Goal: Task Accomplishment & Management: Use online tool/utility

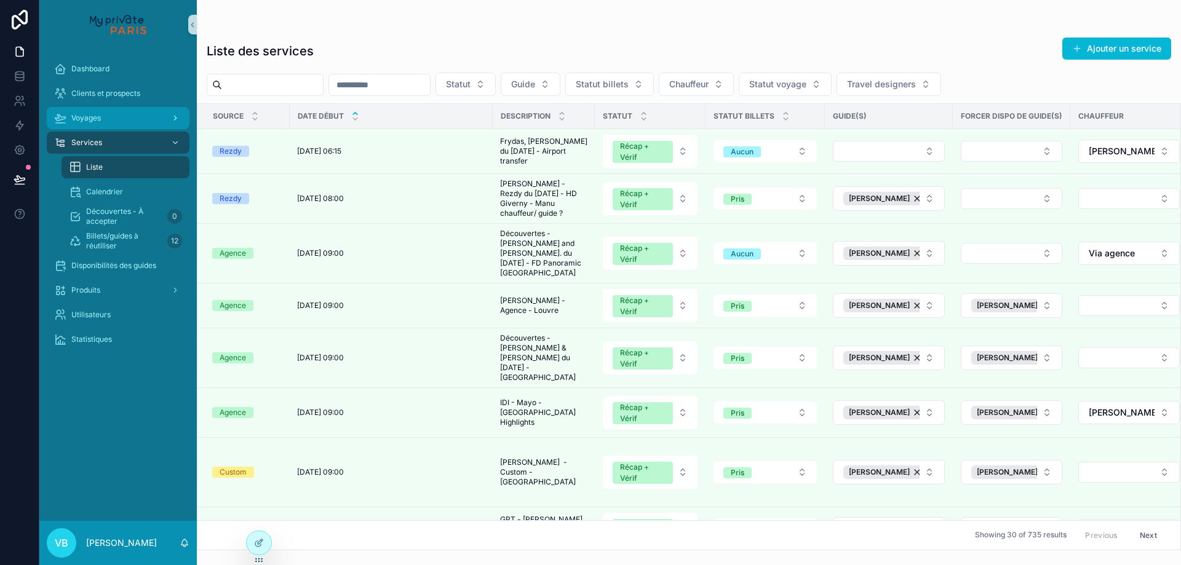
click at [98, 118] on span "Voyages" at bounding box center [86, 118] width 30 height 10
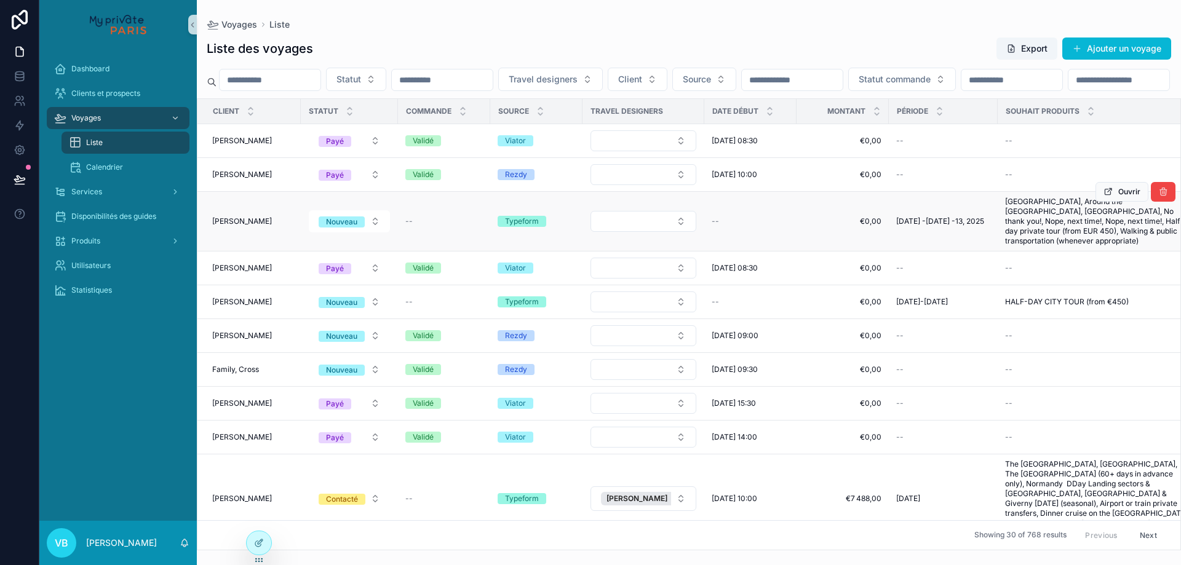
scroll to position [308, 0]
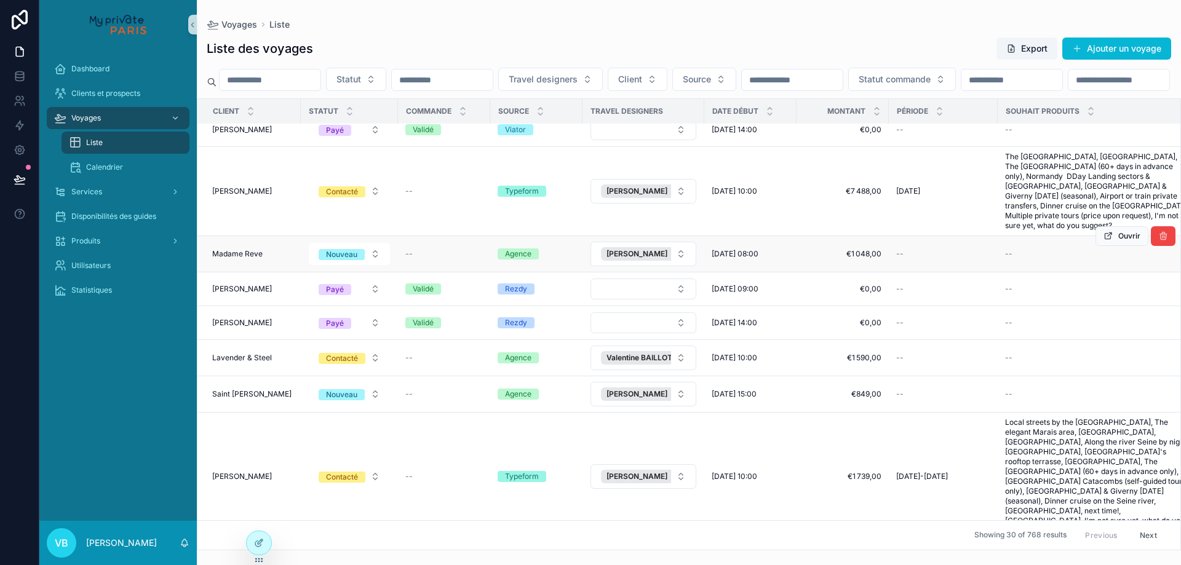
click at [241, 259] on span "Madame Reve" at bounding box center [237, 254] width 50 height 10
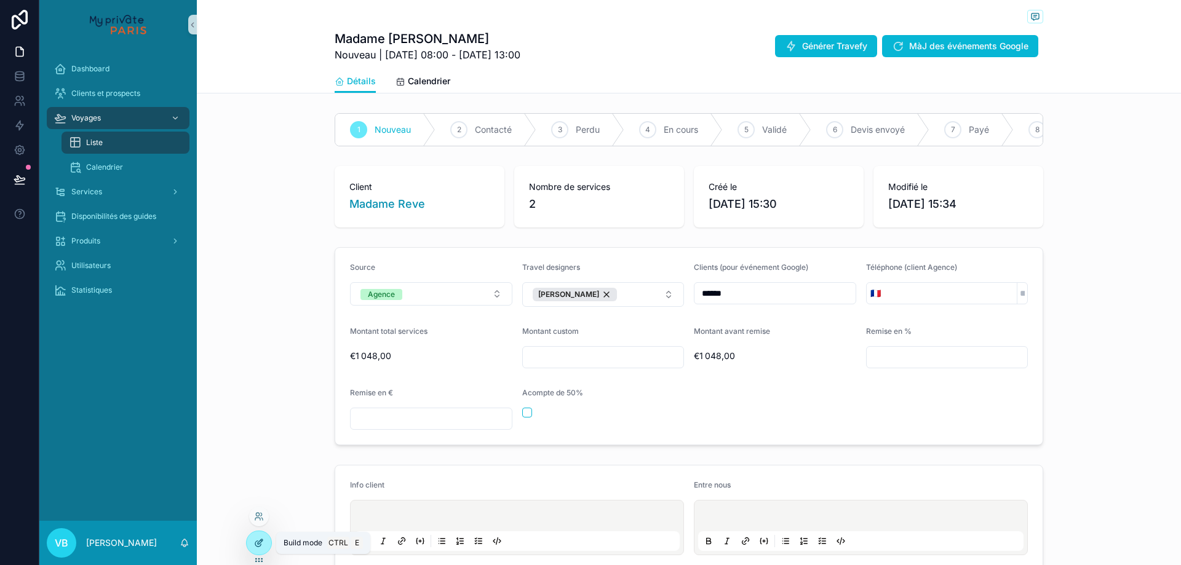
click at [259, 544] on icon at bounding box center [260, 542] width 5 height 5
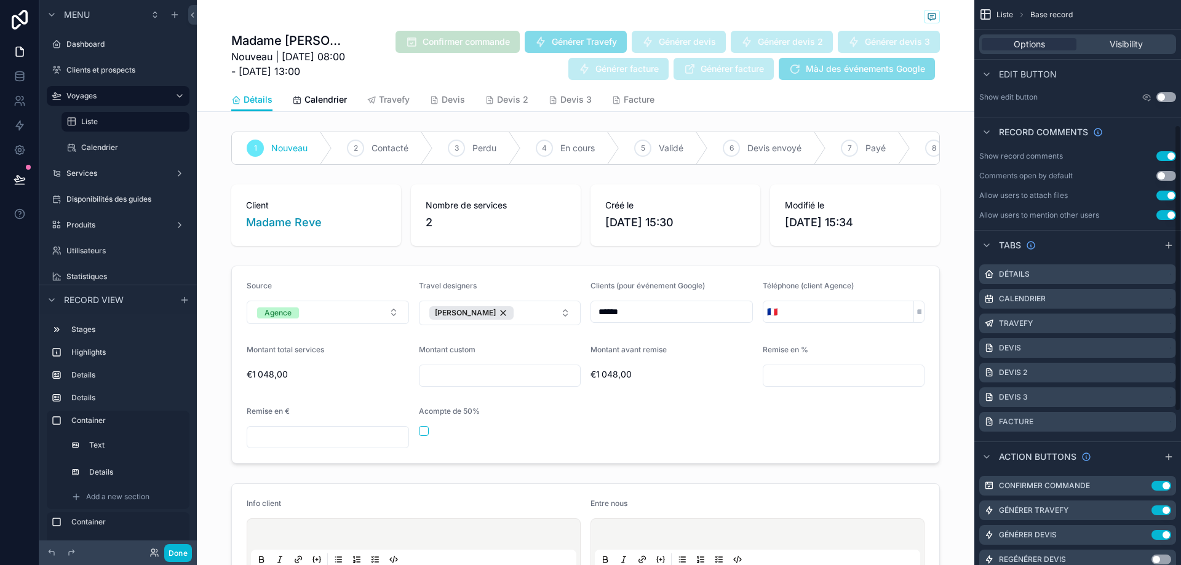
scroll to position [246, 0]
click at [1168, 245] on icon "scrollable content" at bounding box center [1169, 243] width 10 height 10
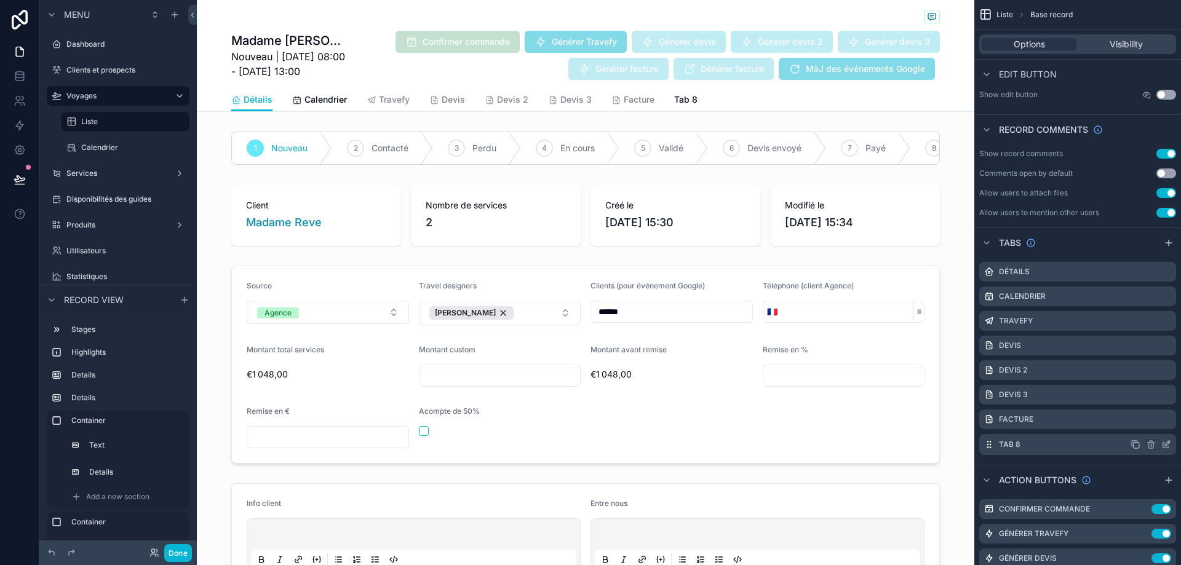
click at [1168, 445] on icon "scrollable content" at bounding box center [1167, 445] width 10 height 10
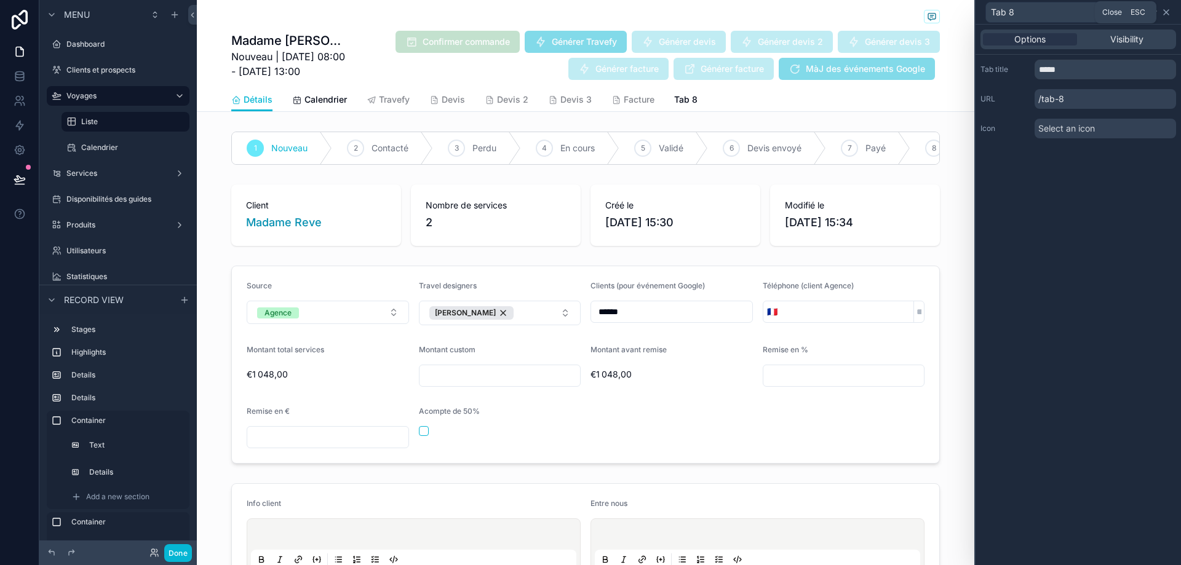
click at [1167, 9] on icon at bounding box center [1167, 12] width 10 height 10
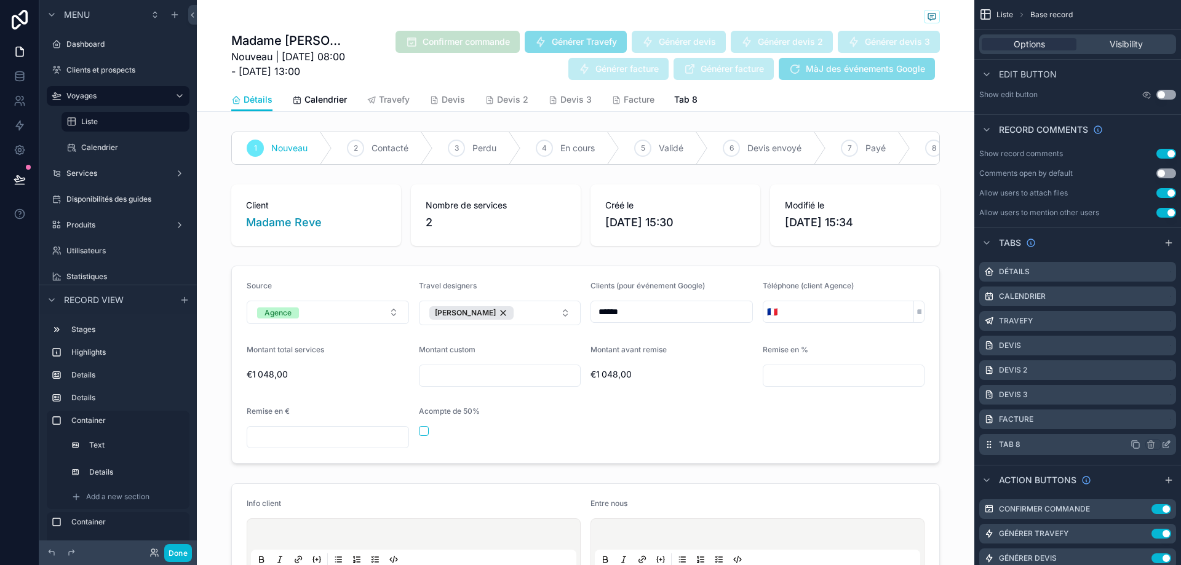
click at [1166, 446] on icon "scrollable content" at bounding box center [1167, 443] width 5 height 5
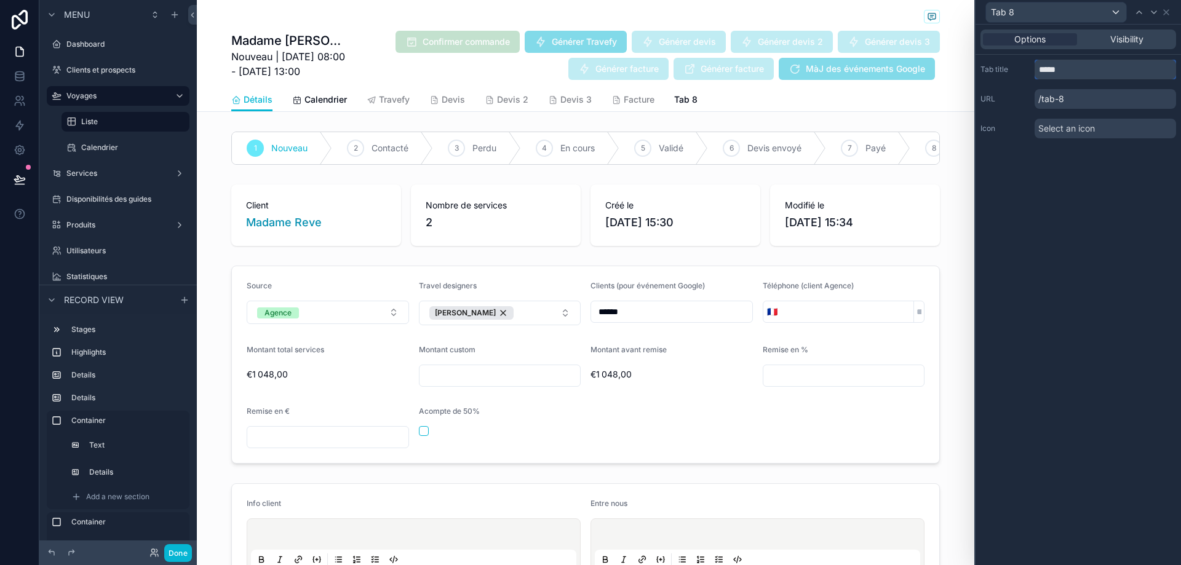
drag, startPoint x: 1083, startPoint y: 70, endPoint x: 1019, endPoint y: 67, distance: 64.7
click at [1019, 67] on div "Tab title *****" at bounding box center [1079, 70] width 196 height 20
type input "*****"
click at [1090, 124] on span "Select an icon" at bounding box center [1067, 128] width 57 height 12
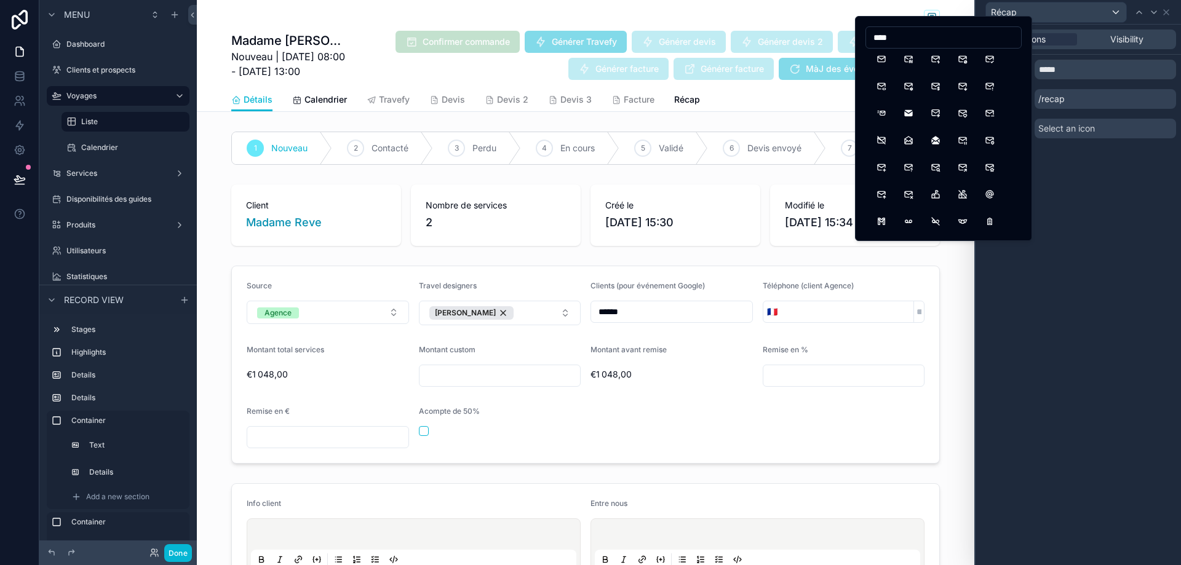
scroll to position [0, 0]
type input "****"
click at [938, 68] on button "MailBolt" at bounding box center [936, 65] width 22 height 22
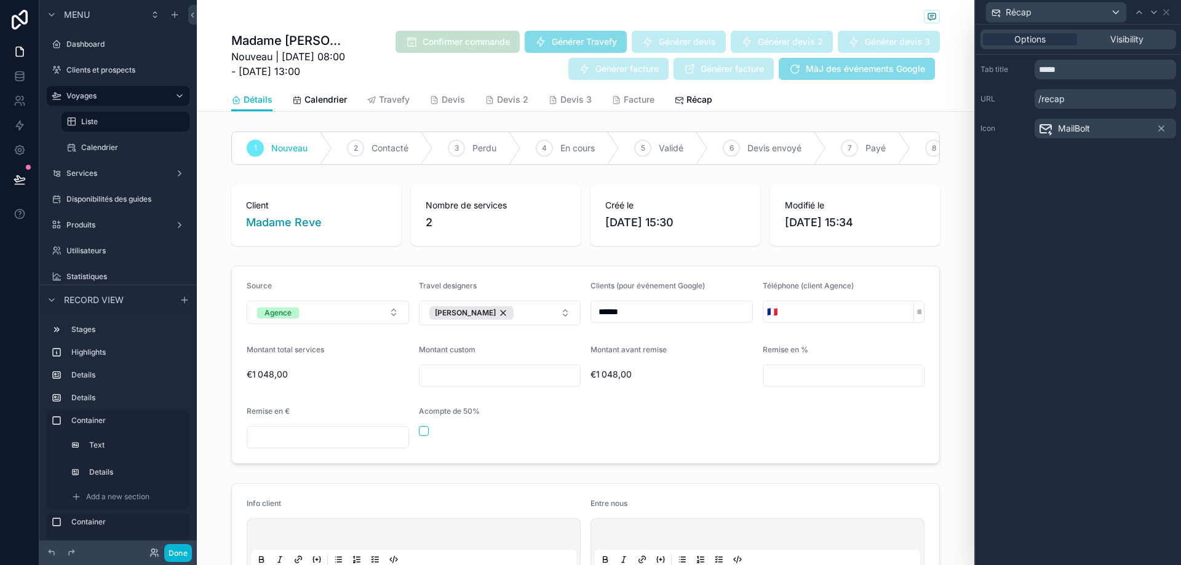
click at [1114, 166] on div "Options Visibility Tab title ***** URL /recap Icon MailBolt" at bounding box center [1078, 295] width 205 height 541
click at [1166, 10] on icon at bounding box center [1167, 12] width 10 height 10
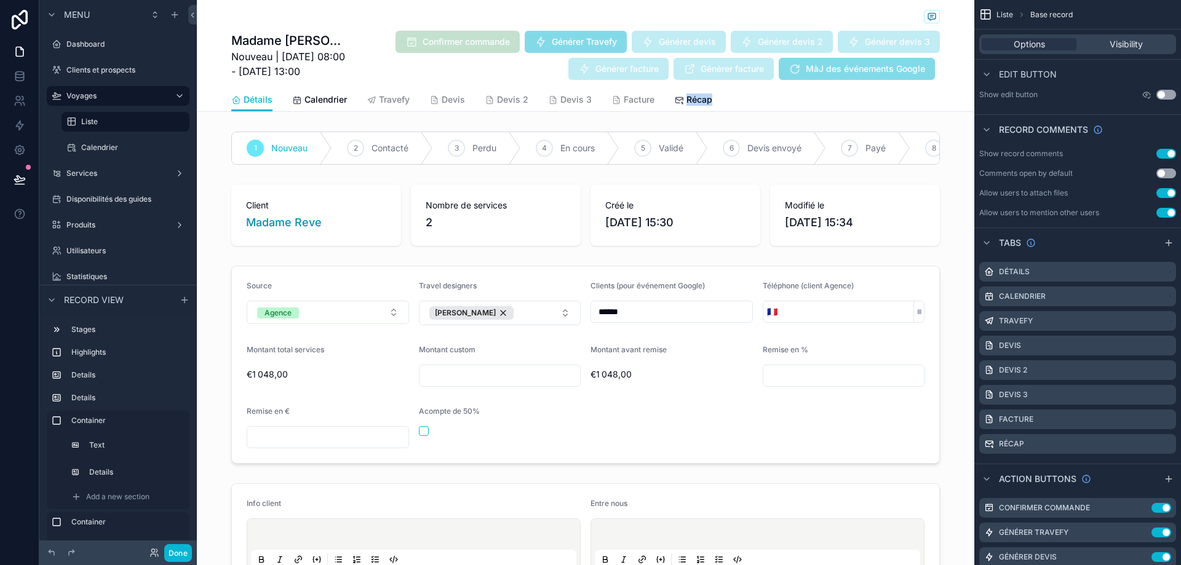
drag, startPoint x: 720, startPoint y: 104, endPoint x: 661, endPoint y: 100, distance: 59.8
click at [661, 100] on div "Détails Calendrier Travefy Devis Devis 2 Devis 3 Facture Récap" at bounding box center [585, 99] width 709 height 23
click at [680, 104] on div "Détails Calendrier Travefy Devis Devis 2 Devis 3 Facture Récap" at bounding box center [585, 99] width 709 height 23
click at [727, 105] on div "Détails Calendrier Travefy Devis Devis 2 Devis 3 Facture Récap" at bounding box center [585, 99] width 709 height 23
drag, startPoint x: 719, startPoint y: 99, endPoint x: 677, endPoint y: 102, distance: 42.0
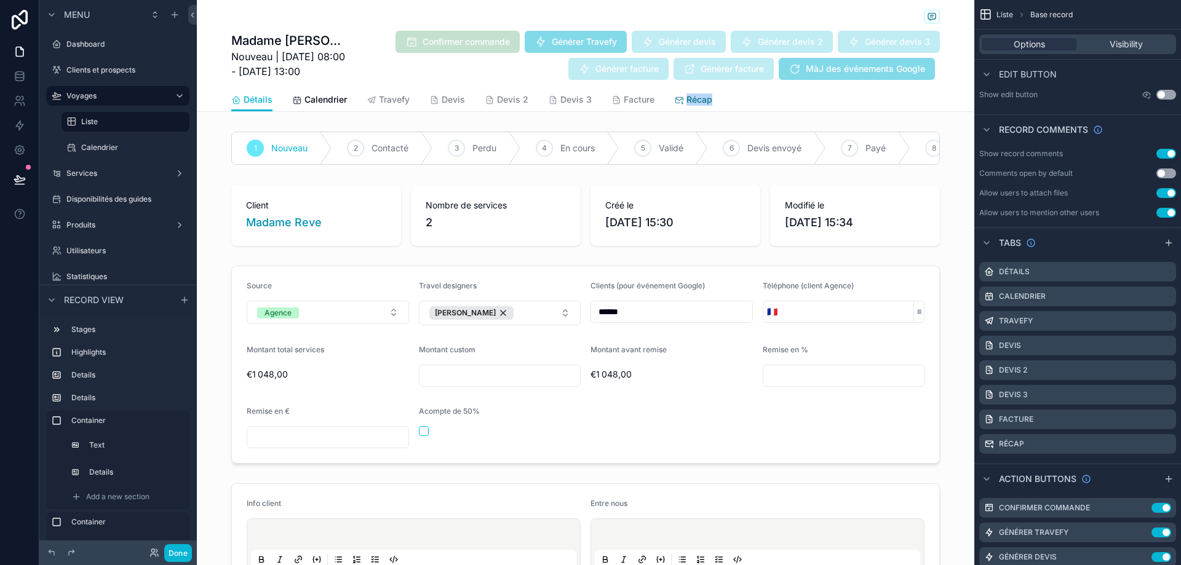
click at [677, 102] on div "Détails Calendrier Travefy Devis Devis 2 Devis 3 Facture Récap" at bounding box center [585, 99] width 709 height 23
click at [724, 103] on div "Détails Calendrier Travefy Devis Devis 2 Devis 3 Facture Récap" at bounding box center [585, 99] width 709 height 23
click at [703, 100] on span "Récap" at bounding box center [700, 100] width 26 height 12
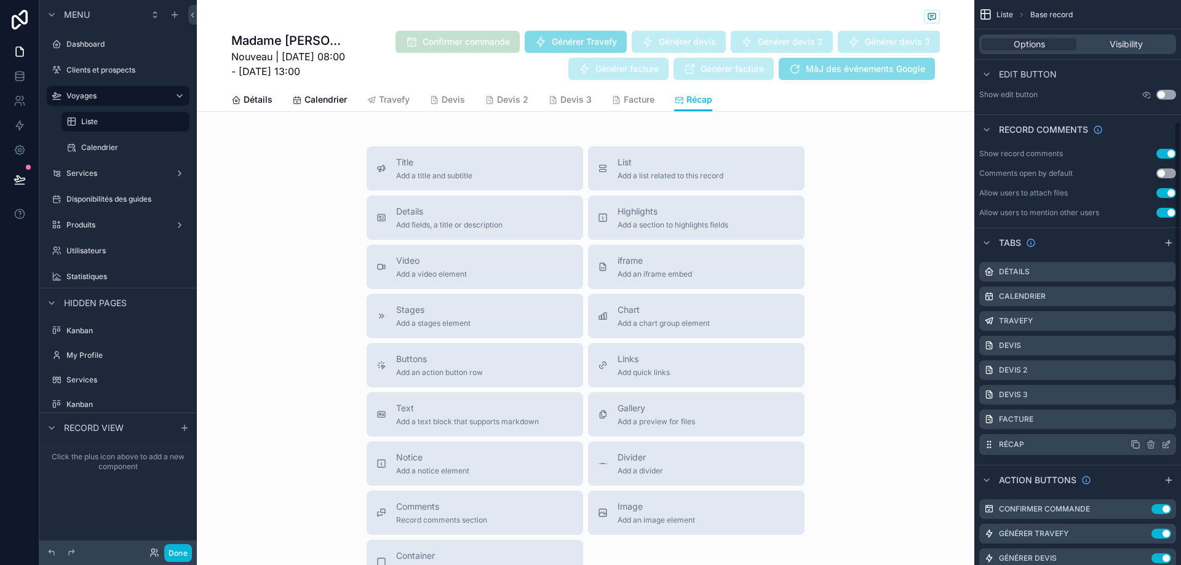
click at [1165, 445] on icon "scrollable content" at bounding box center [1167, 443] width 5 height 5
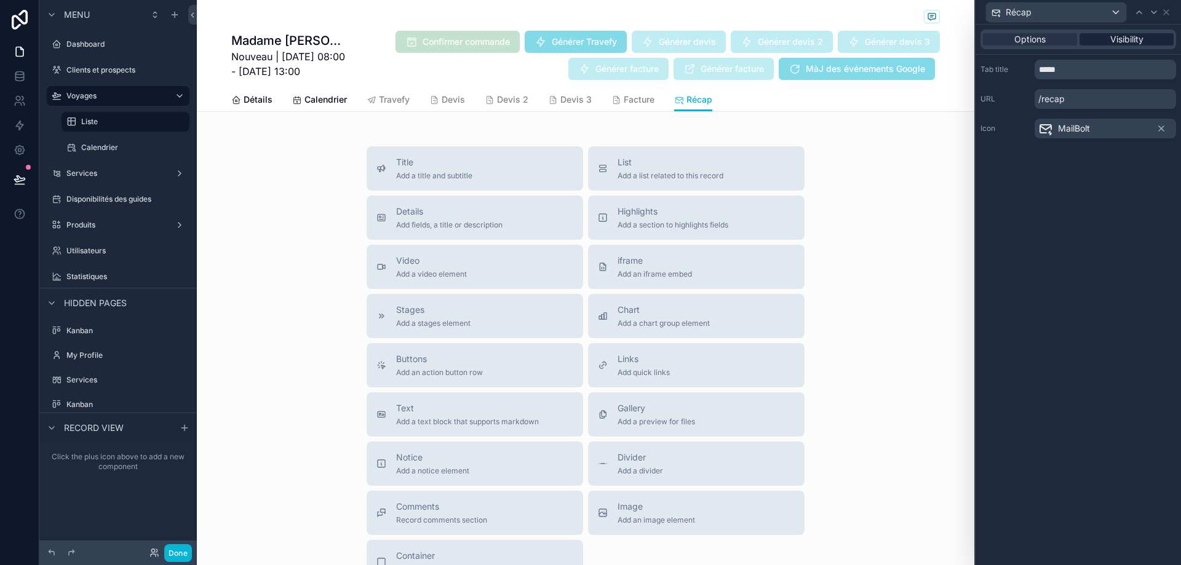
click at [1151, 38] on div "Visibility" at bounding box center [1127, 39] width 94 height 12
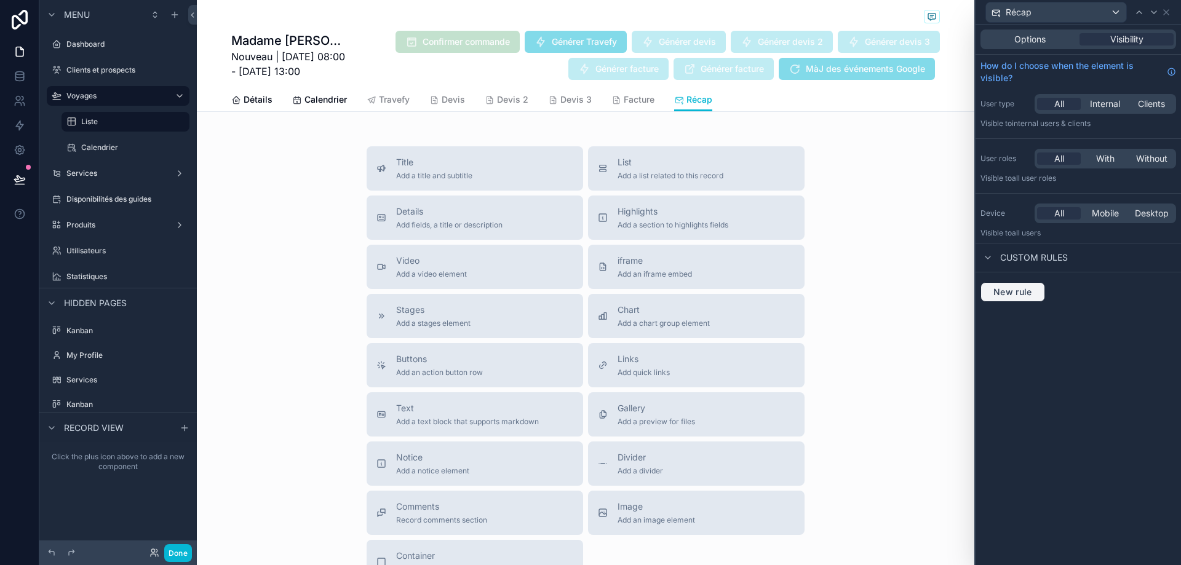
click at [1003, 294] on span "New rule" at bounding box center [1013, 292] width 49 height 11
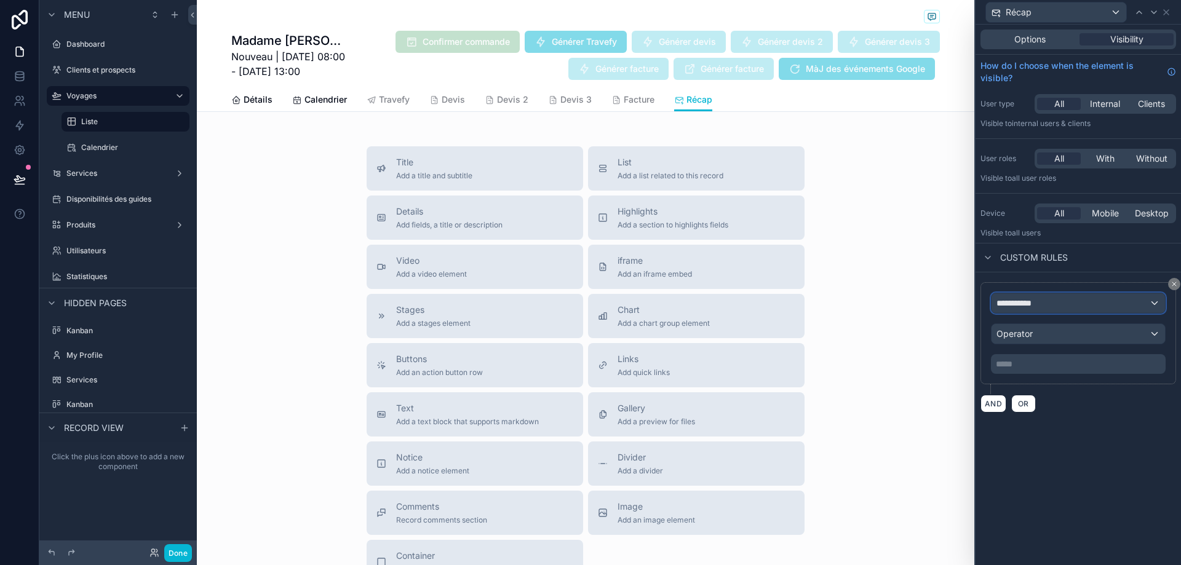
click at [1082, 304] on div "**********" at bounding box center [1079, 303] width 174 height 20
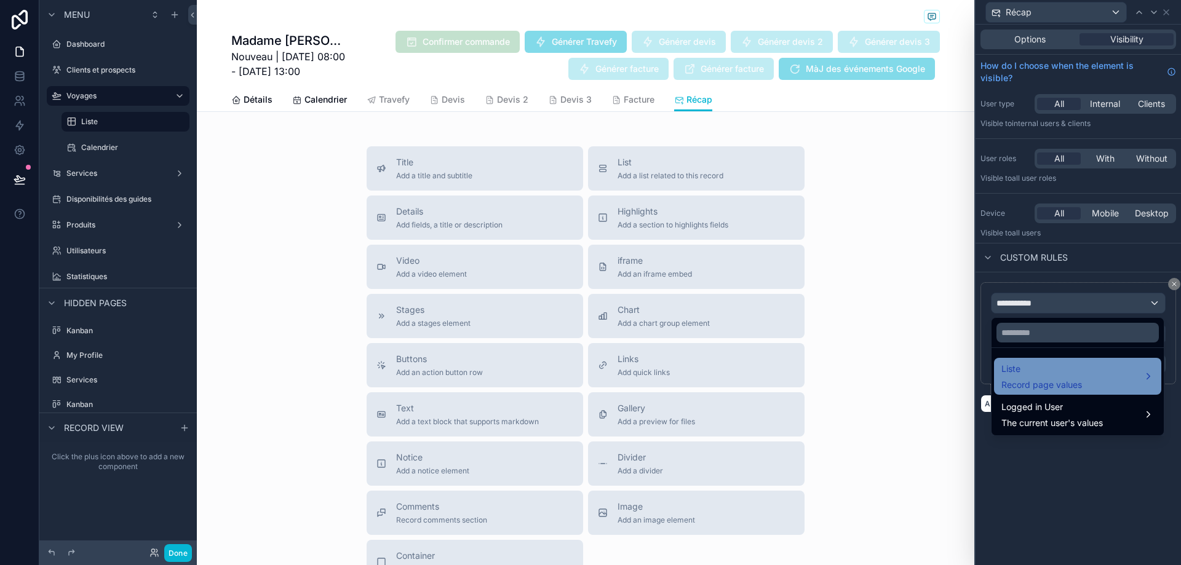
click at [1055, 381] on span "Record page values" at bounding box center [1042, 385] width 81 height 12
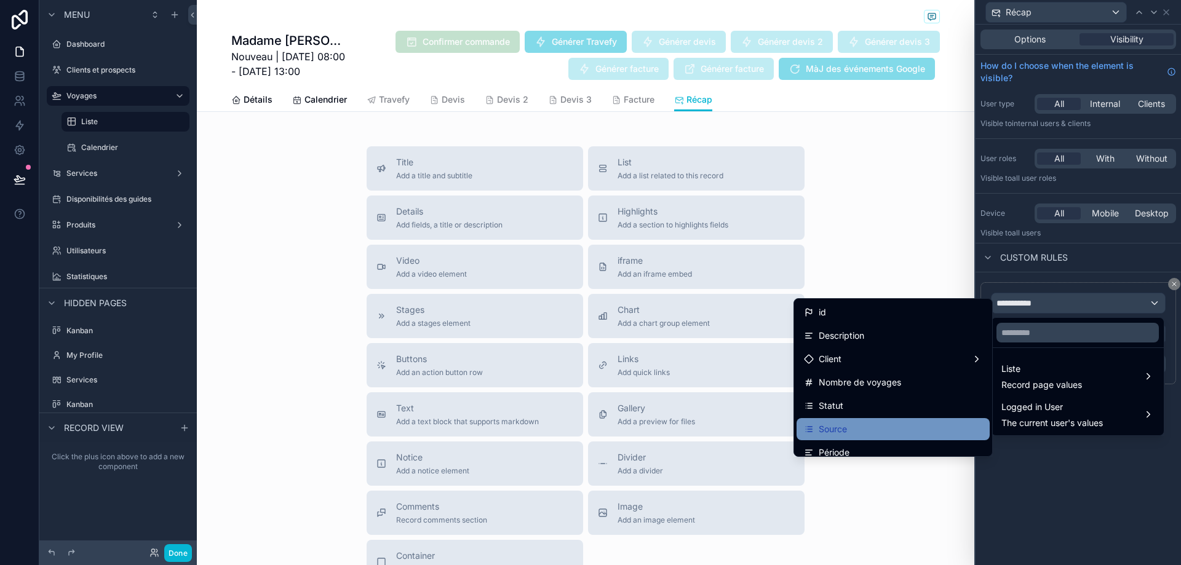
click at [888, 423] on div "Source" at bounding box center [893, 429] width 178 height 15
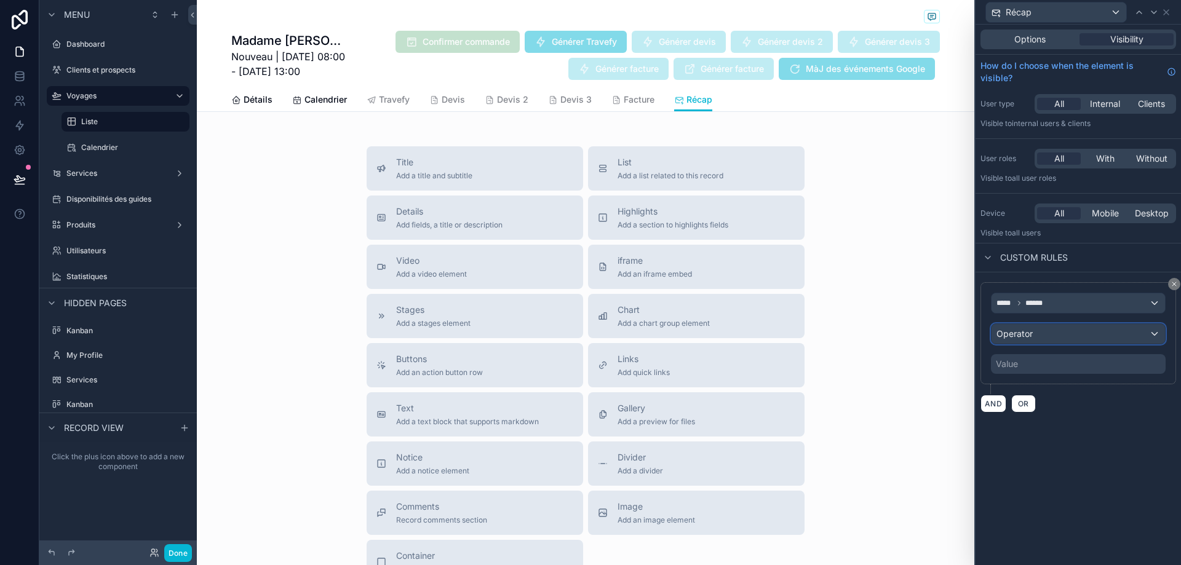
click at [1047, 338] on div "Operator" at bounding box center [1079, 334] width 174 height 20
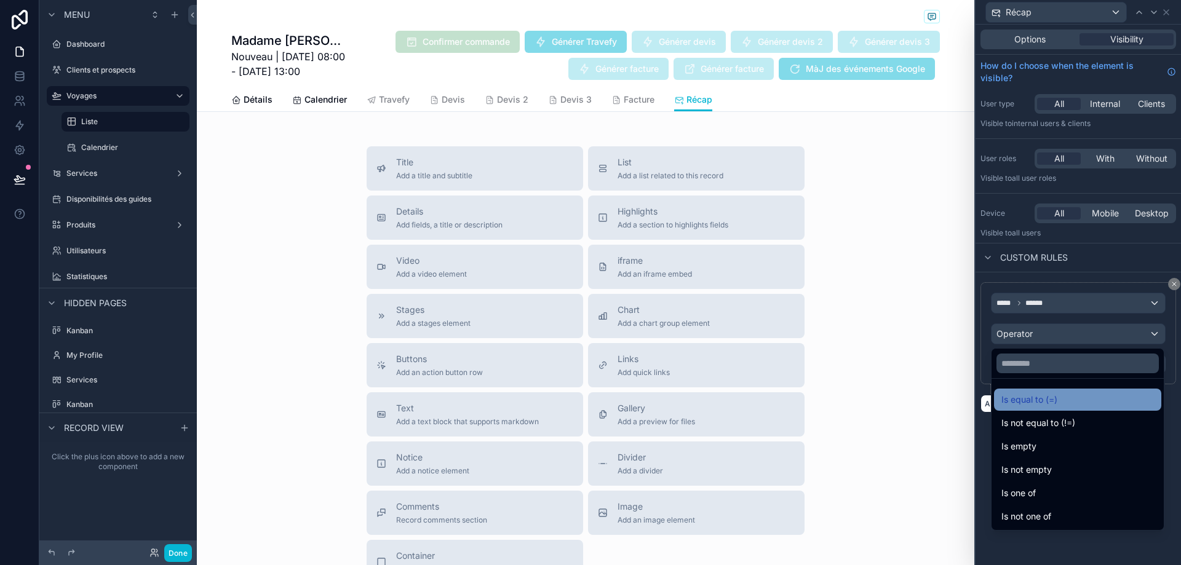
click at [1044, 390] on div "Is equal to (=)" at bounding box center [1077, 400] width 167 height 22
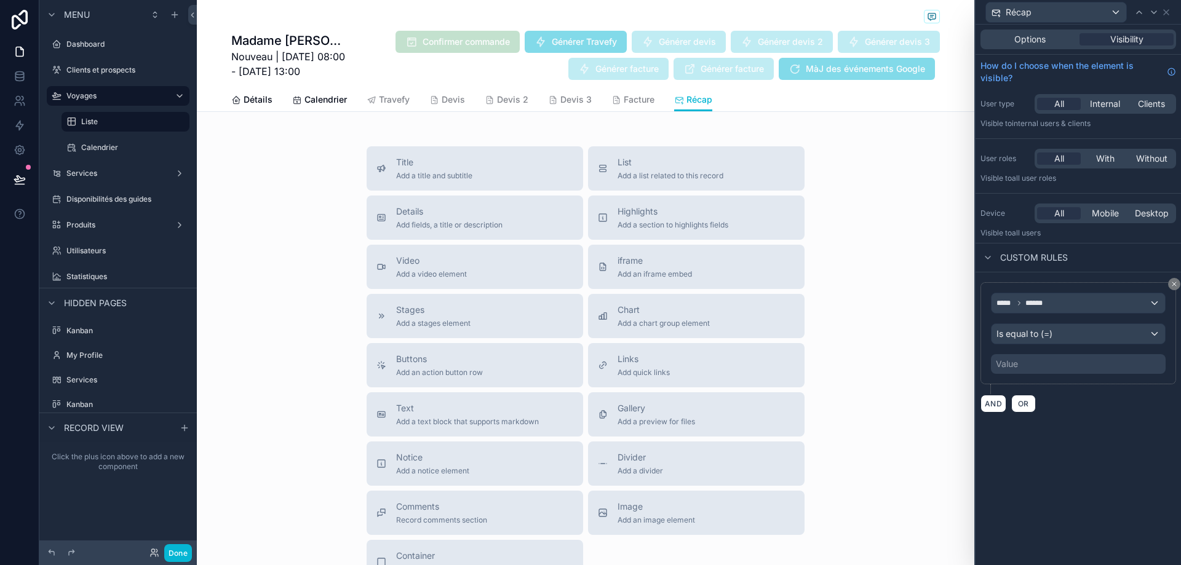
click at [1044, 375] on div "***** ****** Is equal to (=) Value" at bounding box center [1079, 333] width 196 height 102
click at [1041, 365] on div "Value" at bounding box center [1078, 364] width 175 height 20
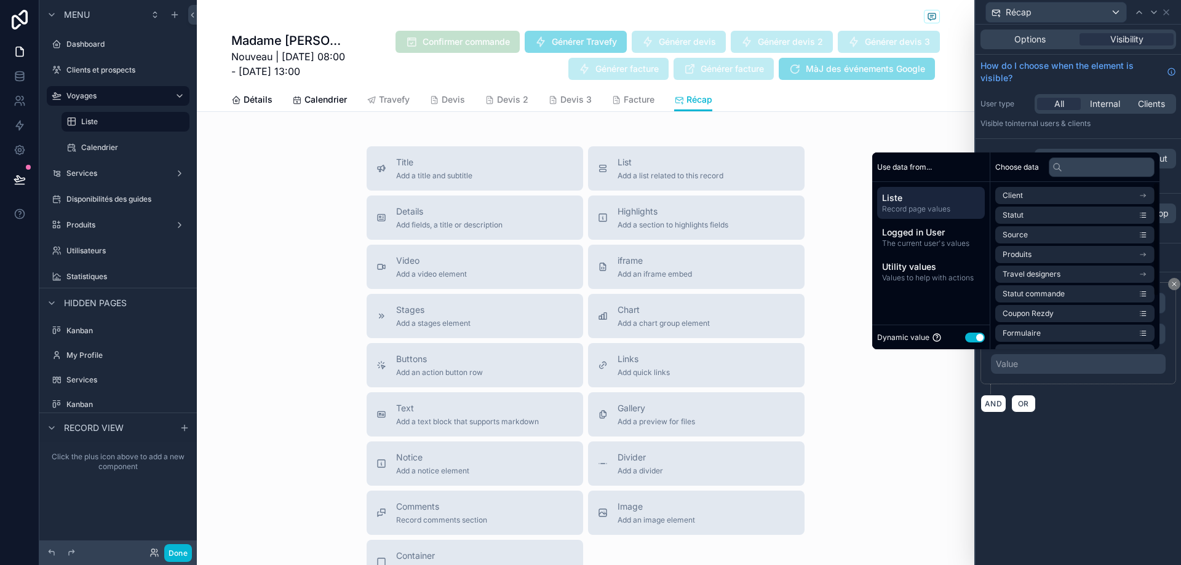
click at [968, 338] on button "Use setting" at bounding box center [975, 338] width 20 height 10
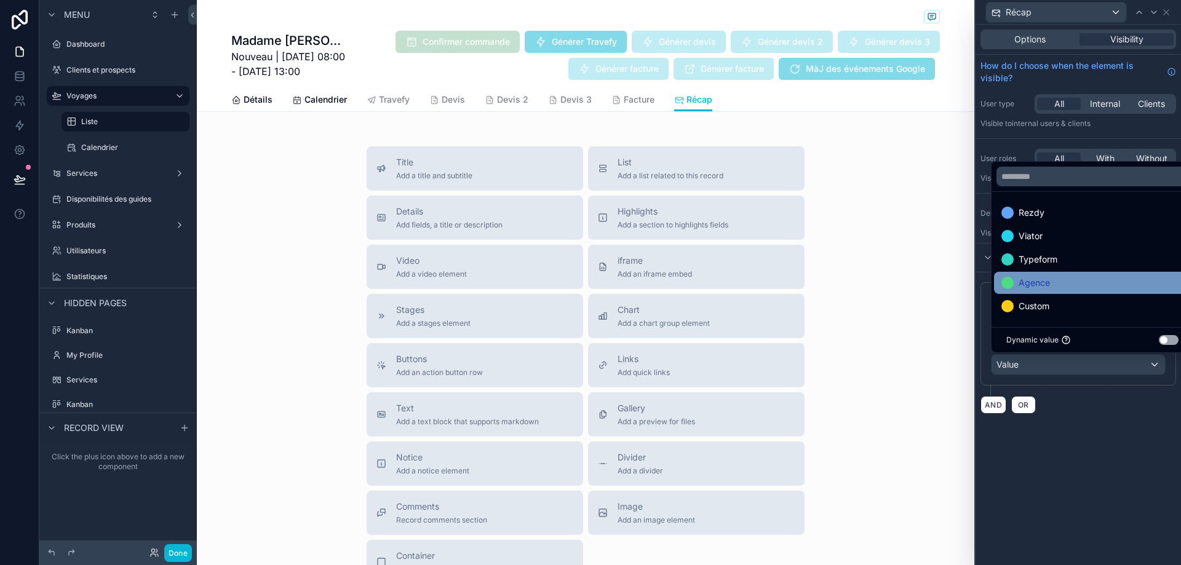
click at [1043, 285] on span "Agence" at bounding box center [1034, 283] width 31 height 15
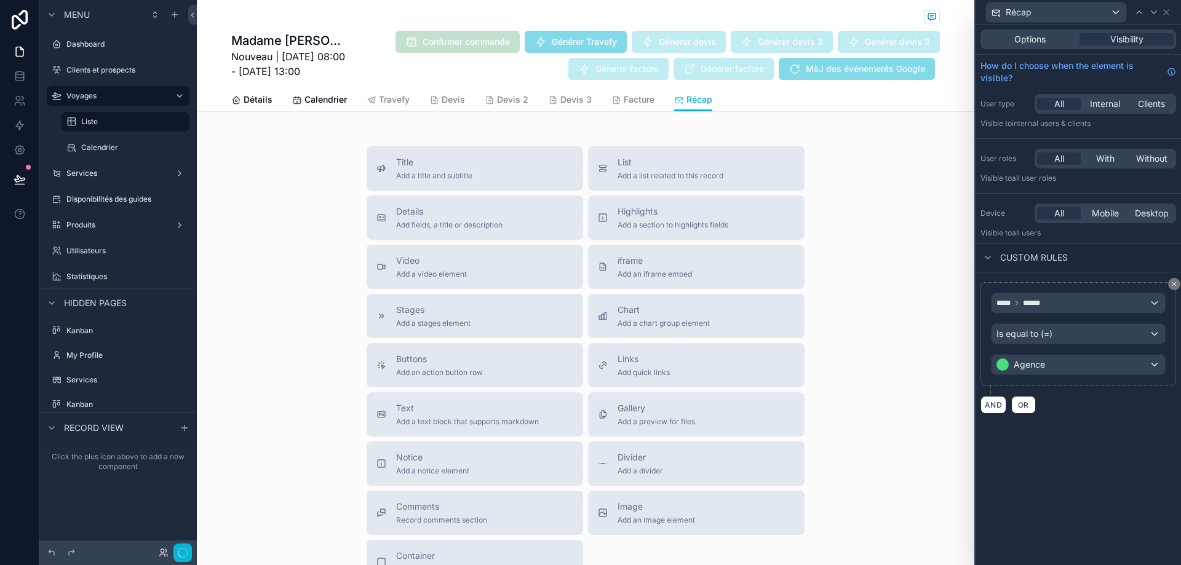
click at [1063, 428] on div "Options Visibility How do I choose when the element is visible? User type All I…" at bounding box center [1078, 295] width 205 height 541
click at [1026, 399] on button "OR" at bounding box center [1023, 405] width 25 height 18
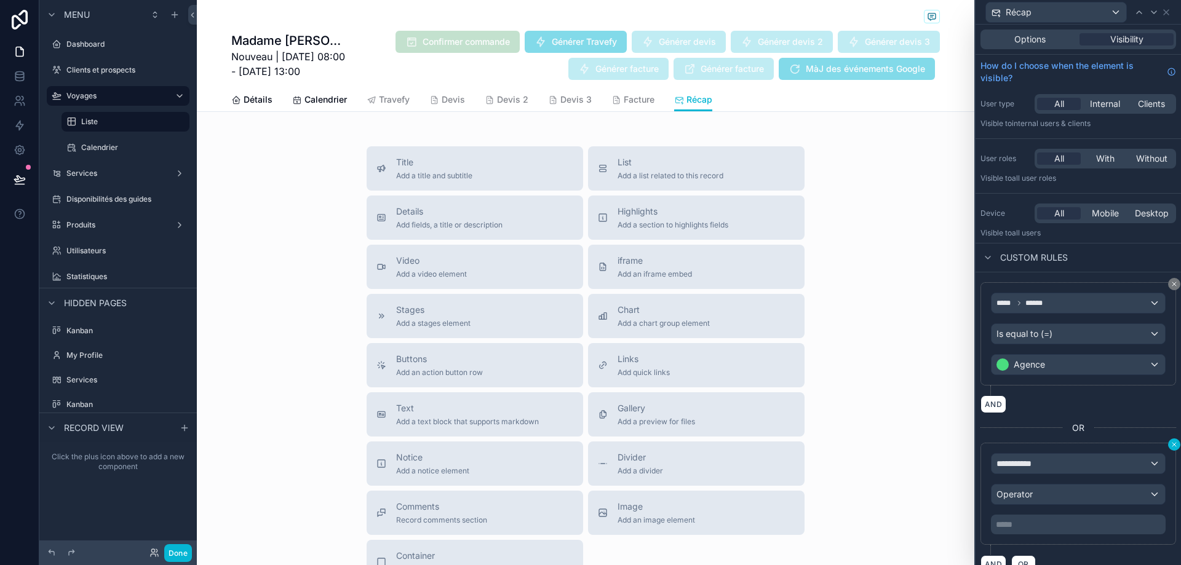
click at [1171, 443] on icon at bounding box center [1174, 444] width 7 height 7
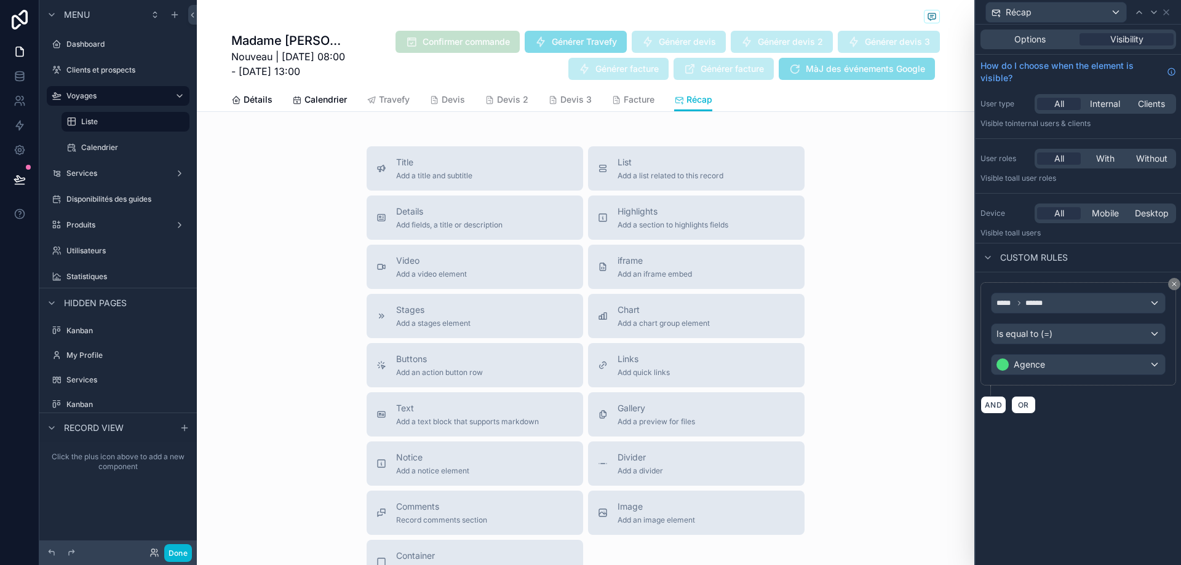
click at [1097, 402] on div "AND OR" at bounding box center [1079, 405] width 196 height 18
click at [1018, 402] on span "OR" at bounding box center [1024, 405] width 16 height 9
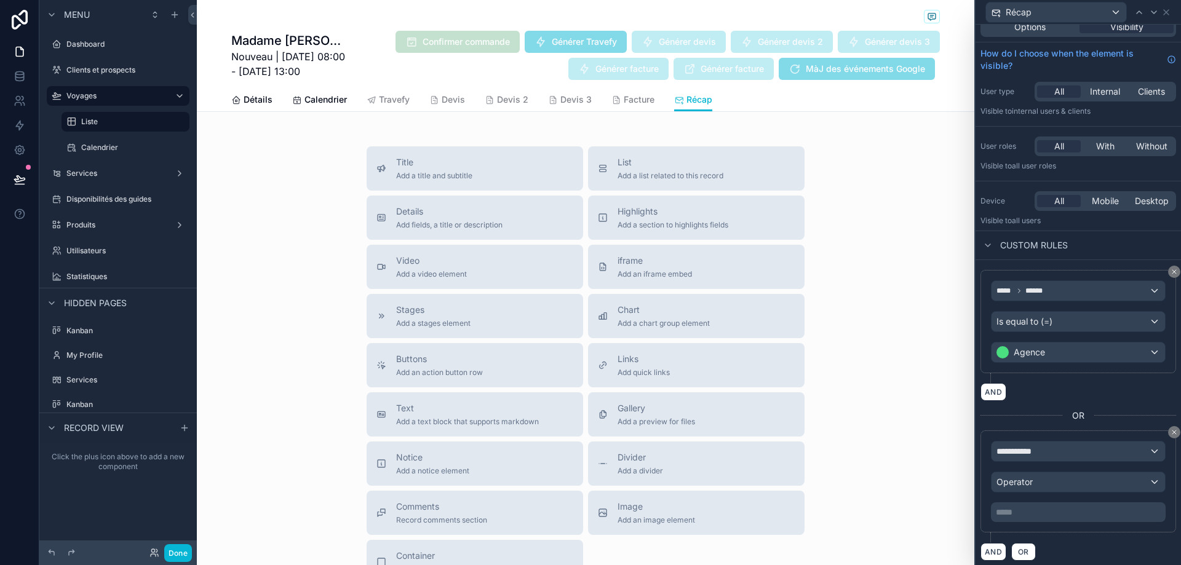
scroll to position [18, 0]
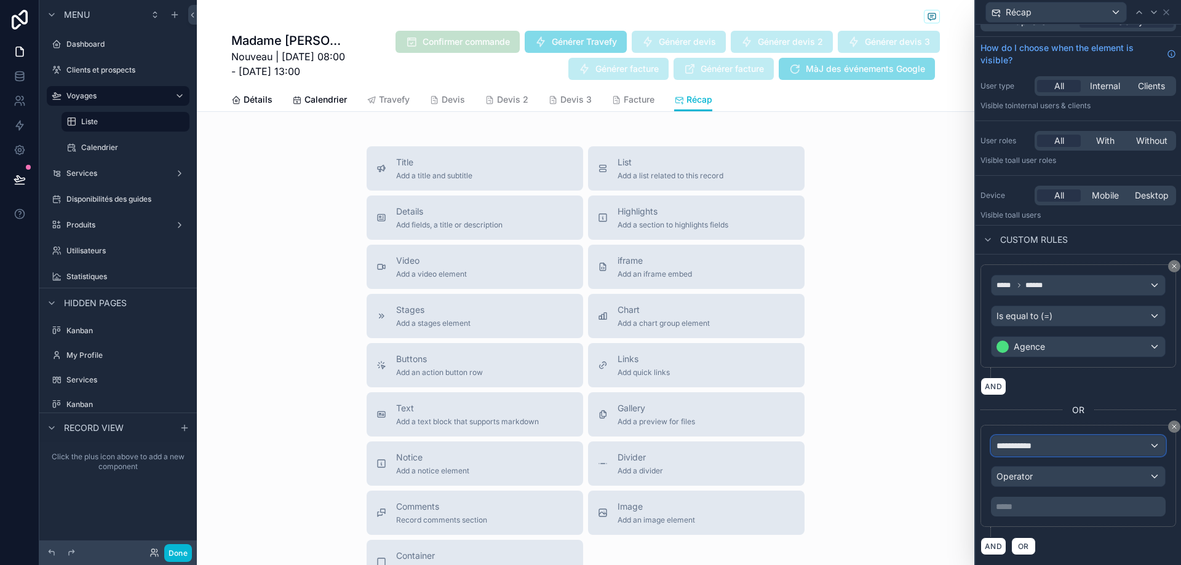
click at [1032, 447] on span "**********" at bounding box center [1020, 446] width 46 height 12
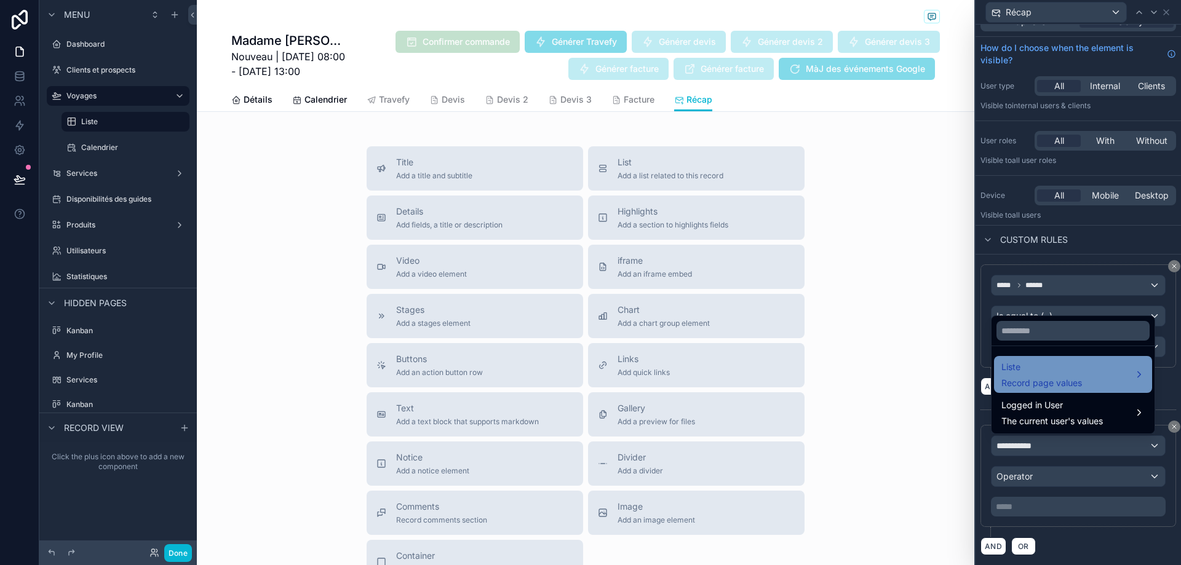
click at [1084, 373] on div "Liste Record page values" at bounding box center [1073, 375] width 143 height 30
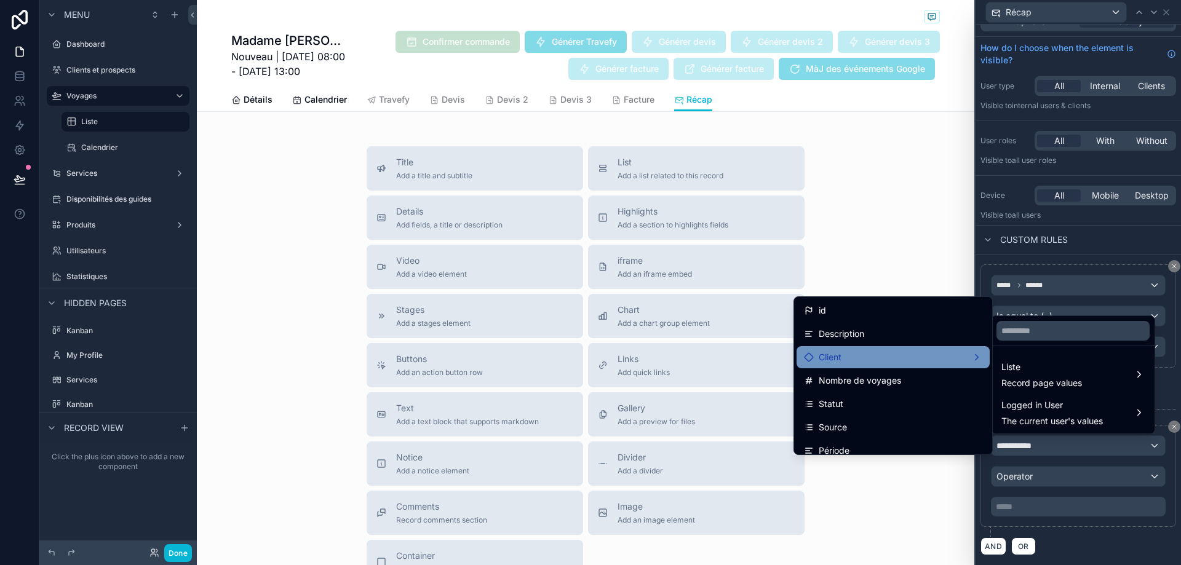
click at [931, 353] on div "Client" at bounding box center [893, 357] width 178 height 15
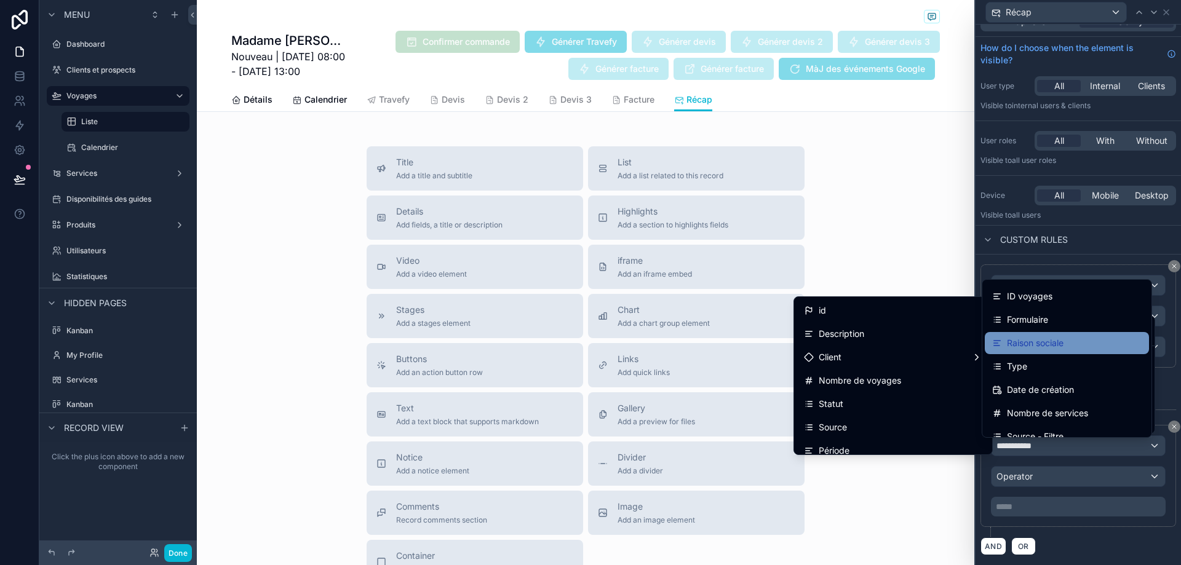
scroll to position [369, 0]
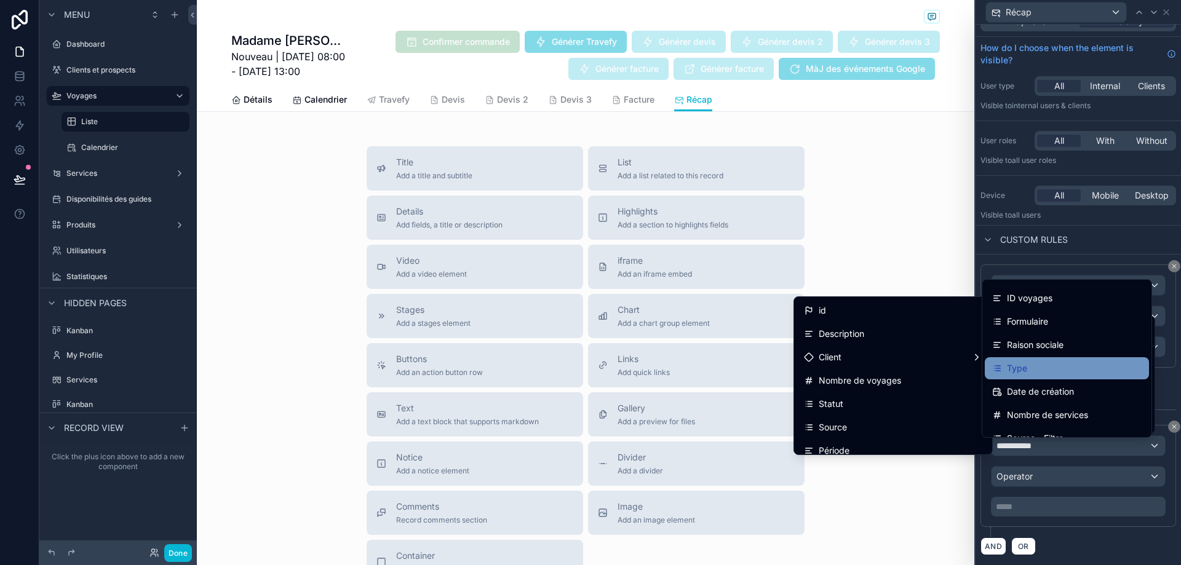
click at [1053, 365] on div "Type" at bounding box center [1067, 368] width 150 height 15
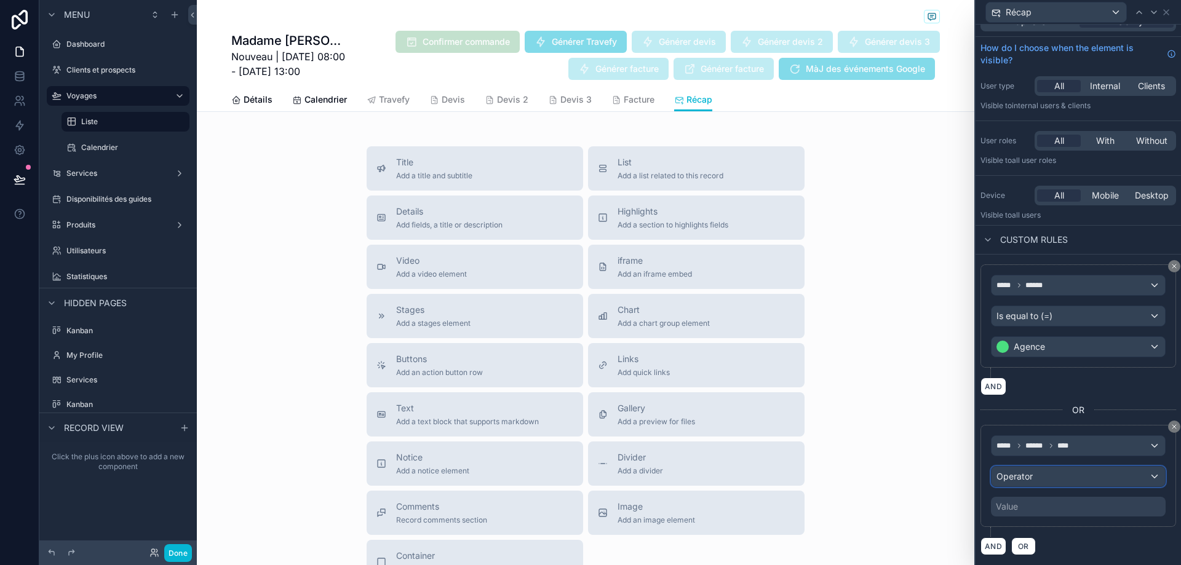
click at [1051, 481] on div "Operator" at bounding box center [1079, 477] width 174 height 20
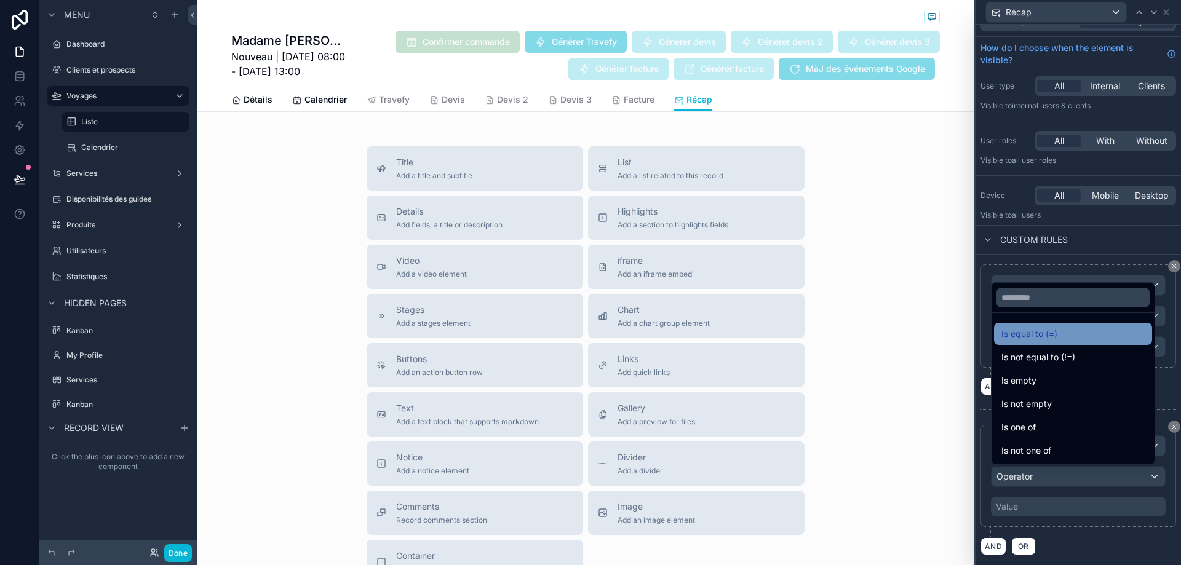
click at [1048, 334] on span "Is equal to (=)" at bounding box center [1030, 334] width 56 height 15
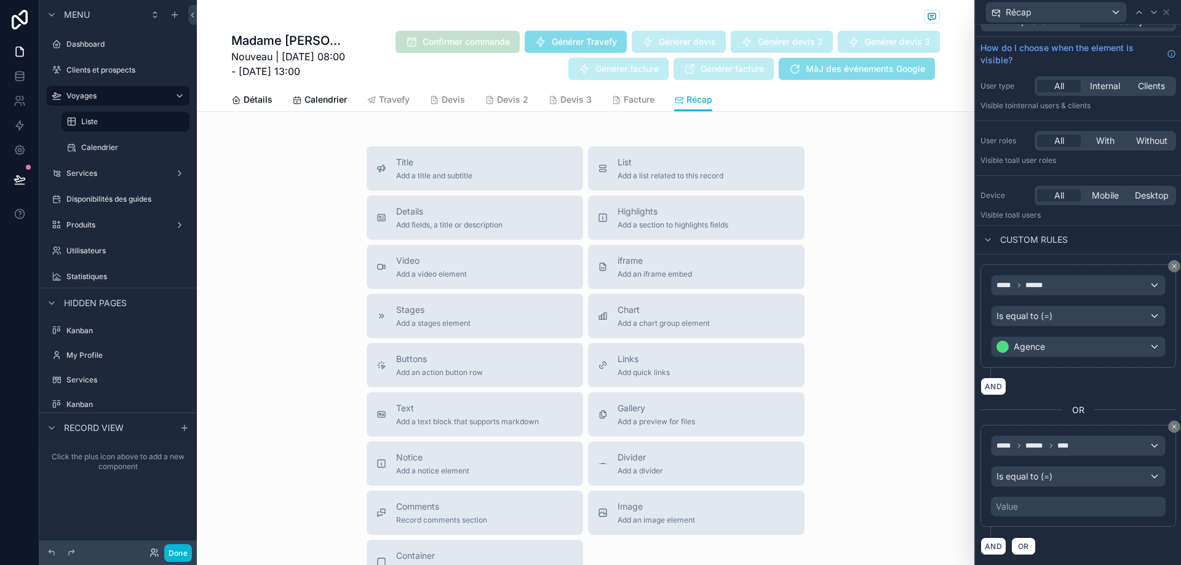
click at [1050, 507] on div "Value" at bounding box center [1078, 507] width 175 height 20
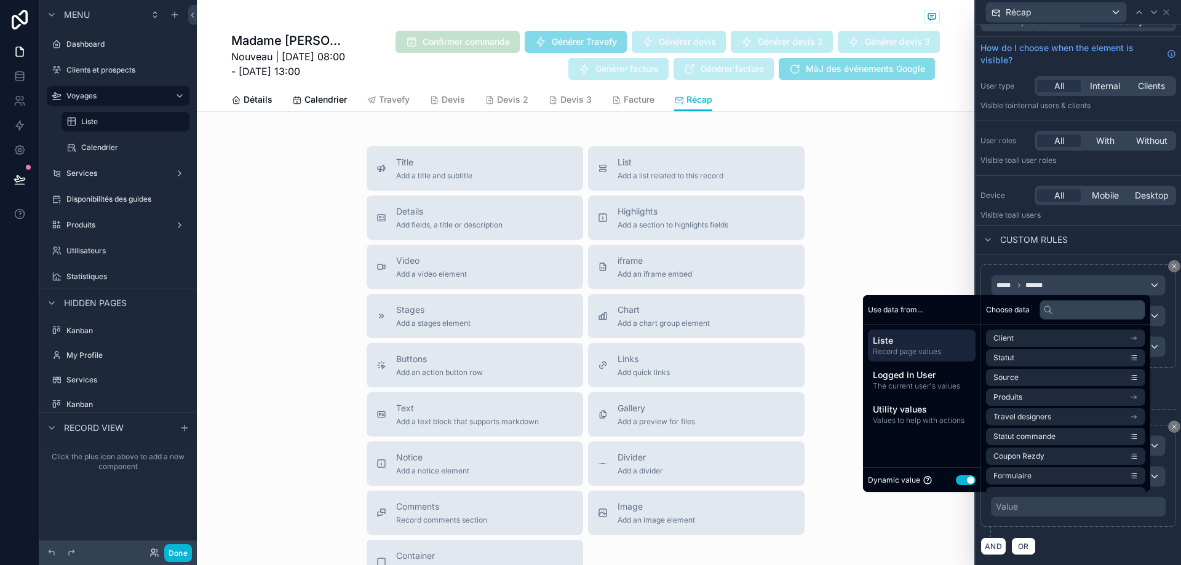
click at [963, 481] on button "Use setting" at bounding box center [966, 481] width 20 height 10
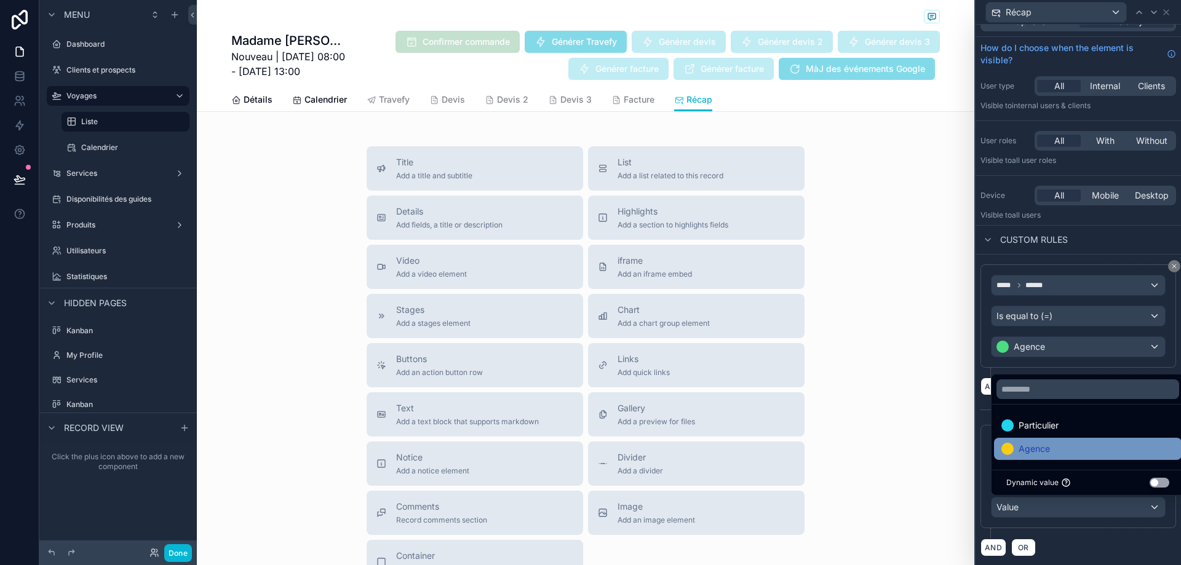
click at [1063, 449] on div "Agence" at bounding box center [1088, 449] width 173 height 15
click at [1115, 527] on div "***** ****** **** Is equal to (=) Agence" at bounding box center [1079, 476] width 196 height 103
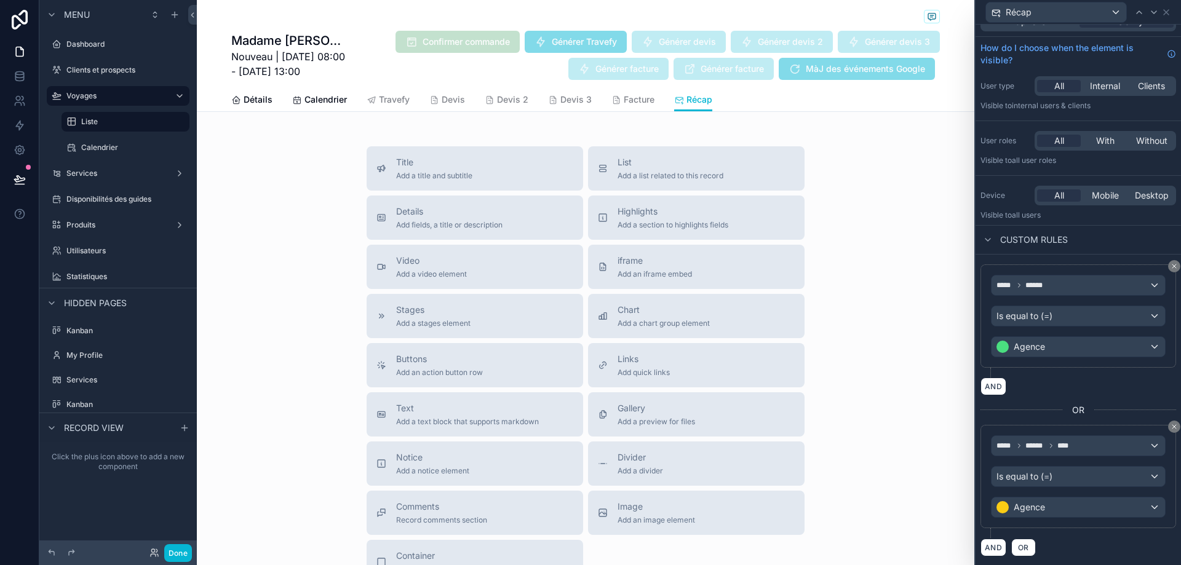
click at [1085, 388] on div "AND" at bounding box center [1079, 387] width 196 height 18
click at [1029, 548] on span "OR" at bounding box center [1024, 547] width 16 height 9
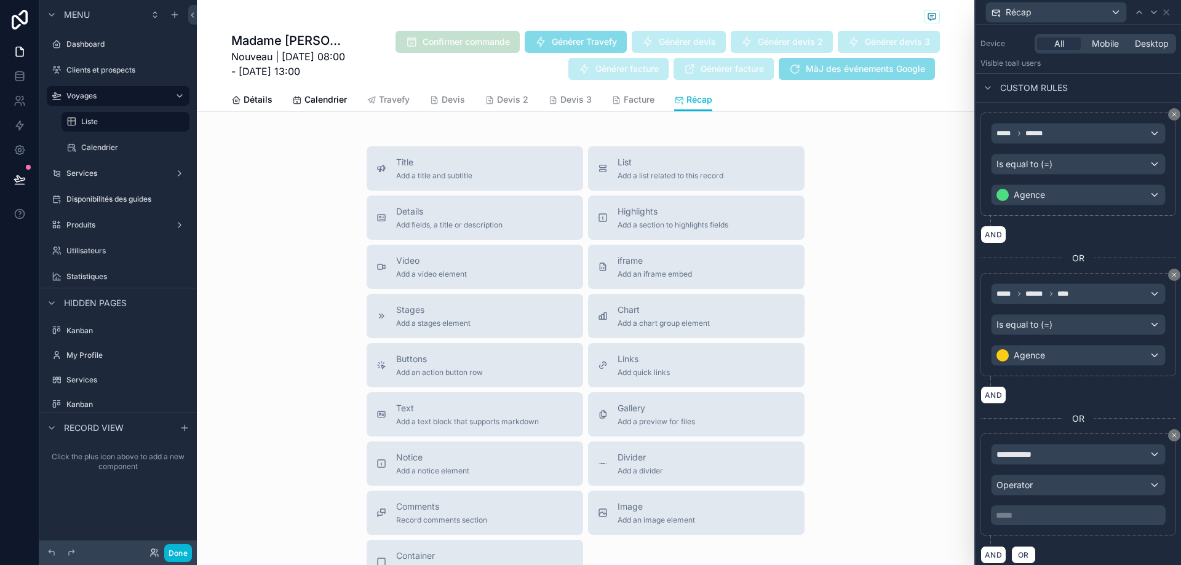
scroll to position [178, 0]
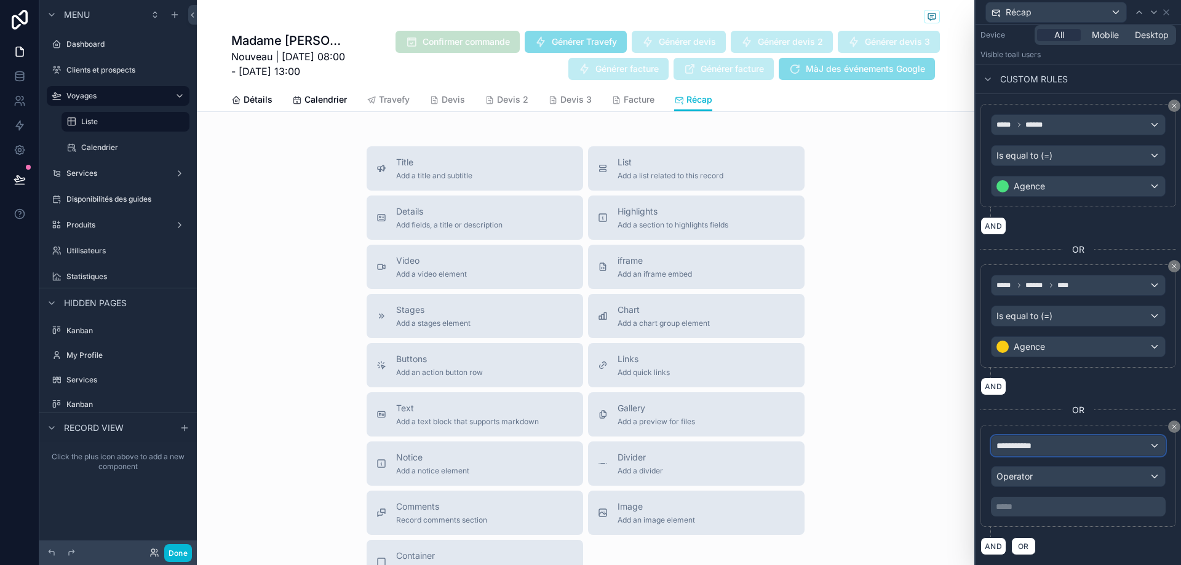
click at [1069, 449] on div "**********" at bounding box center [1079, 446] width 174 height 20
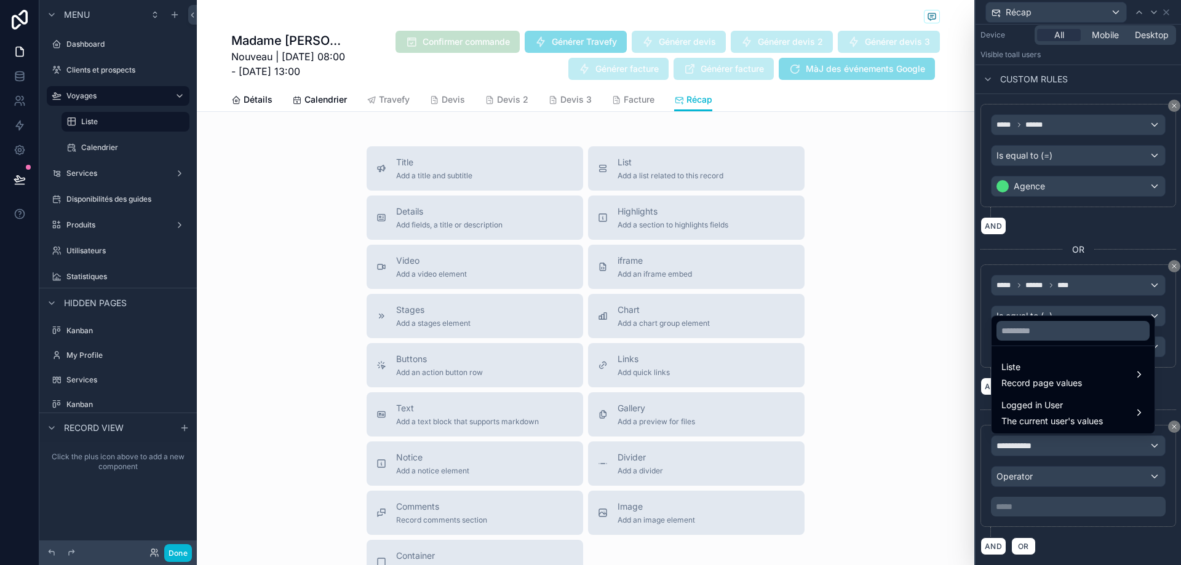
click at [1168, 426] on div at bounding box center [1078, 282] width 205 height 565
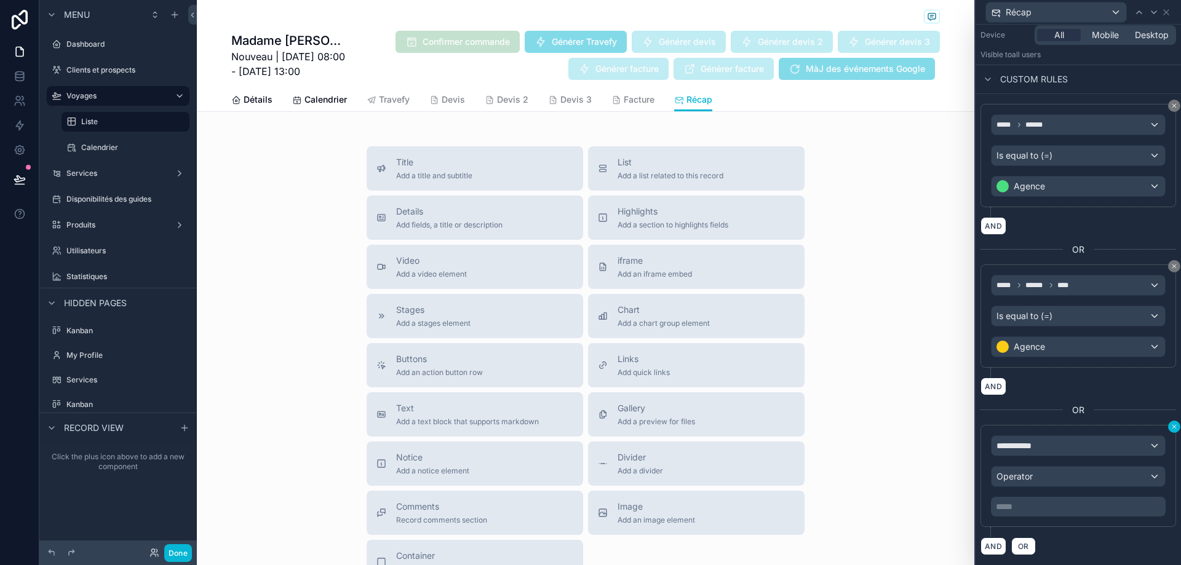
click at [1173, 429] on icon at bounding box center [1175, 427] width 4 height 4
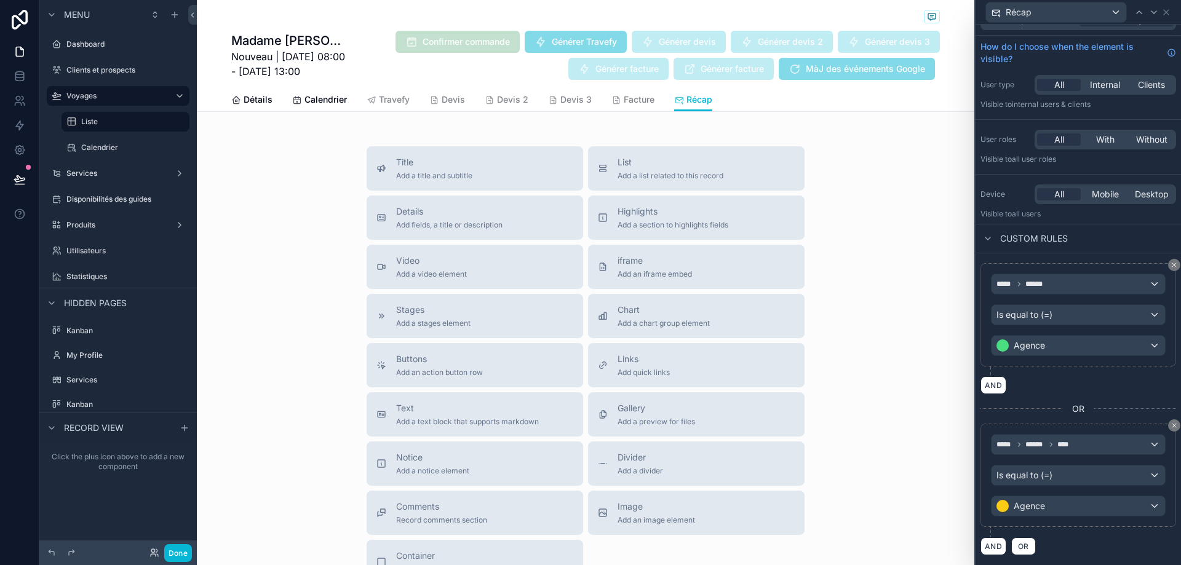
scroll to position [19, 0]
click at [1027, 555] on button "OR" at bounding box center [1023, 547] width 25 height 18
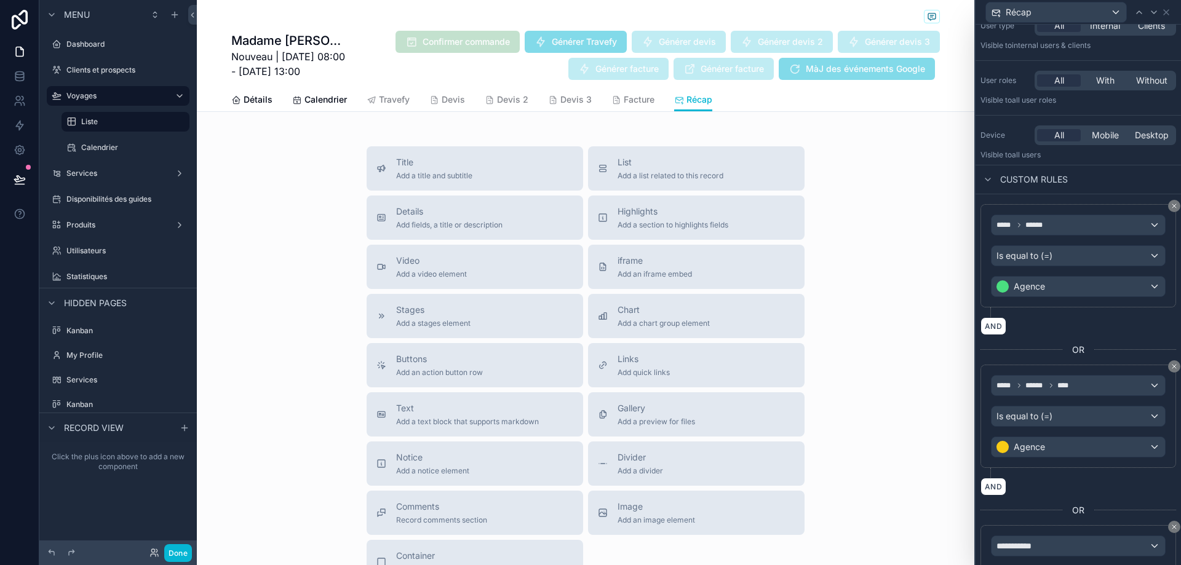
scroll to position [178, 0]
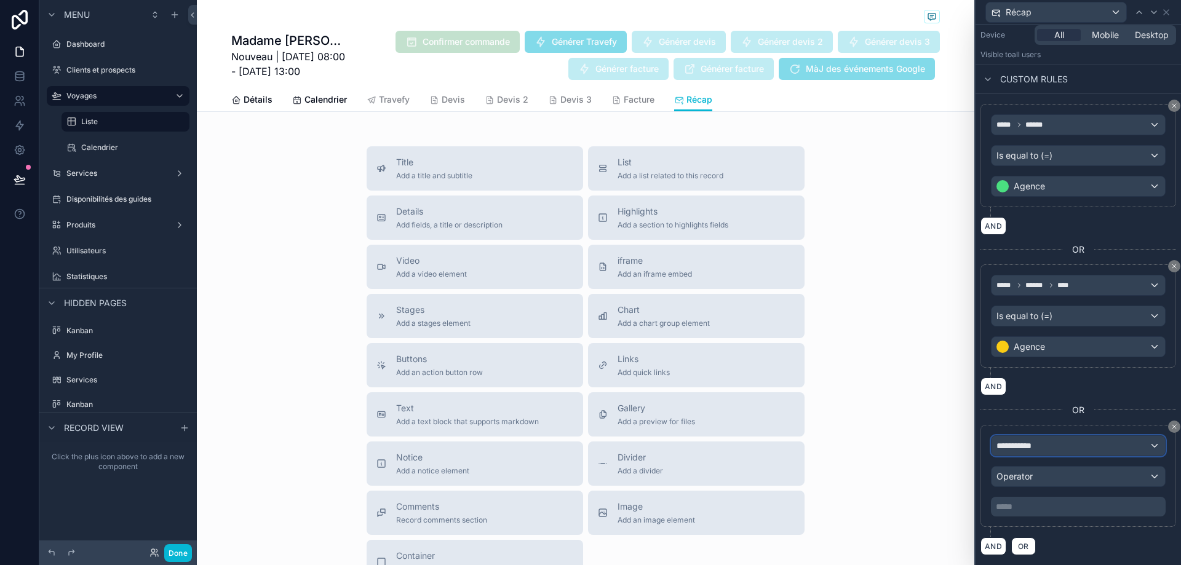
click at [1089, 442] on div "**********" at bounding box center [1079, 446] width 174 height 20
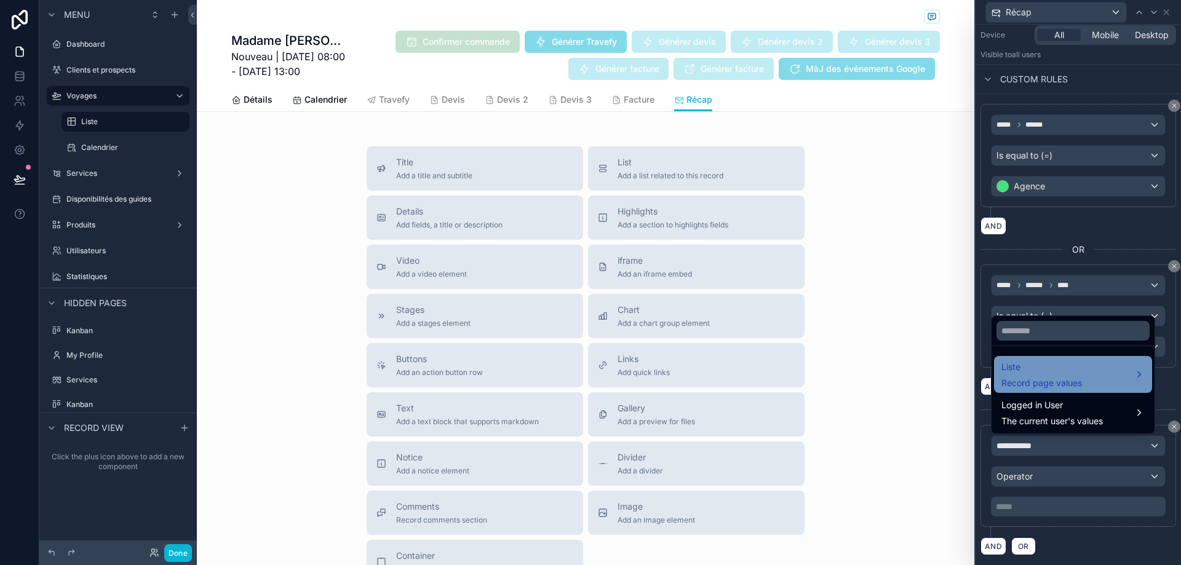
click at [1072, 377] on span "Record page values" at bounding box center [1042, 383] width 81 height 12
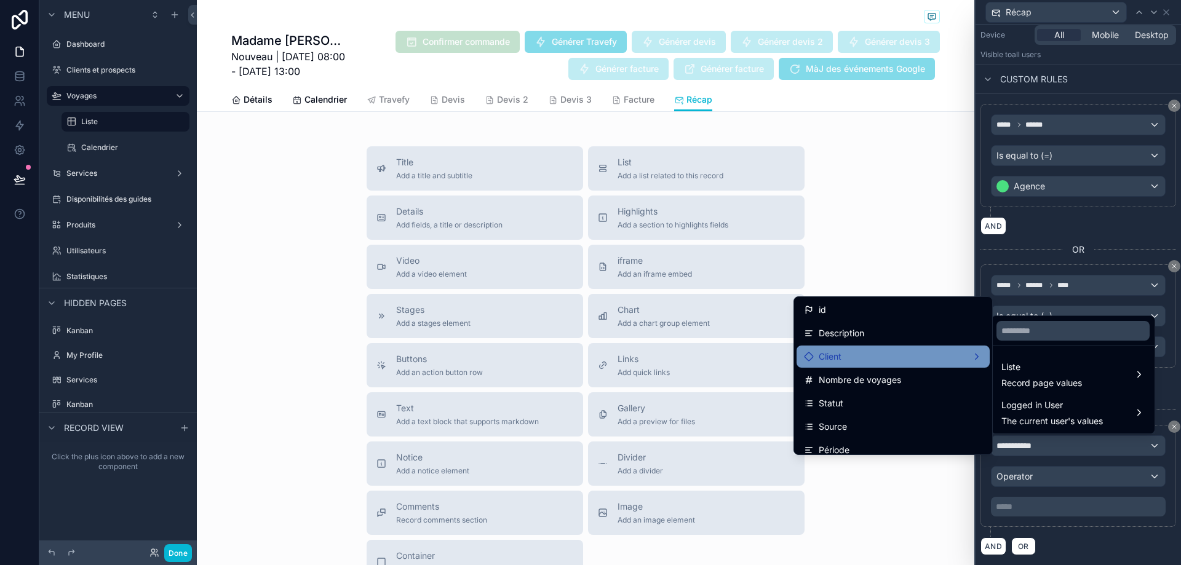
scroll to position [0, 0]
click at [957, 352] on div "Client" at bounding box center [893, 357] width 178 height 15
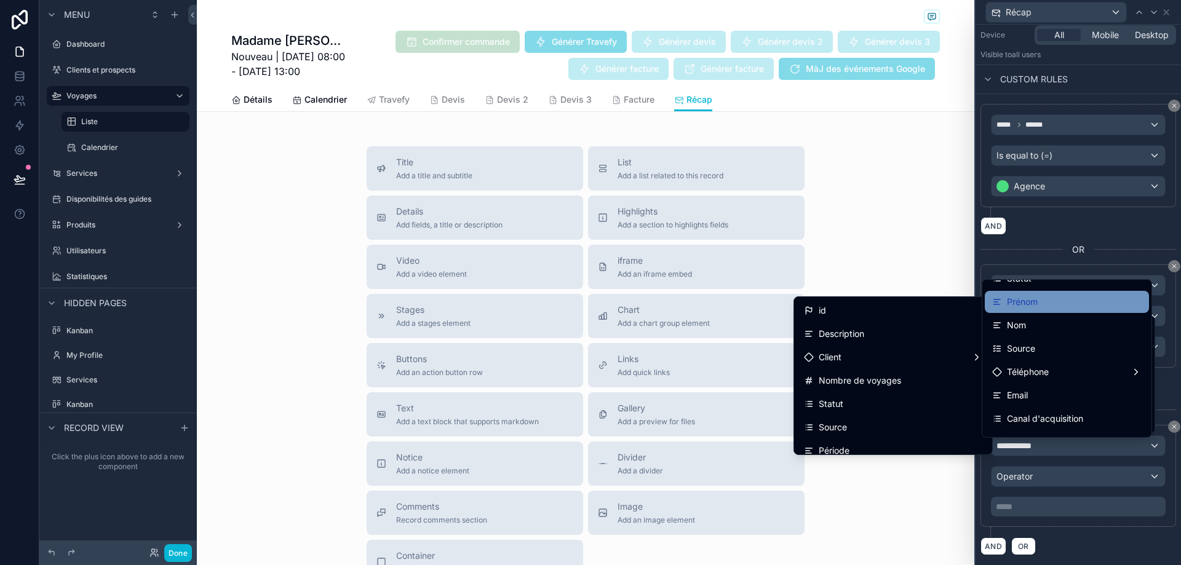
scroll to position [123, 0]
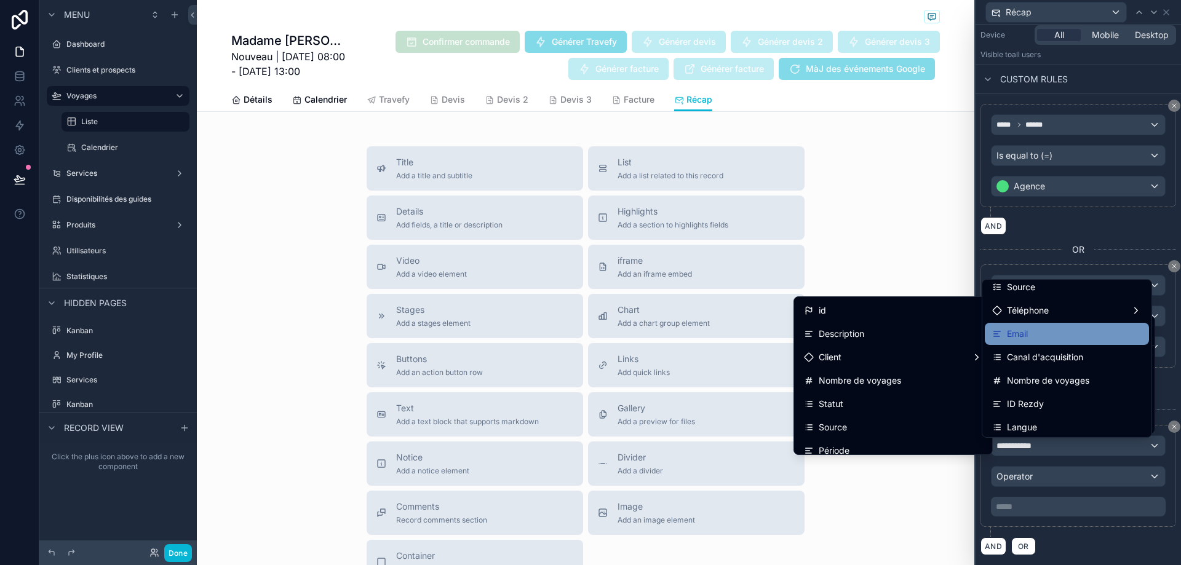
click at [1047, 331] on div "Email" at bounding box center [1067, 334] width 150 height 15
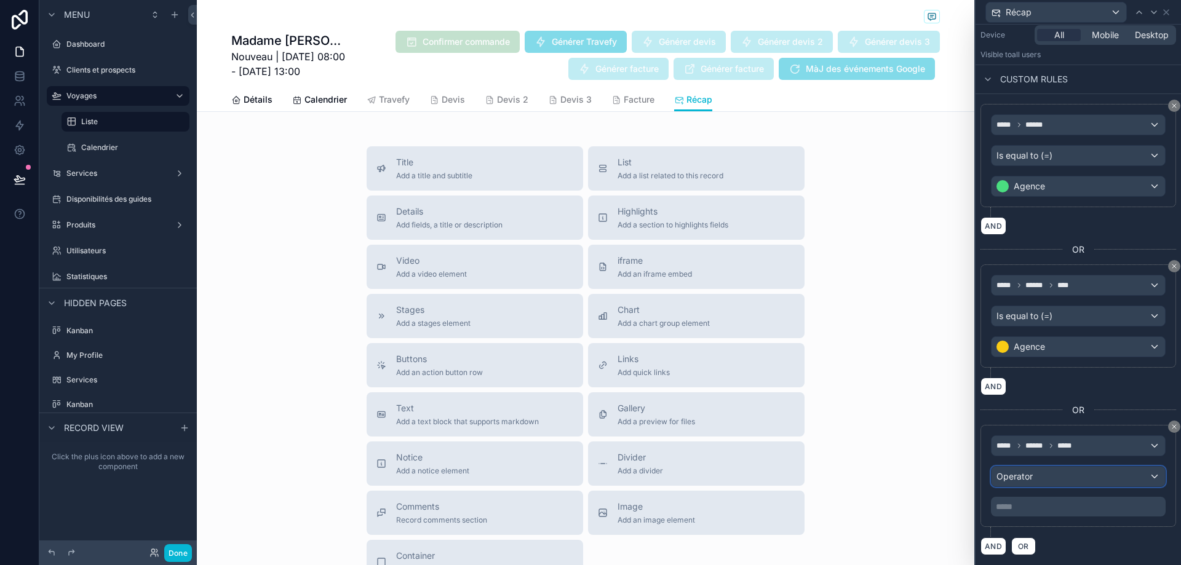
click at [1047, 479] on div "Operator" at bounding box center [1079, 477] width 174 height 20
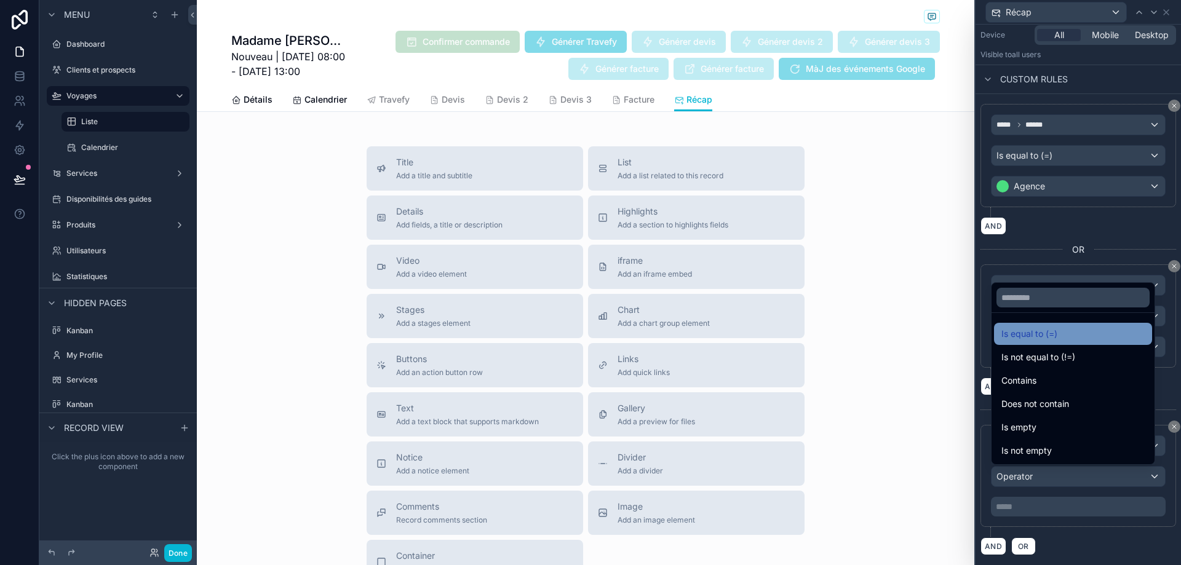
click at [1058, 329] on div "Is equal to (=)" at bounding box center [1073, 334] width 143 height 15
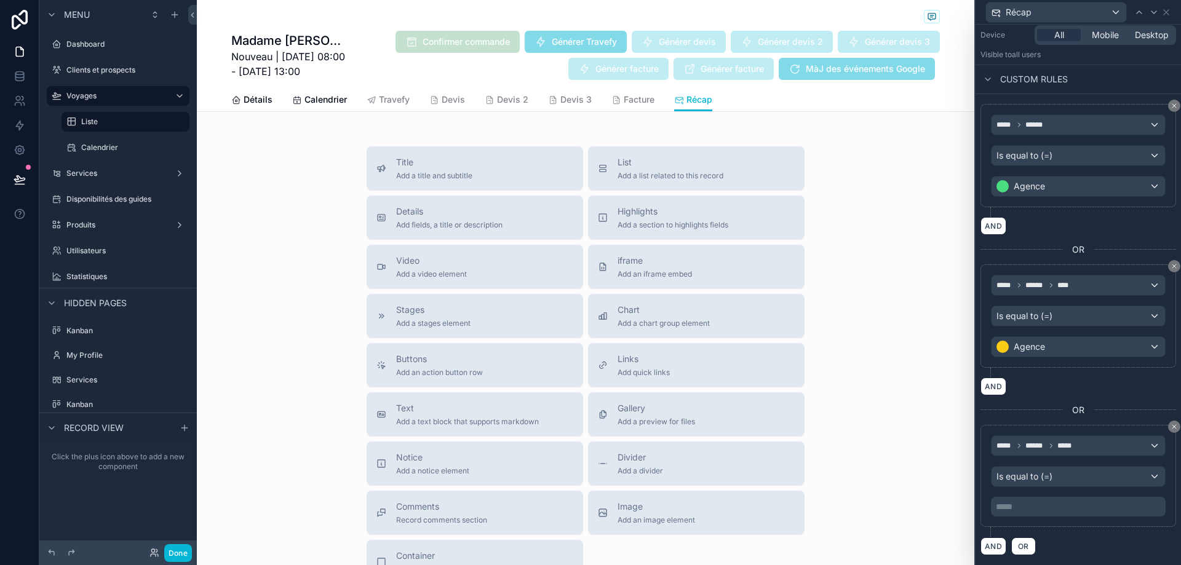
click at [1054, 507] on p "***** ﻿" at bounding box center [1079, 507] width 167 height 12
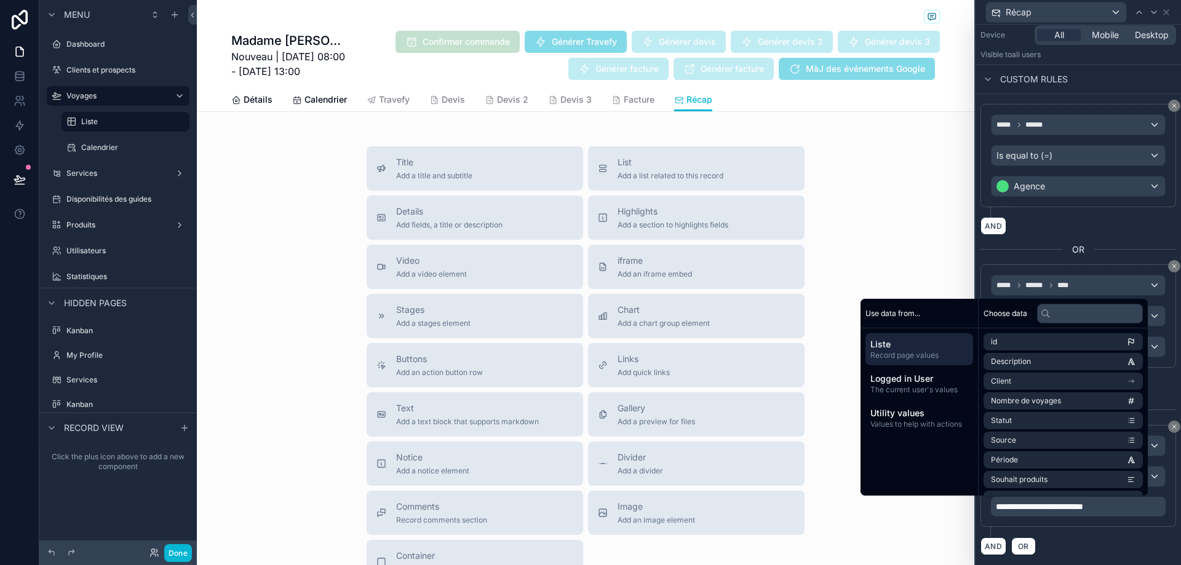
click at [1111, 520] on div "**********" at bounding box center [1079, 476] width 196 height 102
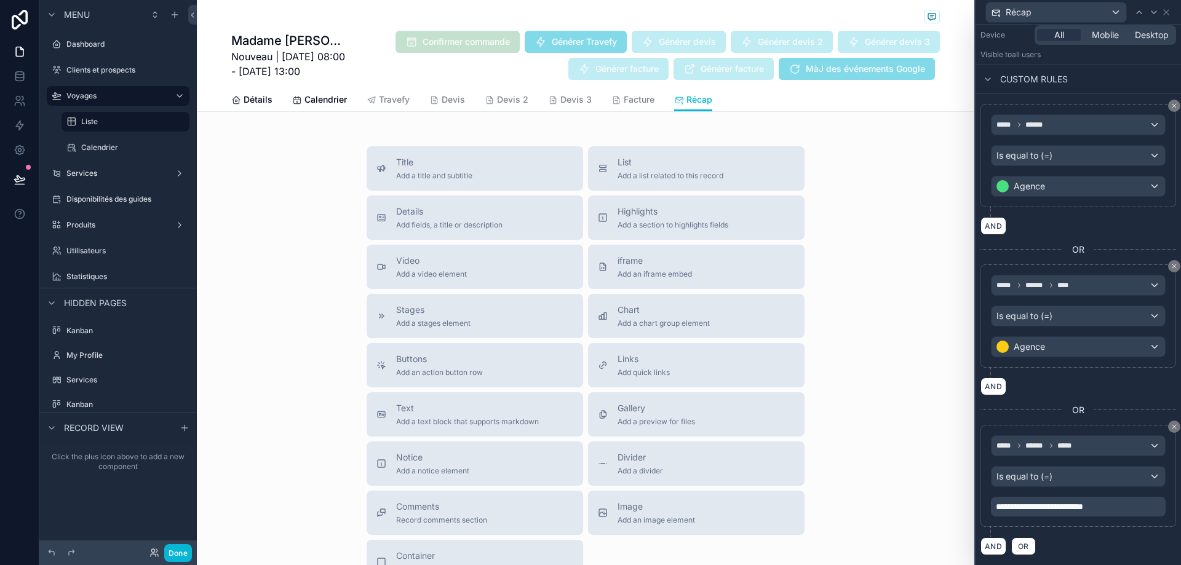
click at [1117, 523] on div "**********" at bounding box center [1079, 476] width 196 height 102
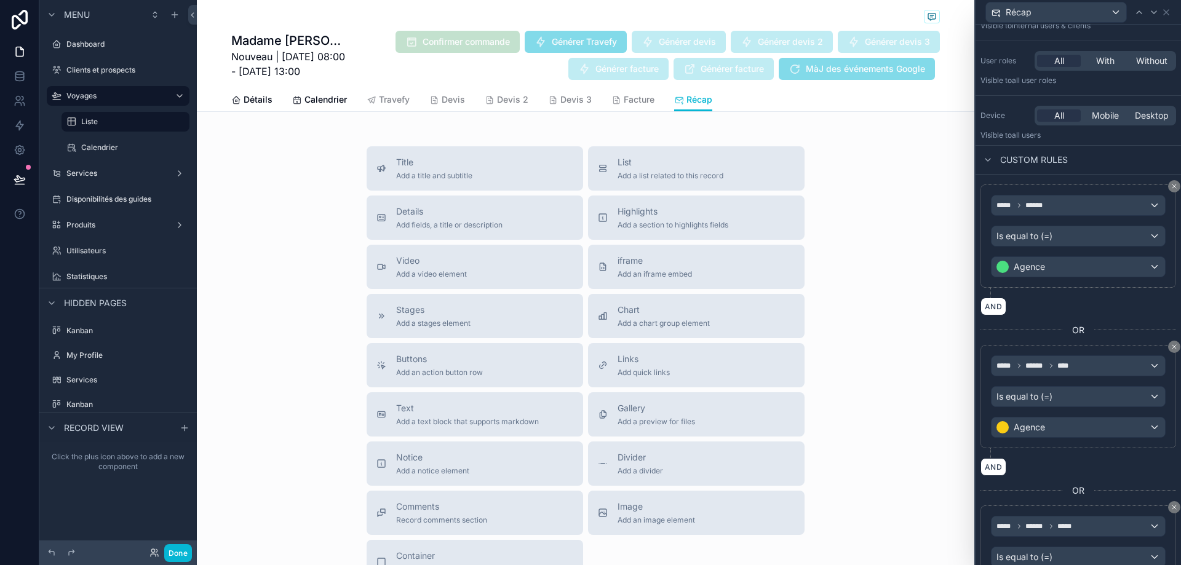
scroll to position [0, 0]
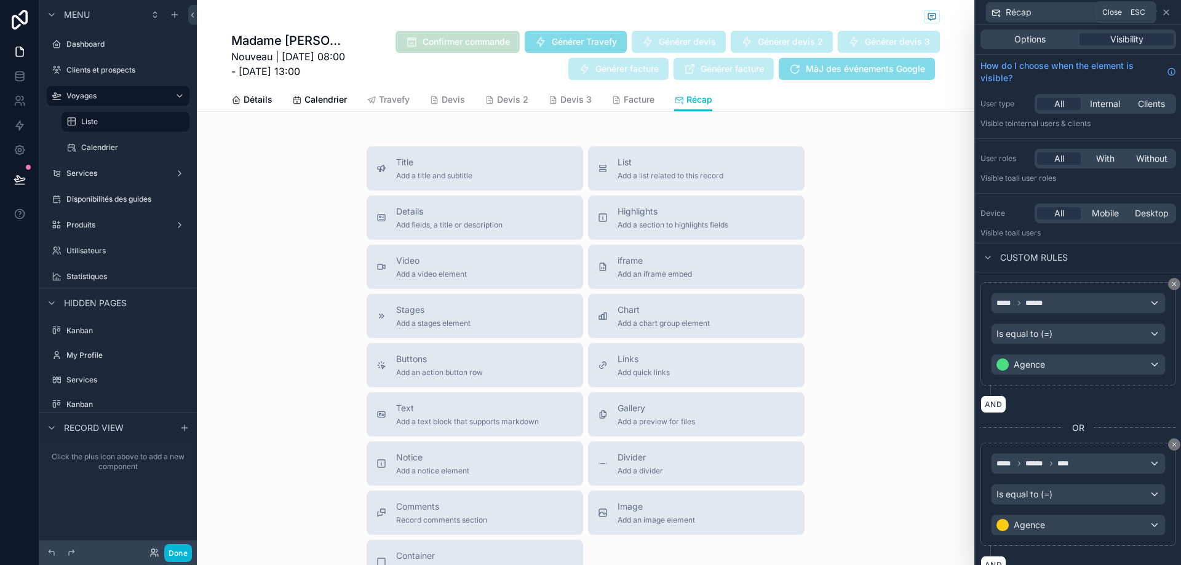
click at [1166, 14] on icon at bounding box center [1167, 12] width 10 height 10
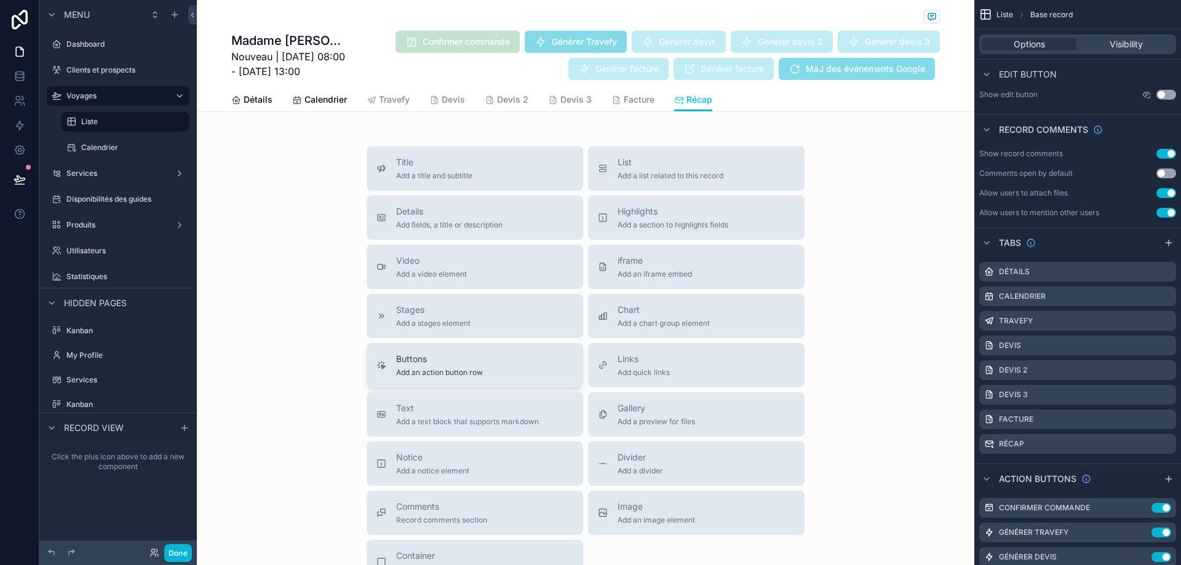
click at [551, 352] on button "Buttons Add an action button row" at bounding box center [475, 365] width 217 height 44
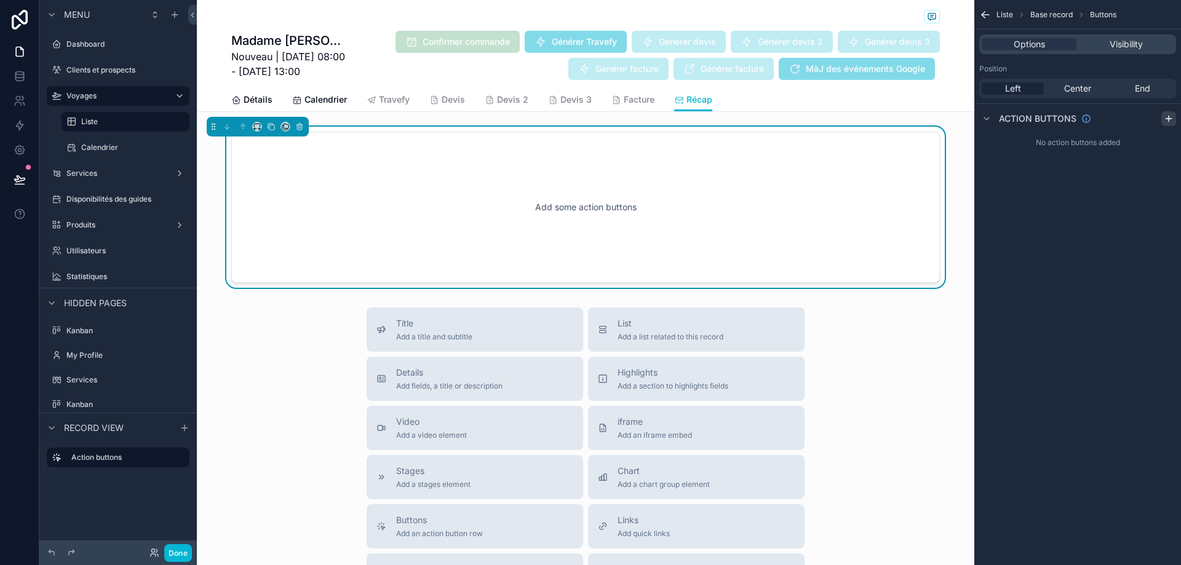
click at [1173, 115] on icon "scrollable content" at bounding box center [1169, 119] width 10 height 10
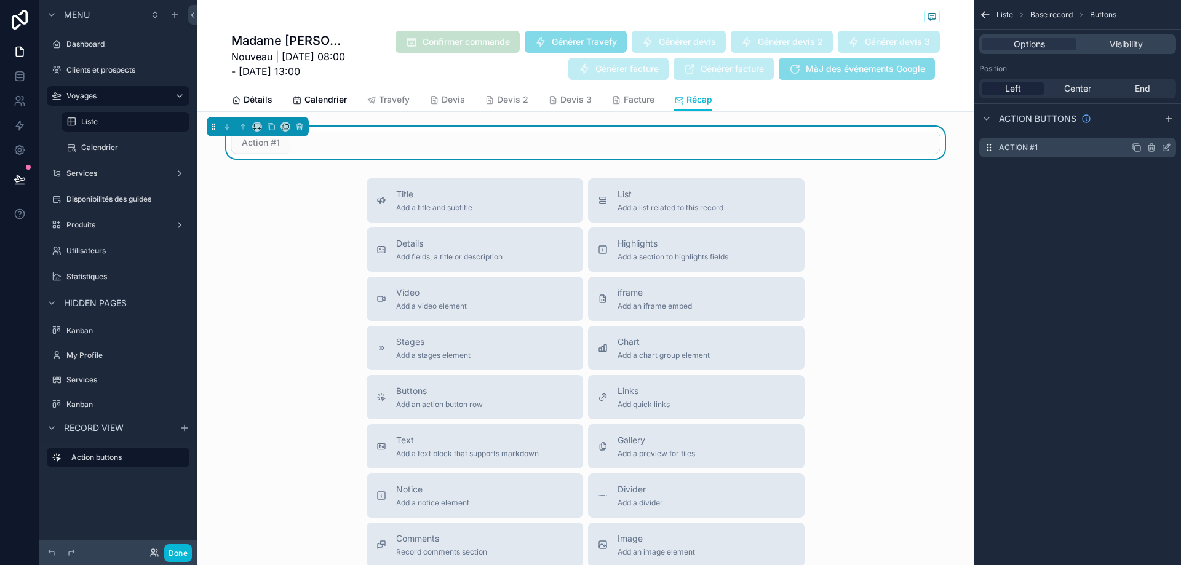
click at [1164, 146] on icon "scrollable content" at bounding box center [1166, 149] width 6 height 6
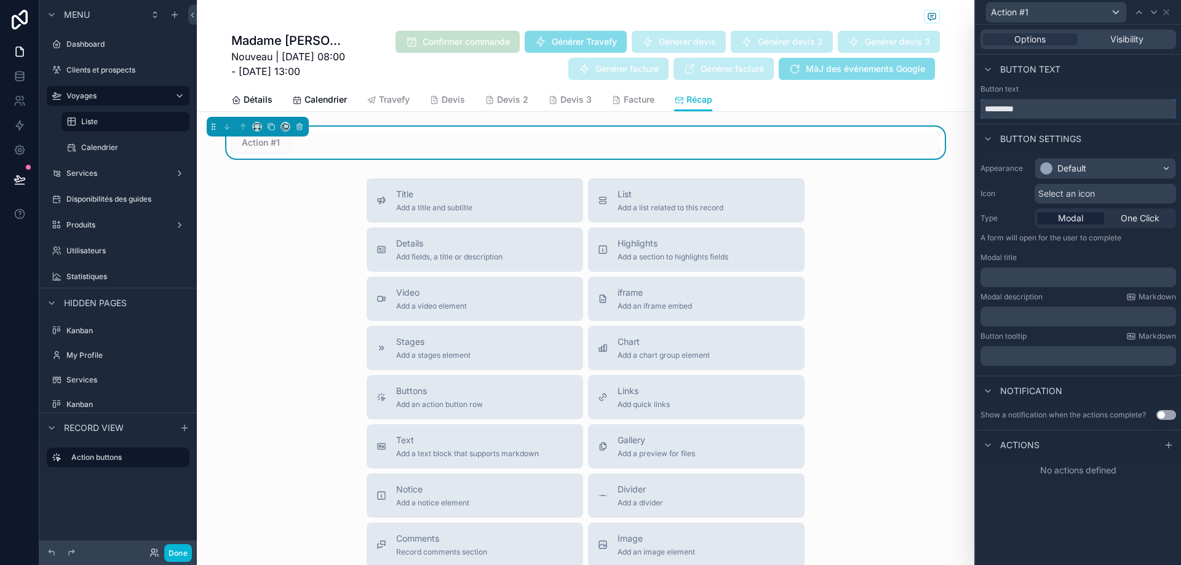
drag, startPoint x: 1050, startPoint y: 109, endPoint x: 963, endPoint y: 100, distance: 87.2
click at [970, 101] on div "Action #1 Options Visibility Button text Button text ********* Button settings …" at bounding box center [590, 282] width 1181 height 565
type input "**********"
click at [1089, 169] on div "Default" at bounding box center [1105, 169] width 140 height 20
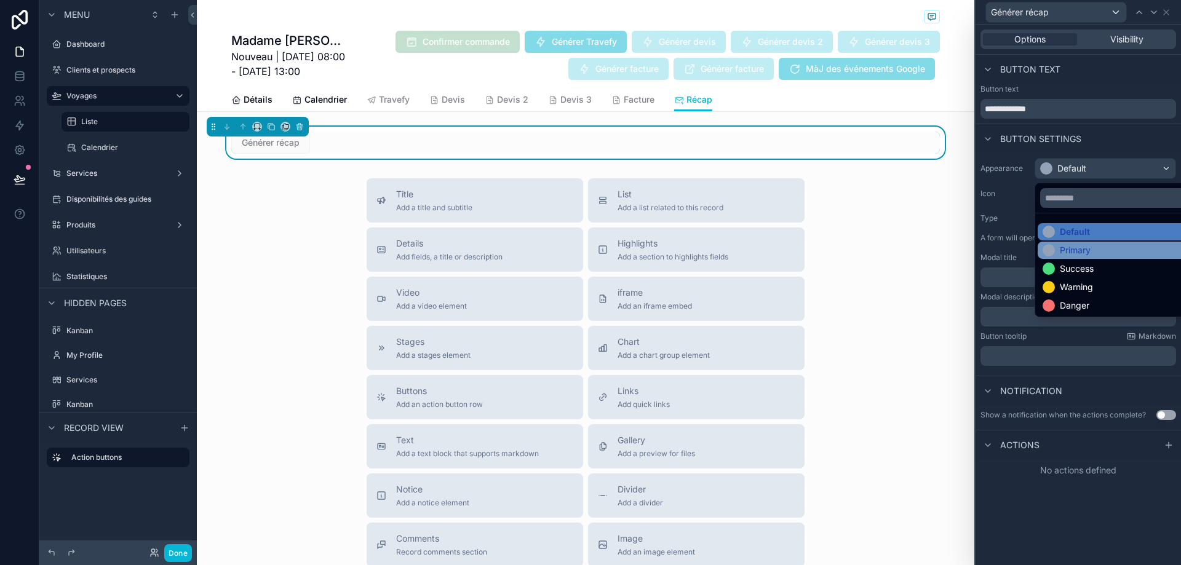
click at [1099, 248] on div "Primary" at bounding box center [1120, 250] width 154 height 12
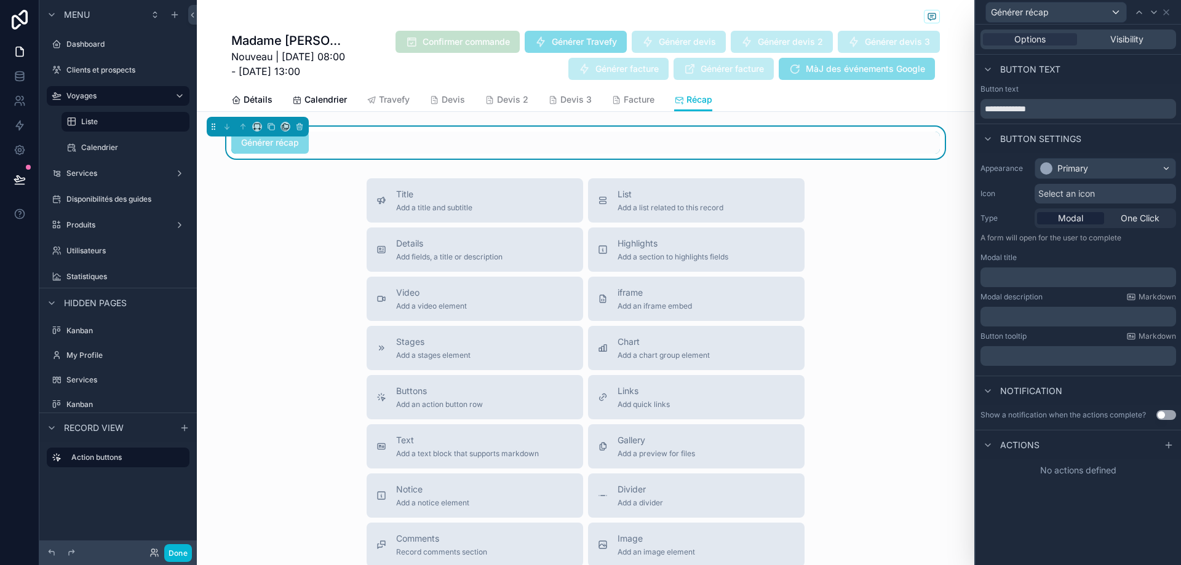
click at [1095, 194] on span "Select an icon" at bounding box center [1067, 194] width 57 height 12
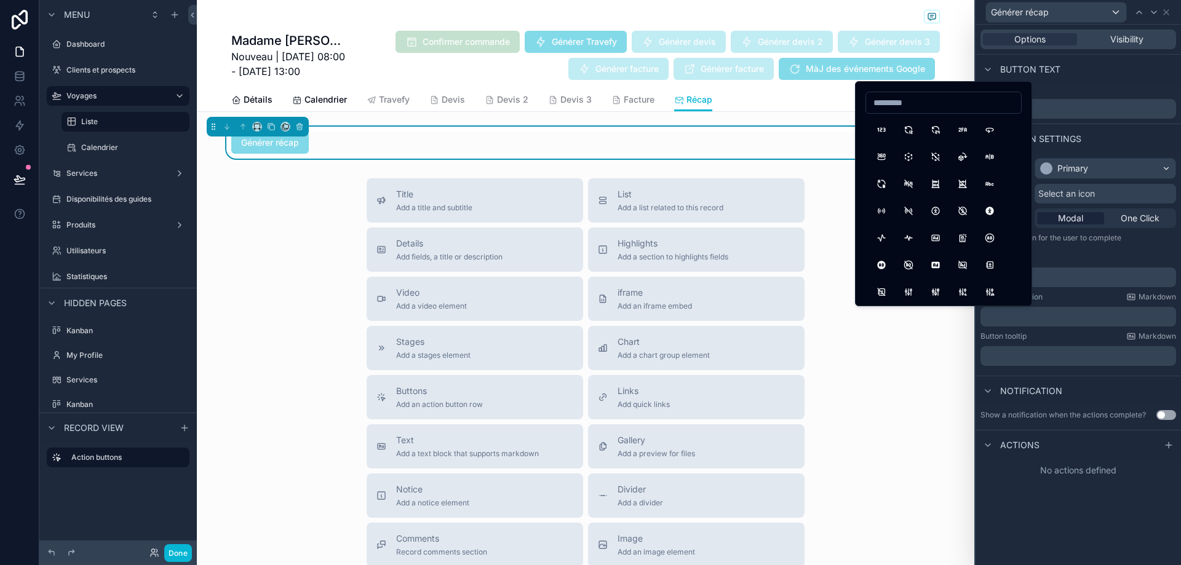
click at [939, 108] on input at bounding box center [943, 102] width 155 height 17
type input "****"
click at [887, 155] on button "Reload" at bounding box center [882, 157] width 22 height 22
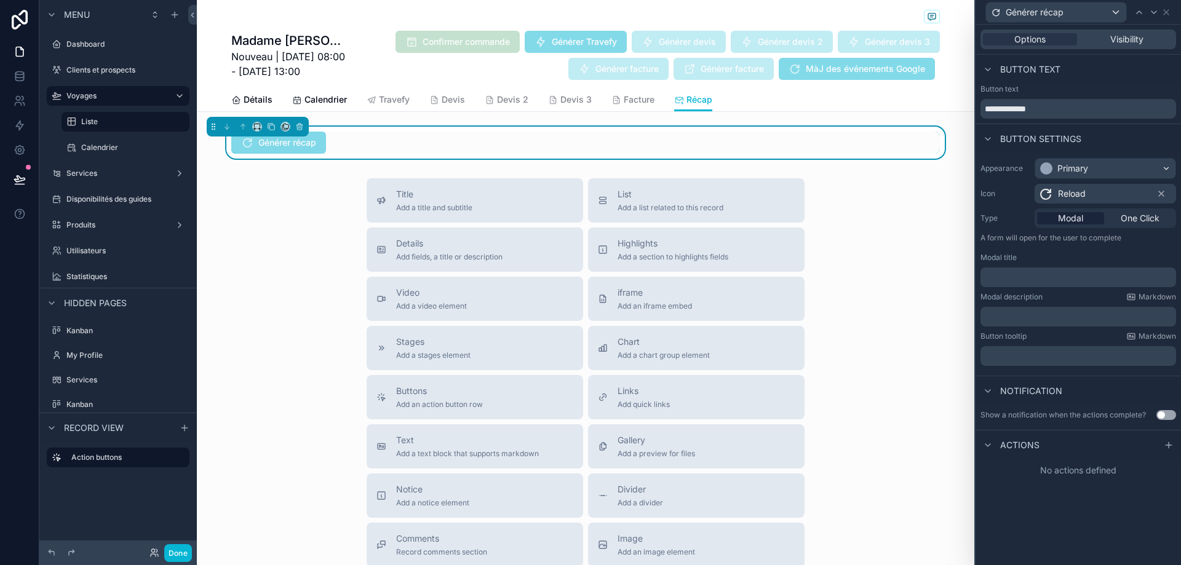
click at [1142, 211] on div "Modal One Click" at bounding box center [1106, 219] width 142 height 20
click at [1144, 214] on span "One Click" at bounding box center [1140, 218] width 39 height 12
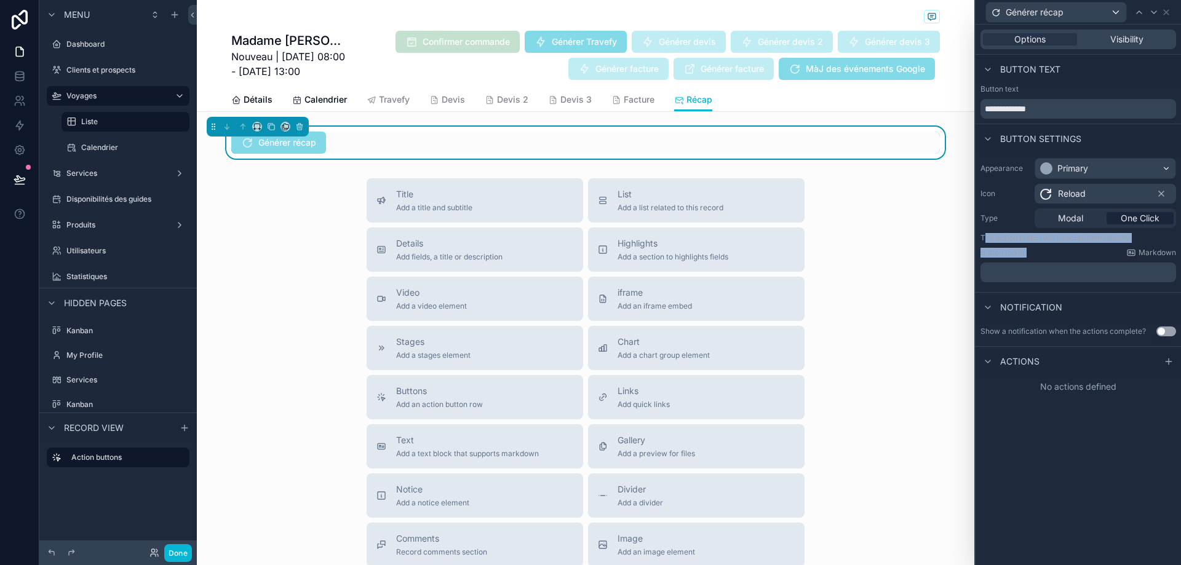
drag, startPoint x: 1075, startPoint y: 249, endPoint x: 985, endPoint y: 238, distance: 91.1
click at [987, 238] on div "Appearance Primary Icon Reload Type Modal One Click The action button will exec…" at bounding box center [1078, 220] width 205 height 134
click at [983, 237] on p "The action button will execute immediately" at bounding box center [1079, 238] width 196 height 10
drag, startPoint x: 983, startPoint y: 237, endPoint x: 1128, endPoint y: 239, distance: 145.8
click at [1128, 239] on p "The action button will execute immediately" at bounding box center [1079, 238] width 196 height 10
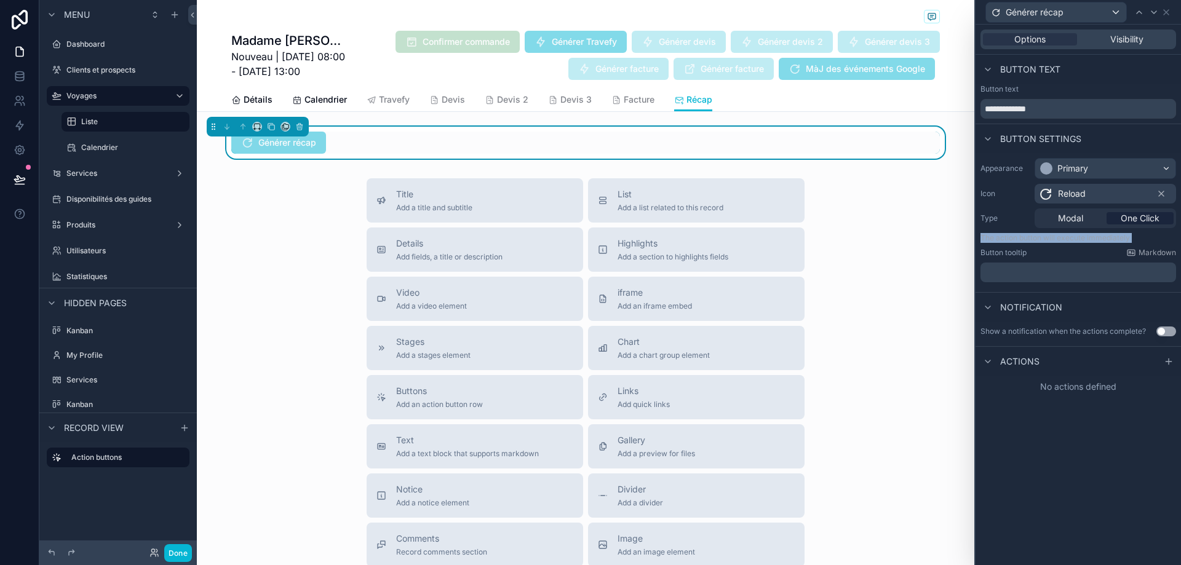
click at [1128, 239] on p "The action button will execute immediately" at bounding box center [1079, 238] width 196 height 10
click at [19, 128] on icon at bounding box center [19, 125] width 7 height 9
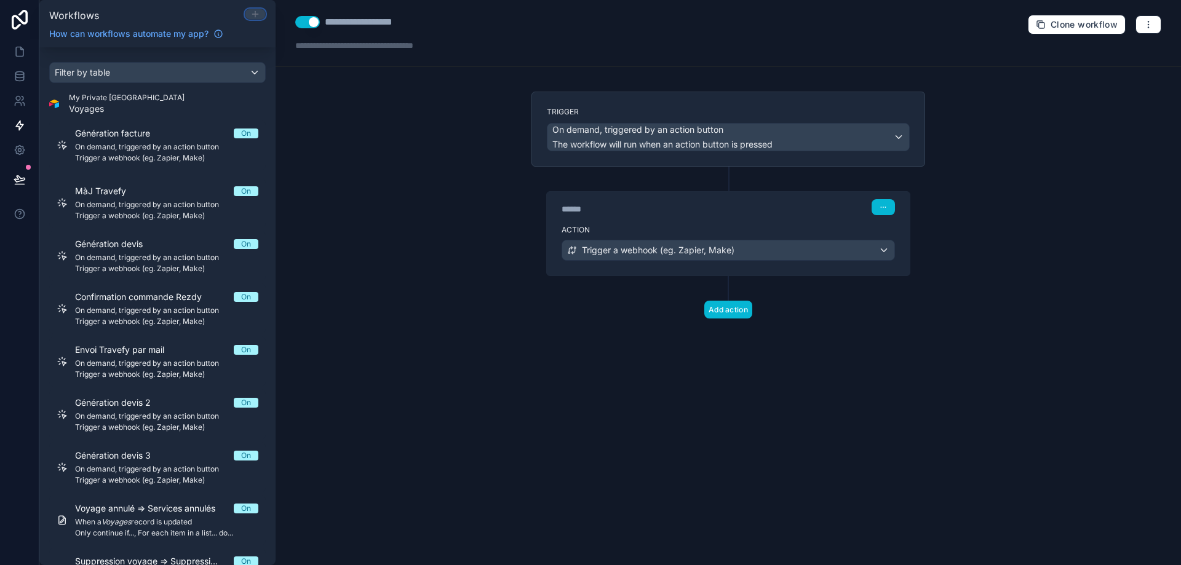
click at [253, 13] on icon at bounding box center [255, 14] width 10 height 10
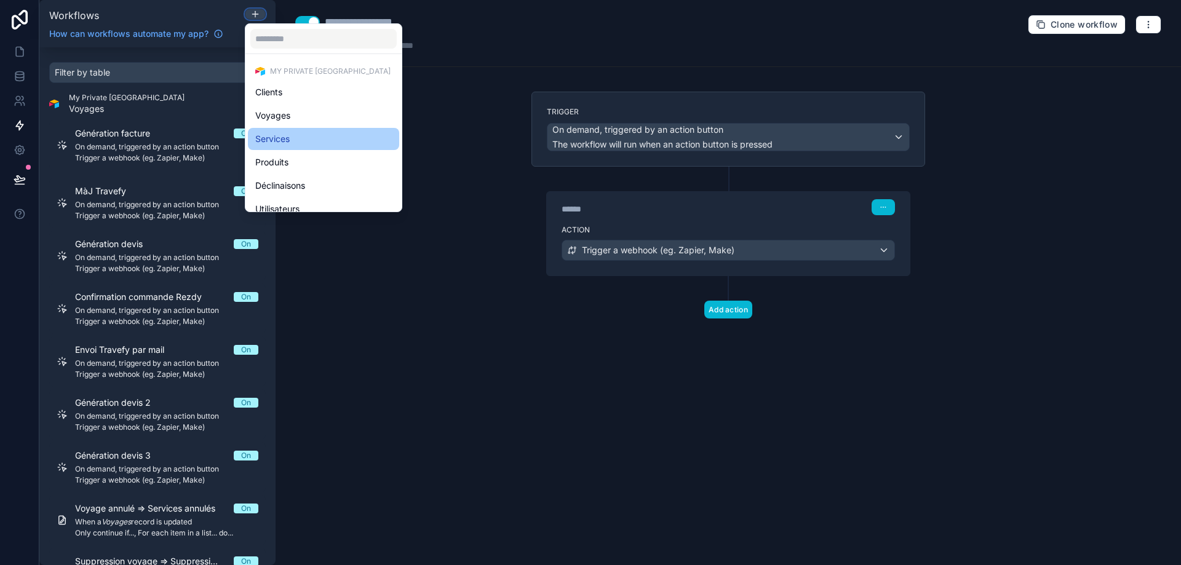
scroll to position [62, 0]
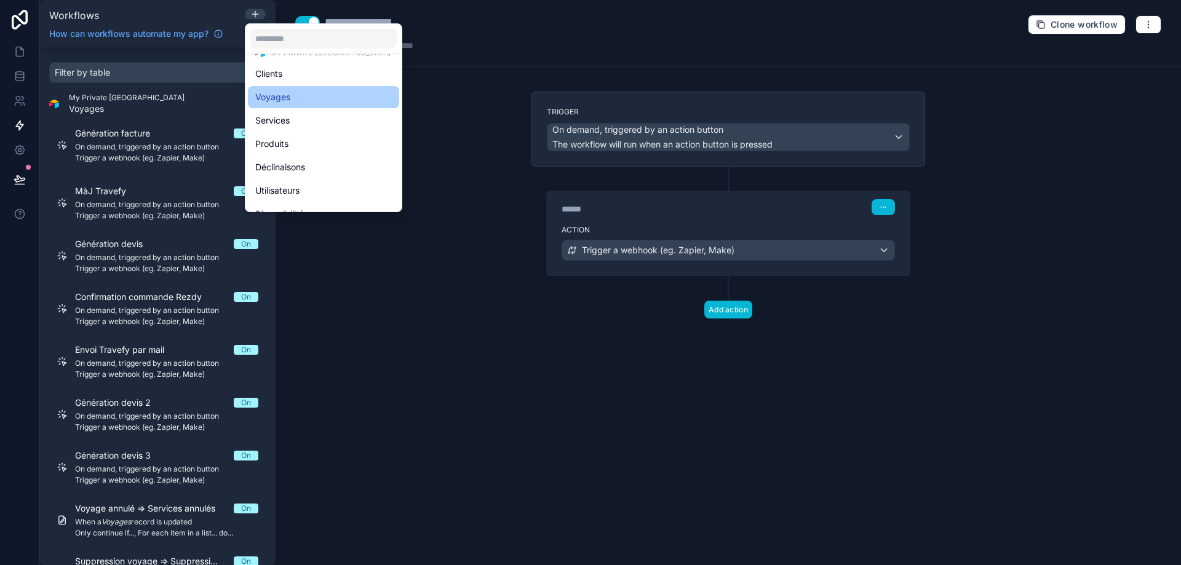
click at [329, 94] on div "Voyages" at bounding box center [323, 97] width 137 height 15
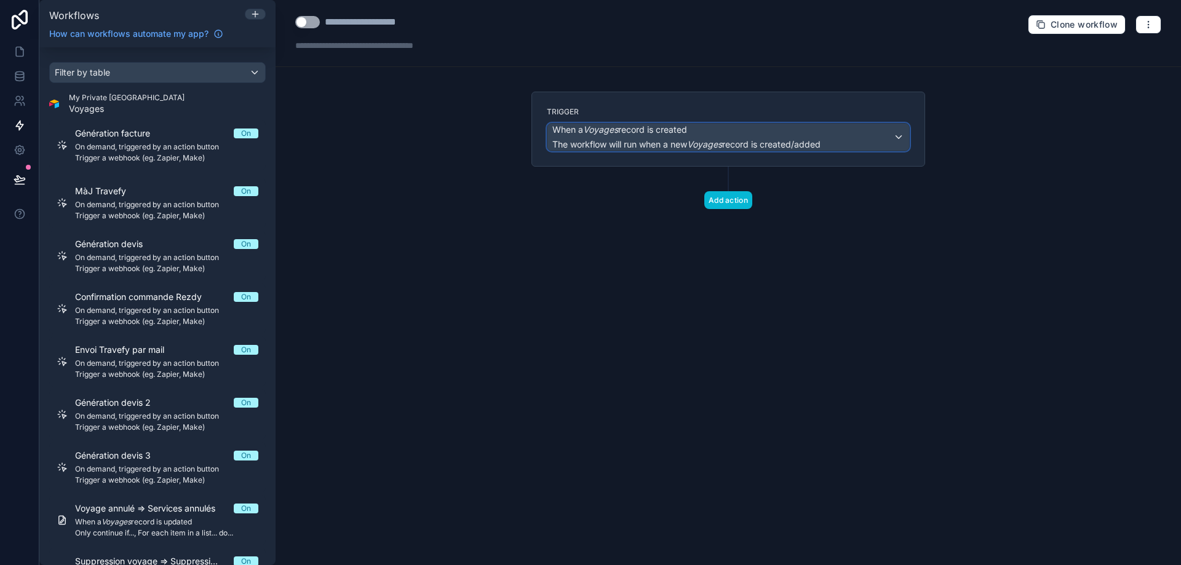
click at [680, 134] on span "When a Voyages record is created" at bounding box center [619, 130] width 135 height 12
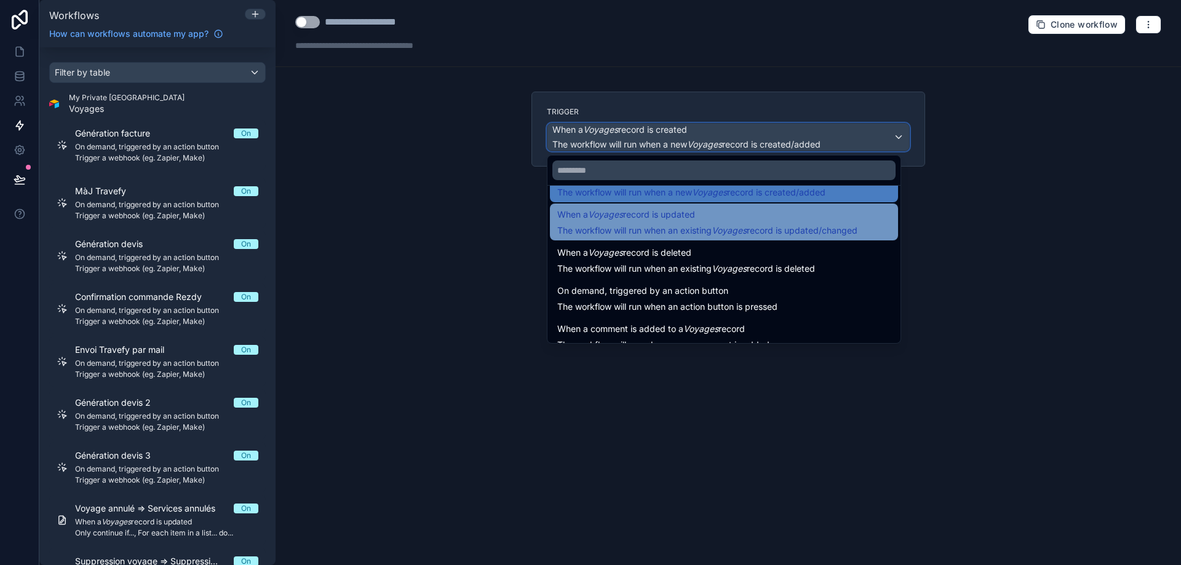
scroll to position [44, 0]
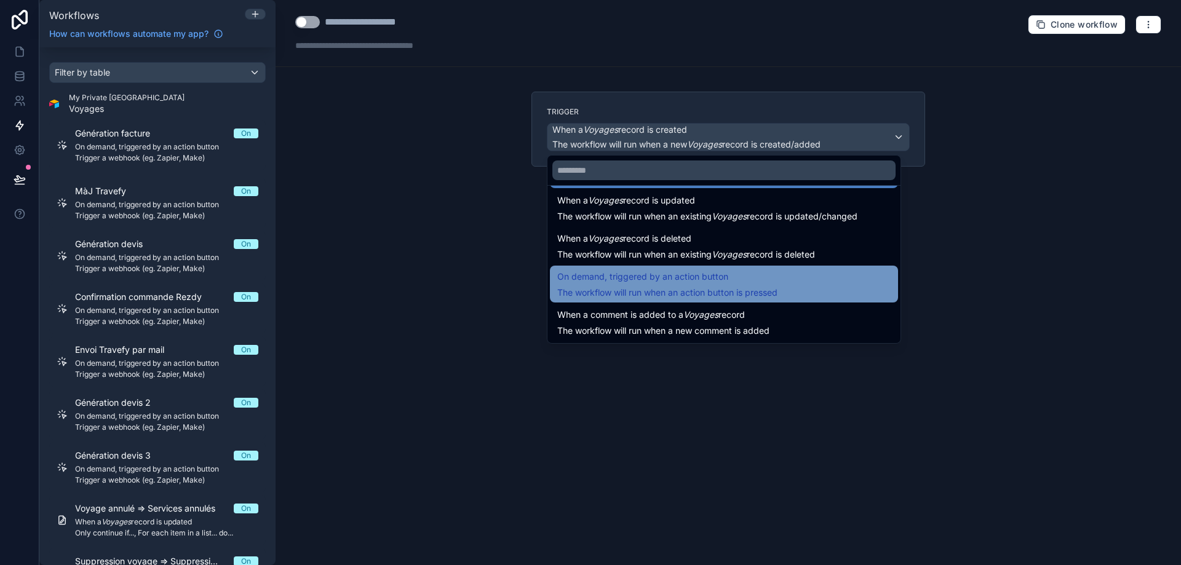
click at [760, 281] on span "On demand, triggered by an action button" at bounding box center [667, 276] width 220 height 15
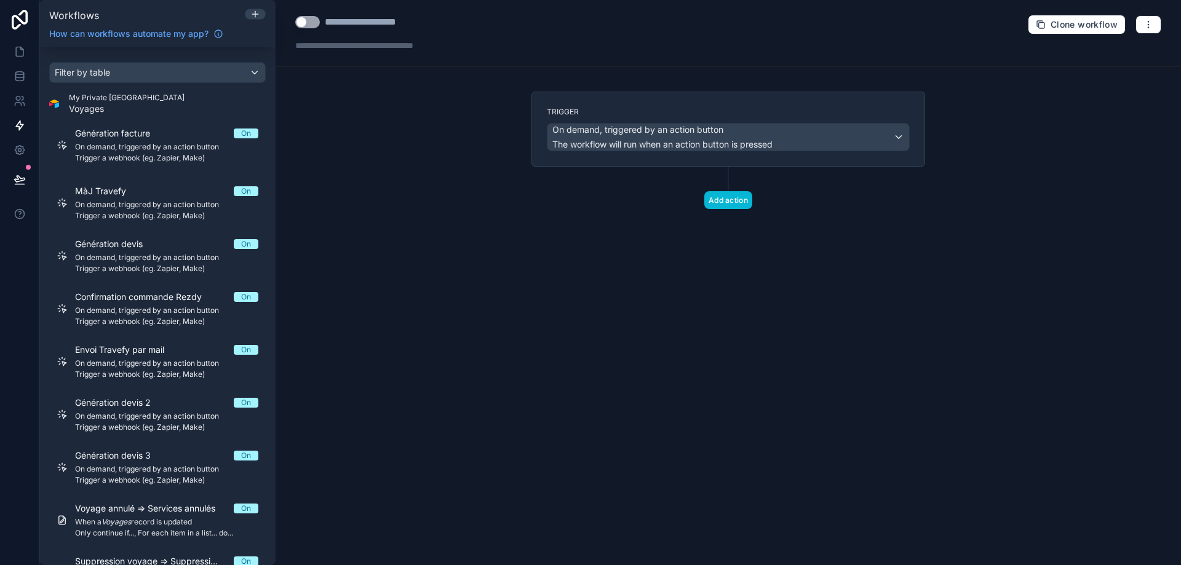
click at [399, 22] on div "**********" at bounding box center [380, 22] width 111 height 15
type div "**********"
click at [732, 197] on button "Add action" at bounding box center [728, 200] width 48 height 18
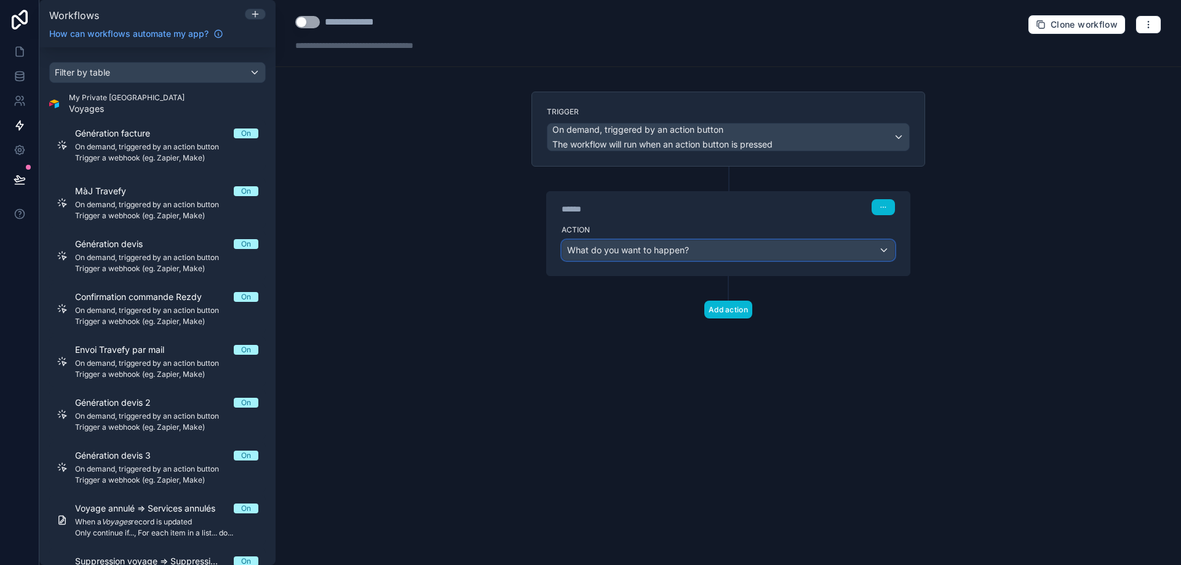
click at [721, 247] on div "What do you want to happen?" at bounding box center [728, 251] width 332 height 20
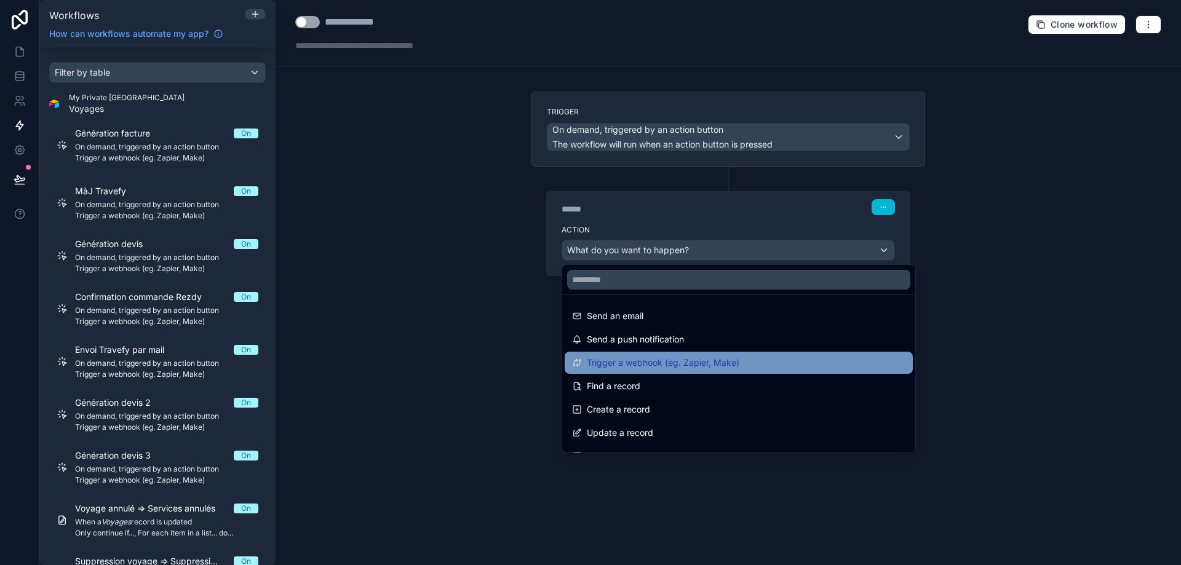
click at [711, 364] on span "Trigger a webhook (eg. Zapier, Make)" at bounding box center [663, 363] width 153 height 15
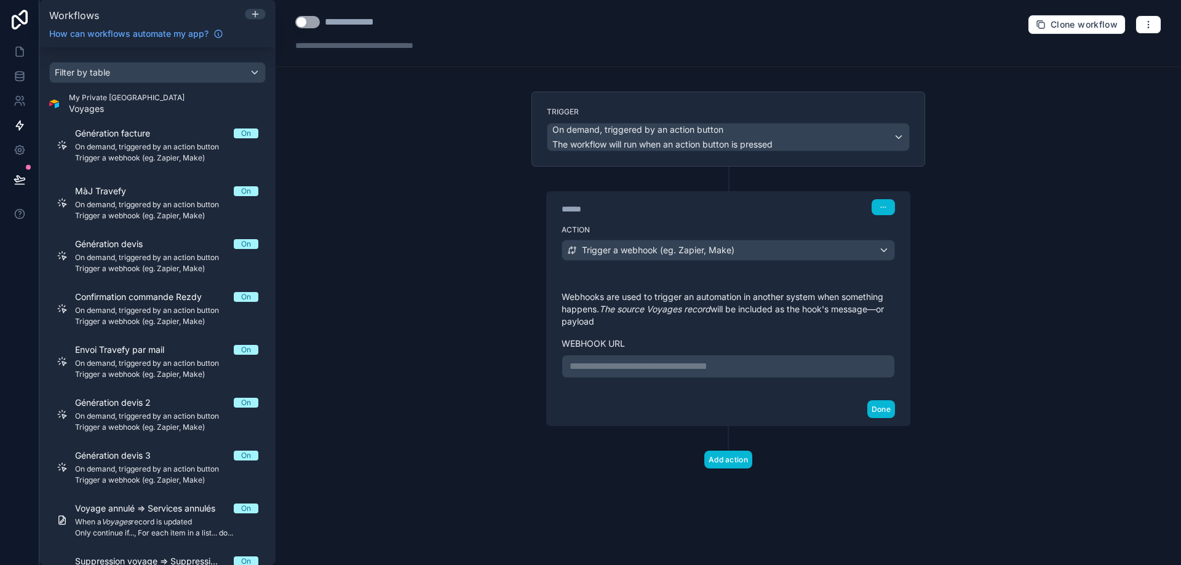
click at [673, 361] on p "**********" at bounding box center [728, 366] width 317 height 15
click at [877, 405] on button "Done" at bounding box center [882, 410] width 28 height 18
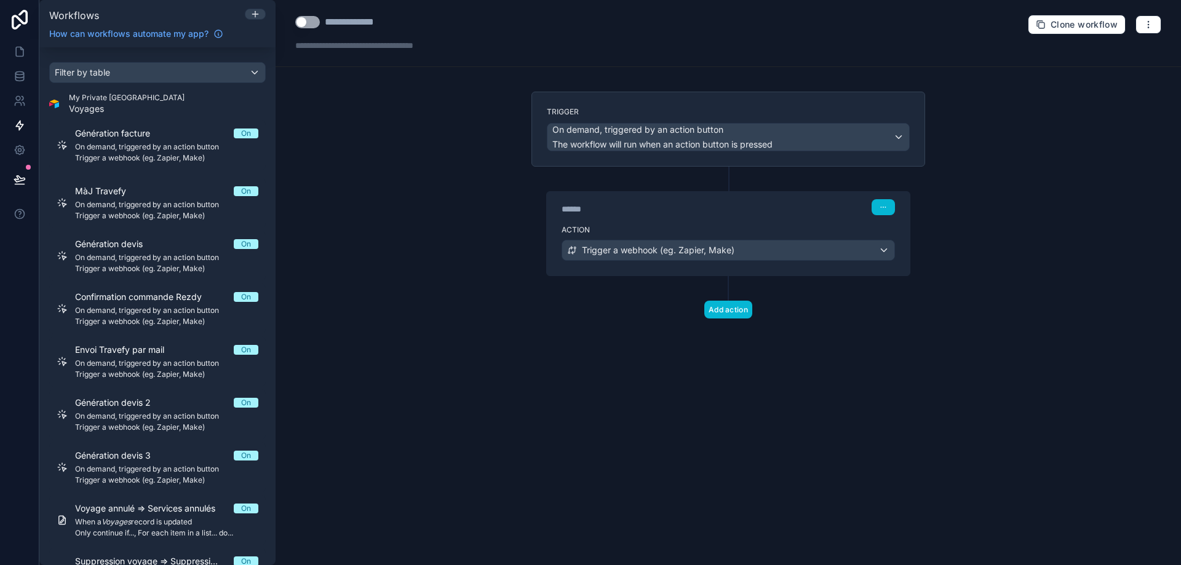
click at [306, 17] on button "Use setting" at bounding box center [307, 22] width 25 height 12
click at [457, 168] on div "**********" at bounding box center [729, 282] width 906 height 565
click at [19, 51] on icon at bounding box center [20, 52] width 12 height 12
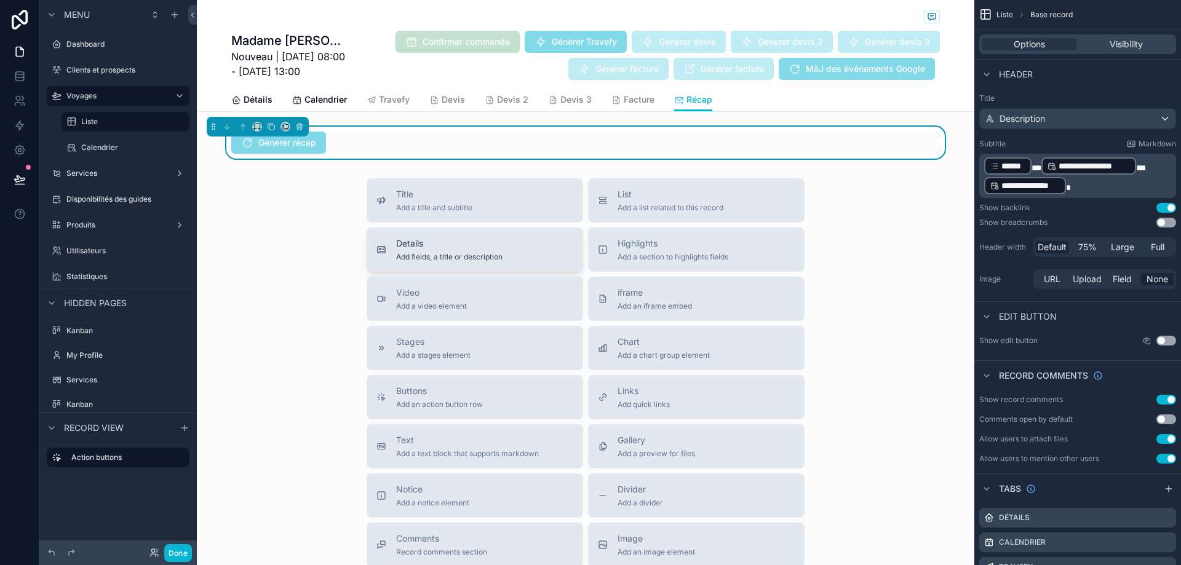
click at [482, 258] on span "Add fields, a title or description" at bounding box center [449, 257] width 106 height 10
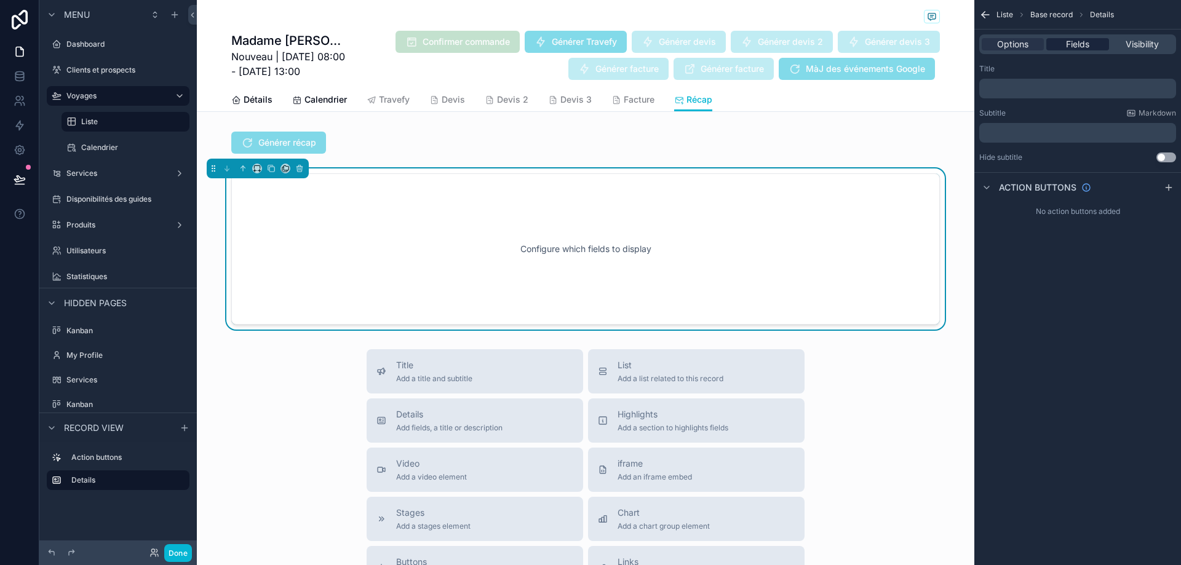
click at [1093, 38] on div "Fields" at bounding box center [1078, 44] width 62 height 12
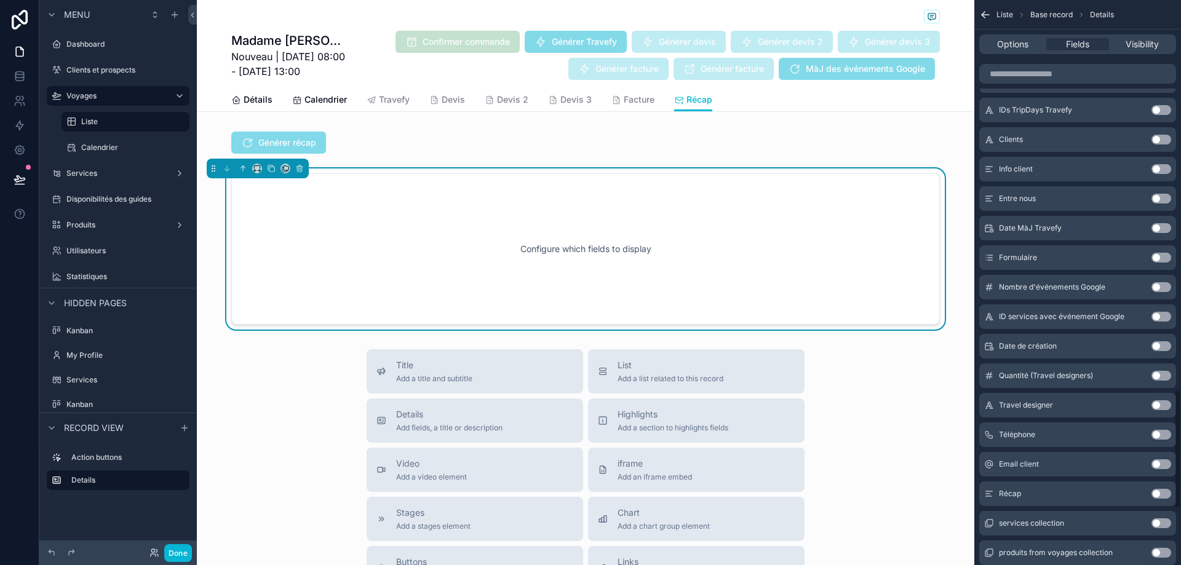
scroll to position [2115, 0]
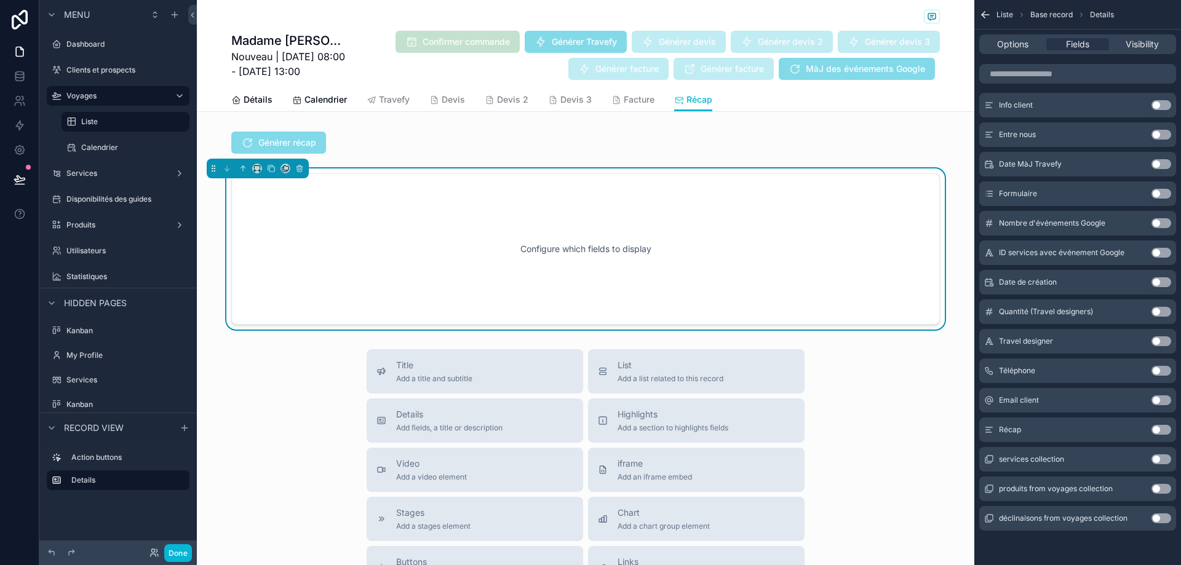
click at [1158, 422] on div "Récap Use setting" at bounding box center [1077, 430] width 197 height 25
click at [1163, 428] on button "Use setting" at bounding box center [1162, 430] width 20 height 10
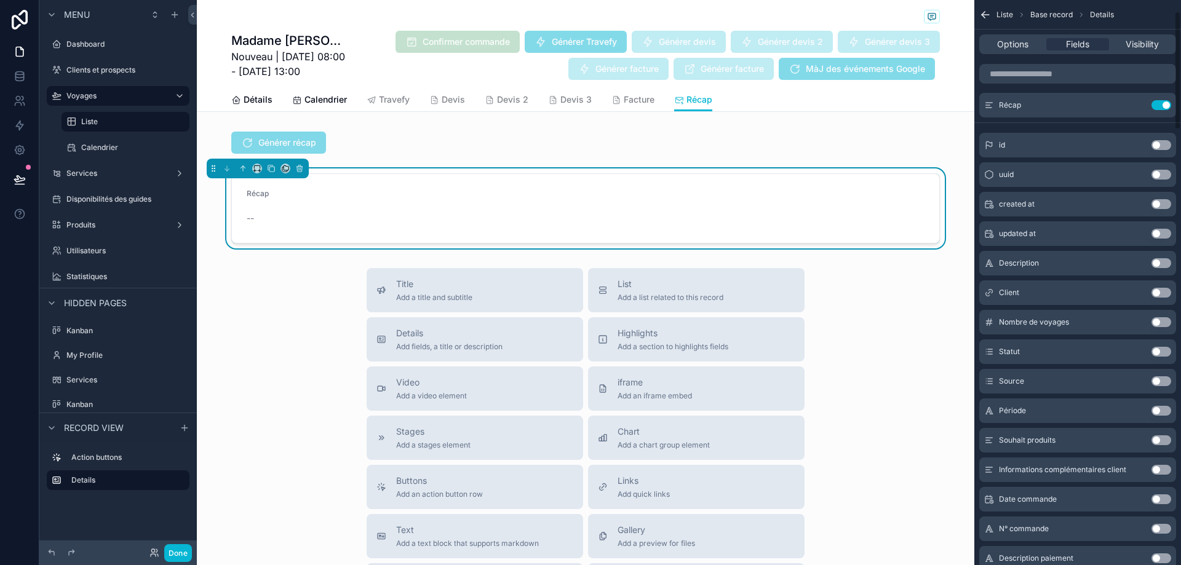
scroll to position [0, 0]
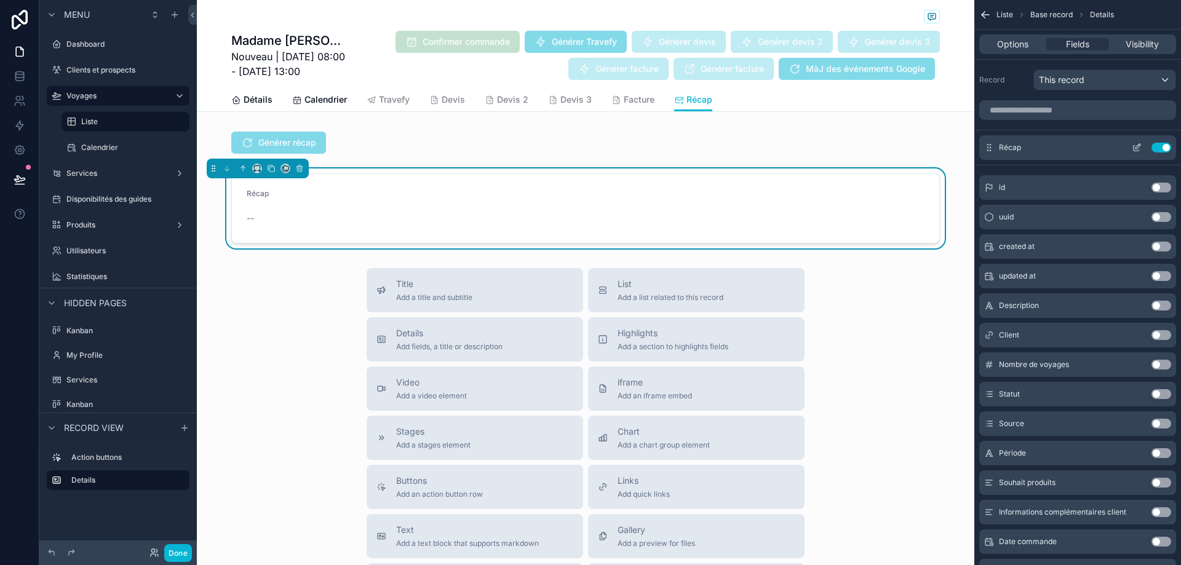
click at [1135, 145] on icon "scrollable content" at bounding box center [1137, 148] width 10 height 10
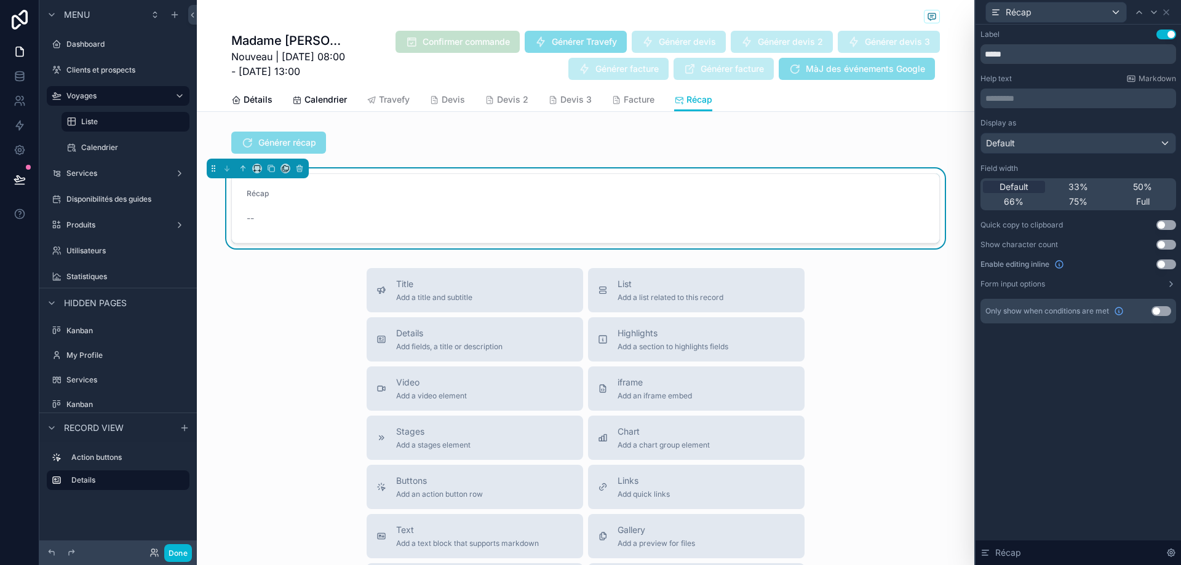
drag, startPoint x: 1157, startPoint y: 311, endPoint x: 1159, endPoint y: 357, distance: 45.5
click at [1159, 357] on div "Label Use setting ***** Help text Markdown ********* ﻿ Display as Default Field…" at bounding box center [1078, 295] width 205 height 541
click at [1165, 266] on button "Use setting" at bounding box center [1167, 265] width 20 height 10
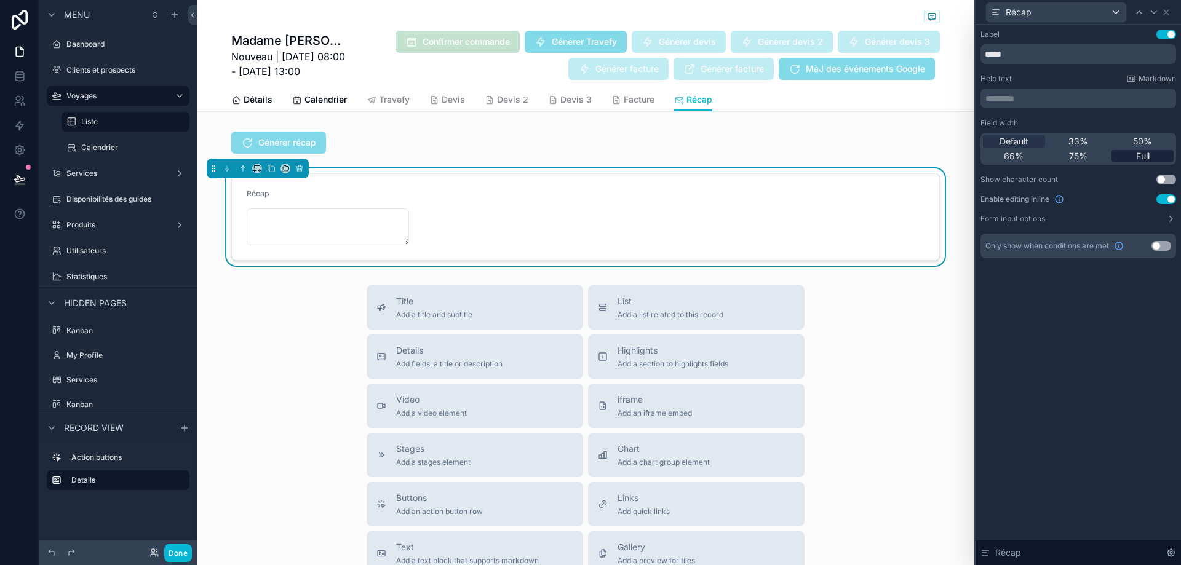
click at [1137, 157] on span "Full" at bounding box center [1143, 156] width 14 height 12
click at [1139, 141] on span "50%" at bounding box center [1142, 141] width 19 height 12
click at [1168, 213] on div "Field width Default 33% 50% 66% 75% Full Show character count Use setting Enabl…" at bounding box center [1079, 171] width 196 height 106
click at [1168, 218] on icon at bounding box center [1172, 219] width 10 height 10
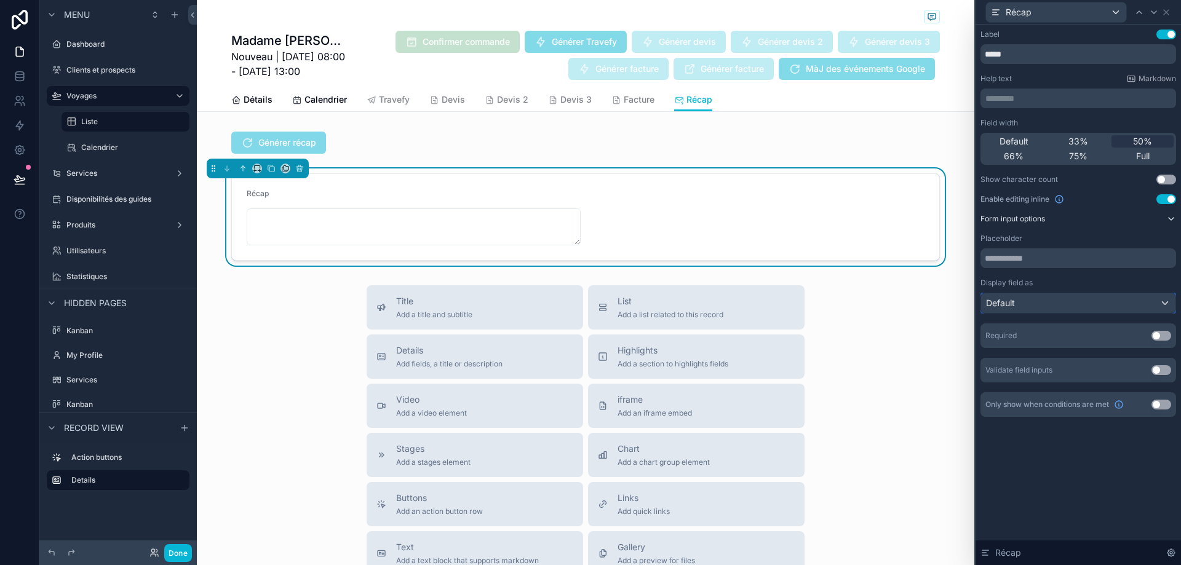
click at [1120, 303] on div "Default" at bounding box center [1078, 303] width 194 height 20
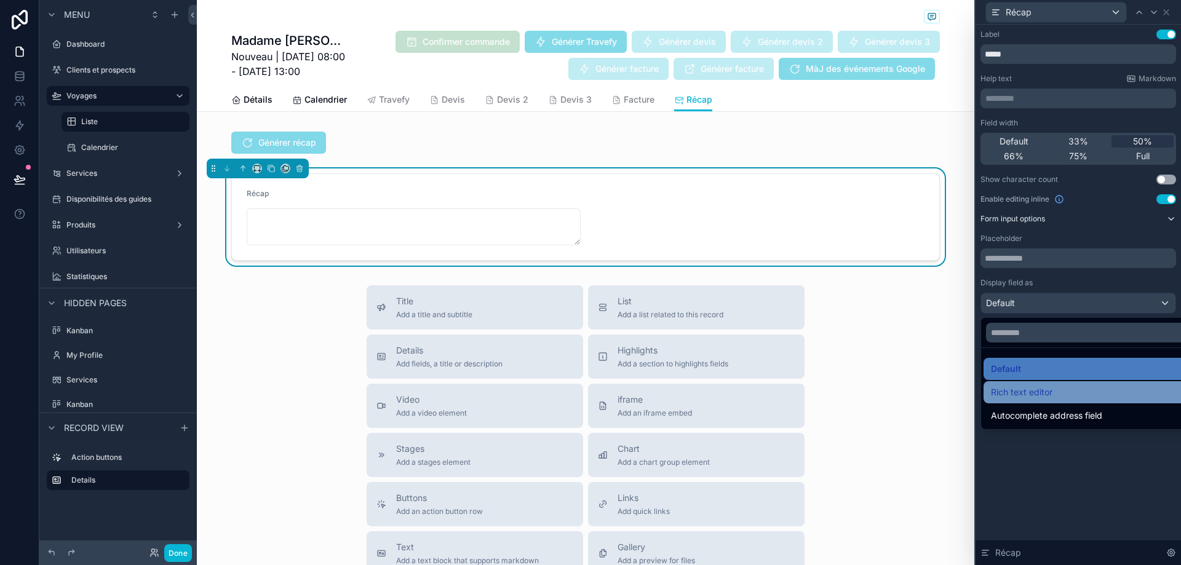
click at [1107, 392] on div "Rich text editor" at bounding box center [1092, 392] width 203 height 15
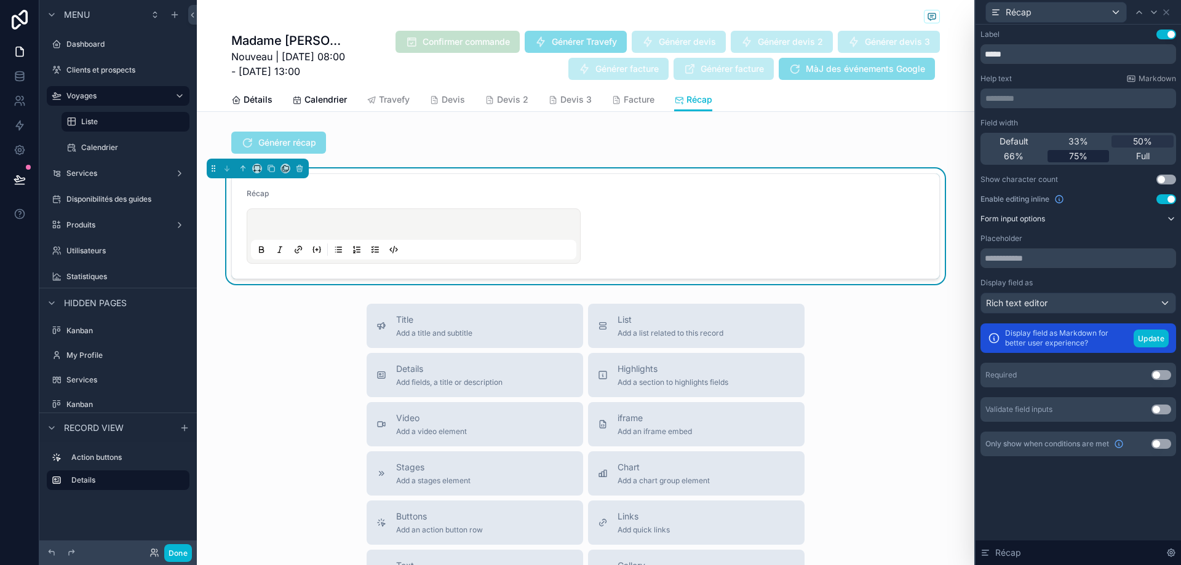
click at [1102, 155] on div "75%" at bounding box center [1079, 156] width 62 height 12
click at [1128, 151] on div "Full" at bounding box center [1143, 156] width 62 height 12
click at [1095, 154] on div "75%" at bounding box center [1079, 156] width 62 height 12
click at [1135, 156] on div "Full" at bounding box center [1143, 156] width 62 height 12
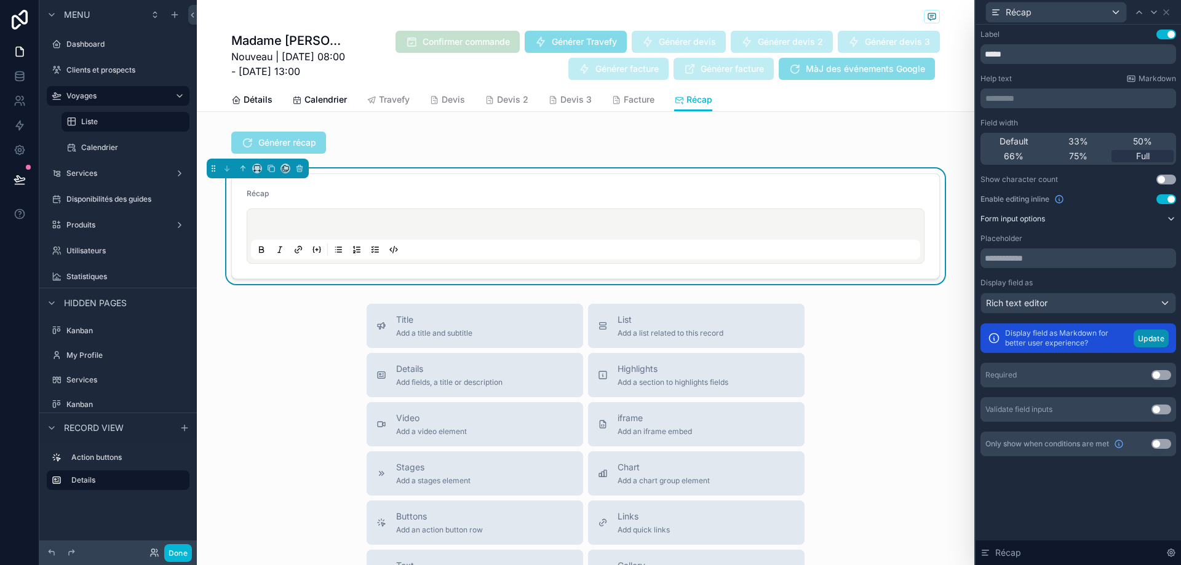
click at [1159, 337] on button "Update" at bounding box center [1151, 339] width 35 height 18
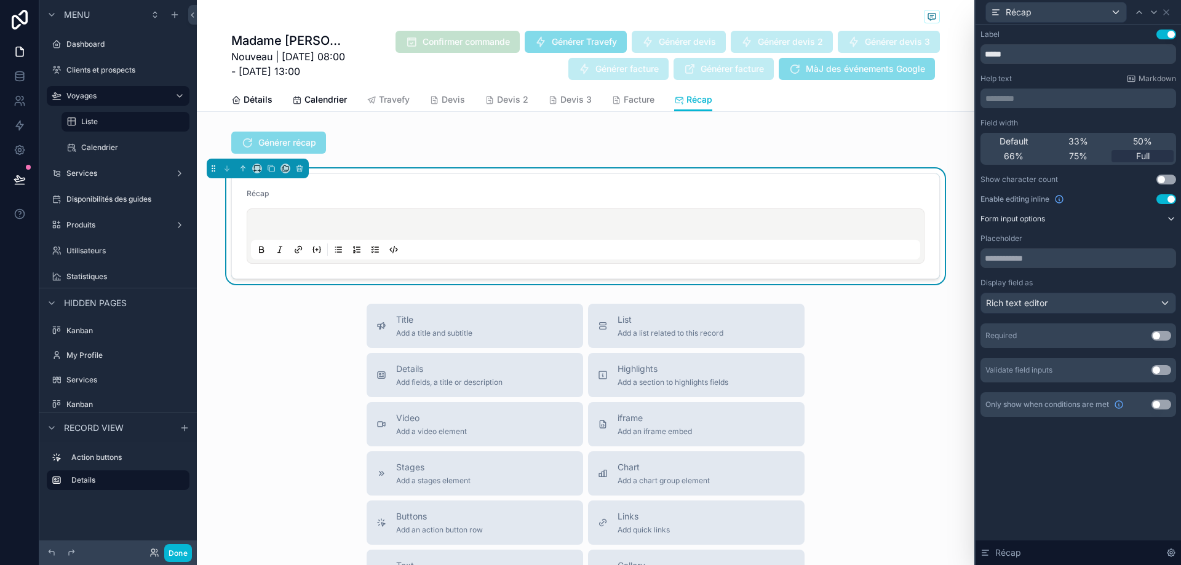
click at [1113, 432] on div "Label Use setting ***** Help text Markdown ********* ﻿ Field width Default 33% …" at bounding box center [1078, 236] width 205 height 422
click at [1166, 9] on icon at bounding box center [1167, 12] width 10 height 10
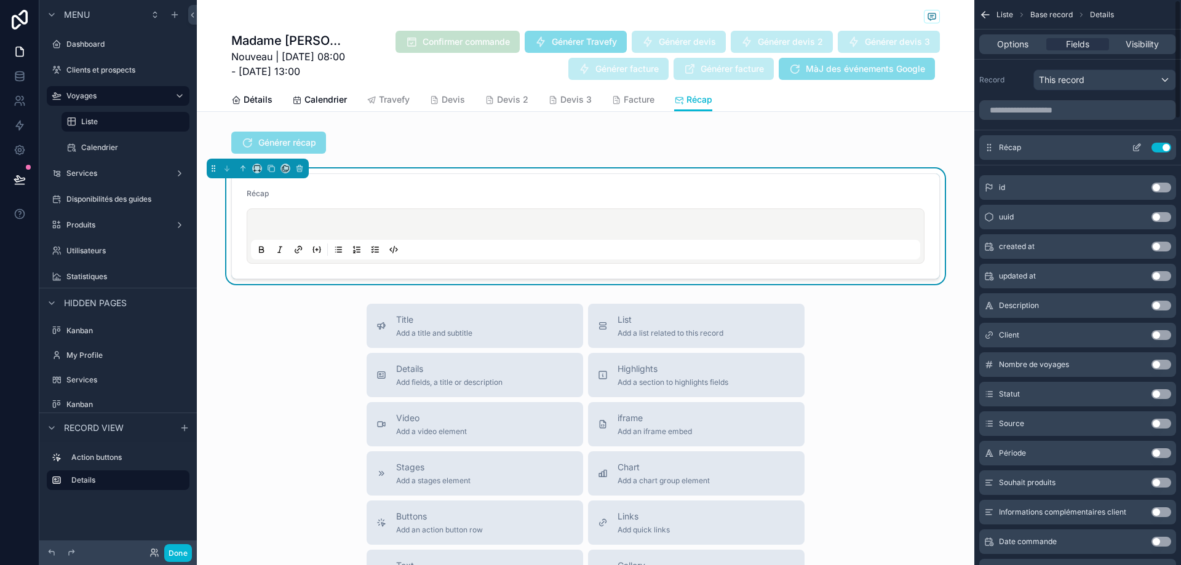
click at [1134, 145] on icon "scrollable content" at bounding box center [1137, 148] width 10 height 10
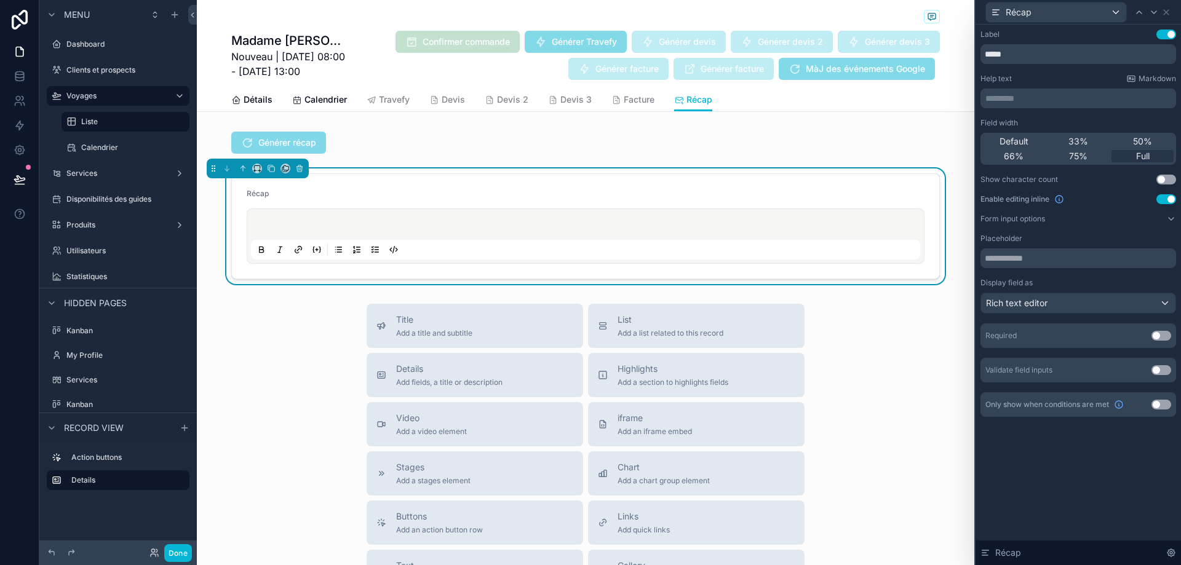
click at [1166, 38] on button "Use setting" at bounding box center [1167, 35] width 20 height 10
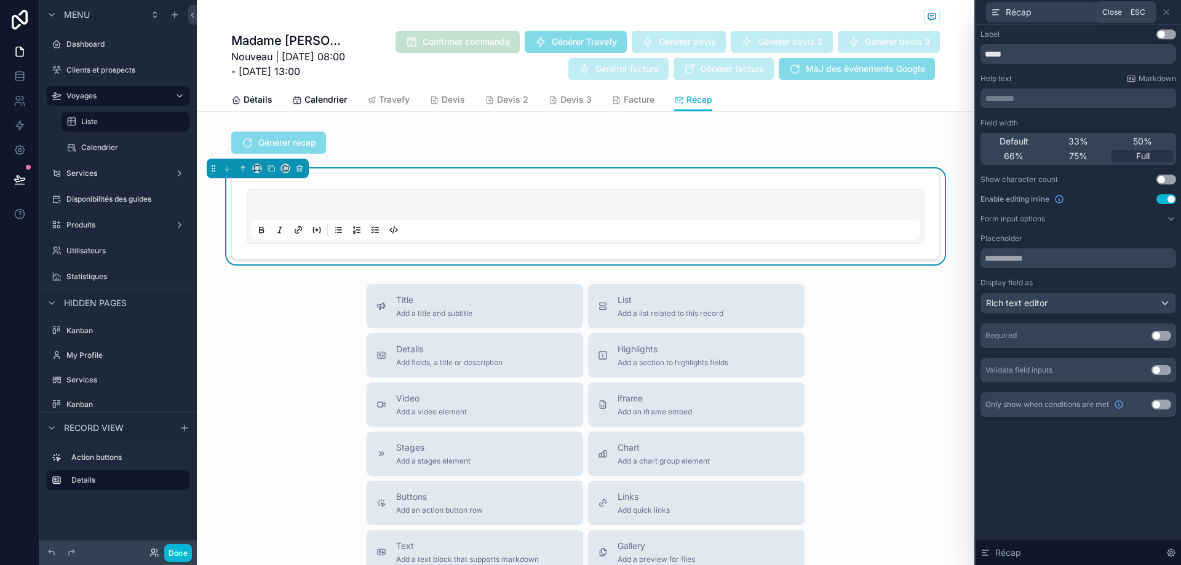
click at [1171, 12] on icon at bounding box center [1167, 12] width 10 height 10
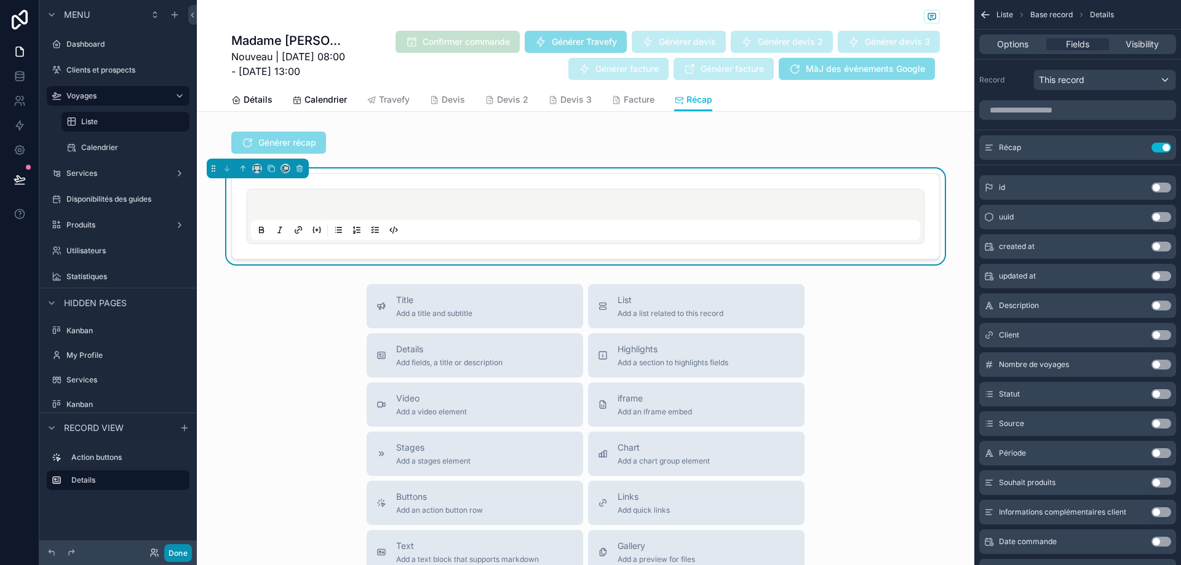
click at [184, 549] on button "Done" at bounding box center [178, 553] width 28 height 18
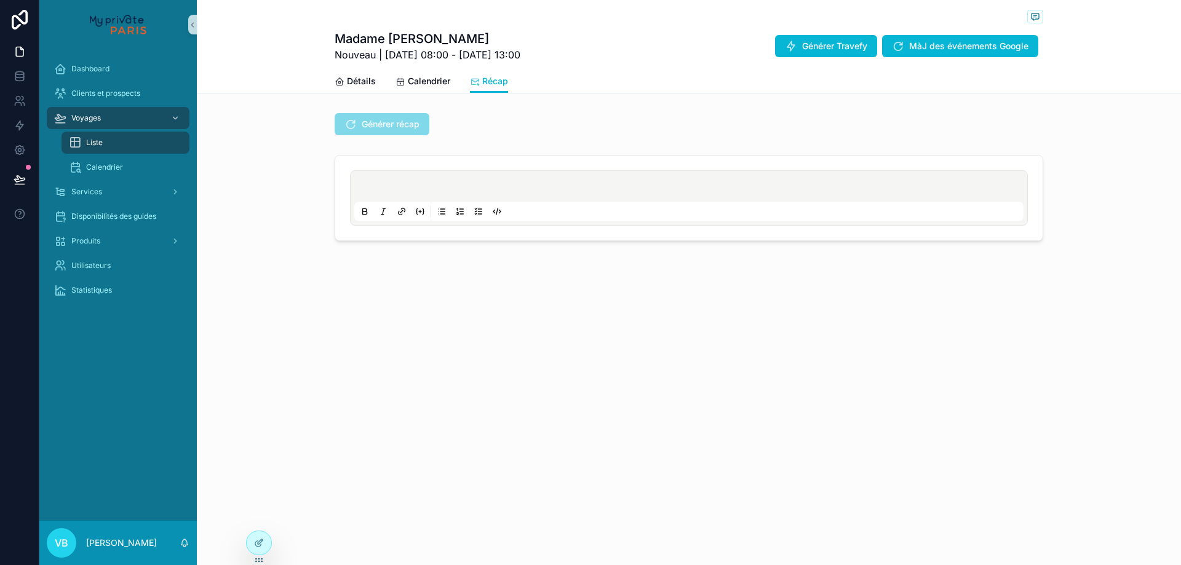
click at [413, 186] on p "scrollable content" at bounding box center [691, 188] width 669 height 12
click at [415, 191] on p "scrollable content" at bounding box center [691, 188] width 669 height 12
click at [524, 293] on div "Madame [PERSON_NAME] Nouveau | [DATE] 08:00 - [DATE] 13:00 Générer Travefy MàJ …" at bounding box center [689, 162] width 984 height 325
click at [266, 540] on div at bounding box center [259, 543] width 25 height 23
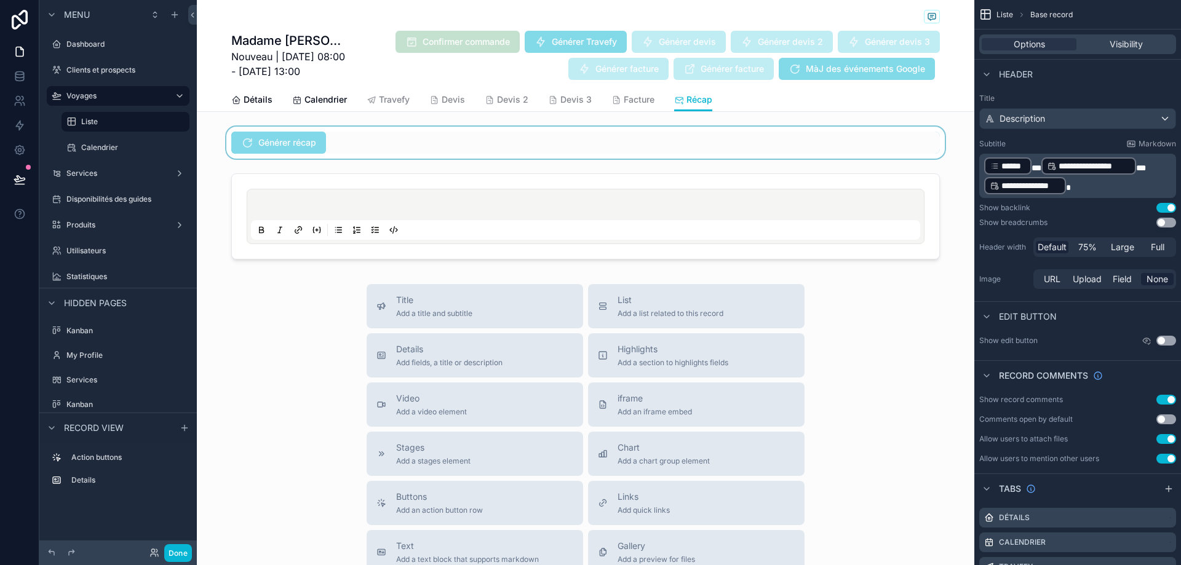
click at [463, 132] on div "scrollable content" at bounding box center [586, 143] width 778 height 32
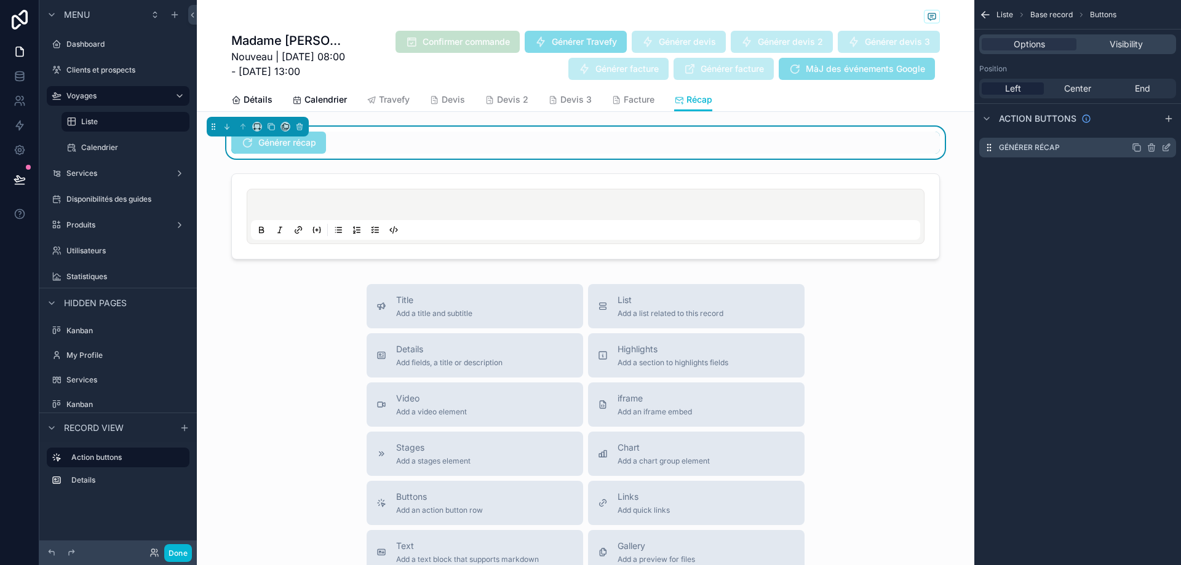
click at [1167, 143] on icon "scrollable content" at bounding box center [1167, 148] width 10 height 10
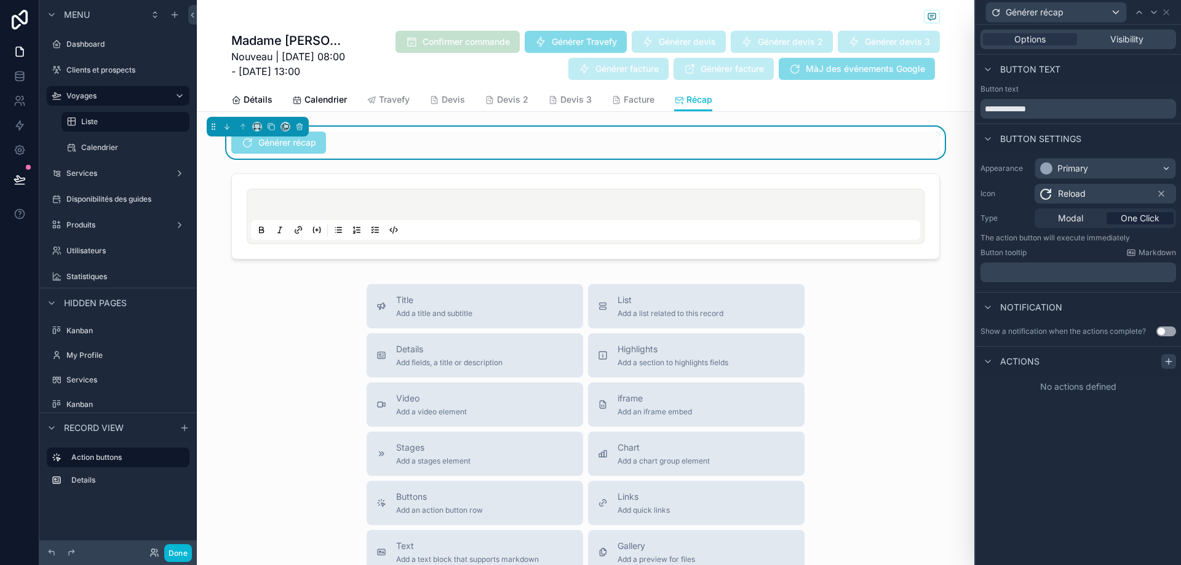
click at [1173, 361] on icon at bounding box center [1169, 362] width 10 height 10
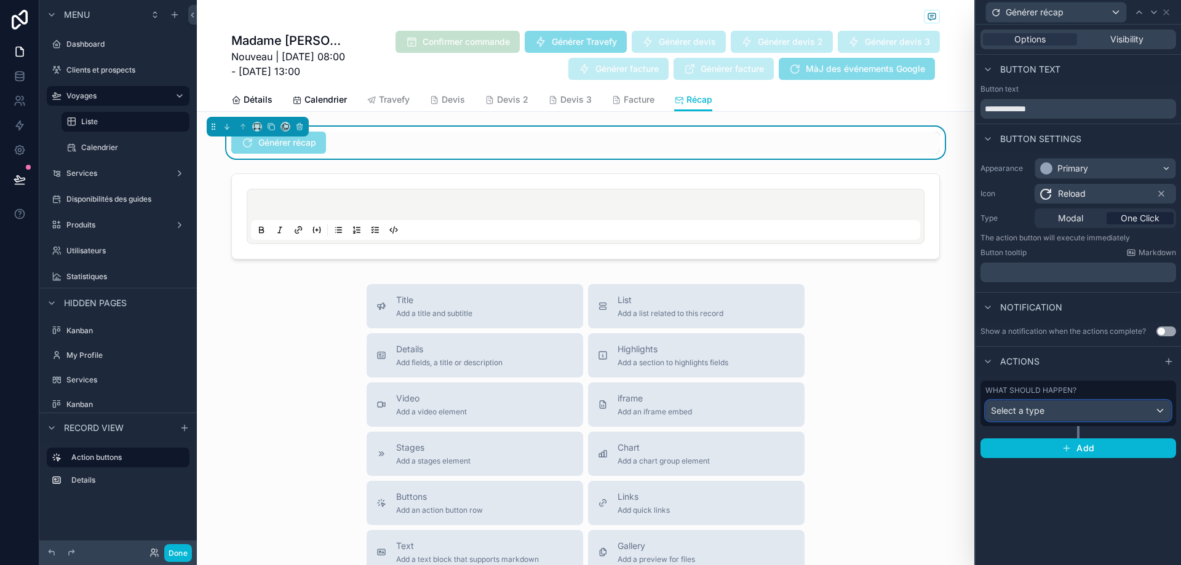
click at [1071, 413] on div "Select a type" at bounding box center [1078, 411] width 185 height 20
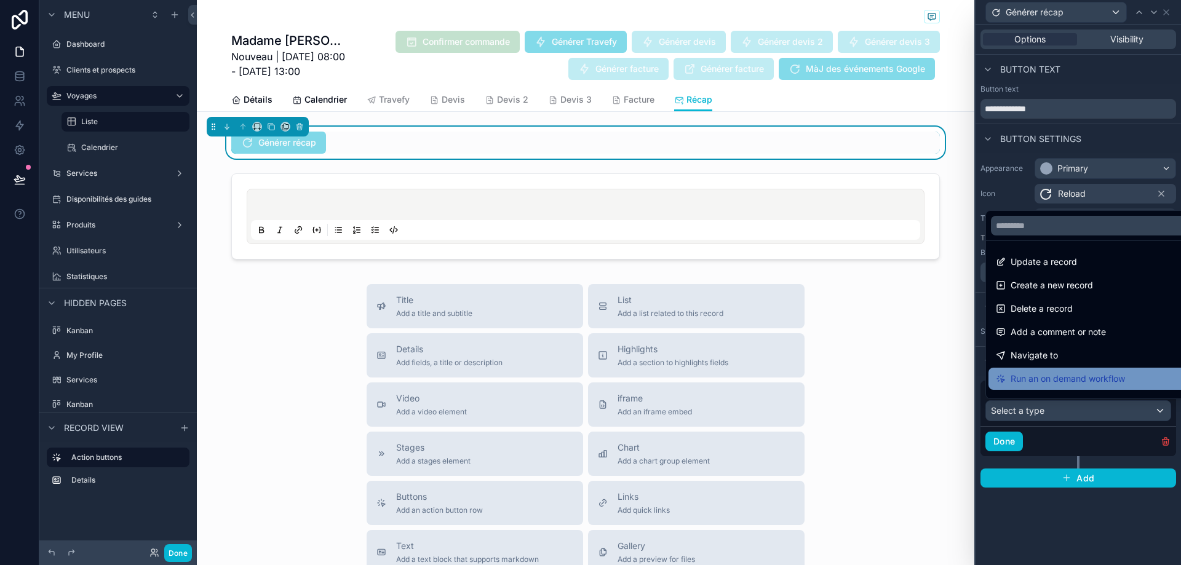
click at [1085, 380] on span "Run an on demand workflow" at bounding box center [1068, 379] width 114 height 15
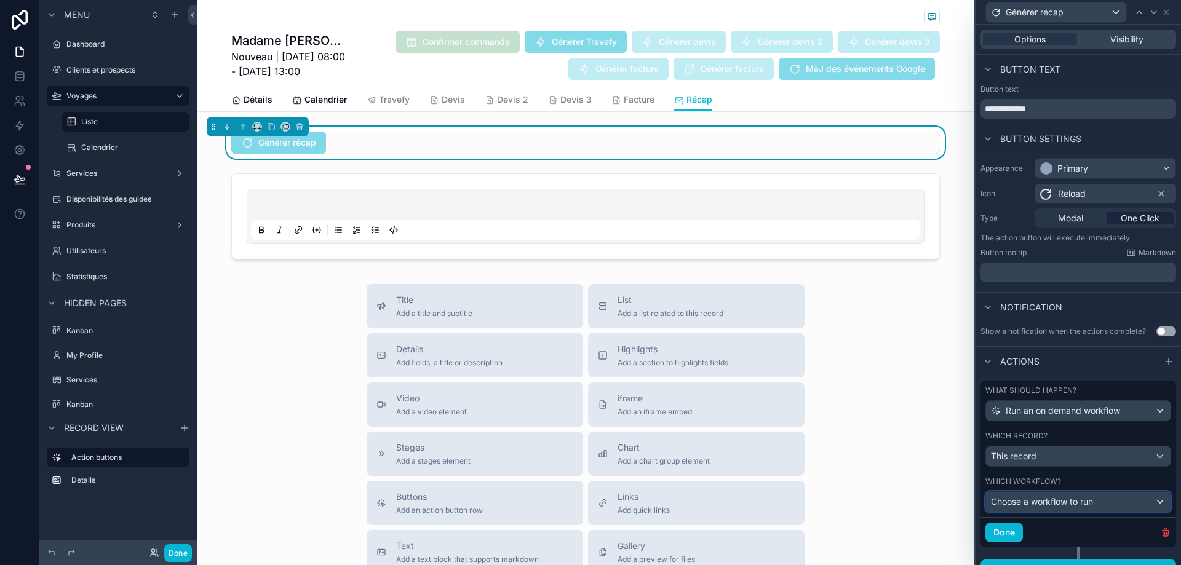
click at [1075, 503] on span "Choose a workflow to run" at bounding box center [1042, 502] width 102 height 10
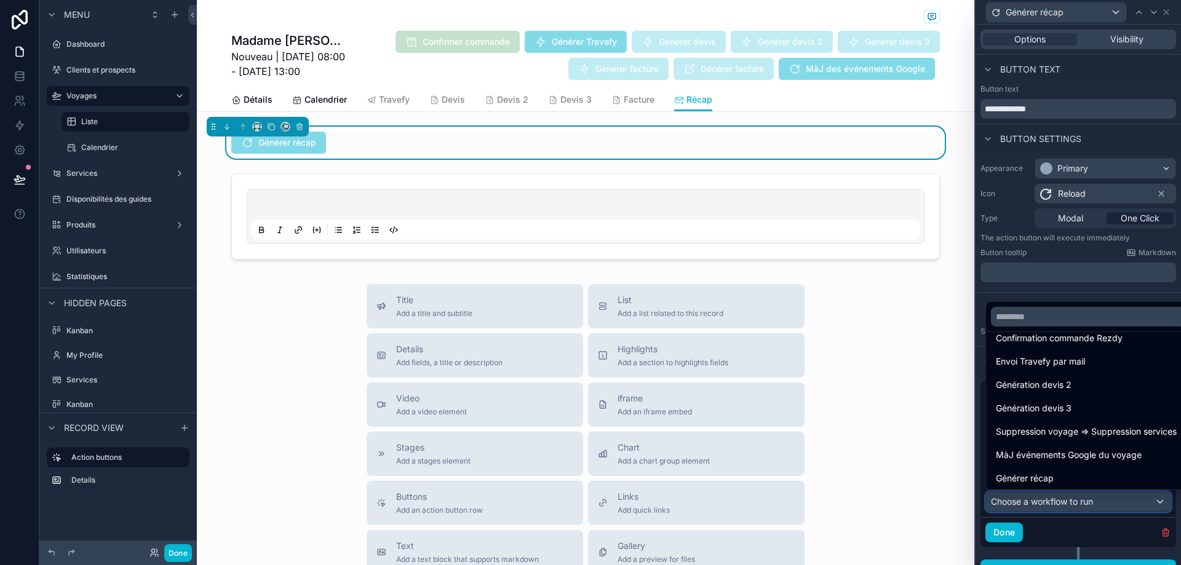
scroll to position [87, 0]
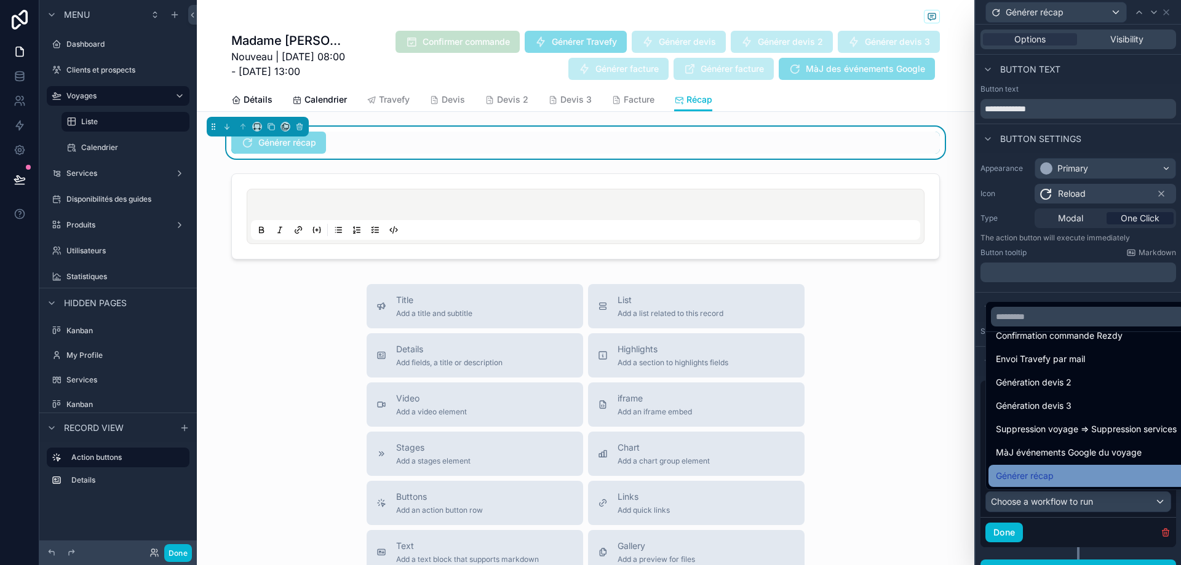
click at [1070, 476] on div "Générer récap" at bounding box center [1088, 476] width 184 height 15
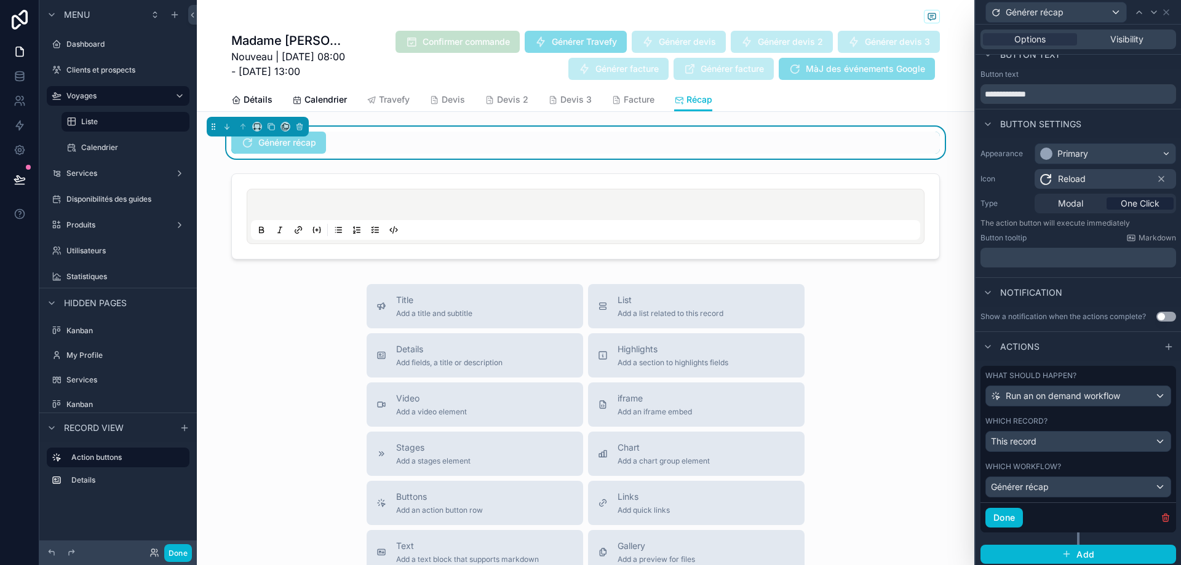
scroll to position [18, 0]
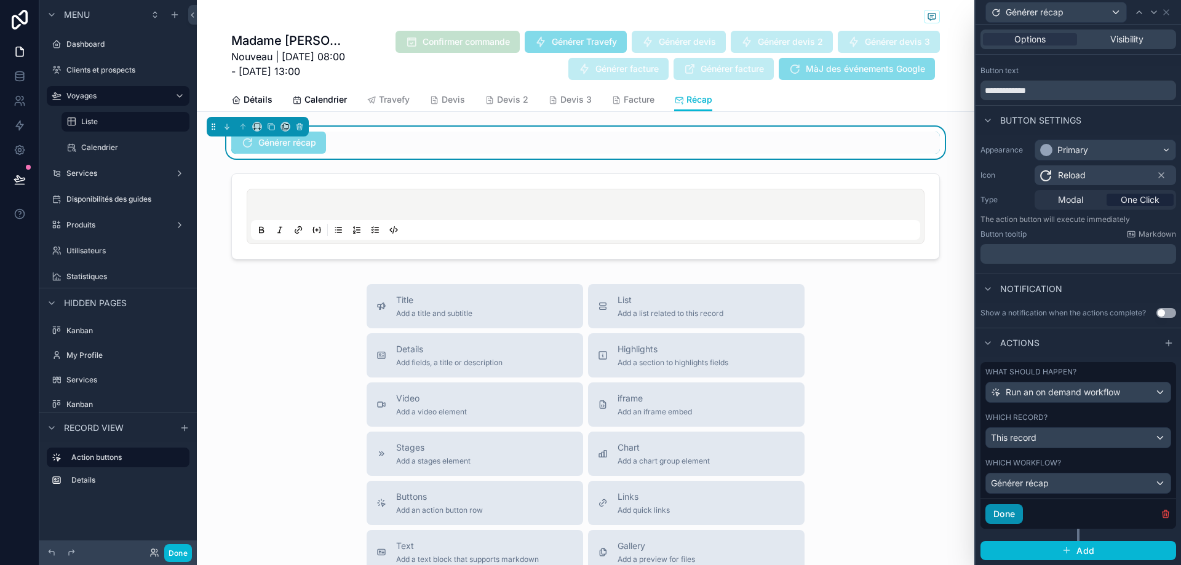
click at [1003, 519] on button "Done" at bounding box center [1005, 515] width 38 height 20
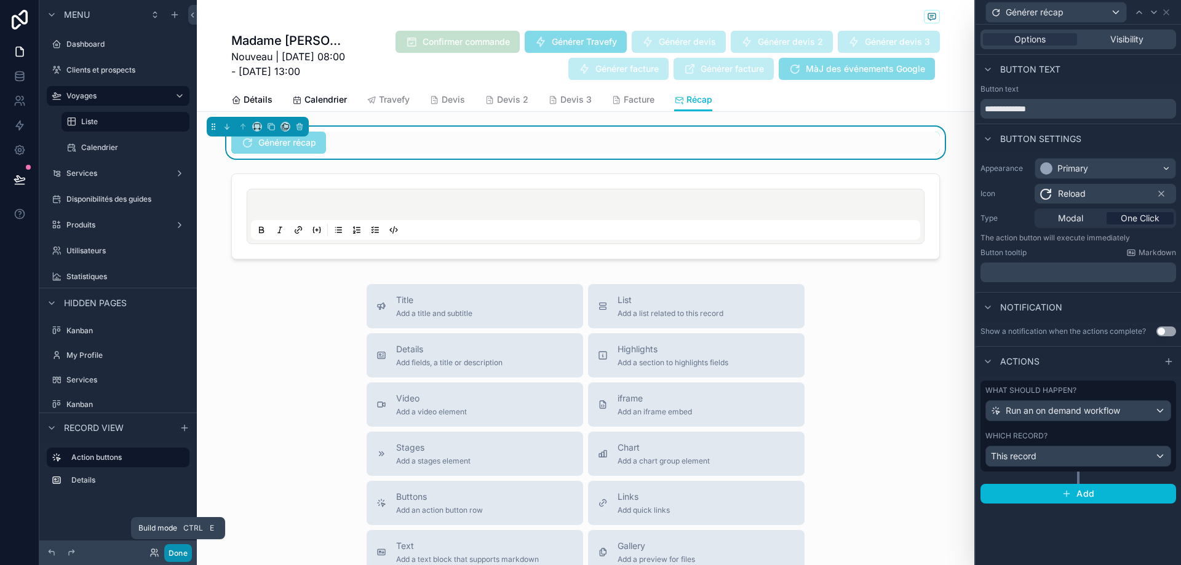
click at [180, 548] on button "Done" at bounding box center [178, 553] width 28 height 18
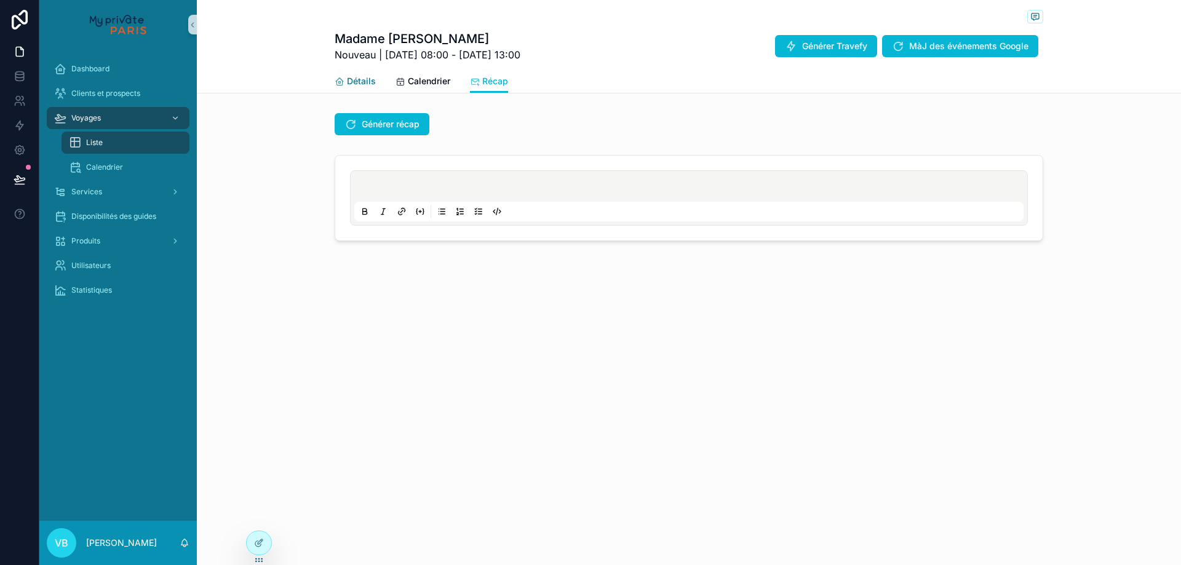
click at [366, 82] on span "Détails" at bounding box center [361, 81] width 29 height 12
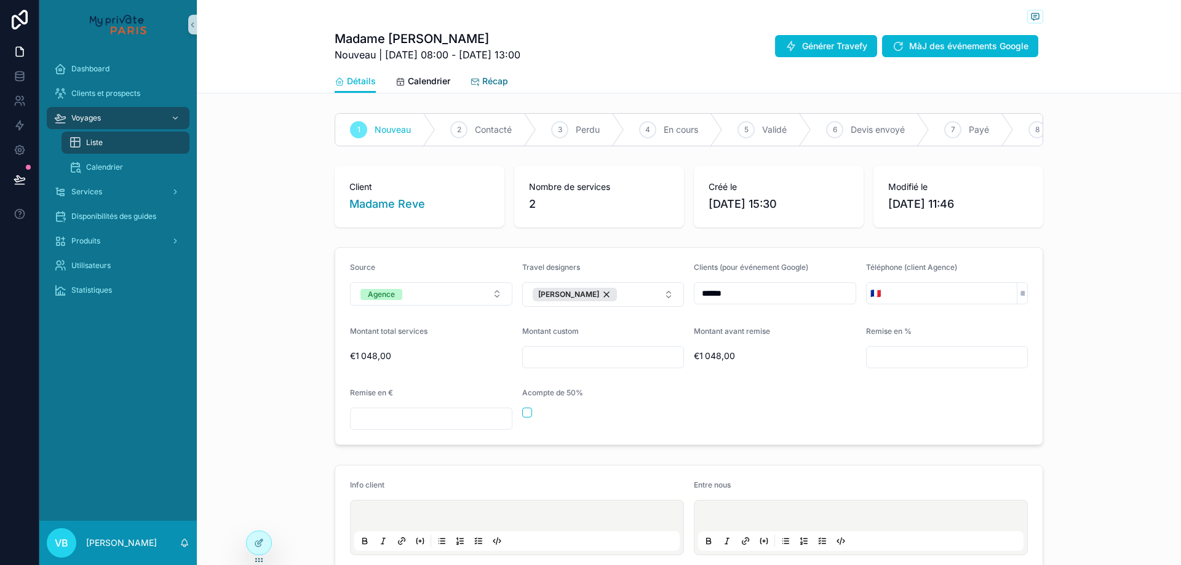
click at [492, 82] on span "Récap" at bounding box center [495, 81] width 26 height 12
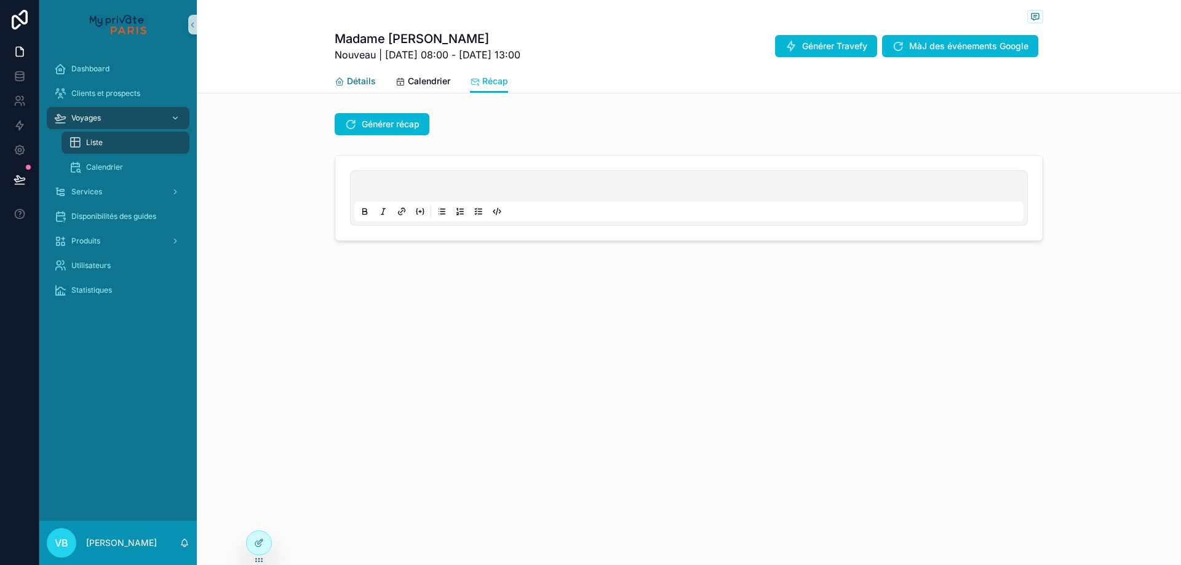
click at [357, 83] on span "Détails" at bounding box center [361, 81] width 29 height 12
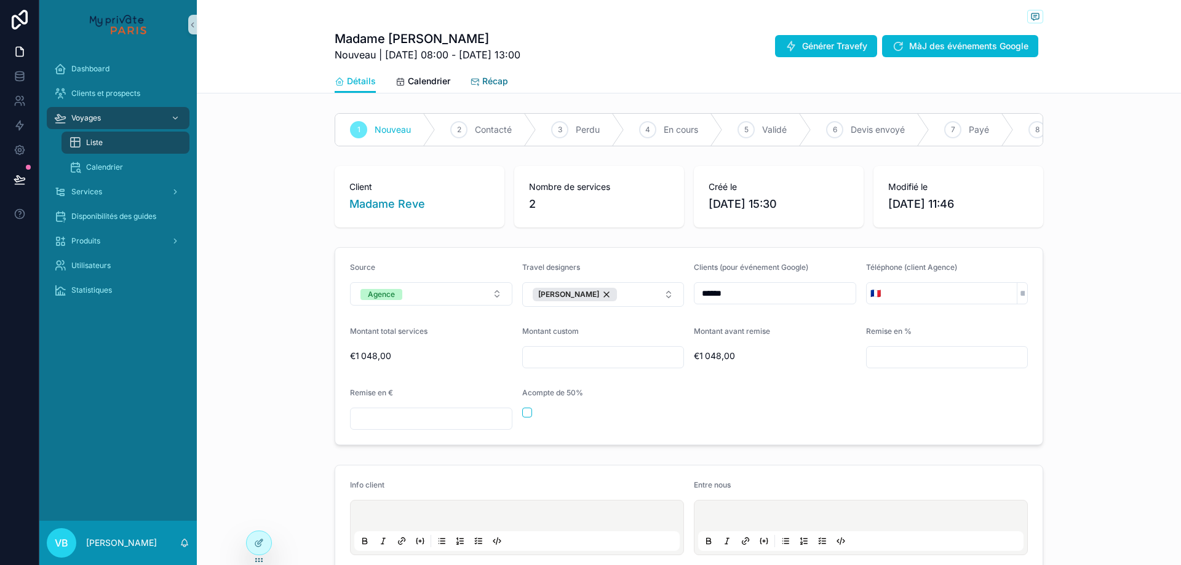
click at [484, 82] on span "Récap" at bounding box center [495, 81] width 26 height 12
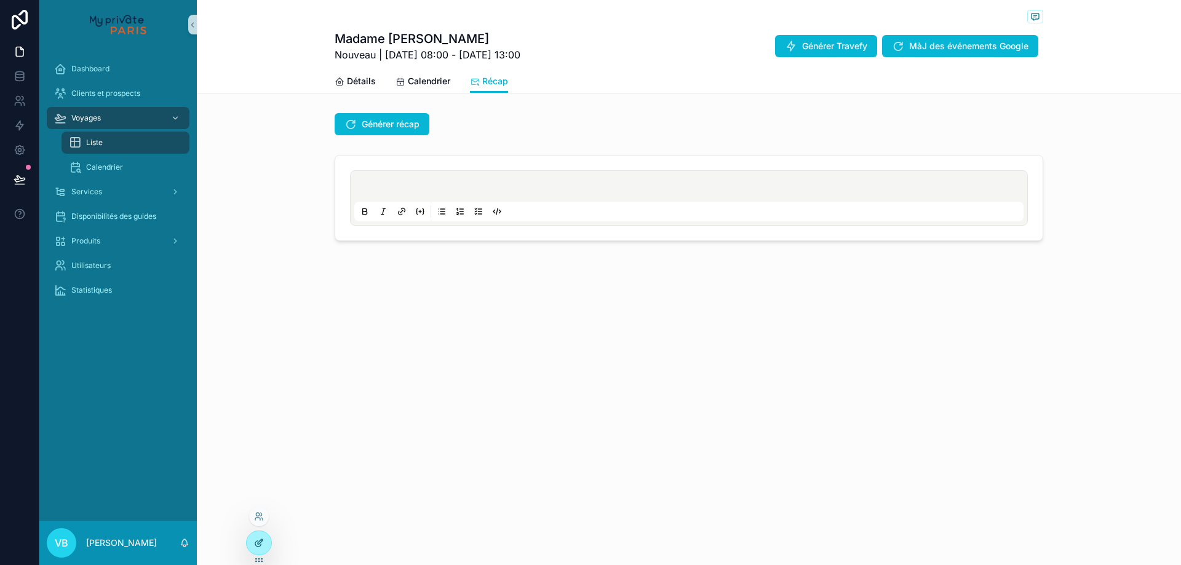
click at [258, 546] on icon at bounding box center [259, 543] width 10 height 10
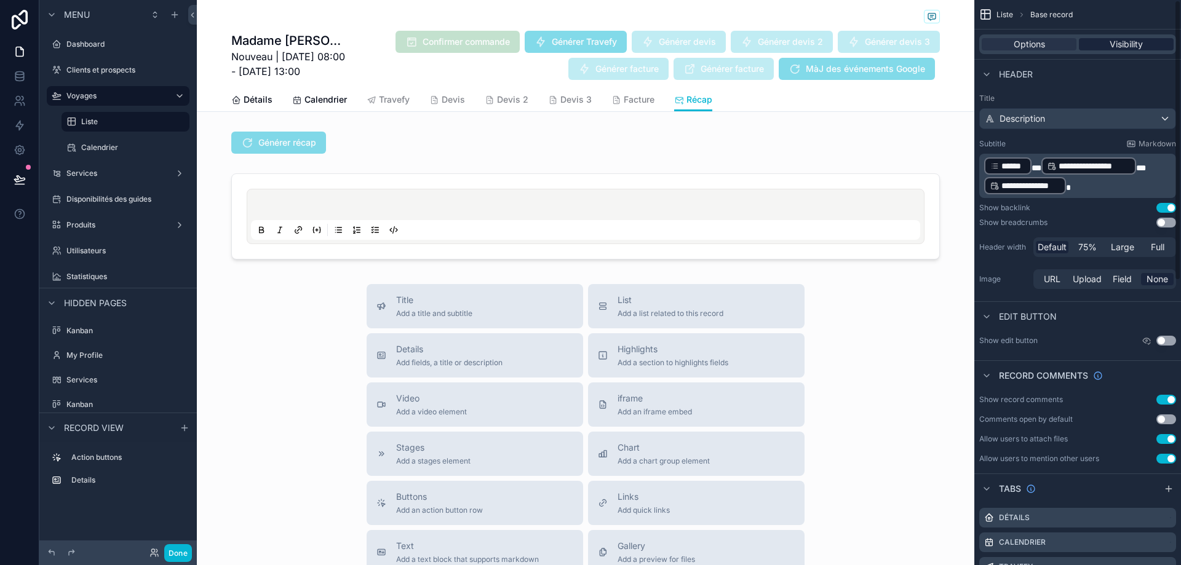
click at [1134, 39] on span "Visibility" at bounding box center [1126, 44] width 33 height 12
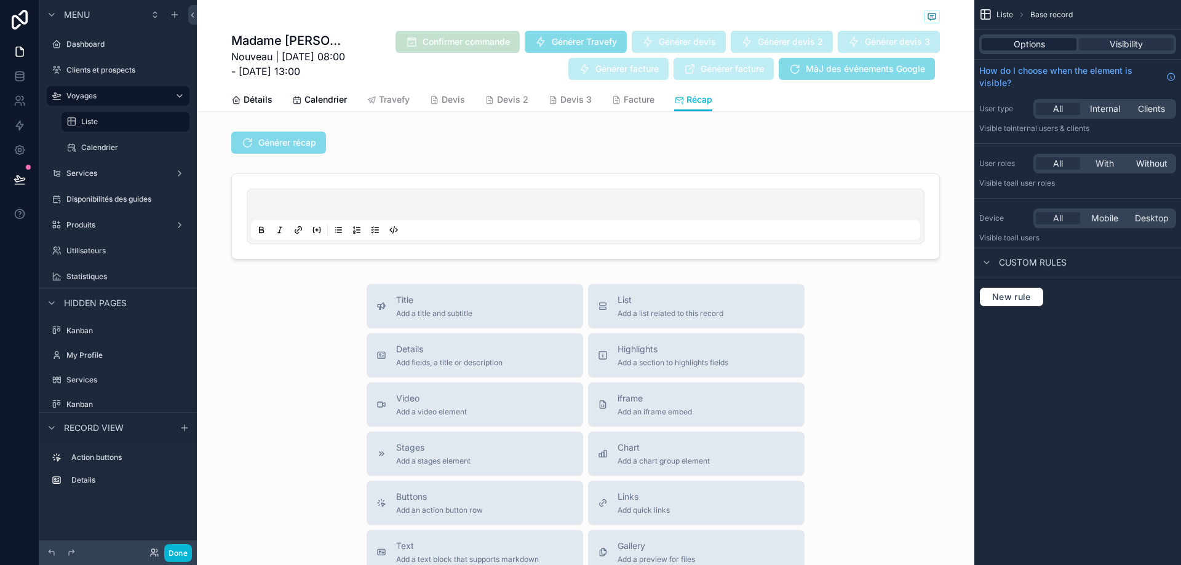
click at [1055, 46] on div "Options" at bounding box center [1029, 44] width 95 height 12
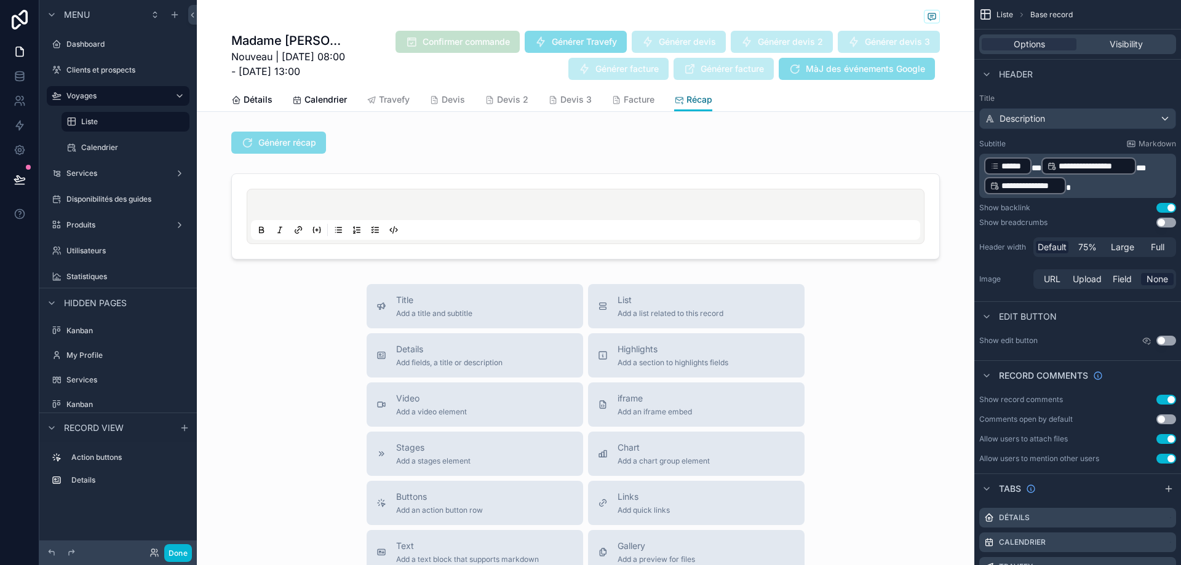
click at [701, 102] on span "Récap" at bounding box center [700, 100] width 26 height 12
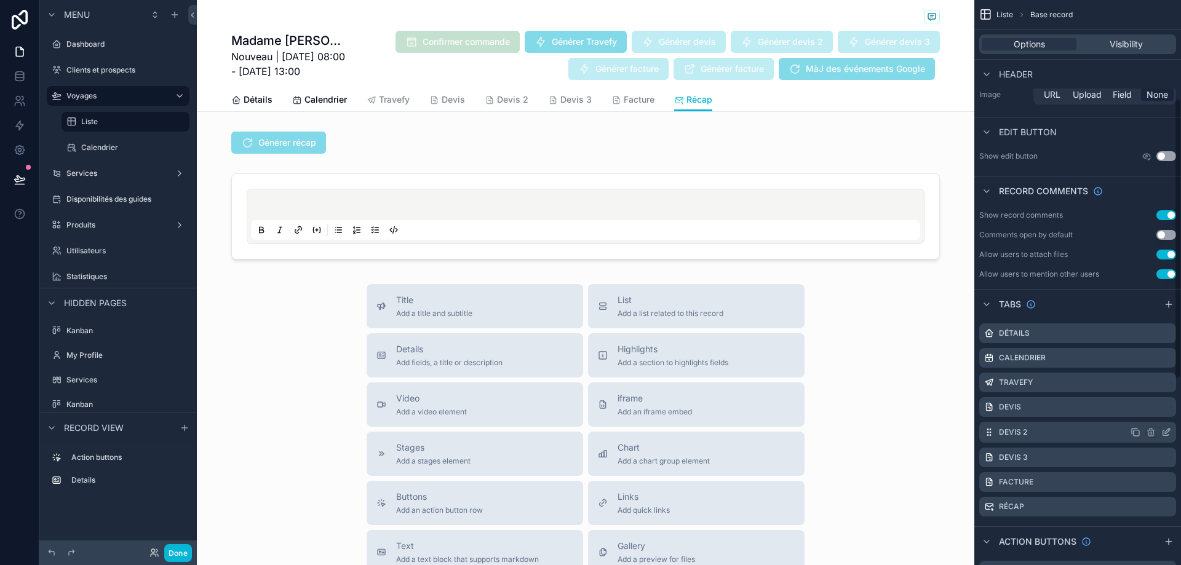
scroll to position [246, 0]
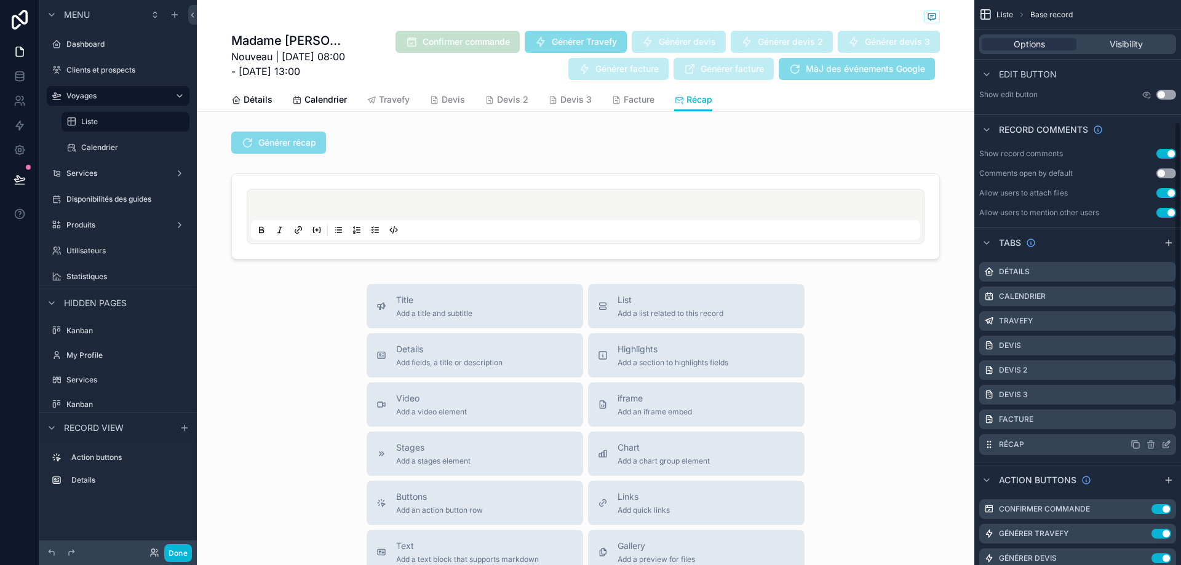
click at [1171, 444] on icon "scrollable content" at bounding box center [1167, 445] width 10 height 10
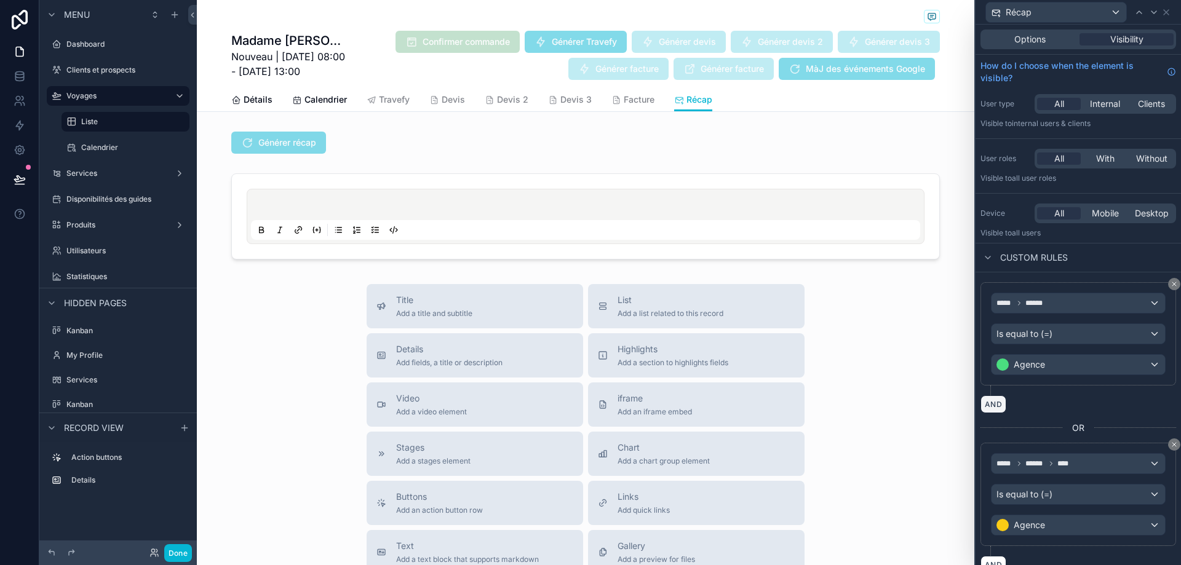
click at [1002, 402] on button "AND" at bounding box center [994, 405] width 26 height 18
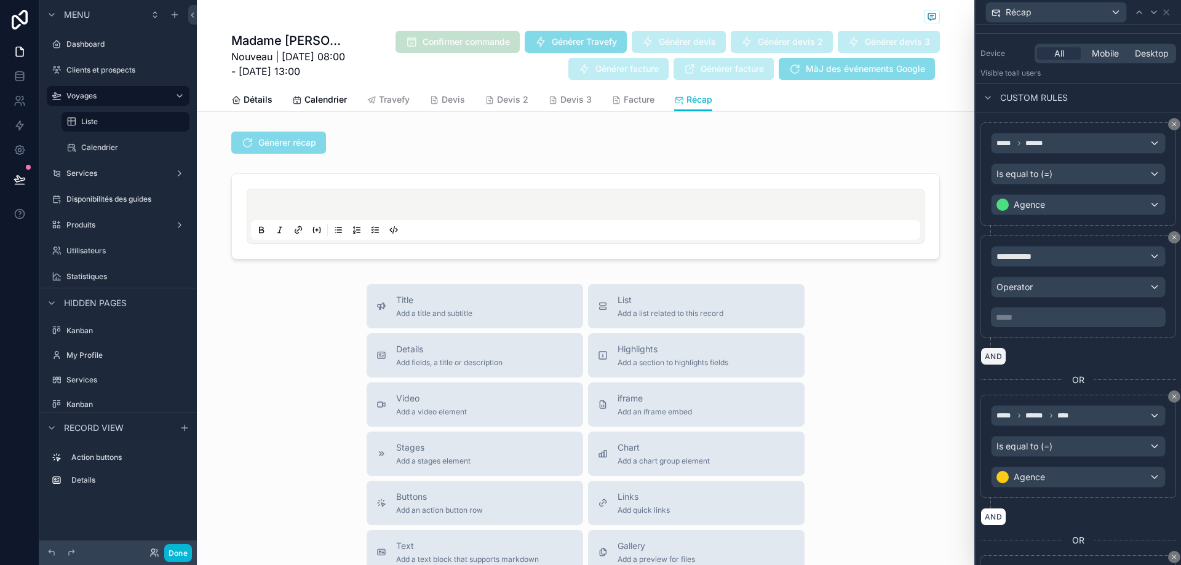
scroll to position [185, 0]
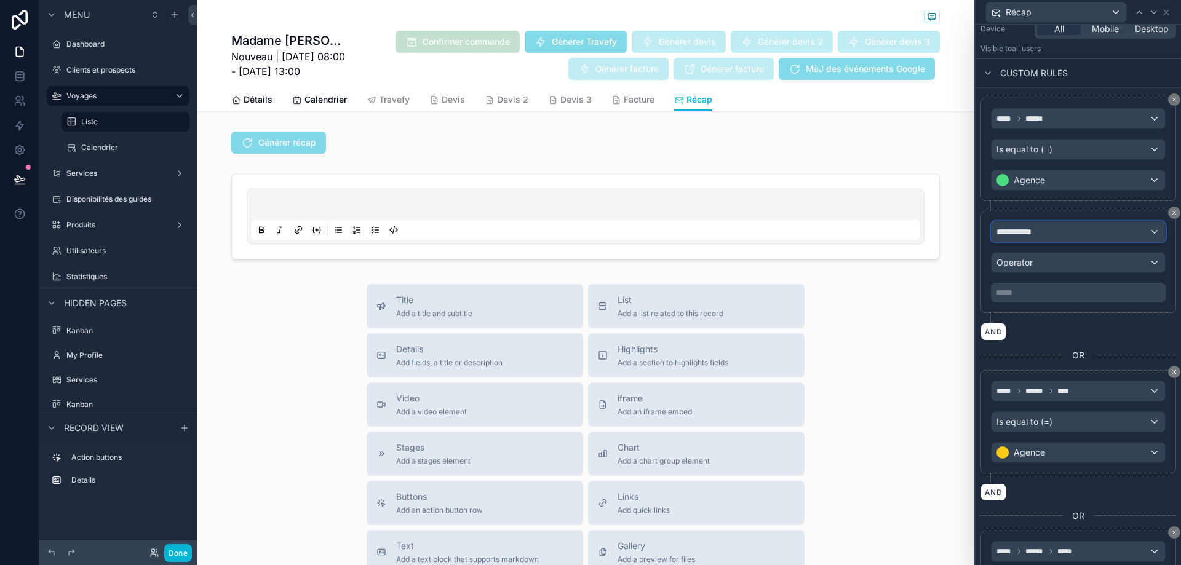
click at [1061, 232] on div "**********" at bounding box center [1079, 232] width 174 height 20
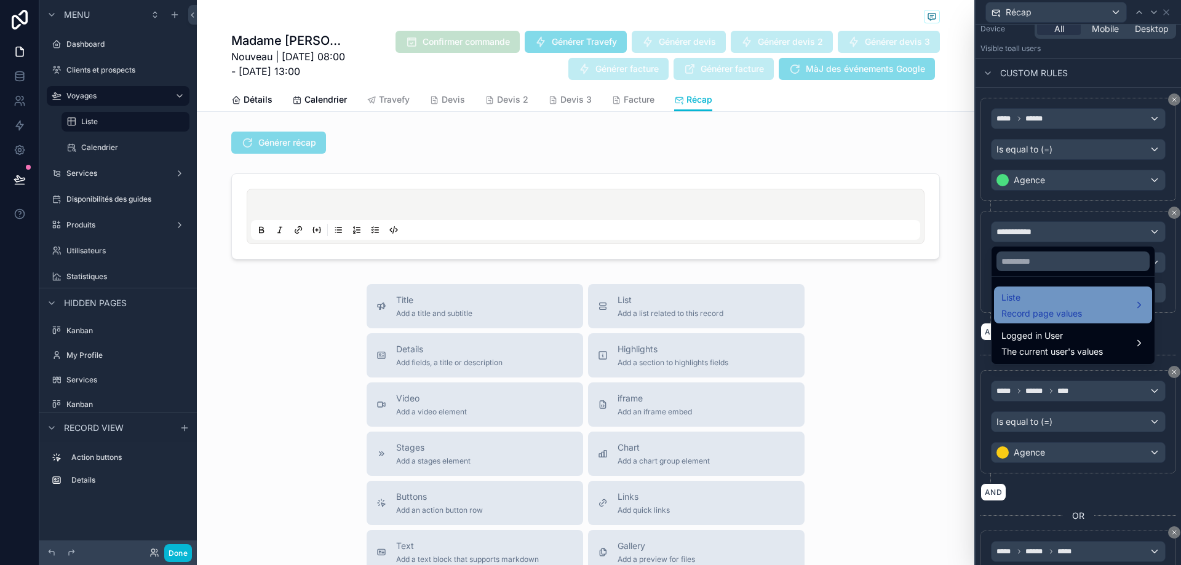
click at [1068, 307] on div "Liste Record page values" at bounding box center [1042, 305] width 81 height 30
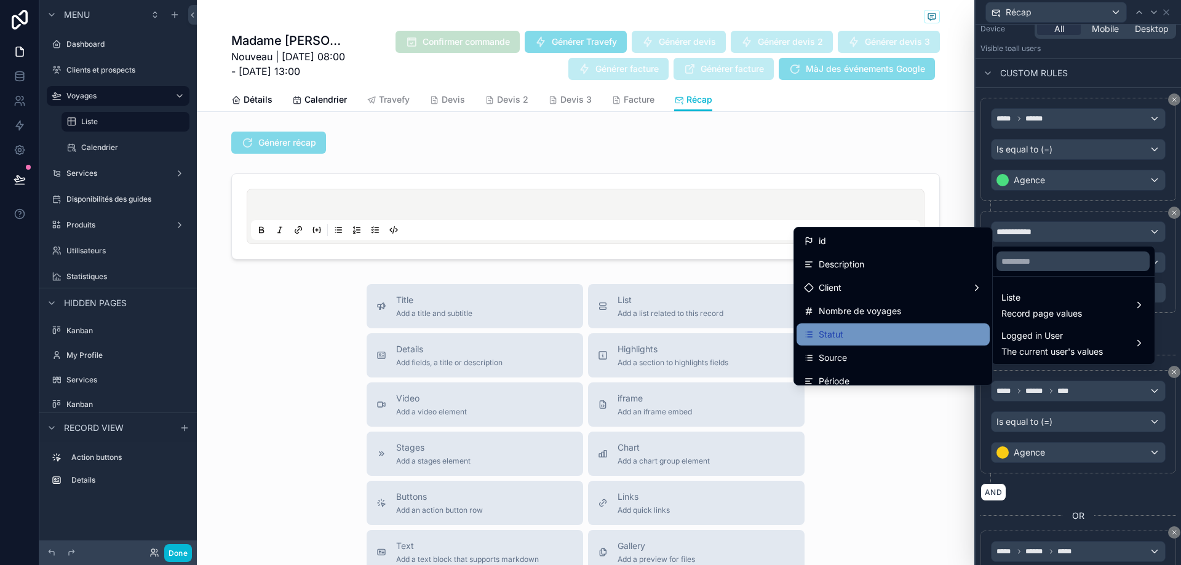
click at [874, 333] on div "Statut" at bounding box center [893, 334] width 178 height 15
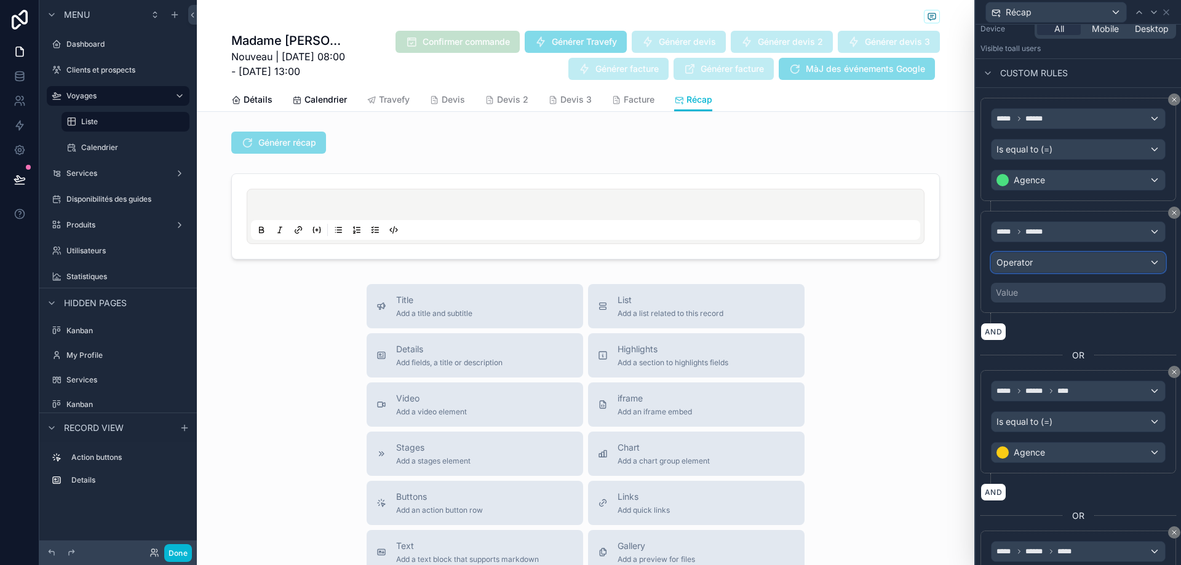
click at [1079, 260] on div "Operator" at bounding box center [1079, 263] width 174 height 20
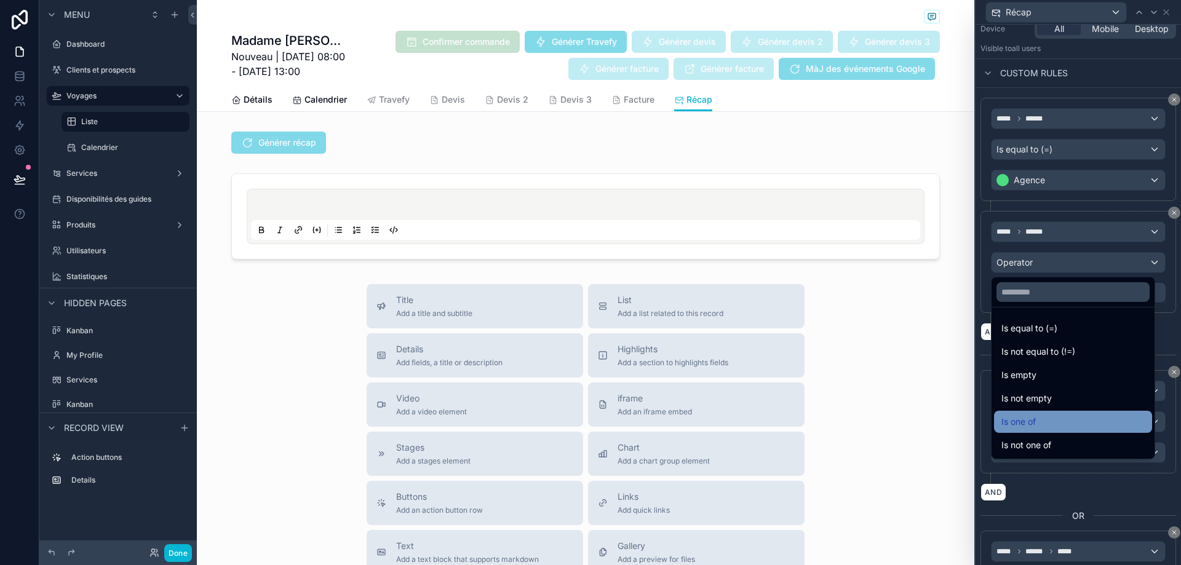
click at [1079, 426] on div "Is one of" at bounding box center [1073, 422] width 143 height 15
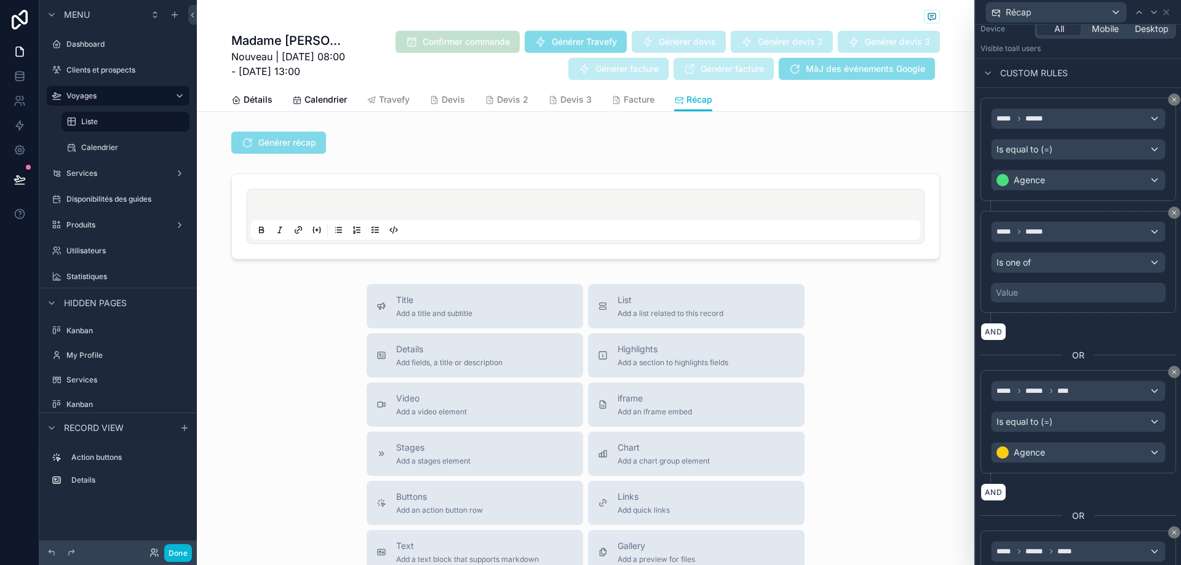
click at [1054, 285] on div "Value" at bounding box center [1078, 293] width 175 height 20
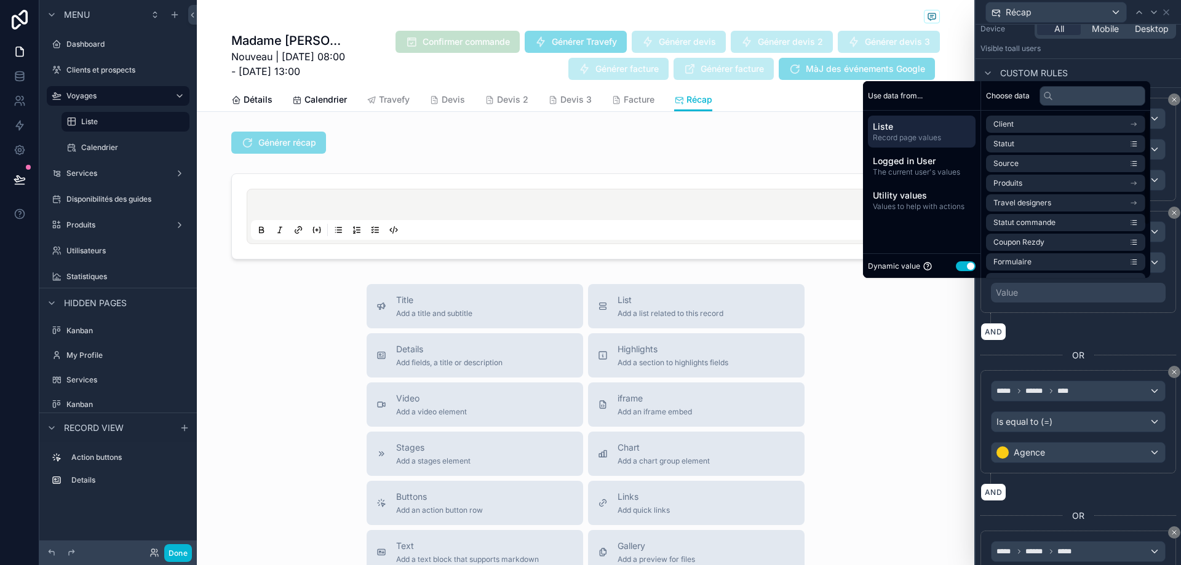
click at [966, 263] on button "Use setting" at bounding box center [966, 266] width 20 height 10
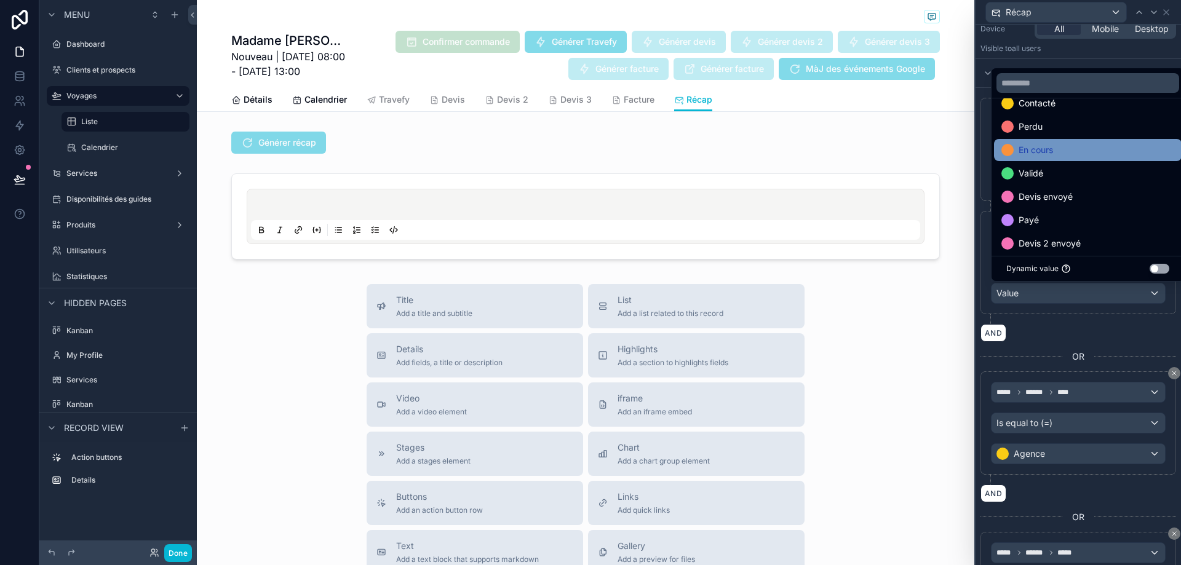
scroll to position [62, 0]
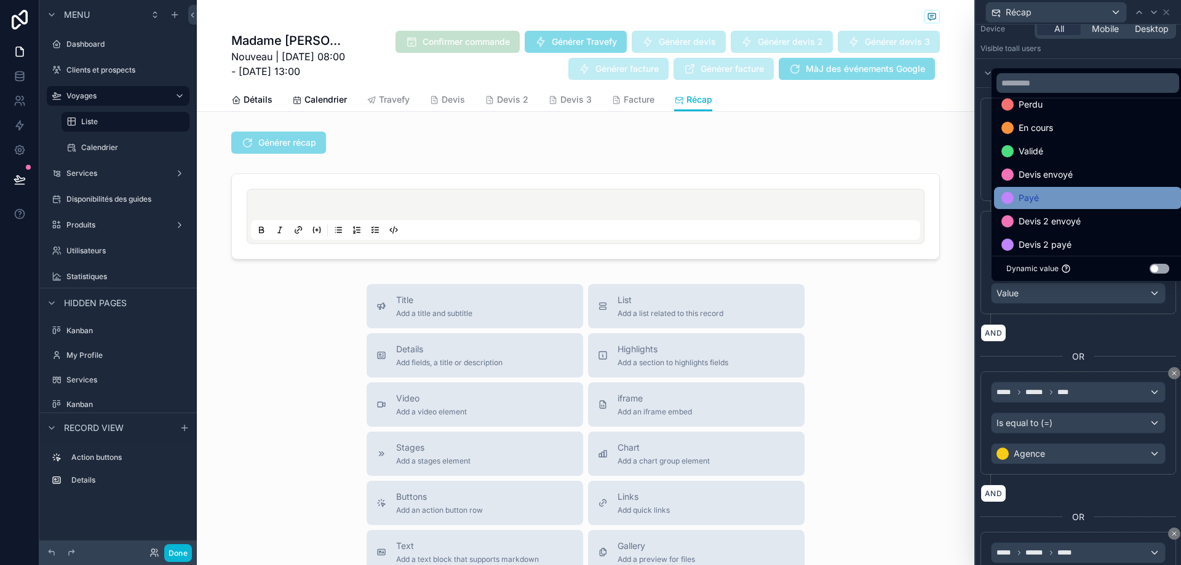
click at [1101, 193] on div "Payé" at bounding box center [1088, 198] width 173 height 15
click at [1103, 197] on div "Devis 2 envoyé" at bounding box center [1088, 198] width 173 height 15
click at [1103, 197] on div "Devis 2 payé" at bounding box center [1088, 198] width 173 height 15
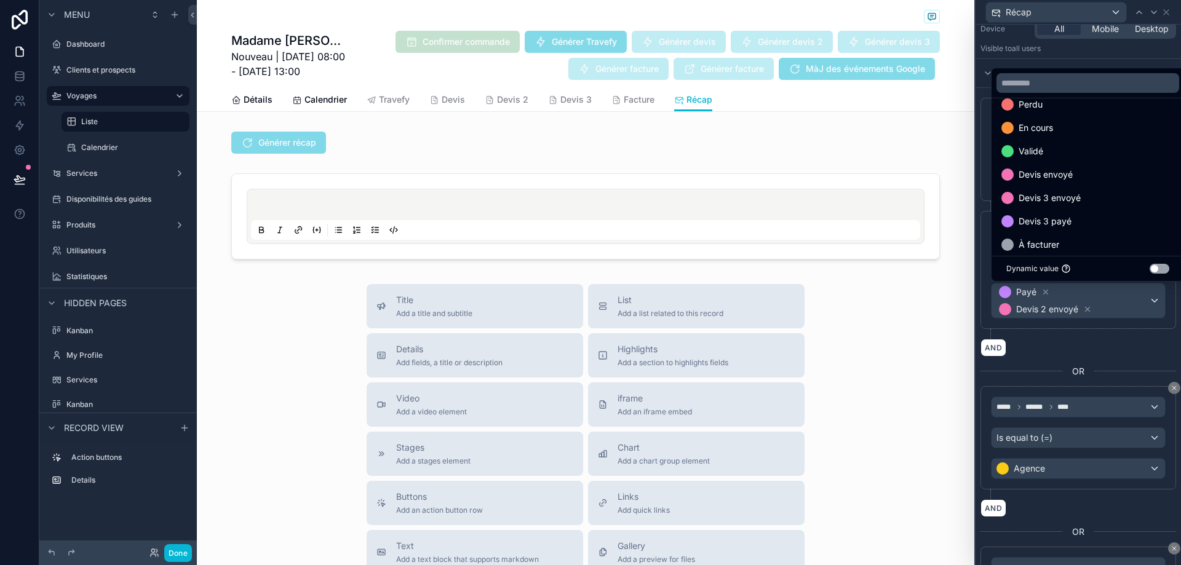
click at [1103, 197] on div "Devis 3 envoyé" at bounding box center [1088, 198] width 173 height 15
click at [1103, 197] on div "Devis 3 payé" at bounding box center [1088, 198] width 173 height 15
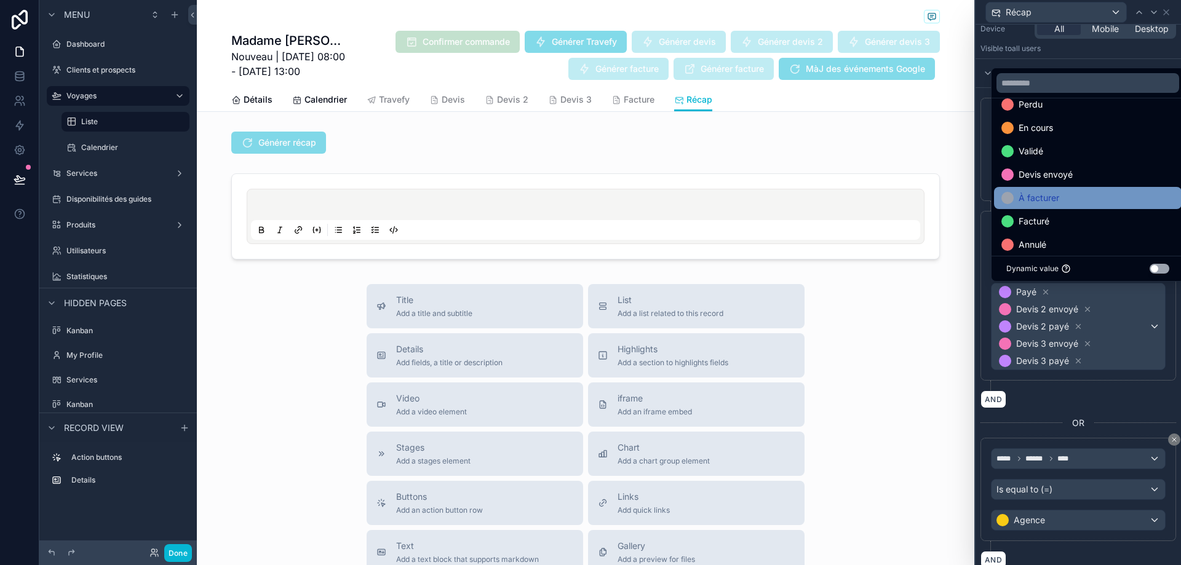
click at [1102, 194] on div "À facturer" at bounding box center [1088, 198] width 173 height 15
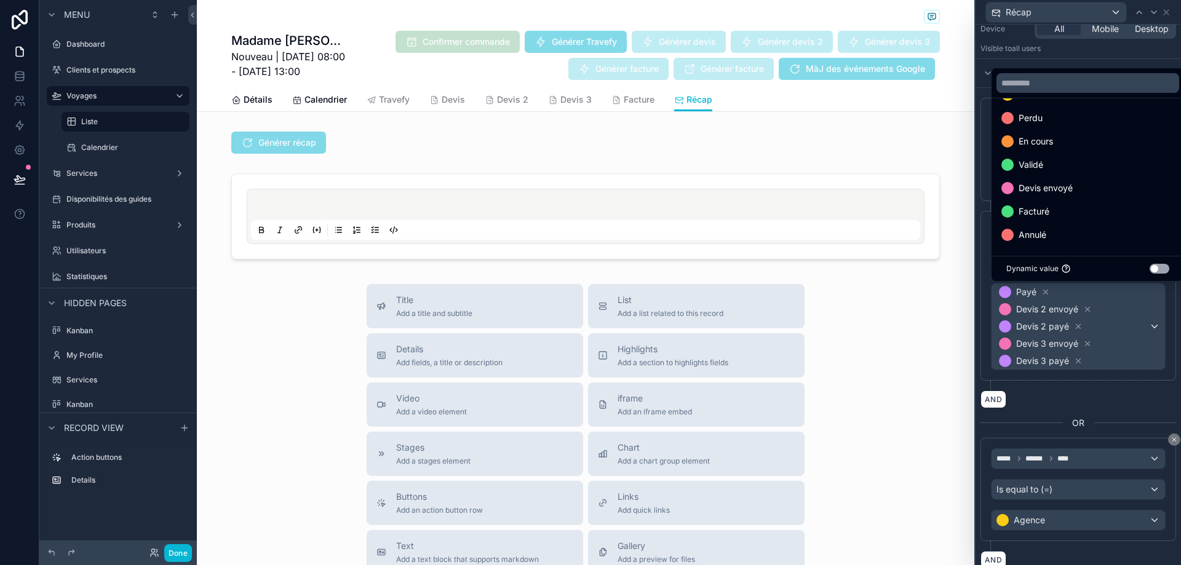
scroll to position [48, 0]
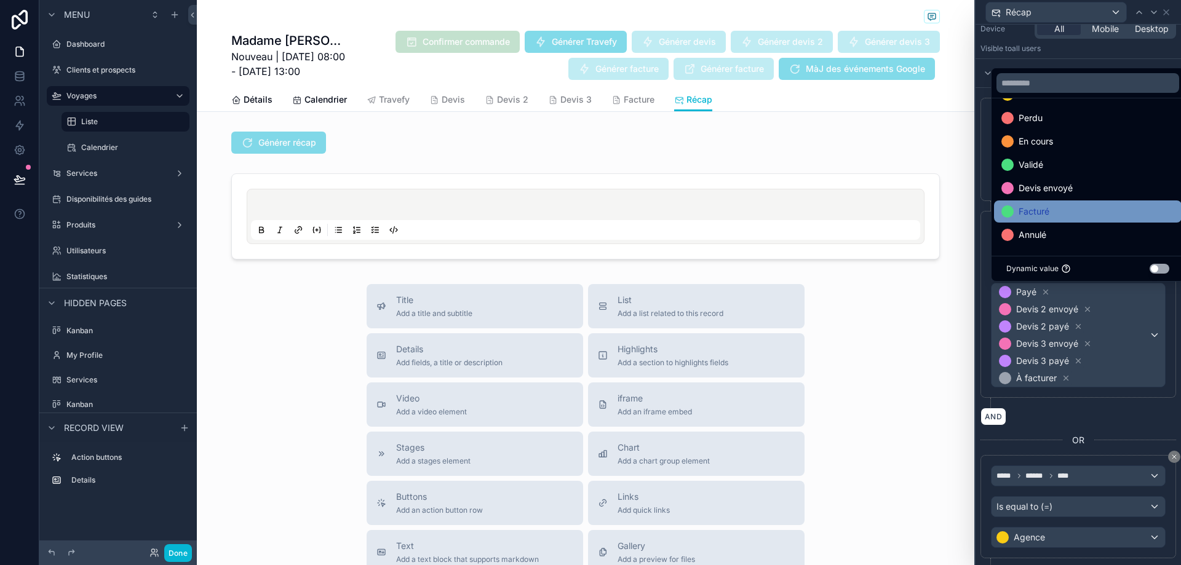
click at [1102, 205] on div "Facturé" at bounding box center [1088, 211] width 173 height 15
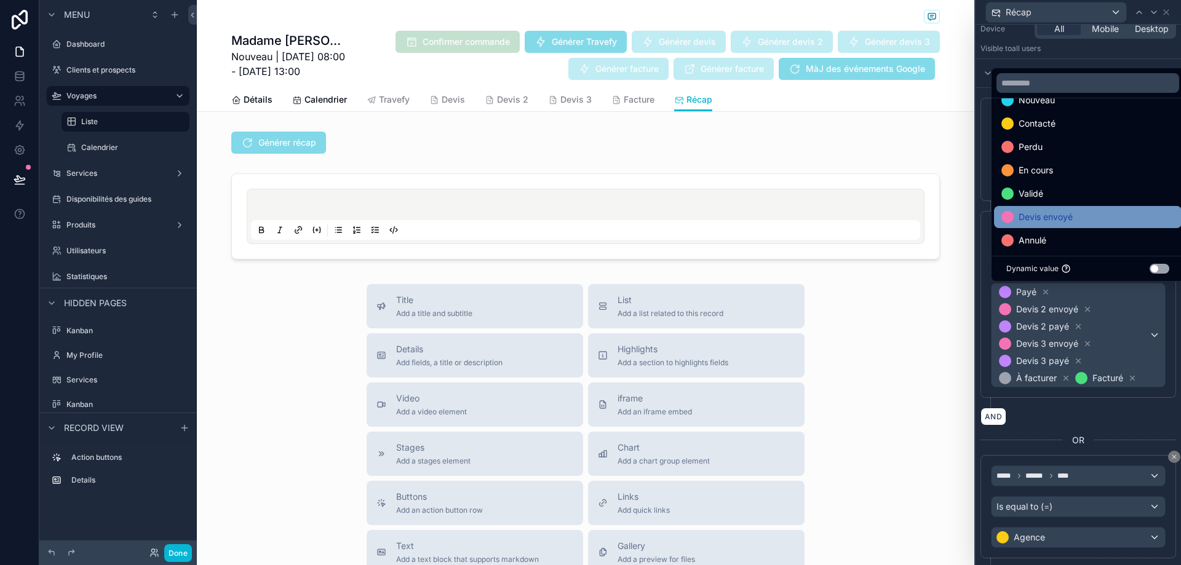
scroll to position [25, 0]
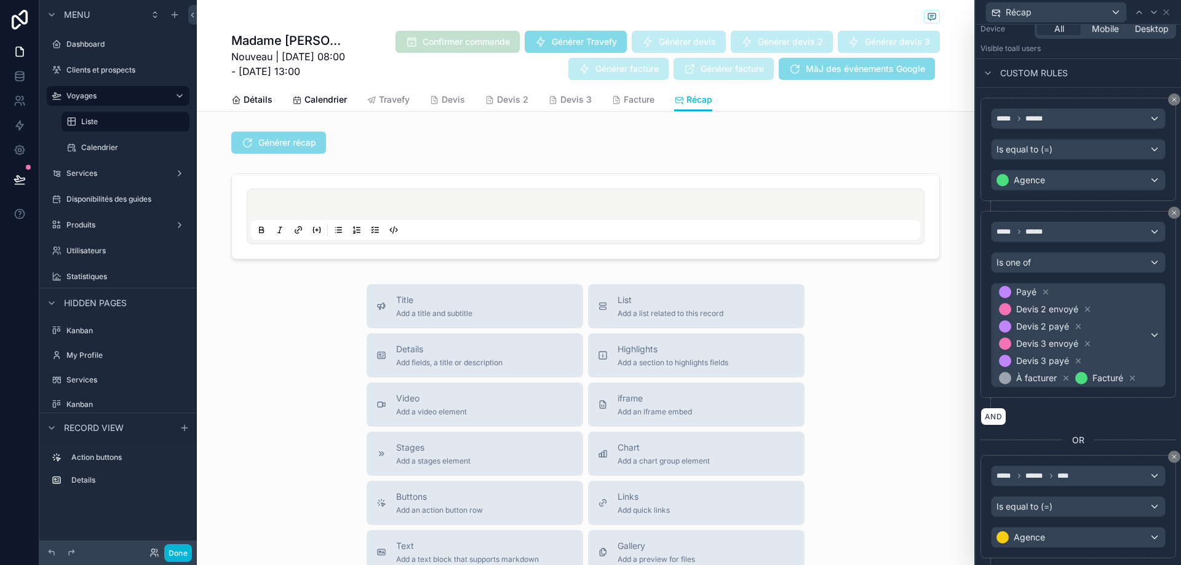
click at [1134, 418] on div "AND" at bounding box center [1079, 417] width 196 height 18
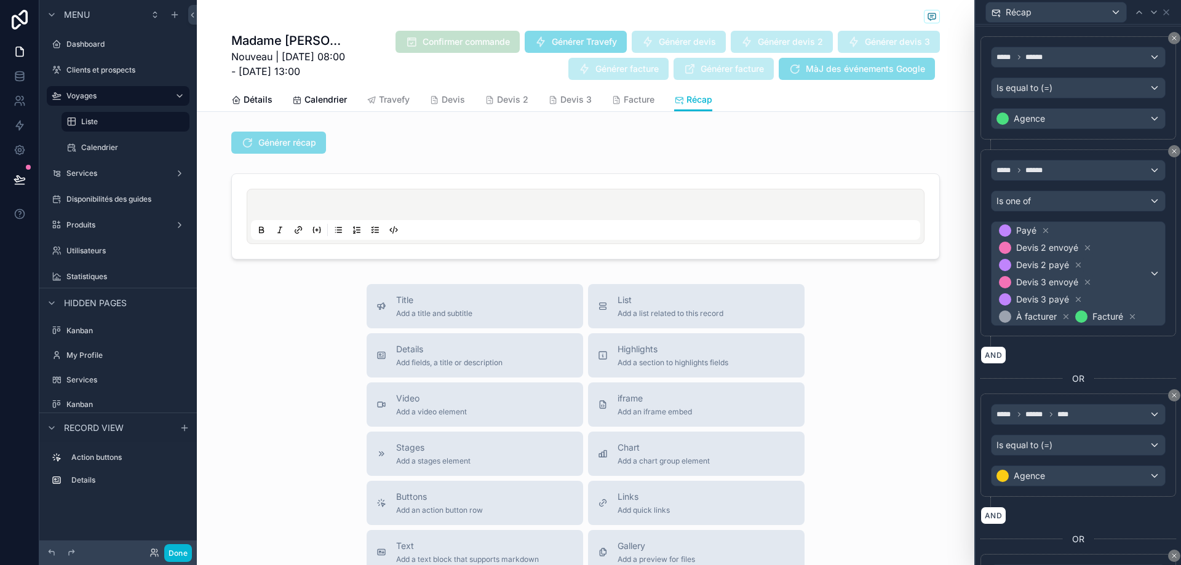
scroll to position [369, 0]
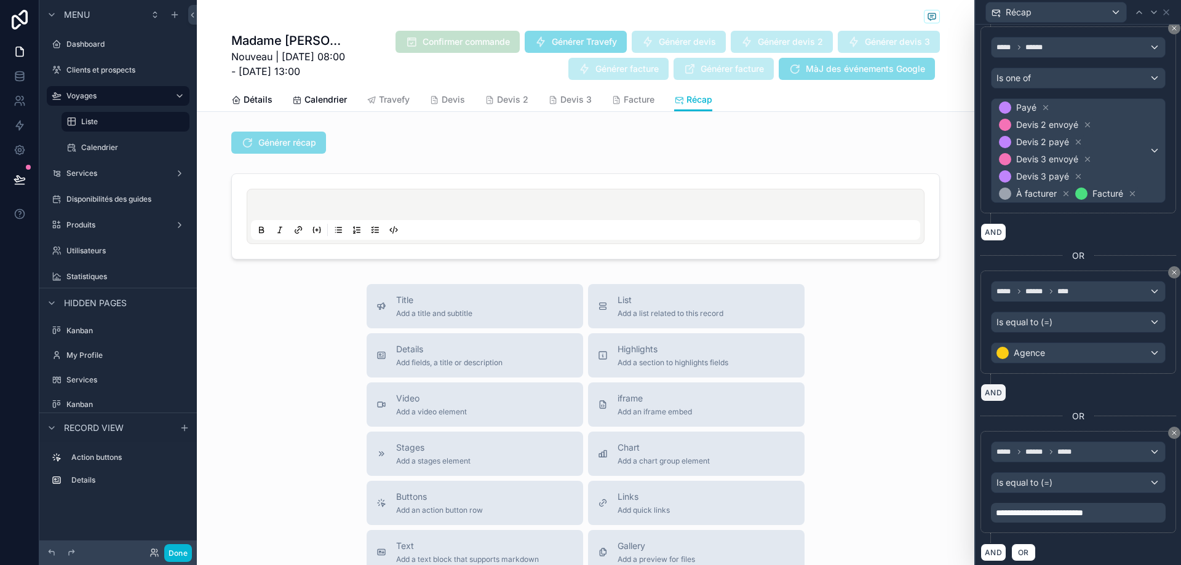
click at [998, 394] on button "AND" at bounding box center [994, 393] width 26 height 18
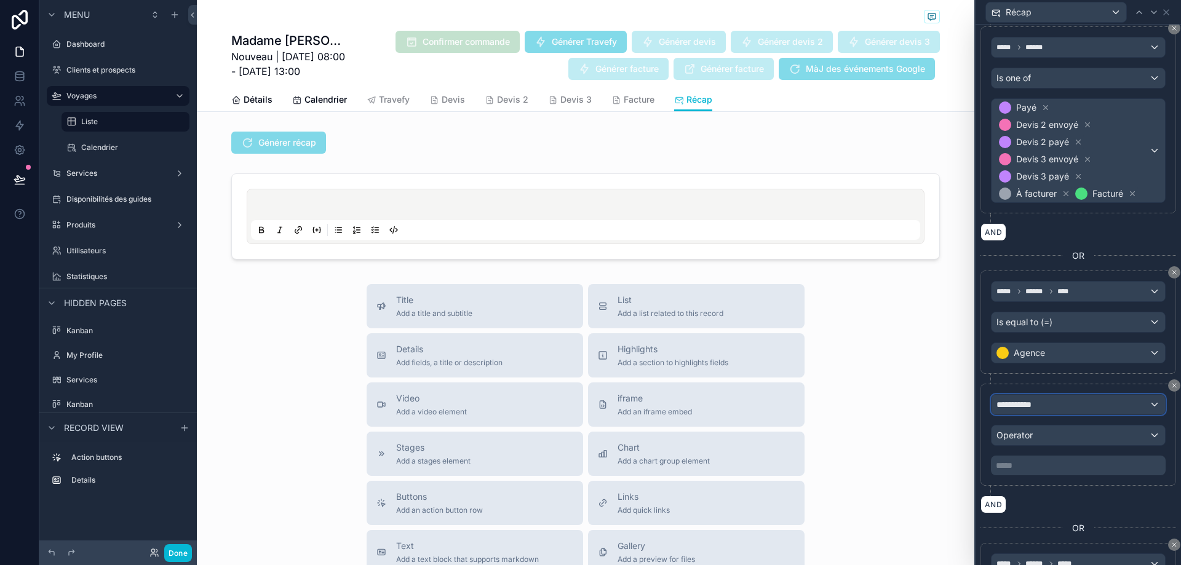
click at [1082, 407] on div "**********" at bounding box center [1079, 405] width 174 height 20
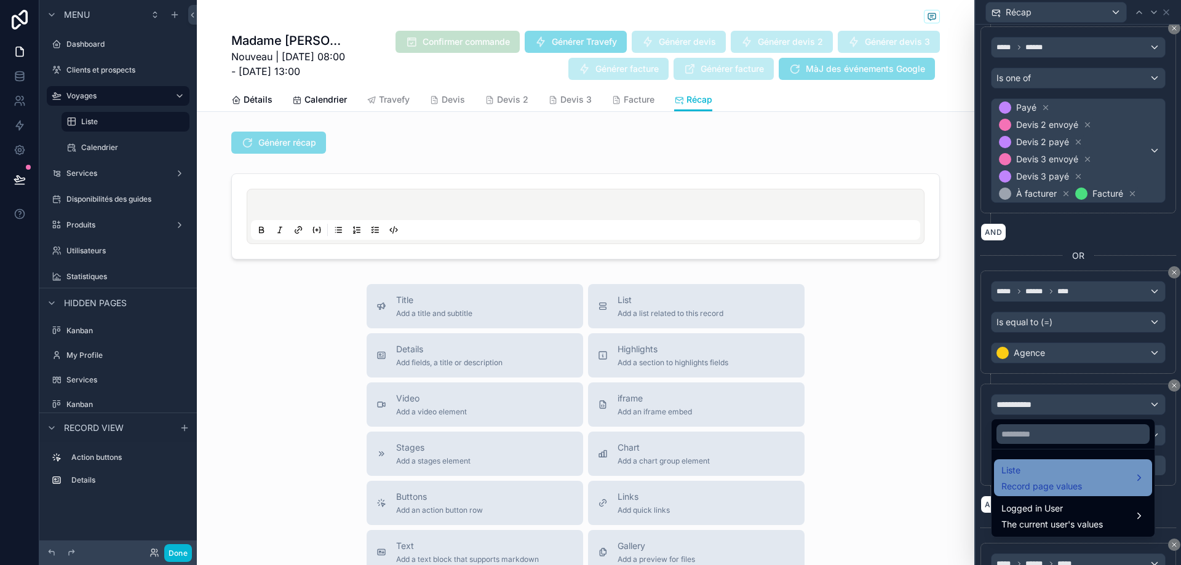
click at [1068, 479] on div "Liste Record page values" at bounding box center [1042, 478] width 81 height 30
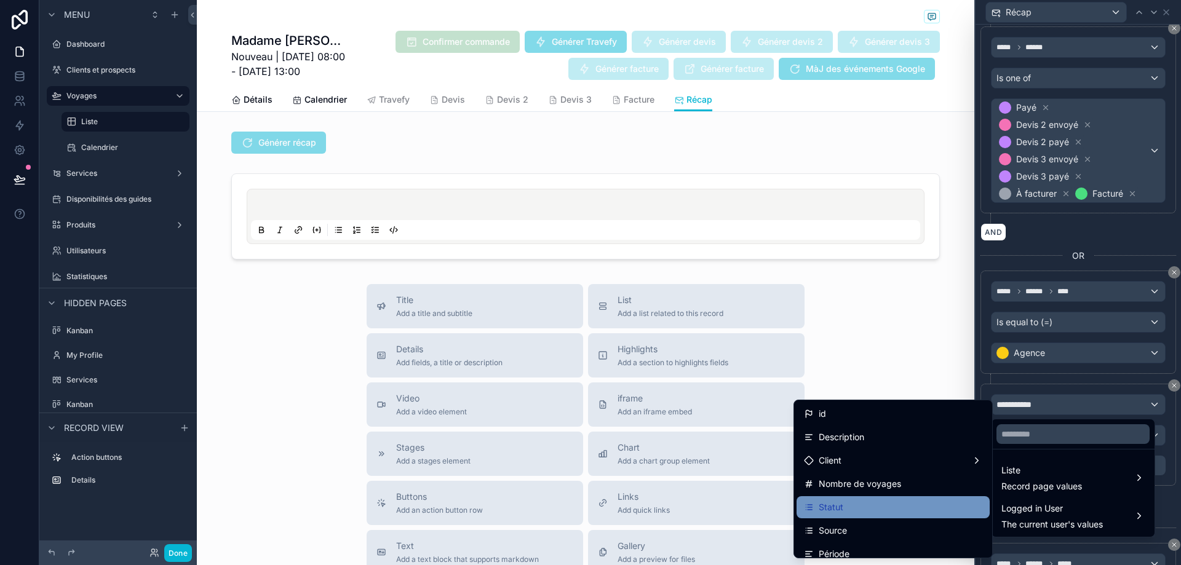
click at [880, 509] on div "Statut" at bounding box center [893, 507] width 178 height 15
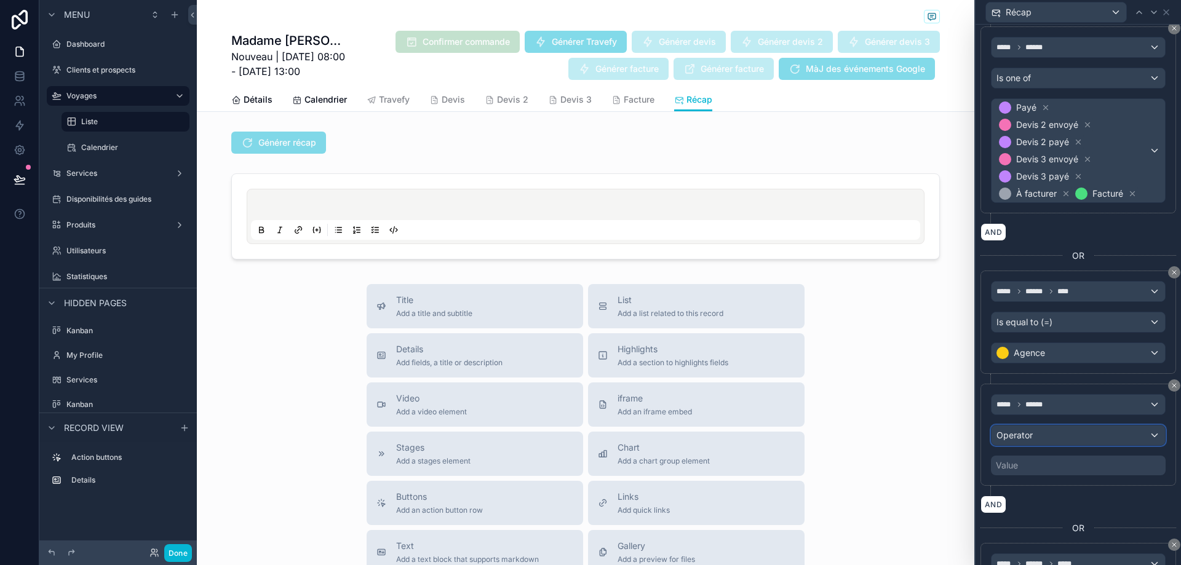
click at [1054, 441] on div "Operator" at bounding box center [1079, 436] width 174 height 20
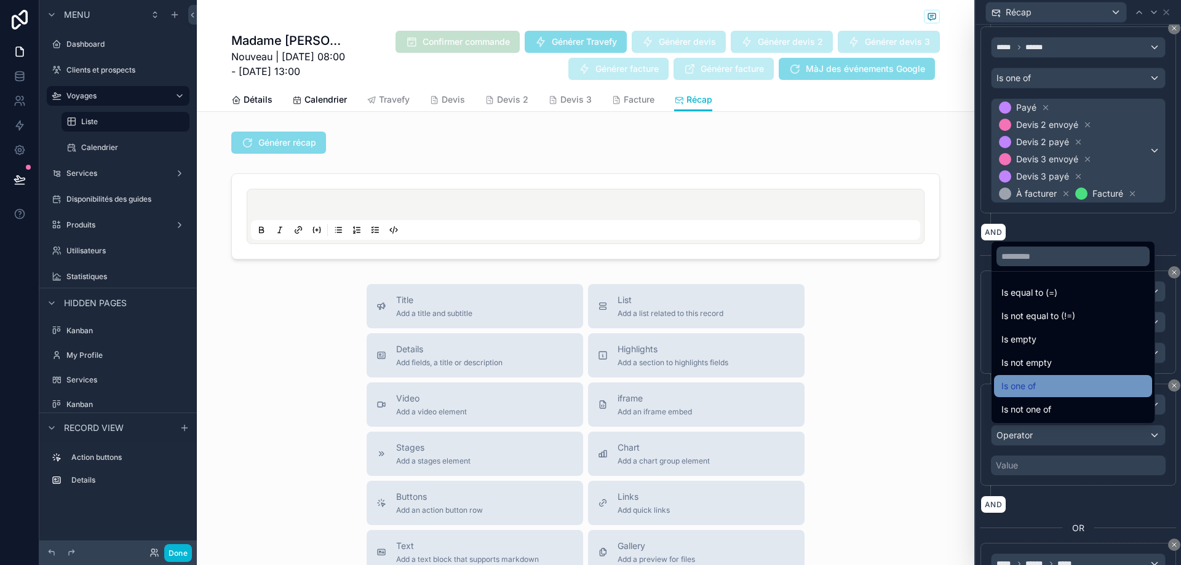
click at [1060, 383] on div "Is one of" at bounding box center [1073, 386] width 143 height 15
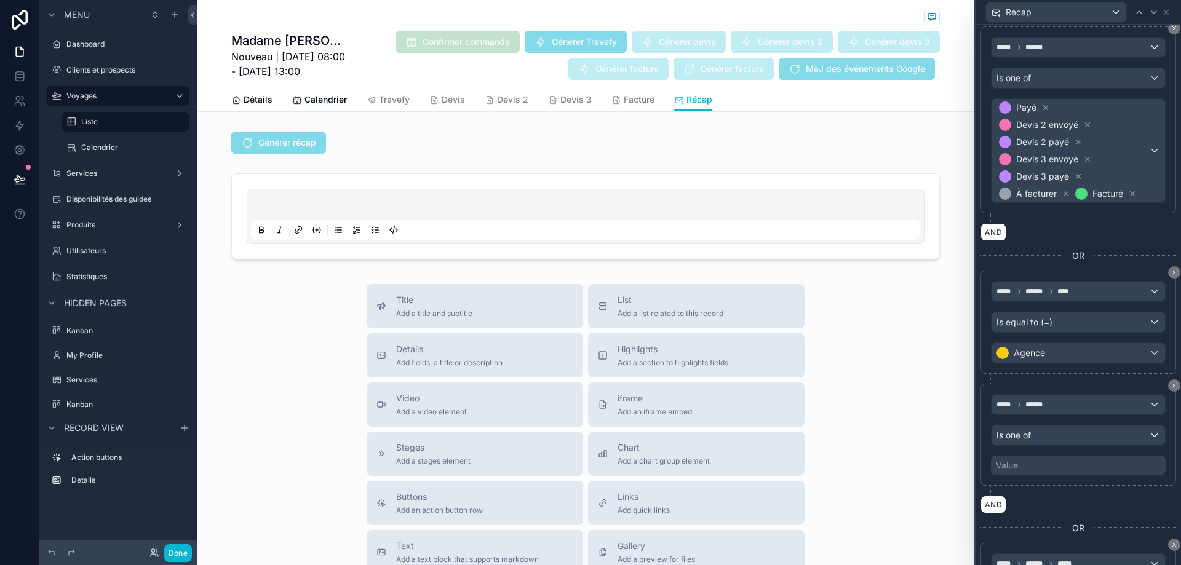
scroll to position [431, 0]
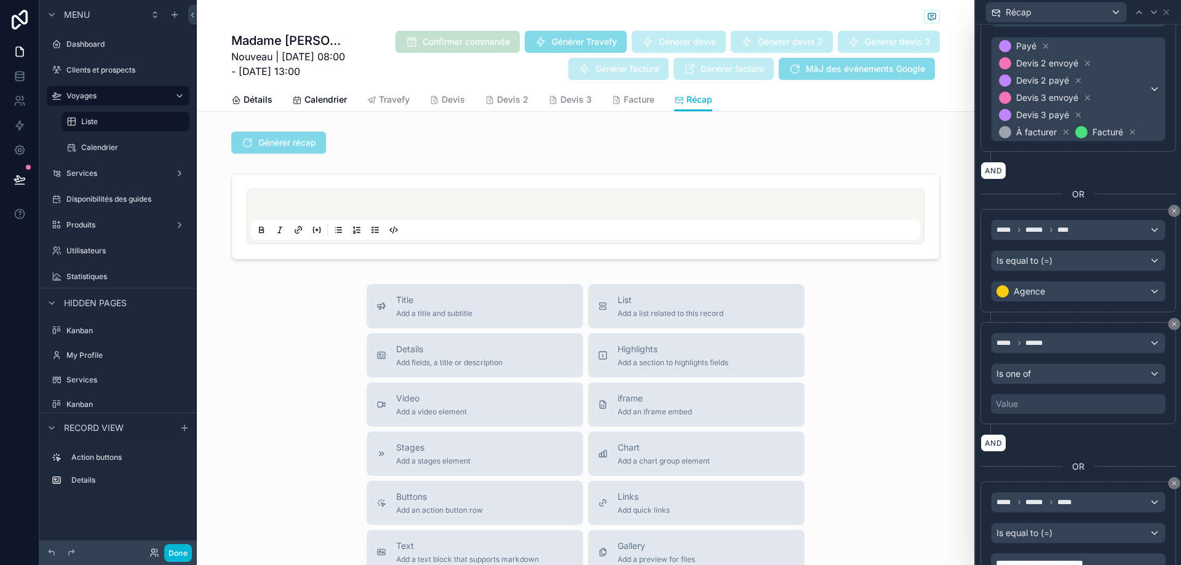
click at [1054, 398] on div "Value" at bounding box center [1078, 404] width 175 height 20
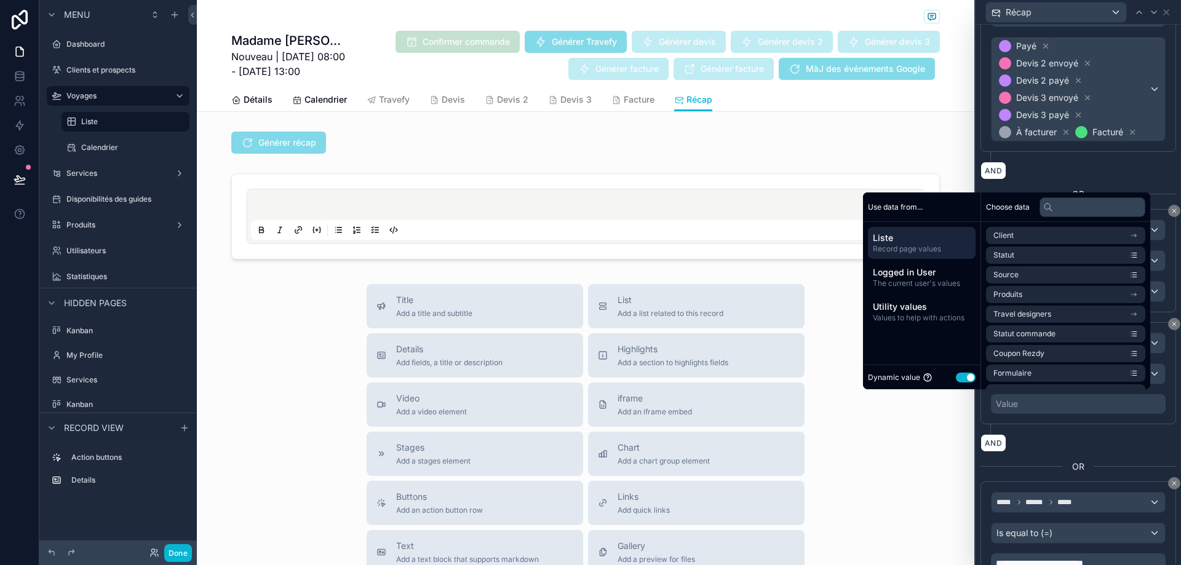
click at [956, 373] on button "Use setting" at bounding box center [966, 378] width 20 height 10
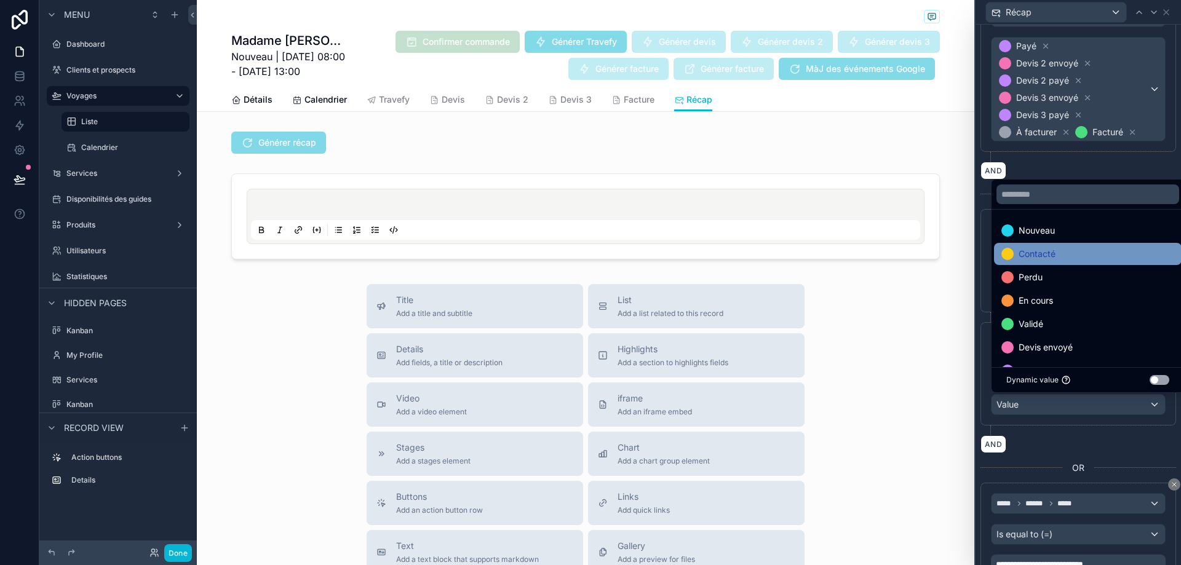
scroll to position [62, 0]
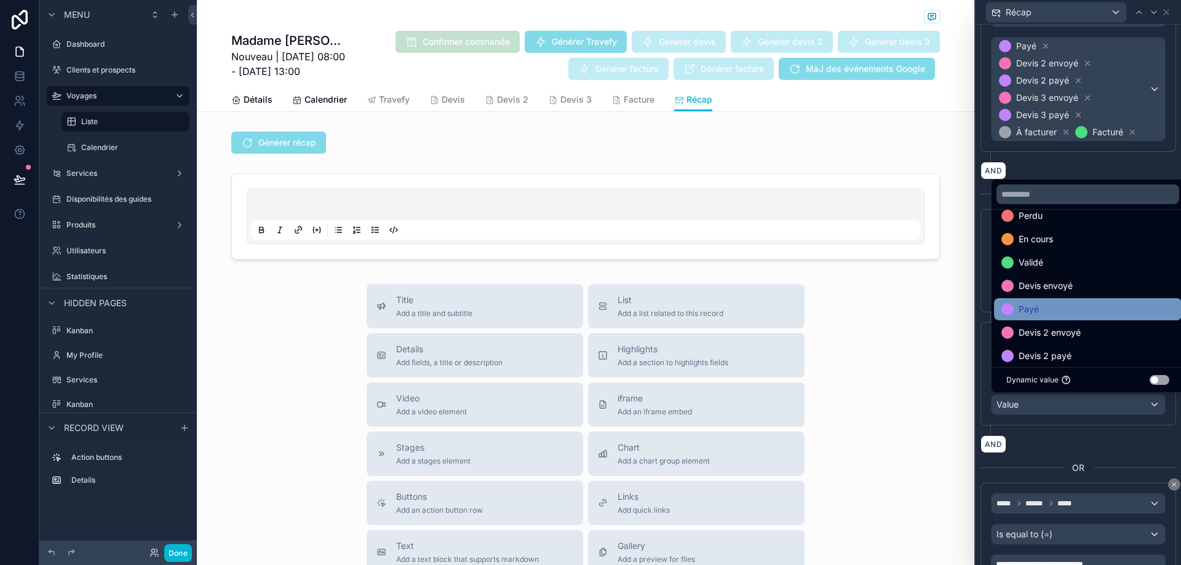
drag, startPoint x: 1070, startPoint y: 261, endPoint x: 1077, endPoint y: 308, distance: 46.6
click at [1077, 308] on ul "Nouveau Contacté Perdu En cours [PERSON_NAME] envoyé [PERSON_NAME] 2 envoyé Dev…" at bounding box center [1088, 289] width 193 height 158
click at [1077, 308] on div "Payé" at bounding box center [1088, 309] width 173 height 15
click at [1077, 308] on span "Devis 2 envoyé" at bounding box center [1050, 309] width 62 height 15
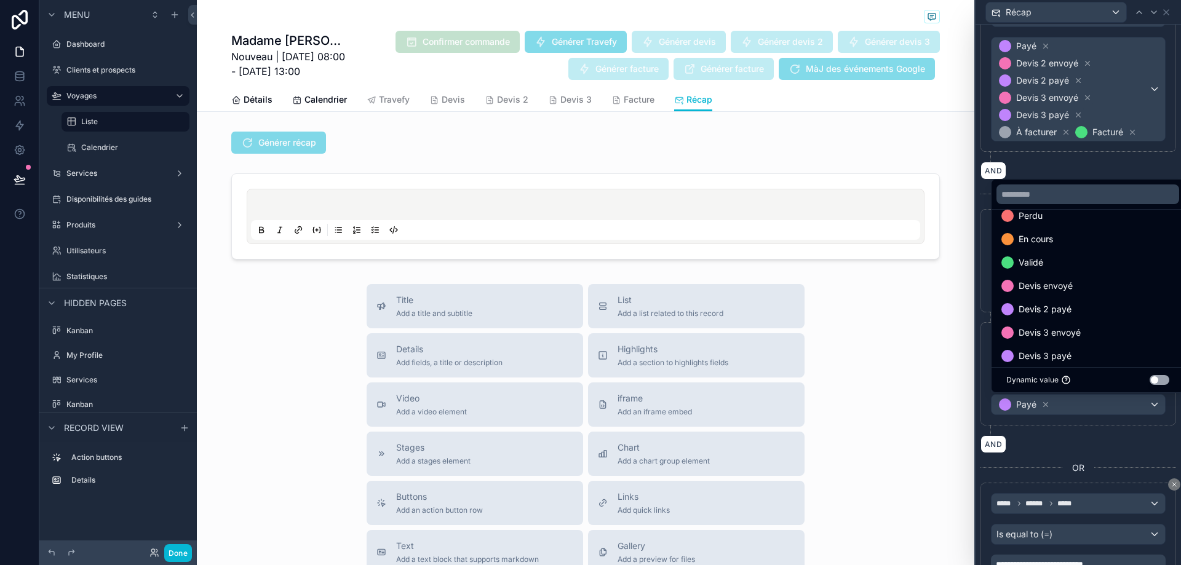
click at [1077, 308] on div "Devis 2 payé" at bounding box center [1088, 309] width 173 height 15
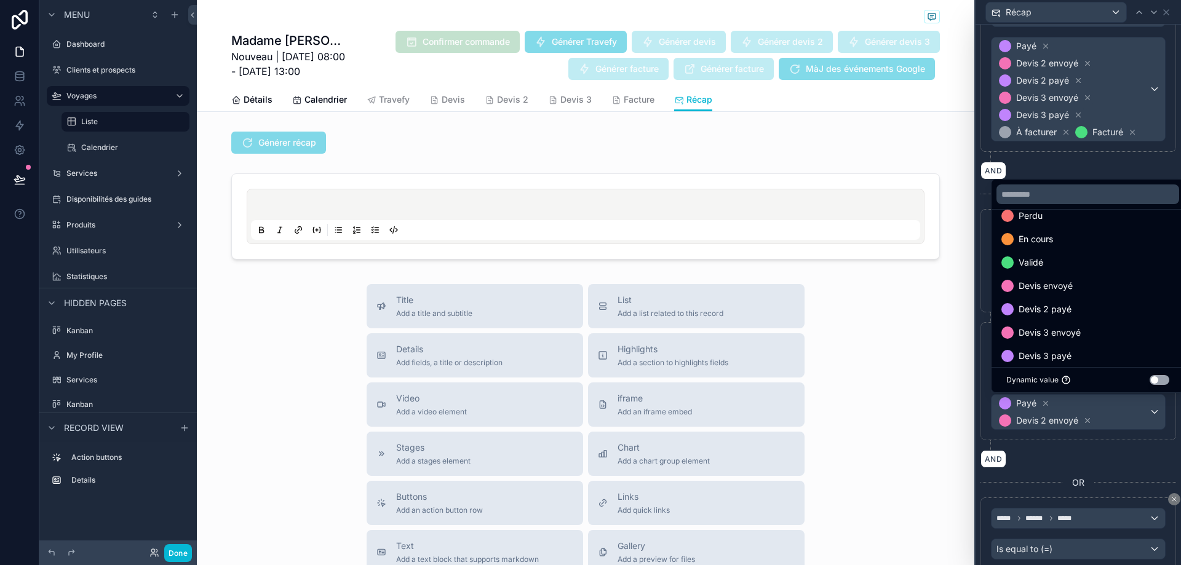
click at [1077, 308] on div "Devis 2 payé" at bounding box center [1088, 309] width 173 height 15
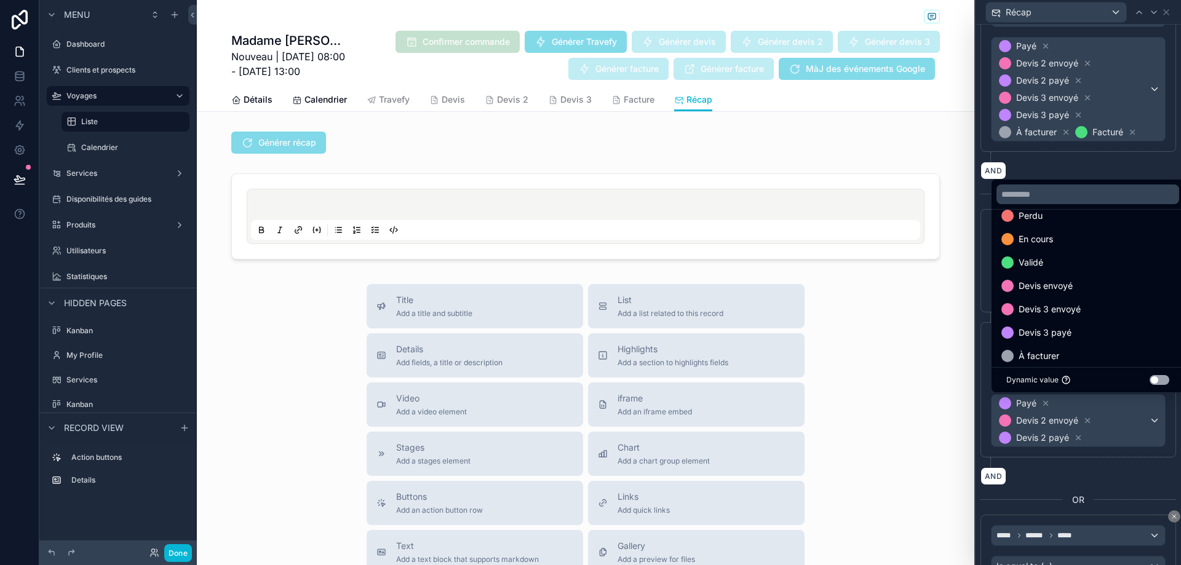
click at [1077, 308] on span "Devis 3 envoyé" at bounding box center [1050, 309] width 62 height 15
click at [1077, 308] on div "Devis 3 payé" at bounding box center [1088, 309] width 173 height 15
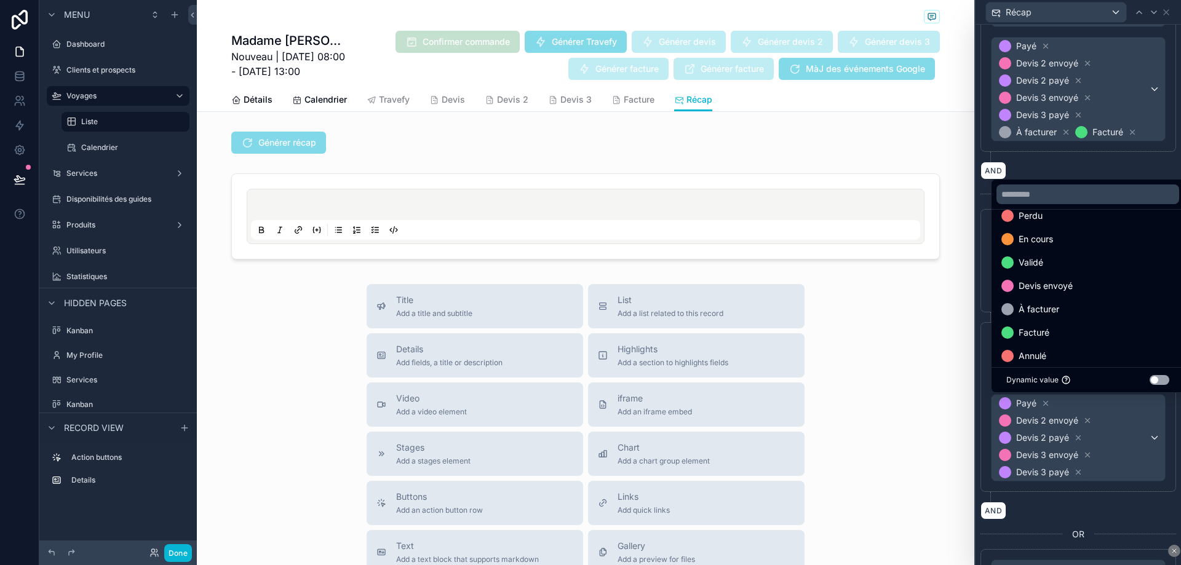
click at [1077, 308] on div "À facturer" at bounding box center [1088, 309] width 173 height 15
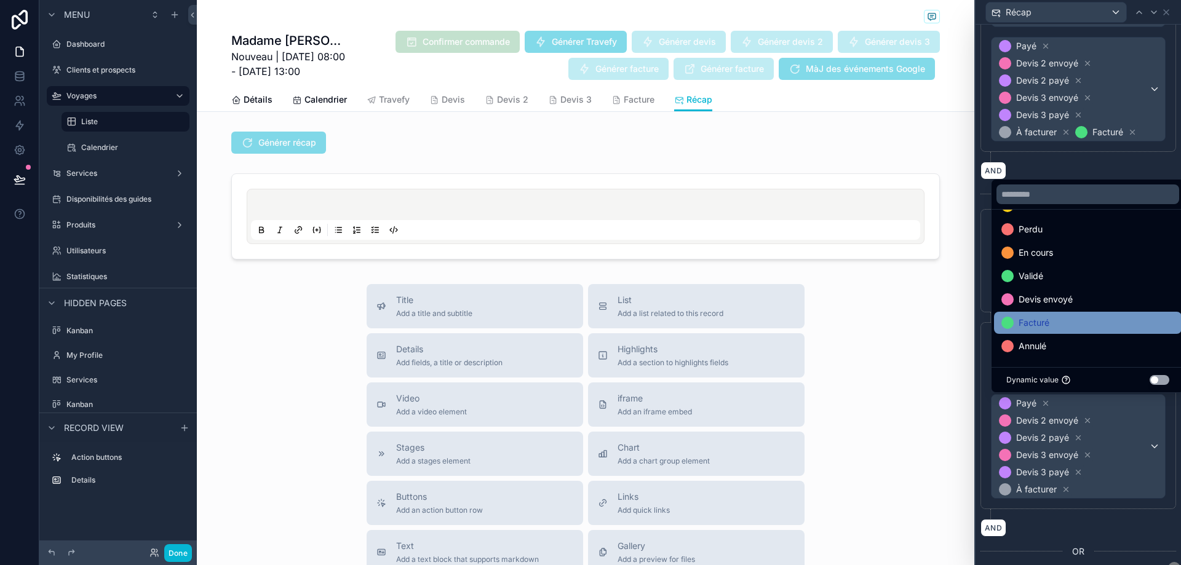
click at [1076, 316] on div "Facturé" at bounding box center [1088, 323] width 173 height 15
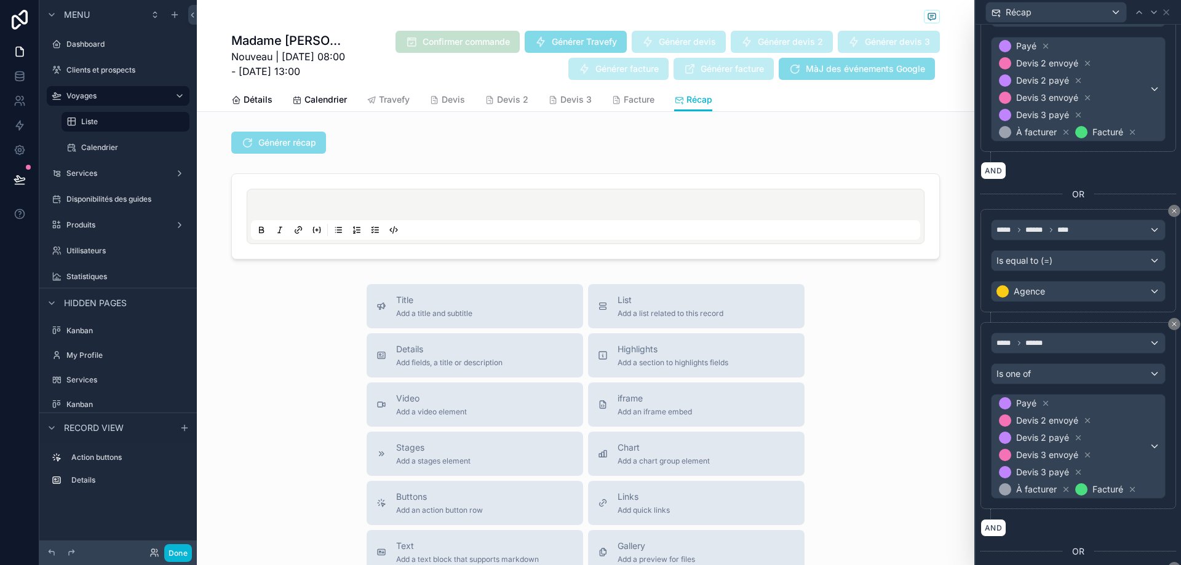
click at [1168, 501] on div "**********" at bounding box center [1078, 274] width 205 height 865
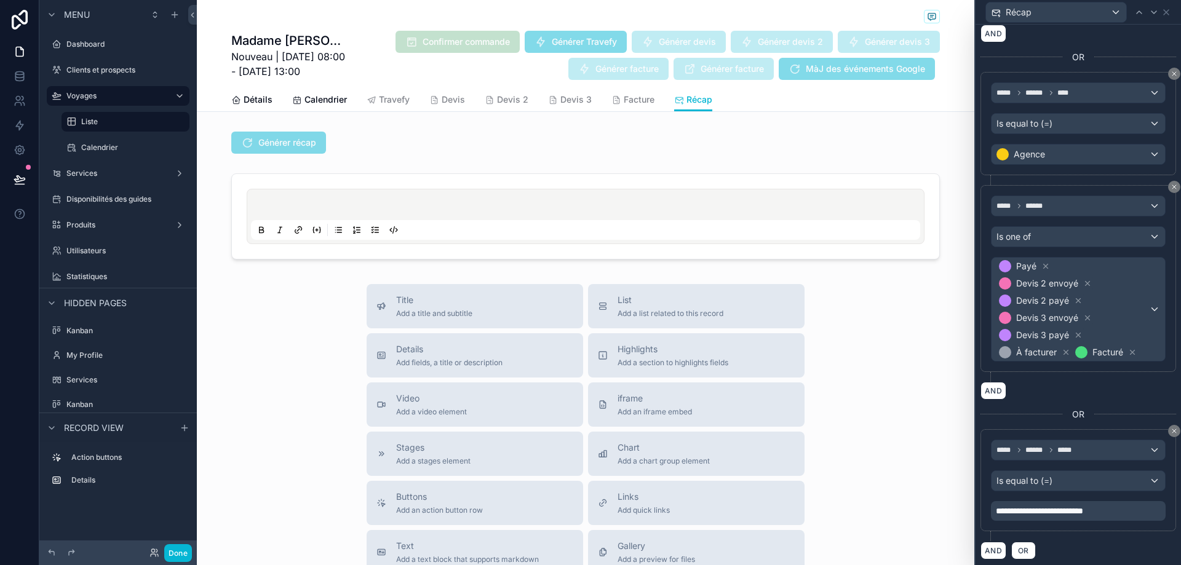
scroll to position [572, 0]
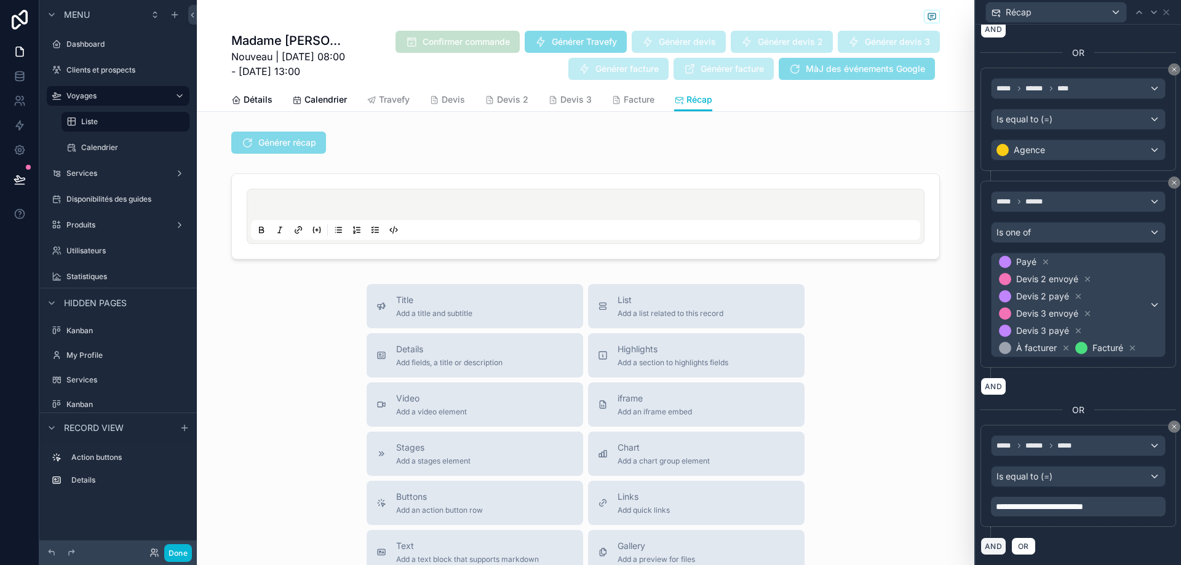
click at [988, 545] on button "AND" at bounding box center [994, 547] width 26 height 18
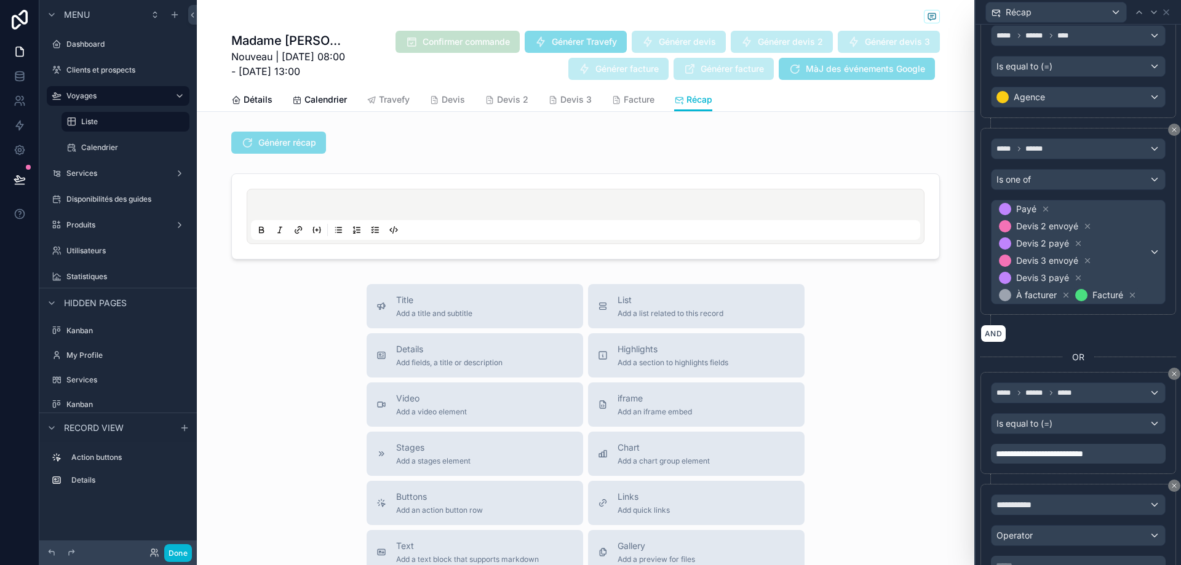
scroll to position [684, 0]
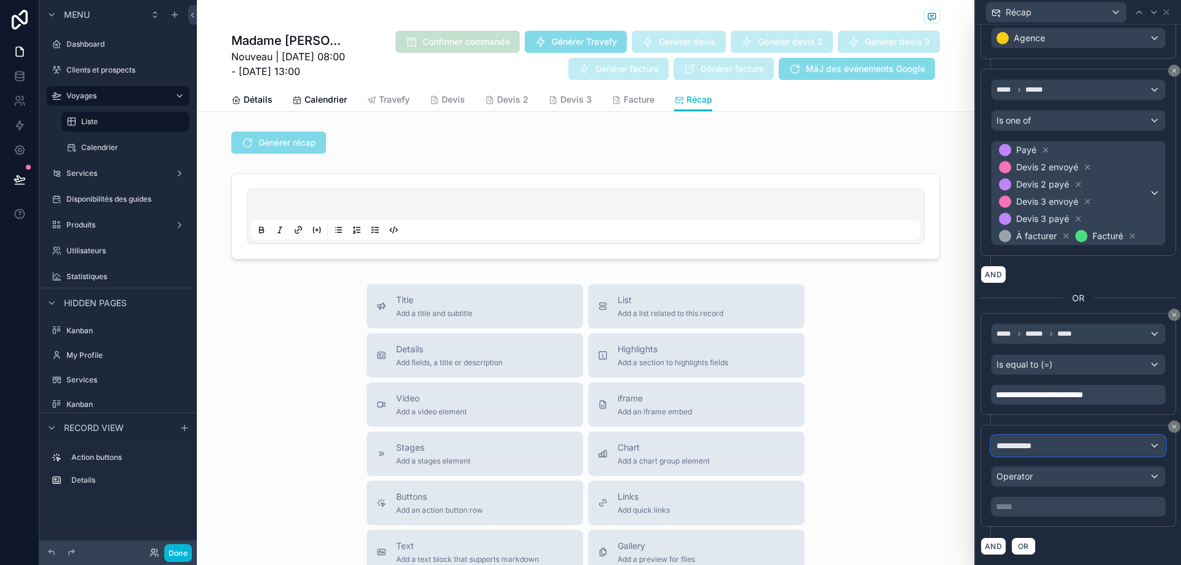
click at [1060, 447] on div "**********" at bounding box center [1079, 446] width 174 height 20
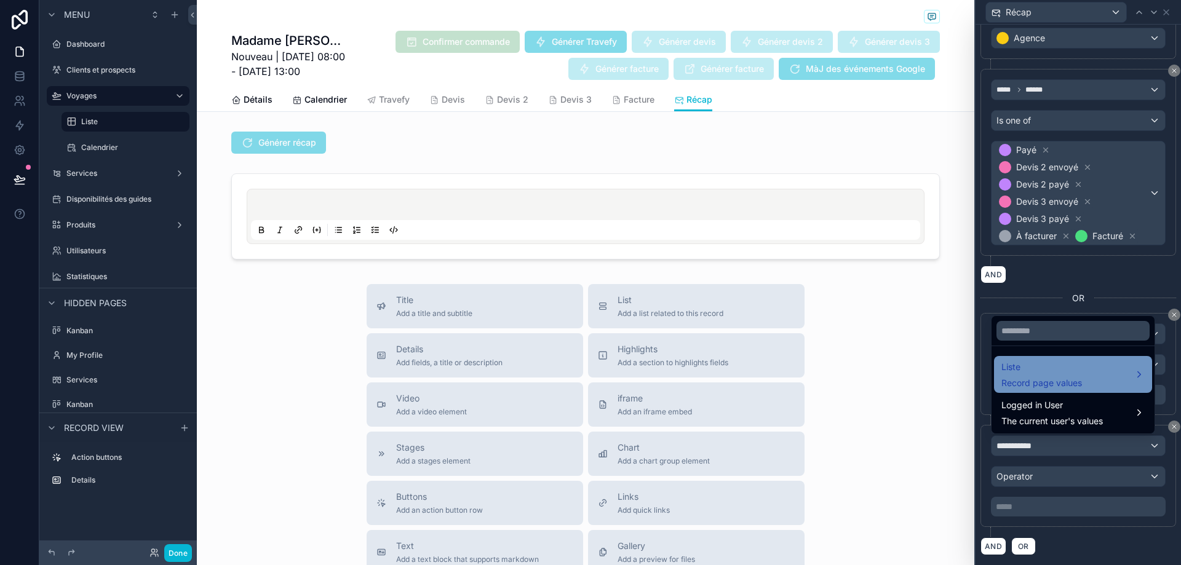
click at [1059, 376] on div "Liste Record page values" at bounding box center [1042, 375] width 81 height 30
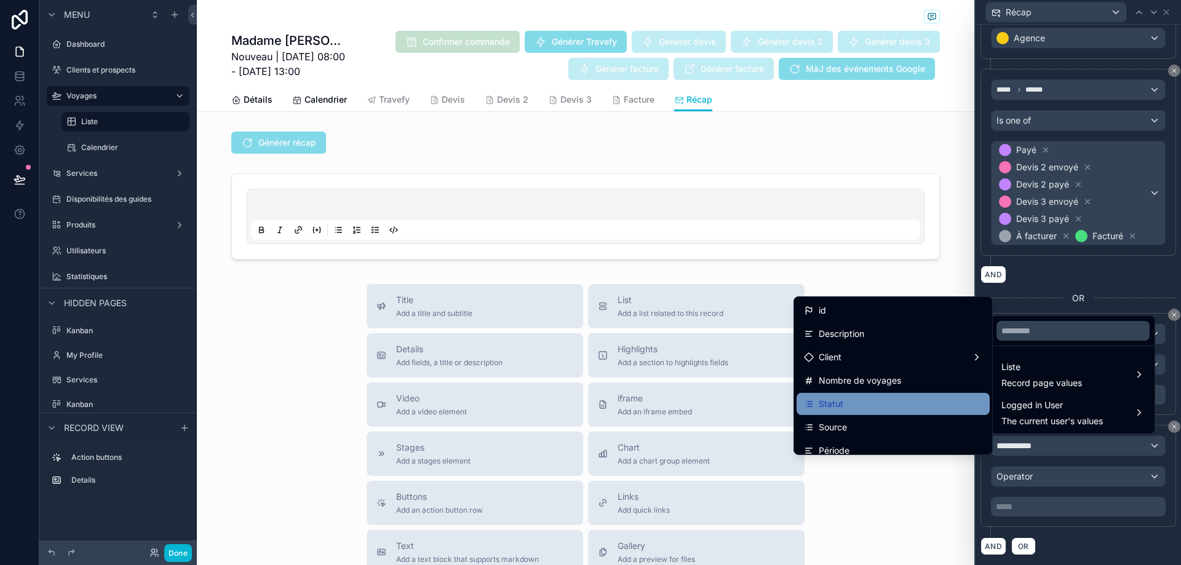
click at [903, 396] on div "Statut" at bounding box center [893, 404] width 193 height 22
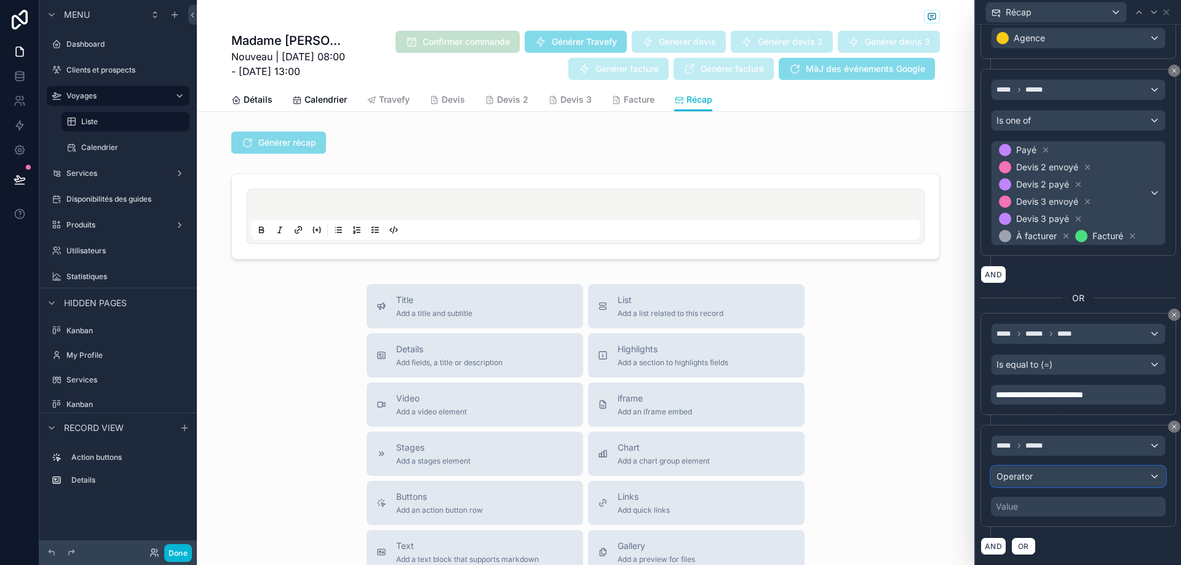
click at [1058, 481] on div "Operator" at bounding box center [1079, 477] width 174 height 20
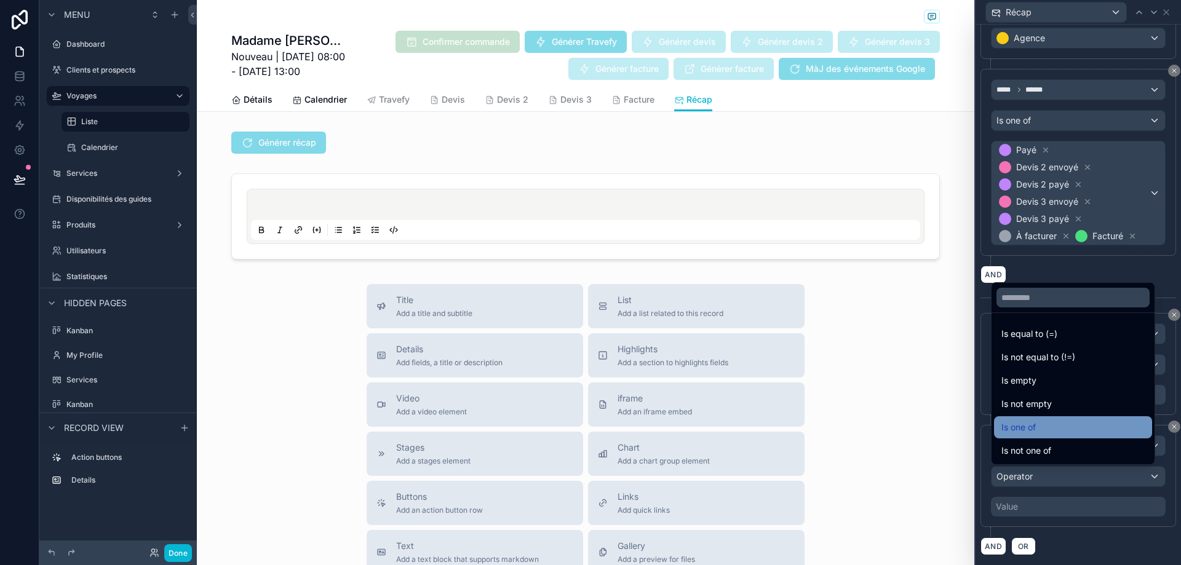
click at [1058, 426] on div "Is one of" at bounding box center [1073, 427] width 143 height 15
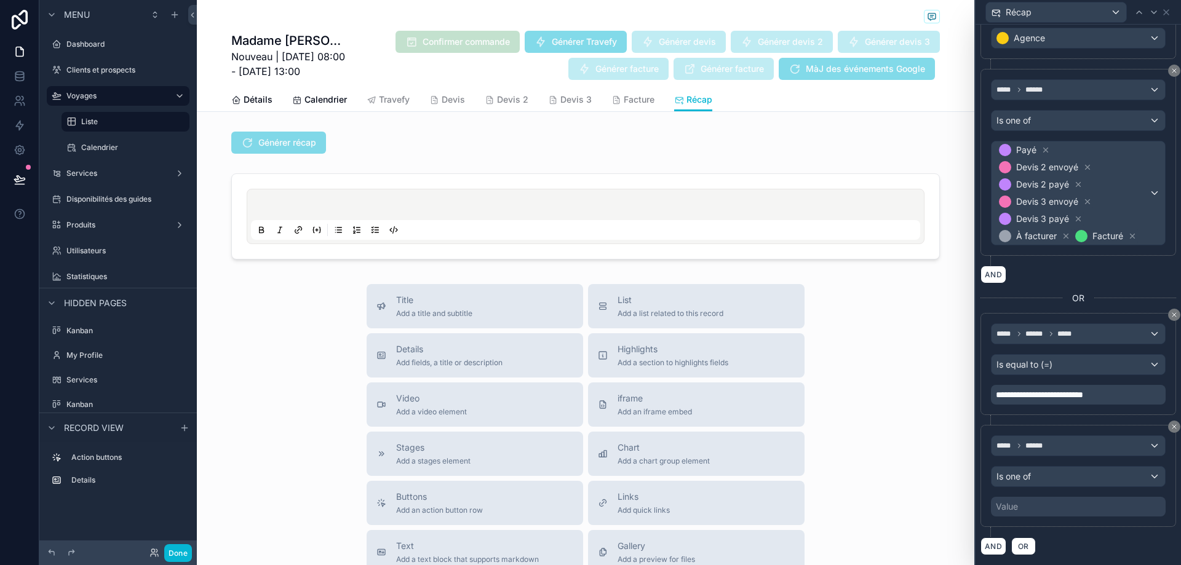
click at [1064, 509] on div "Value" at bounding box center [1078, 507] width 175 height 20
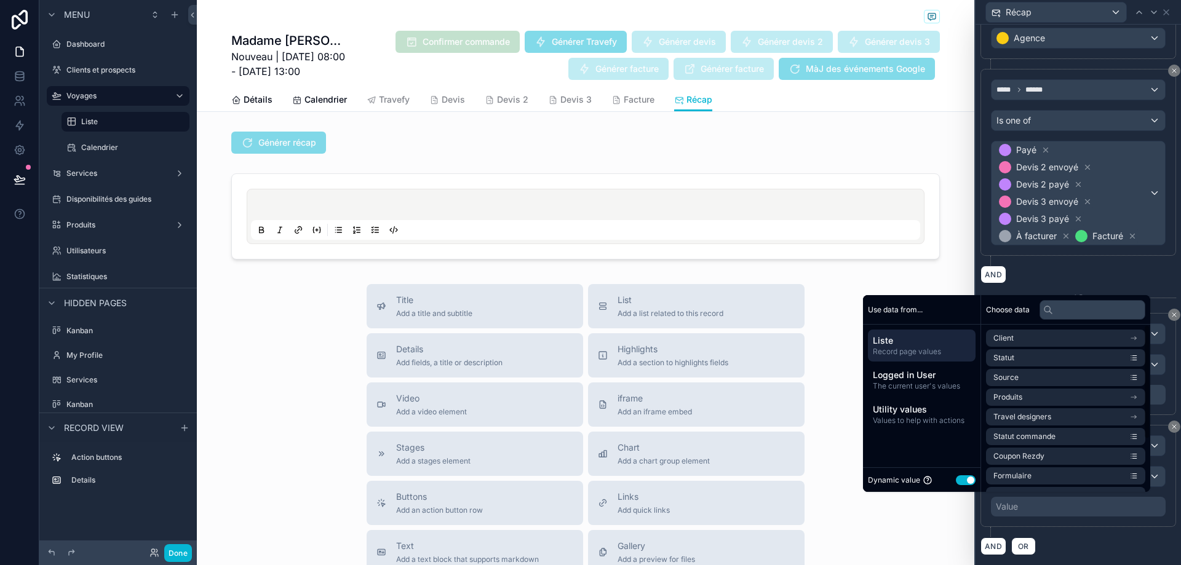
click at [981, 479] on div "Client Statut Source Produits Travel designers Statut commande Coupon Rezdy For…" at bounding box center [1065, 447] width 169 height 244
click at [965, 479] on button "Use setting" at bounding box center [966, 481] width 20 height 10
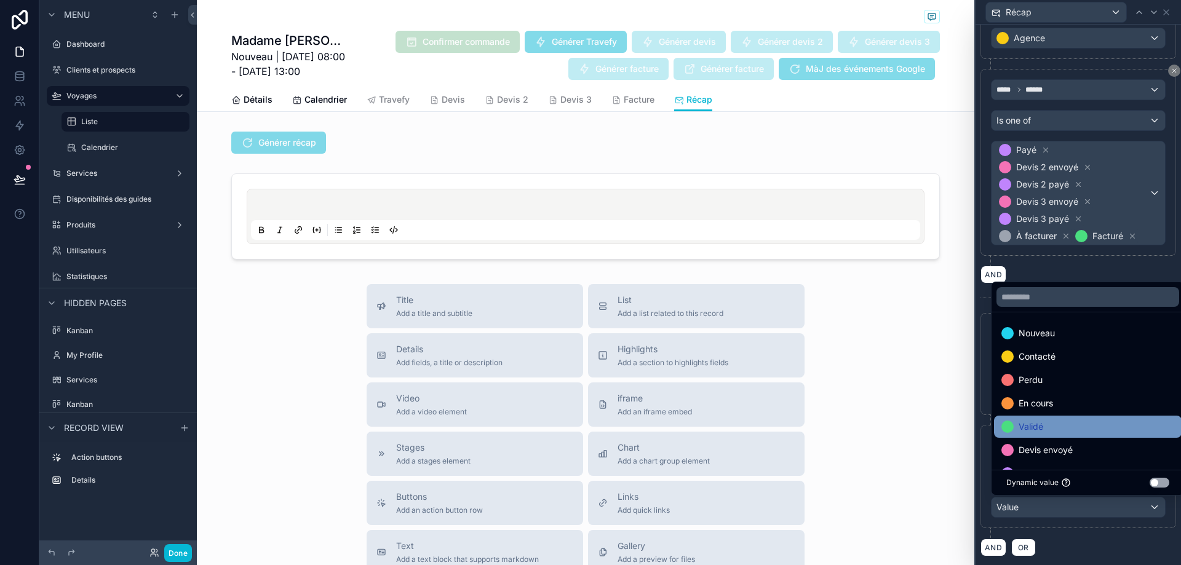
click at [1067, 428] on div "Validé" at bounding box center [1088, 427] width 173 height 15
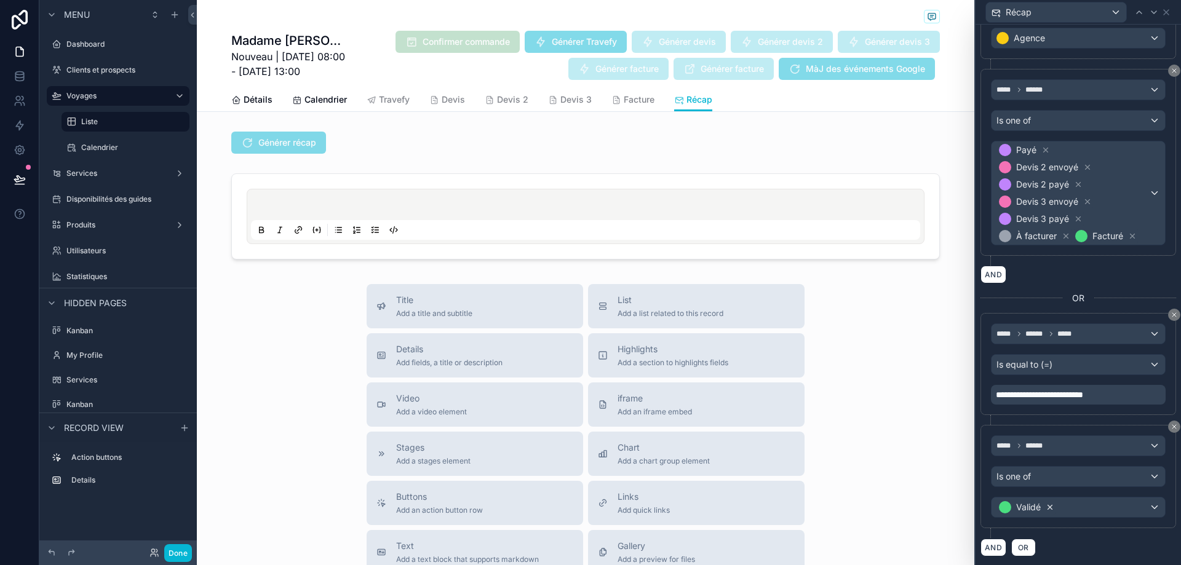
click at [1051, 506] on icon at bounding box center [1050, 507] width 9 height 9
click at [1056, 506] on div "Value" at bounding box center [1079, 508] width 174 height 20
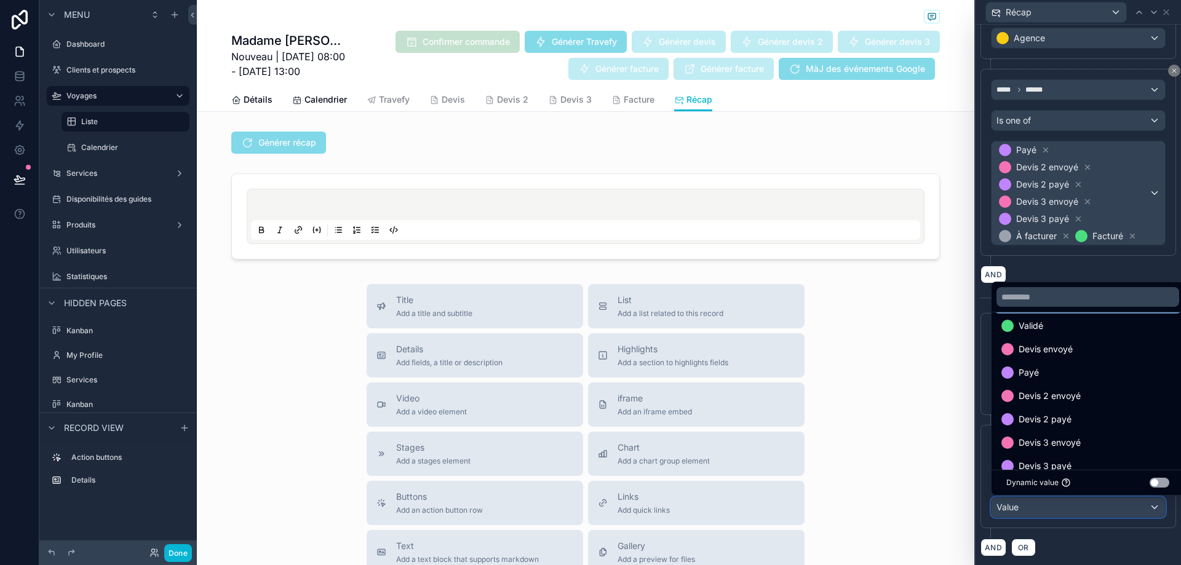
scroll to position [123, 0]
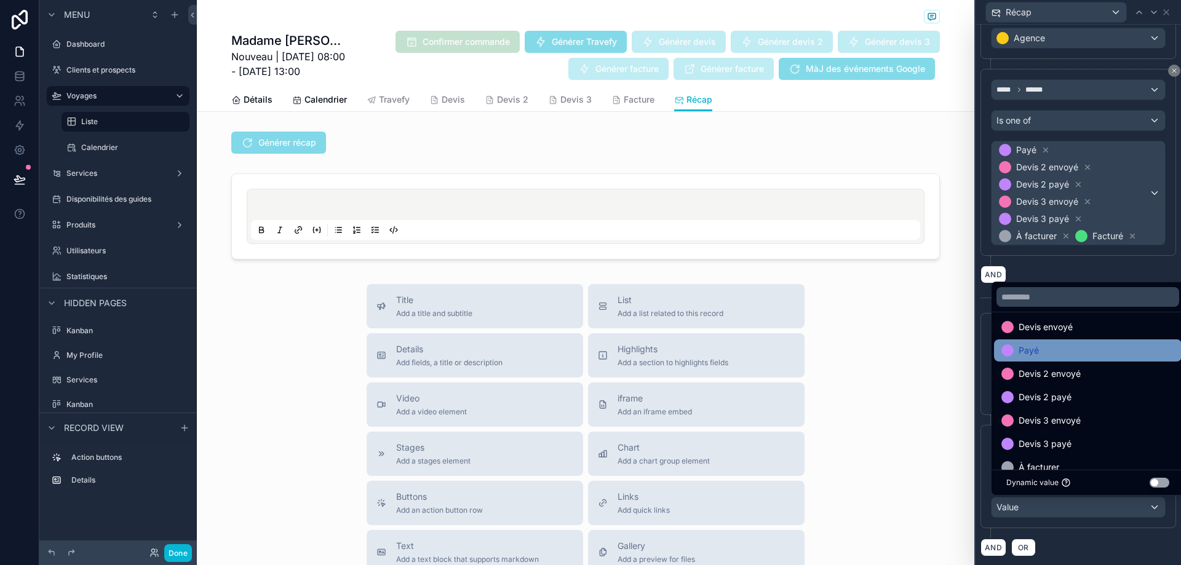
click at [1078, 353] on div "Payé" at bounding box center [1088, 350] width 173 height 15
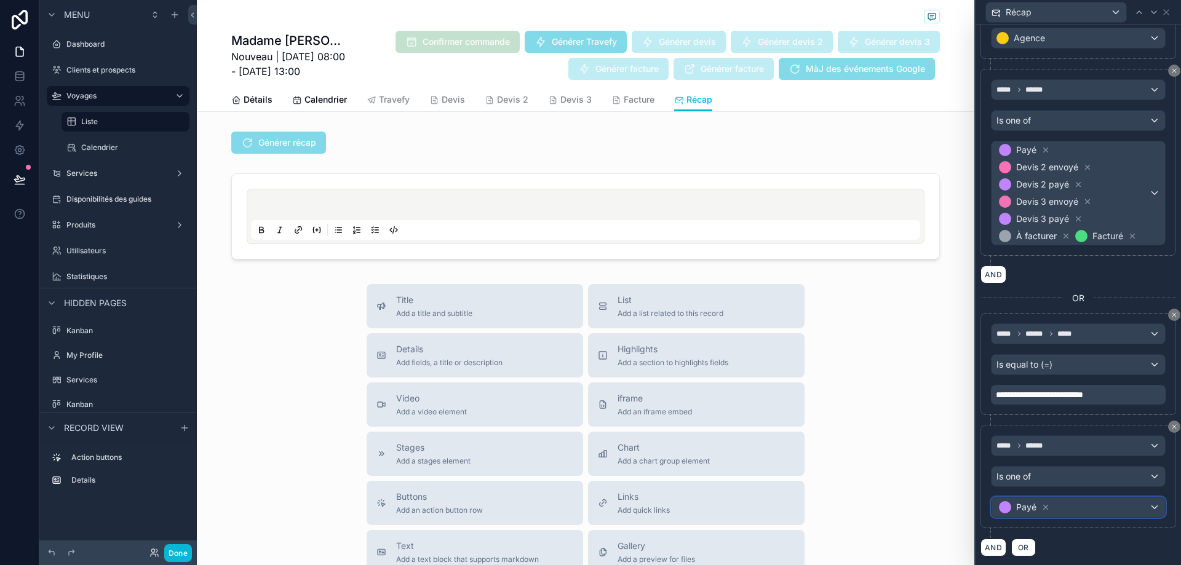
click at [1059, 508] on div "Payé" at bounding box center [1079, 508] width 174 height 20
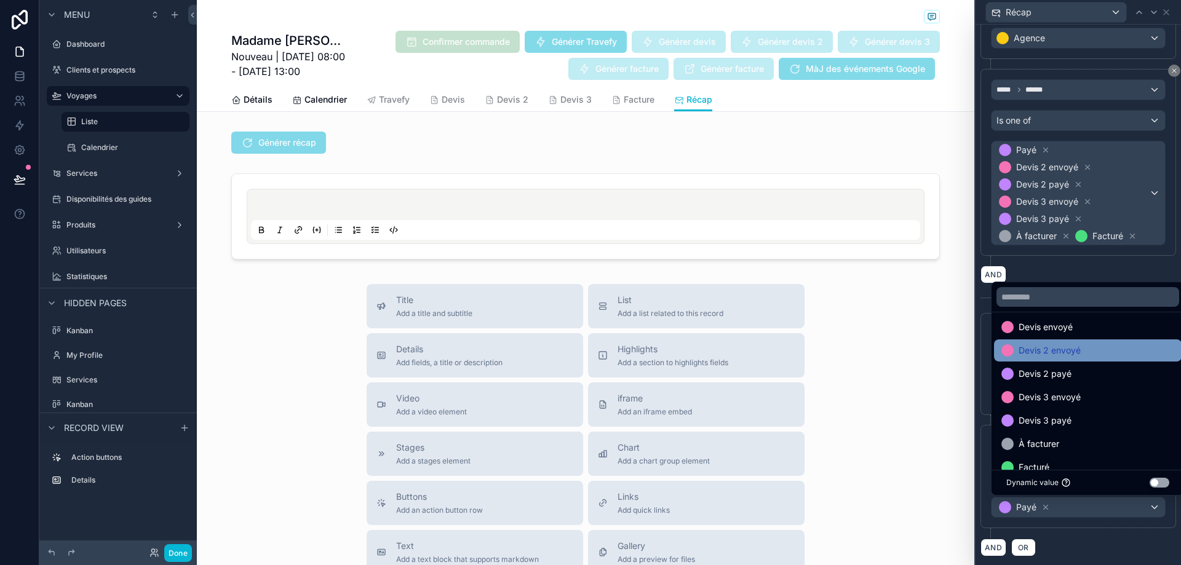
click at [1101, 349] on div "Devis 2 envoyé" at bounding box center [1088, 350] width 173 height 15
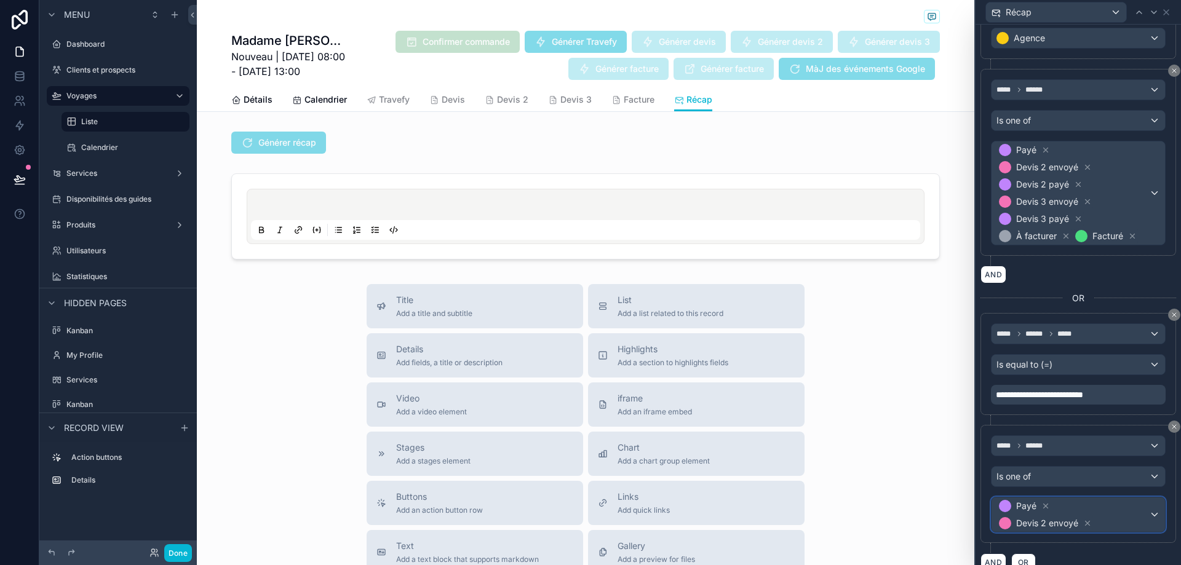
click at [1106, 510] on span "[PERSON_NAME] 2 envoyé" at bounding box center [1073, 515] width 153 height 34
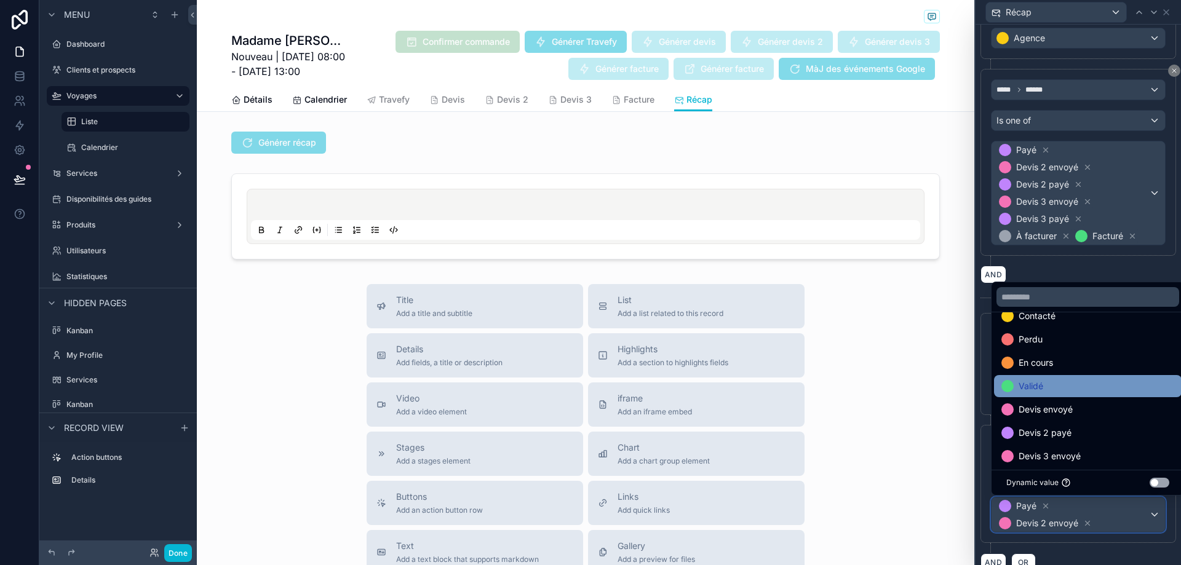
scroll to position [62, 0]
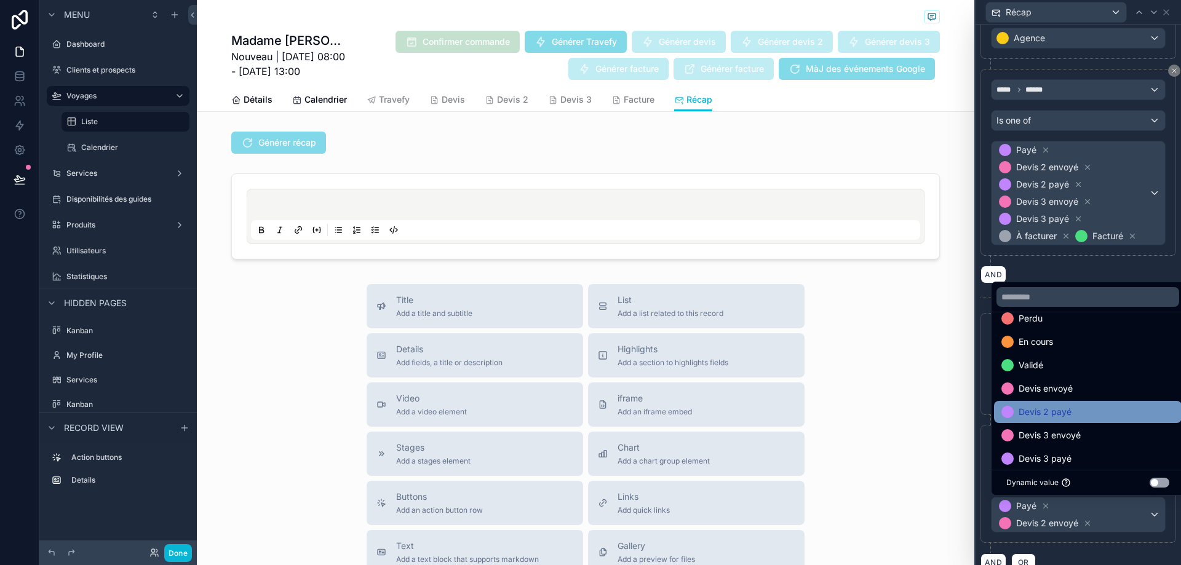
click at [1088, 406] on div "Devis 2 payé" at bounding box center [1088, 412] width 173 height 15
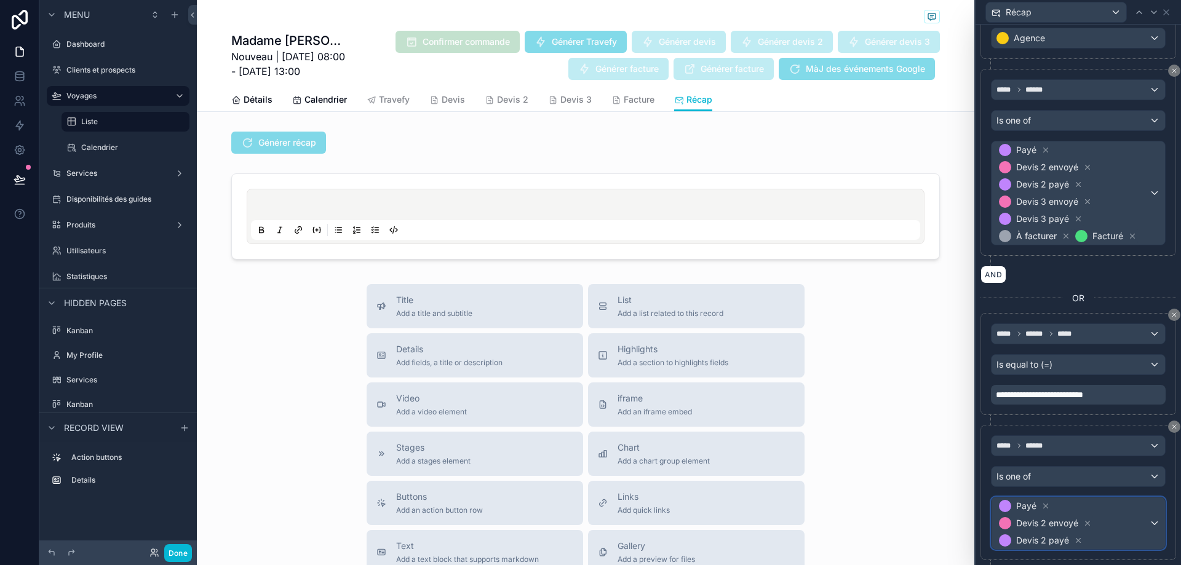
click at [1126, 521] on span "[PERSON_NAME] 2 envoyé [PERSON_NAME] 2 payé" at bounding box center [1073, 524] width 153 height 52
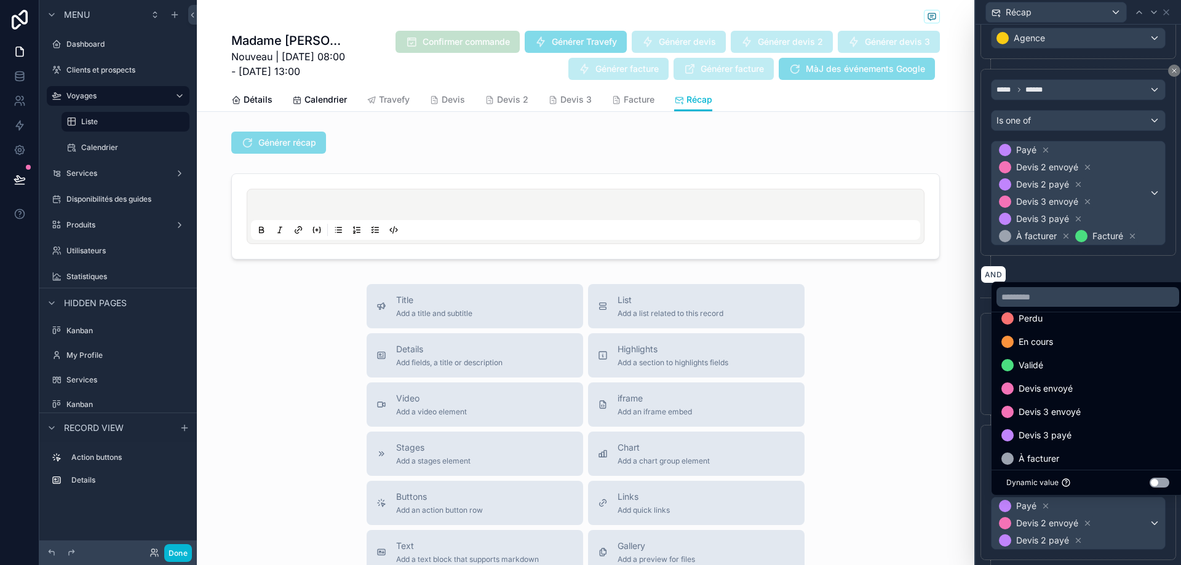
click at [1134, 522] on div at bounding box center [1078, 282] width 205 height 565
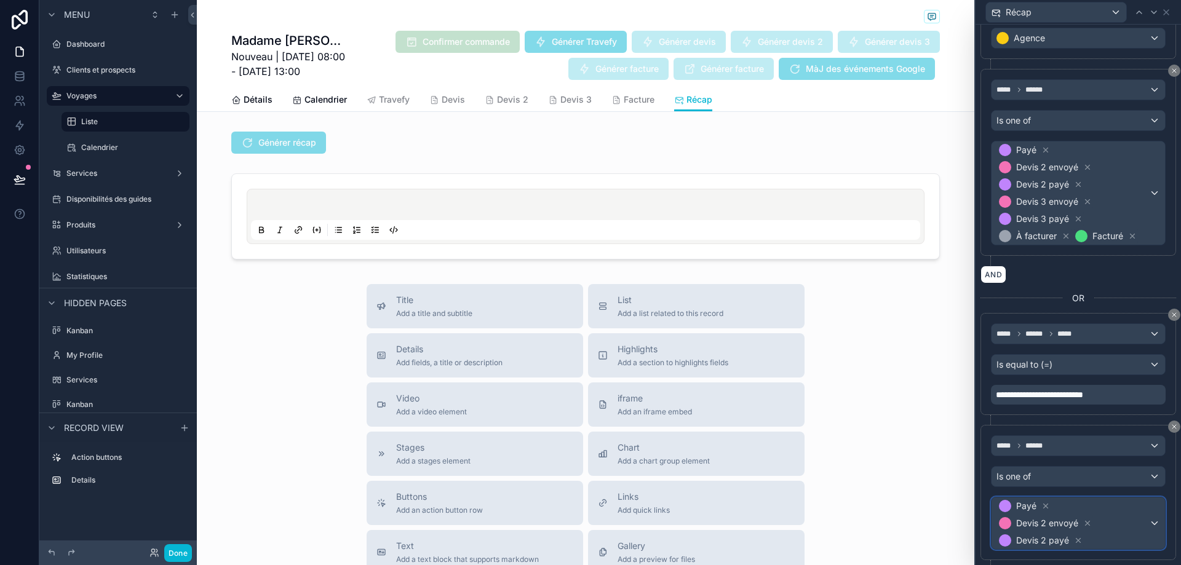
click at [1134, 522] on span "[PERSON_NAME] 2 envoyé [PERSON_NAME] 2 payé" at bounding box center [1073, 524] width 153 height 52
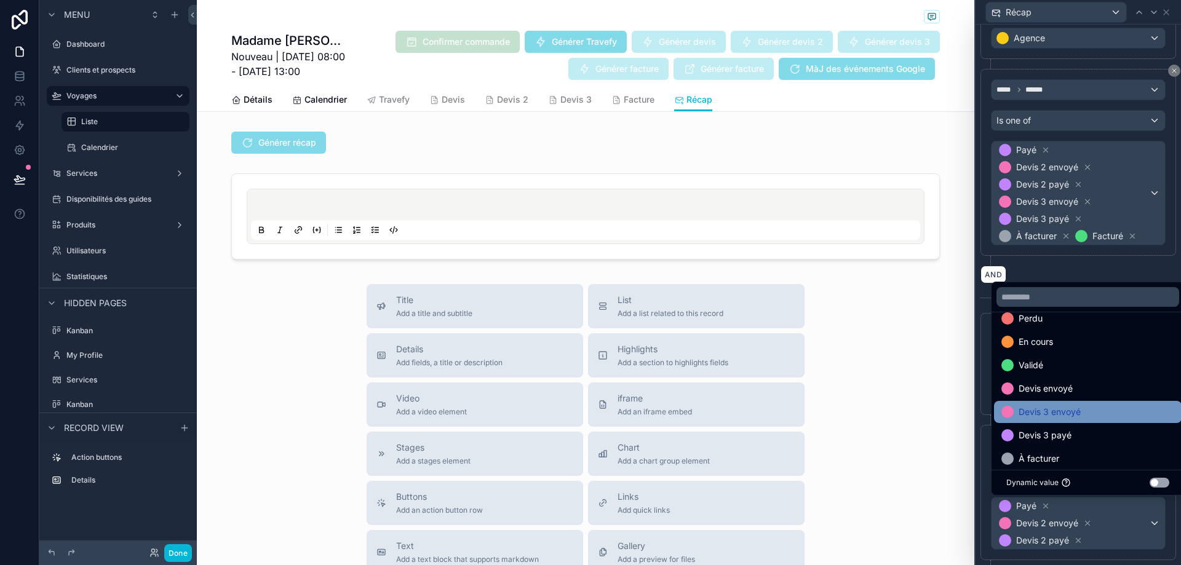
click at [1104, 405] on div "Devis 3 envoyé" at bounding box center [1088, 412] width 173 height 15
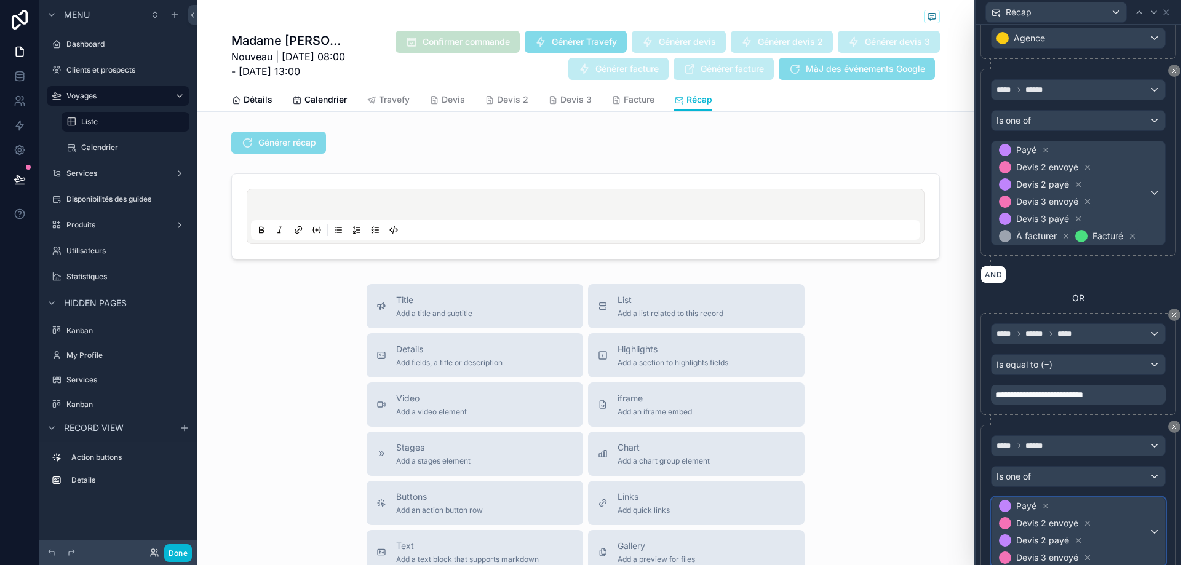
click at [1133, 526] on span "[PERSON_NAME] 2 envoyé Devis 2 payé Devis 3 envoyé" at bounding box center [1073, 532] width 153 height 69
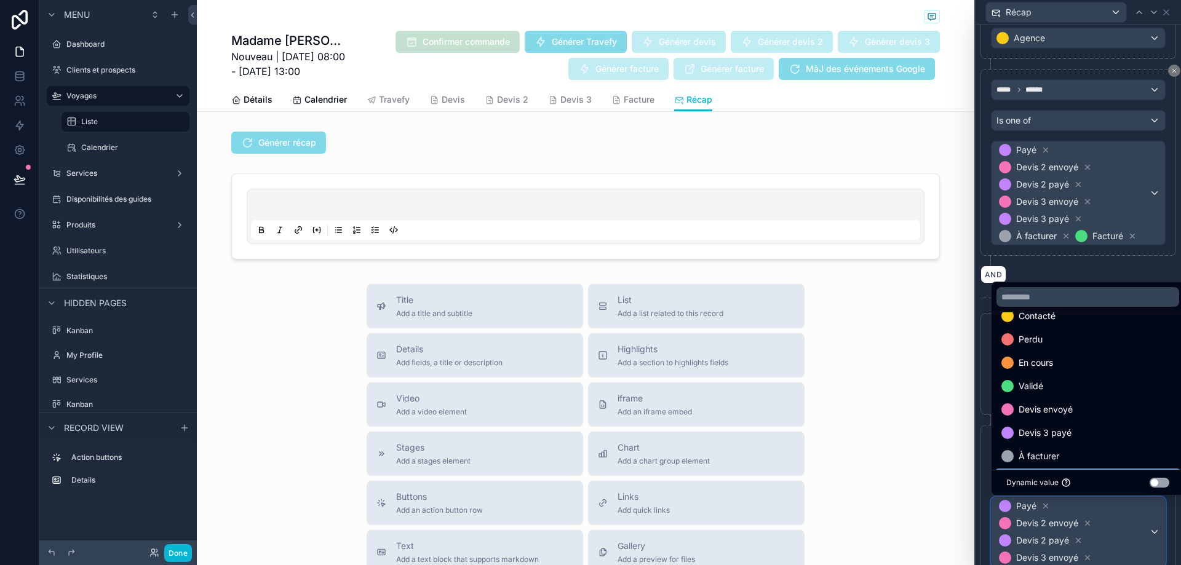
scroll to position [95, 0]
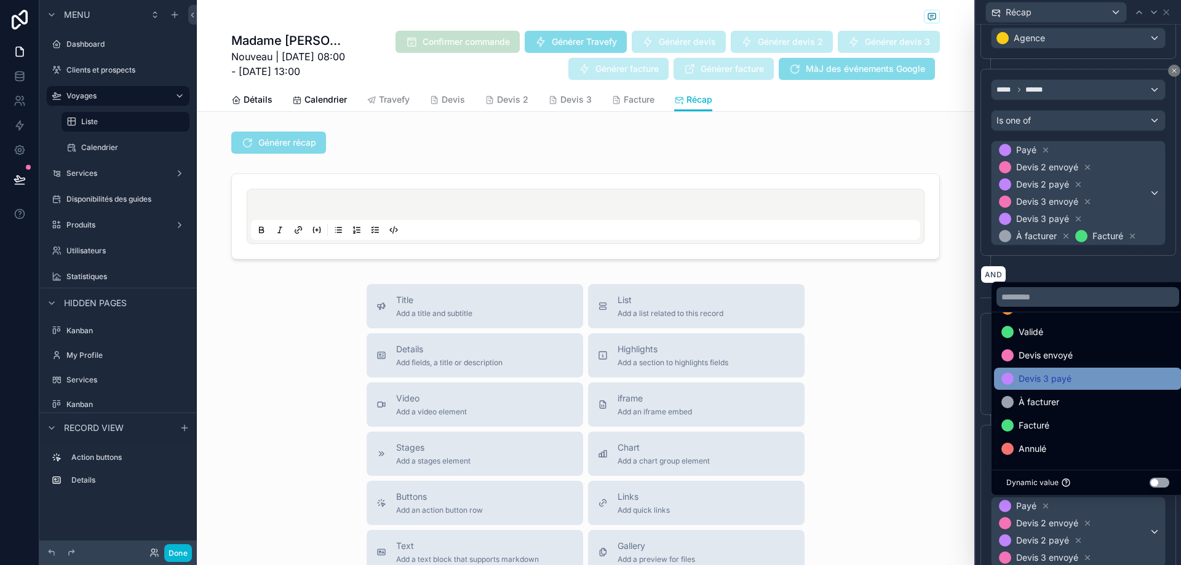
click at [1086, 387] on div "Devis 3 payé" at bounding box center [1088, 379] width 188 height 22
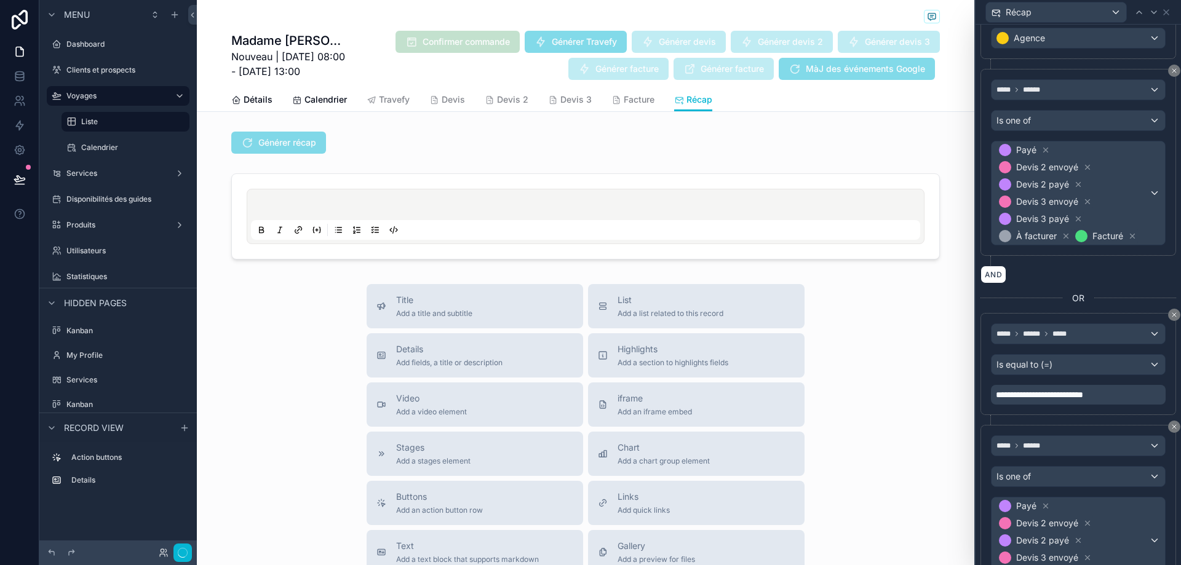
scroll to position [735, 0]
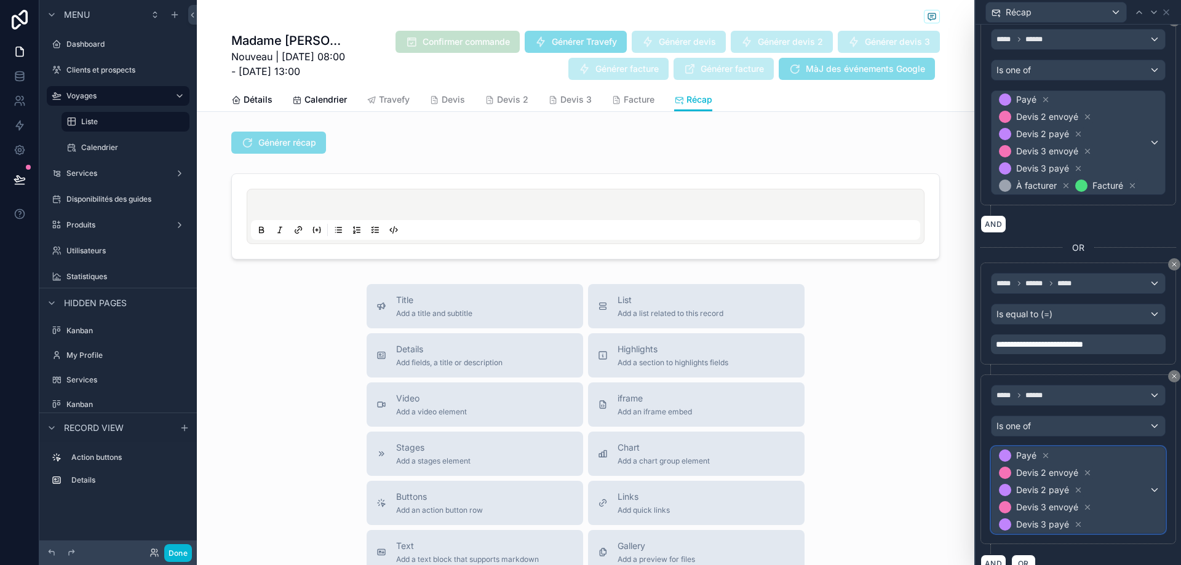
click at [1132, 481] on span "[PERSON_NAME] 2 envoyé Devis 2 payé Devis 3 envoyé Devis 3 payé" at bounding box center [1073, 490] width 153 height 86
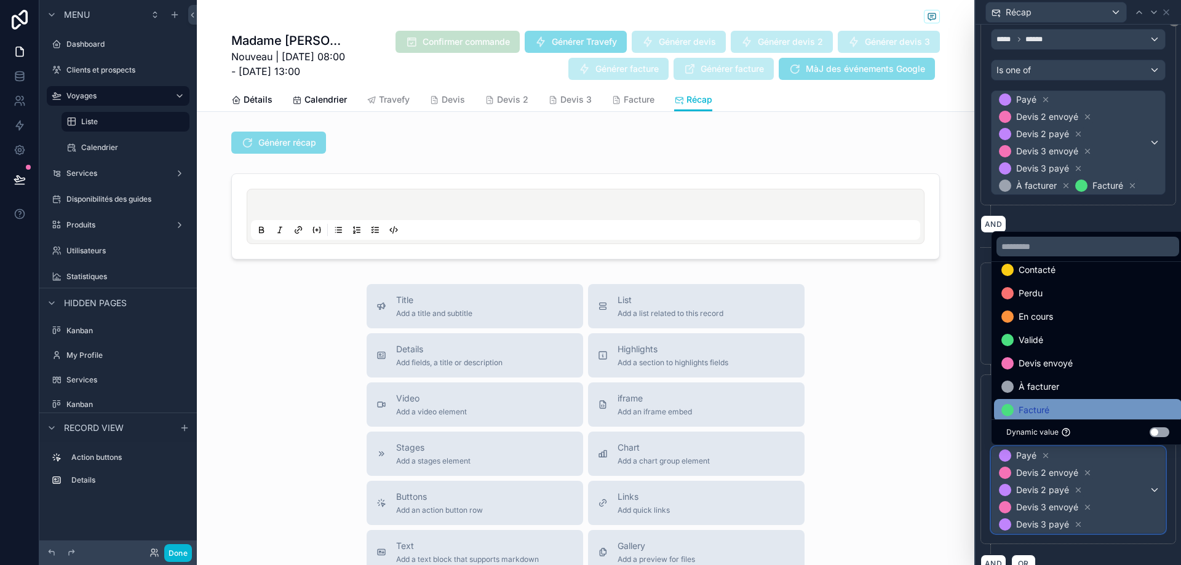
scroll to position [71, 0]
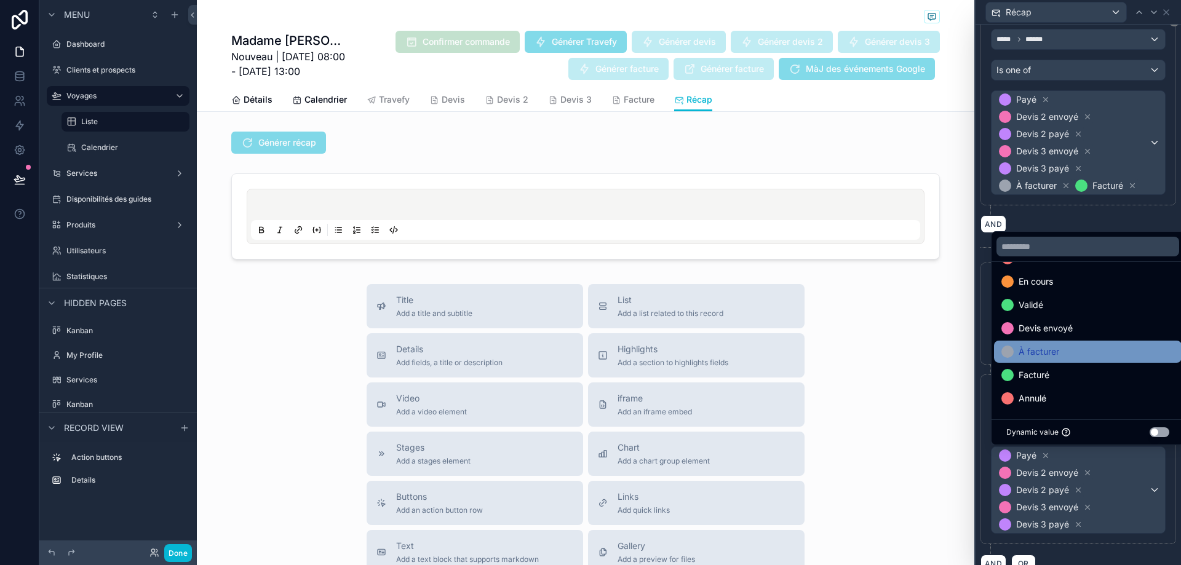
click at [1083, 355] on div "À facturer" at bounding box center [1088, 352] width 173 height 15
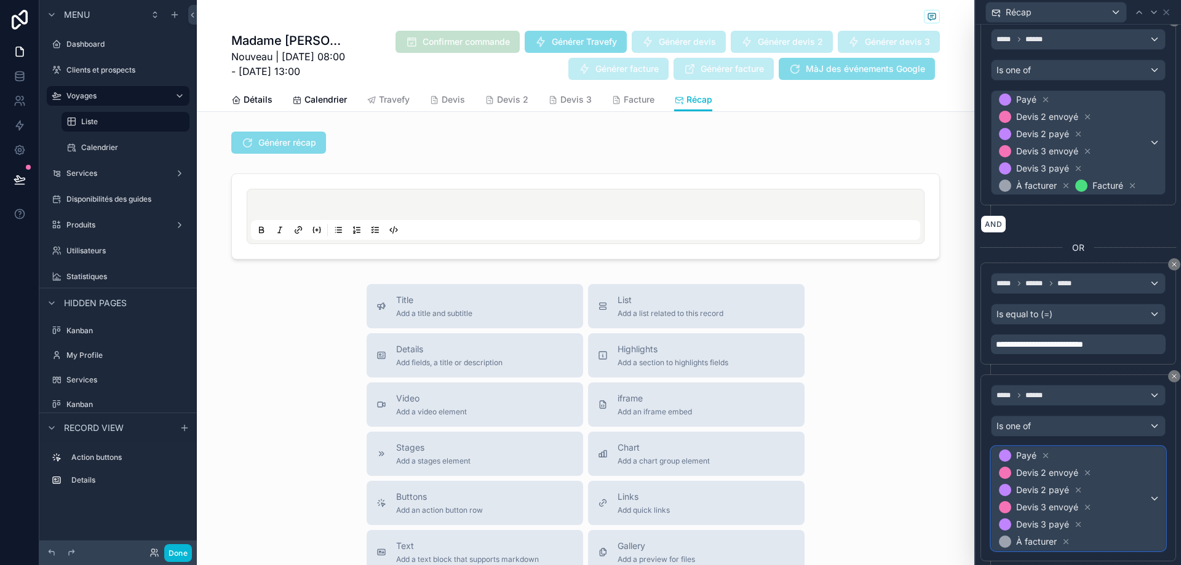
click at [1130, 482] on span "[PERSON_NAME] 2 envoyé Devis 2 payé Devis 3 envoyé Devis 3 payé À facturer" at bounding box center [1073, 498] width 153 height 103
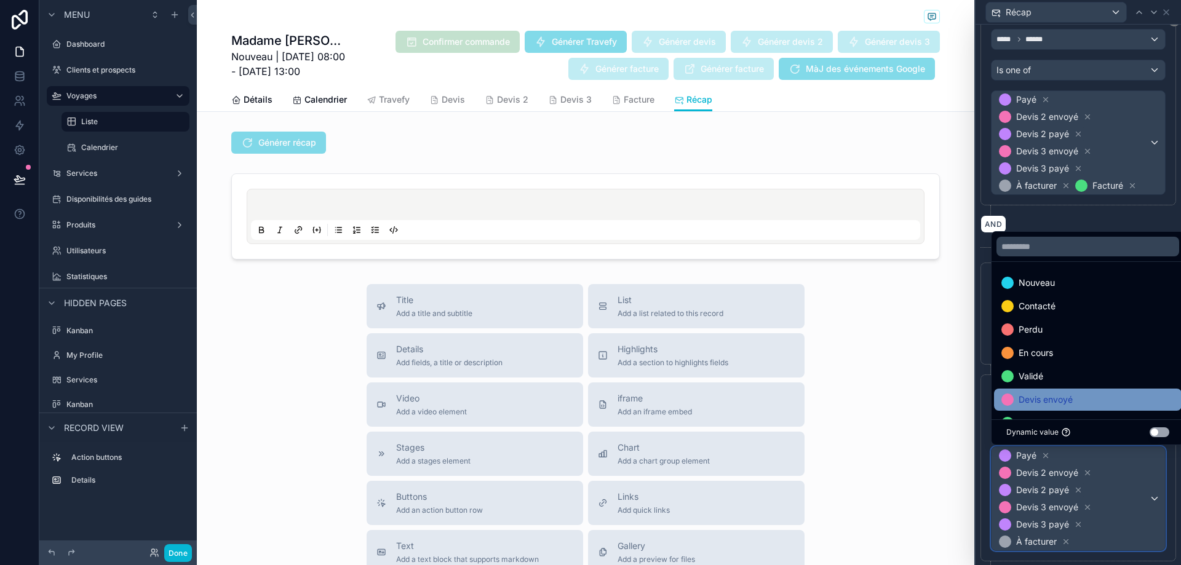
scroll to position [48, 0]
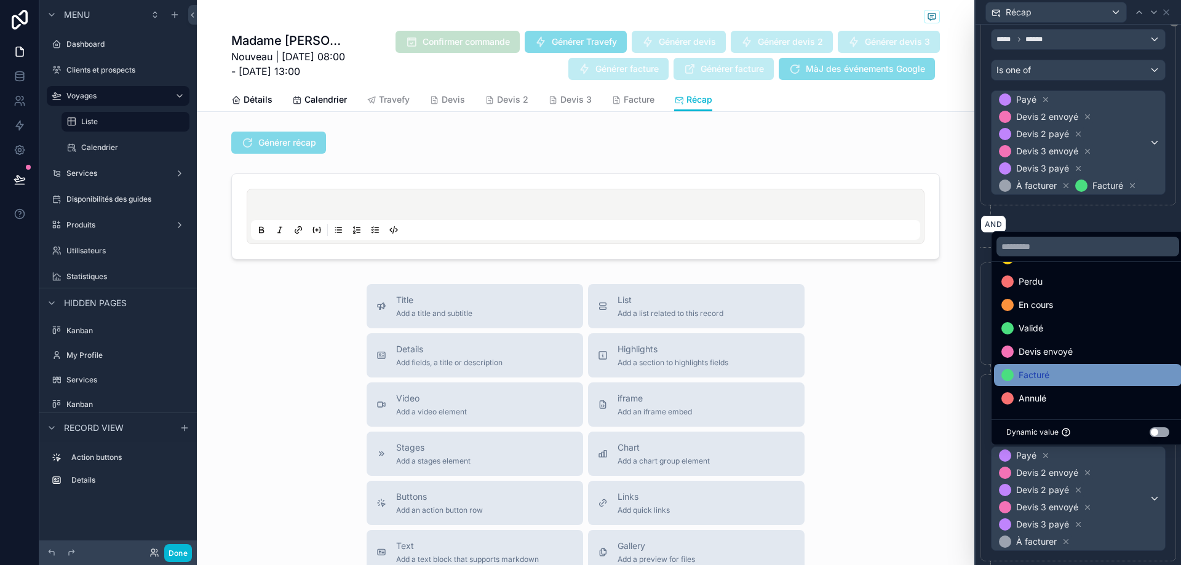
click at [1083, 372] on div "Facturé" at bounding box center [1088, 375] width 173 height 15
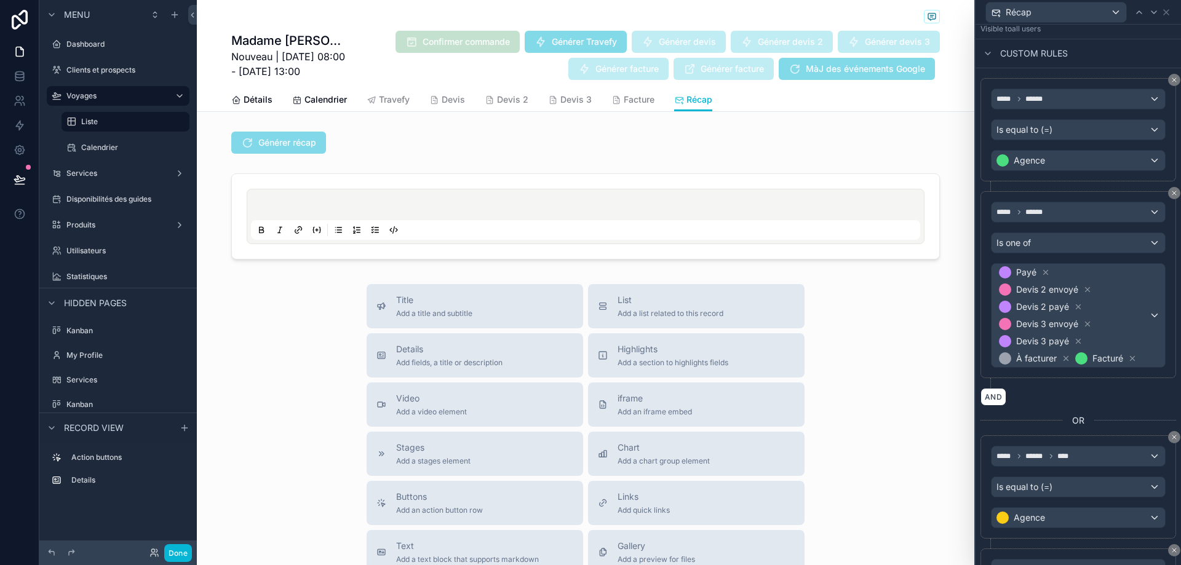
scroll to position [0, 0]
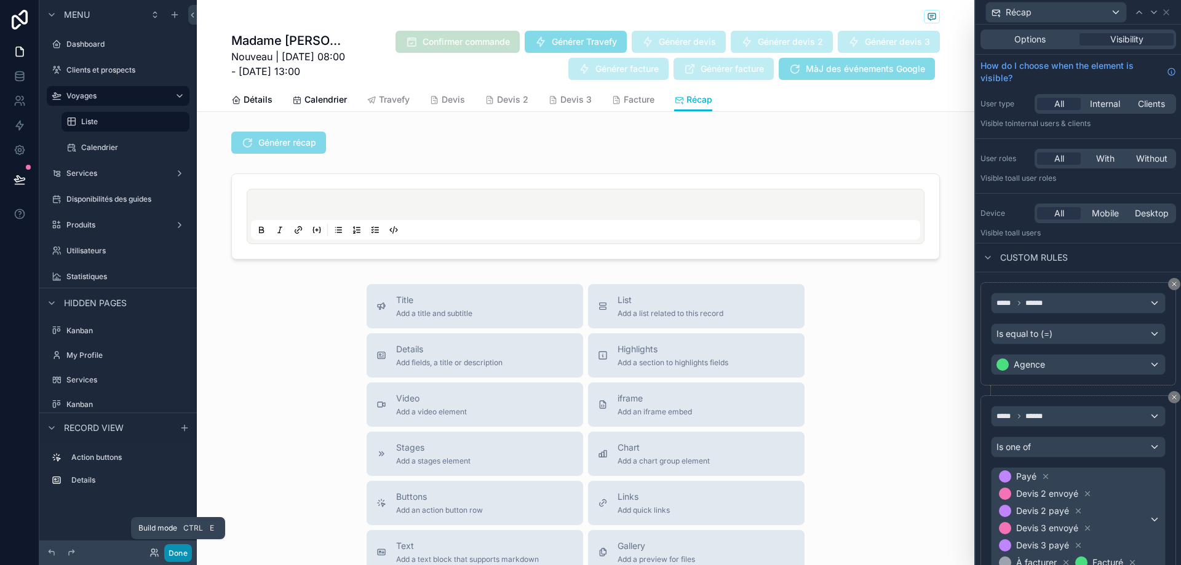
click at [183, 552] on button "Done" at bounding box center [178, 553] width 28 height 18
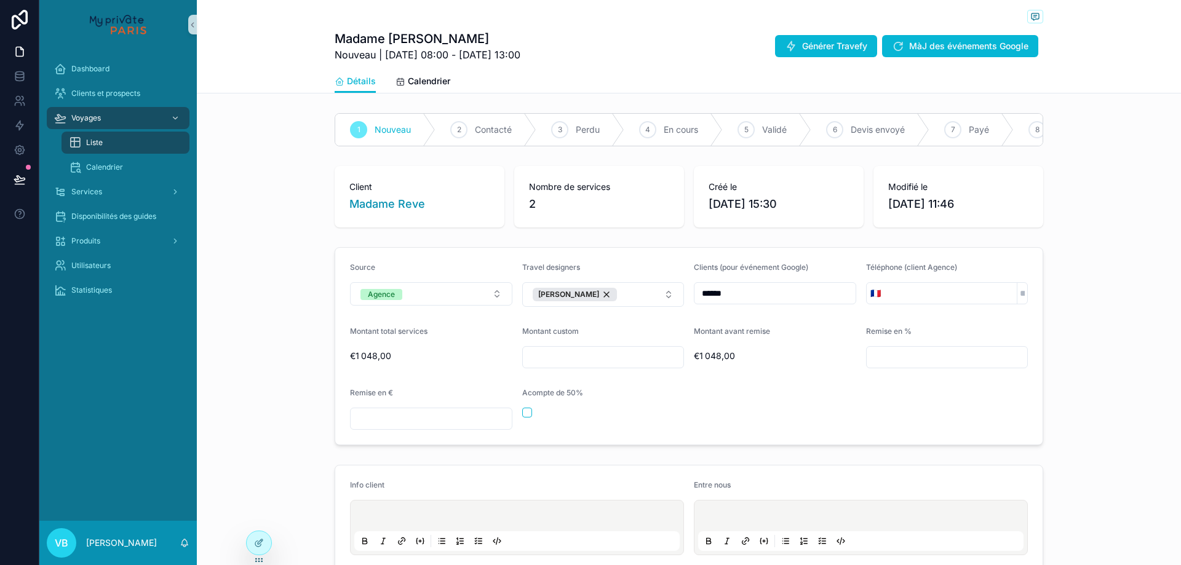
click at [90, 147] on span "Liste" at bounding box center [94, 143] width 17 height 10
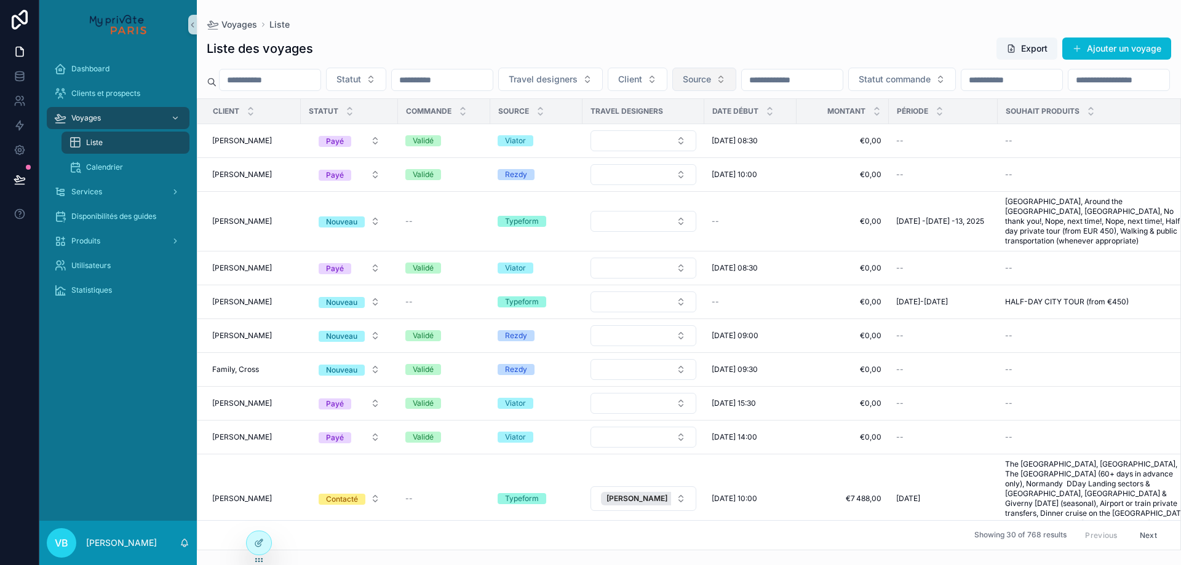
click at [711, 79] on span "Source" at bounding box center [697, 79] width 28 height 12
click at [736, 74] on button "Source" at bounding box center [704, 79] width 64 height 23
click at [736, 191] on div "Agence" at bounding box center [767, 188] width 148 height 20
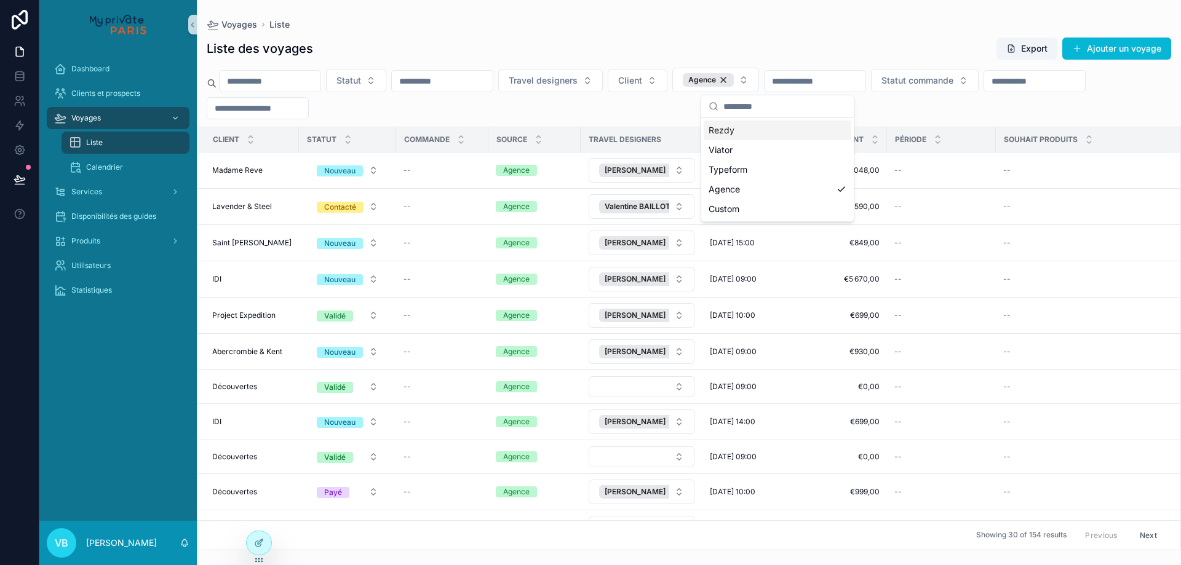
click at [703, 25] on div "Voyages Liste" at bounding box center [689, 25] width 965 height 10
click at [386, 79] on button "Statut" at bounding box center [356, 80] width 60 height 23
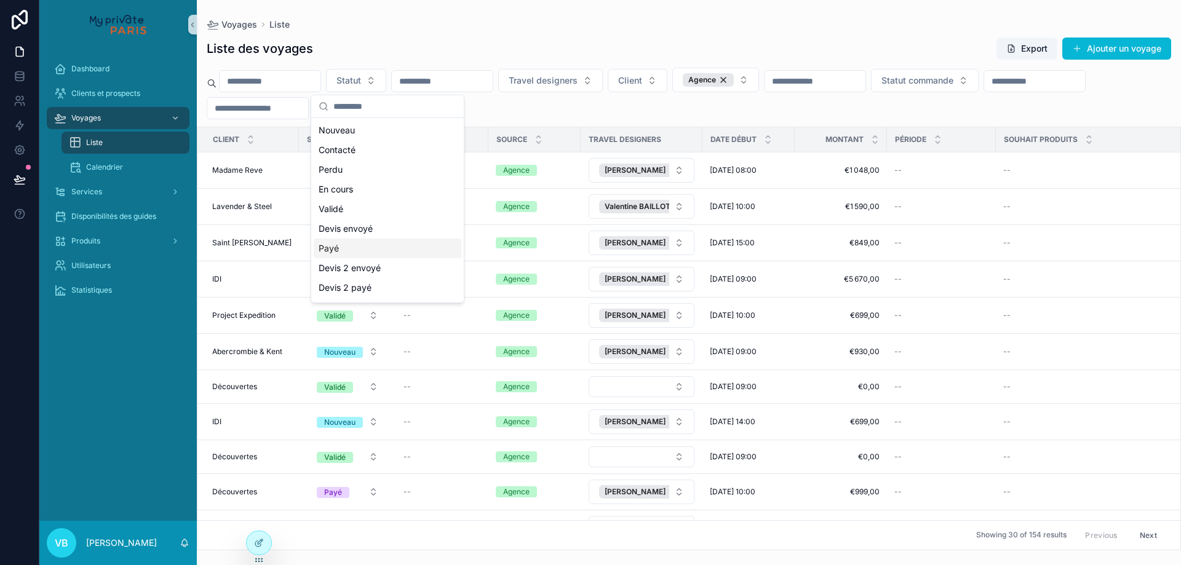
click at [385, 245] on div "Payé" at bounding box center [388, 249] width 148 height 20
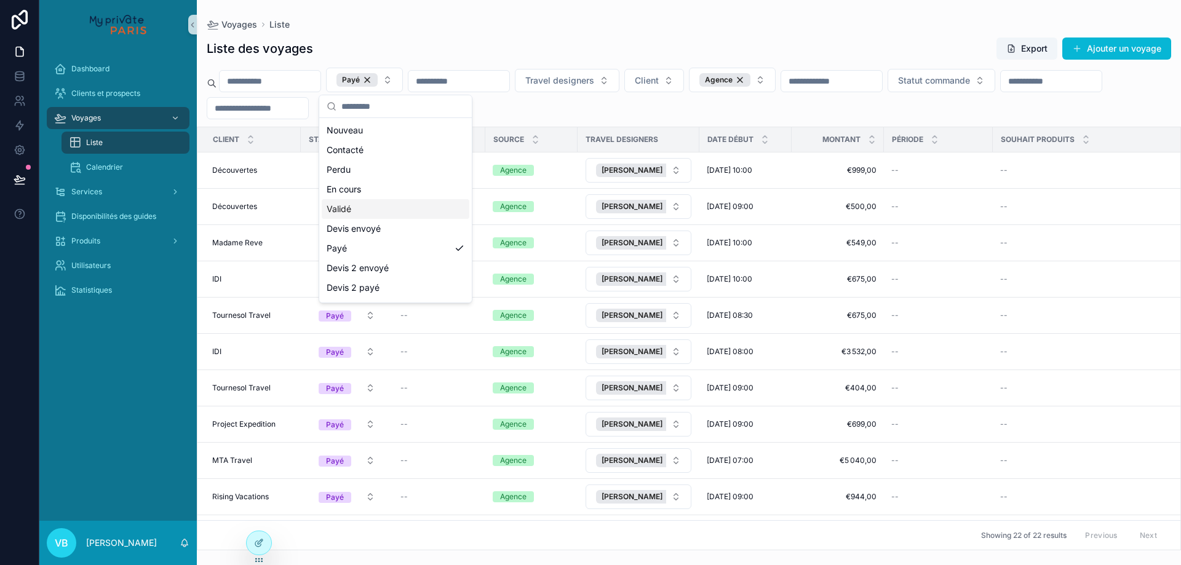
click at [584, 0] on div "Voyages Liste Liste des voyages Export Ajouter un voyage Payé Travel designers …" at bounding box center [689, 275] width 984 height 551
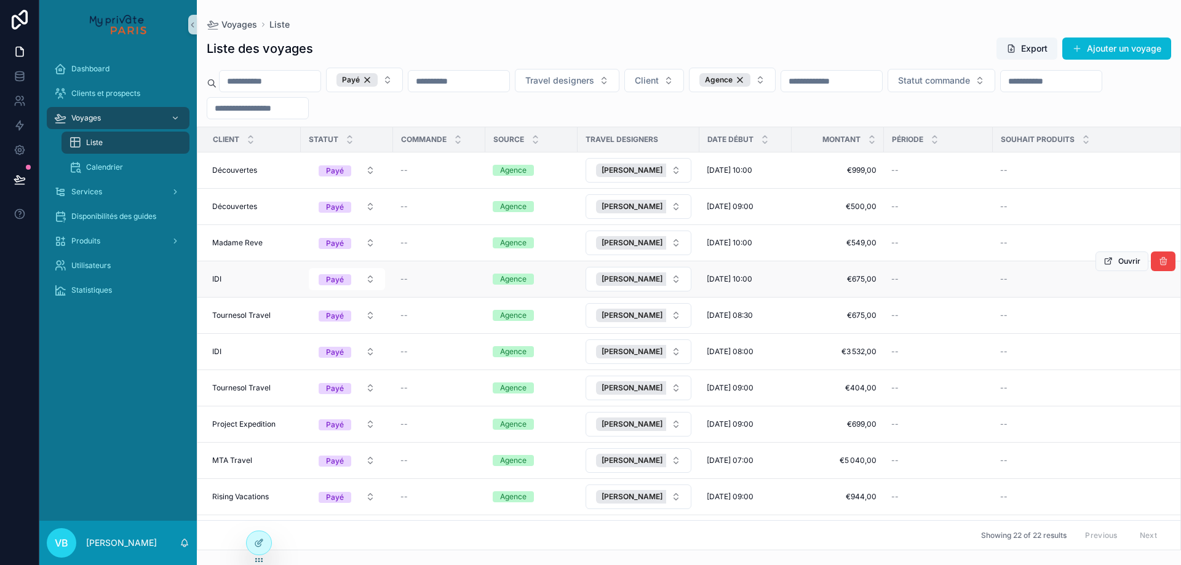
click at [258, 275] on div "IDI IDI" at bounding box center [252, 279] width 81 height 10
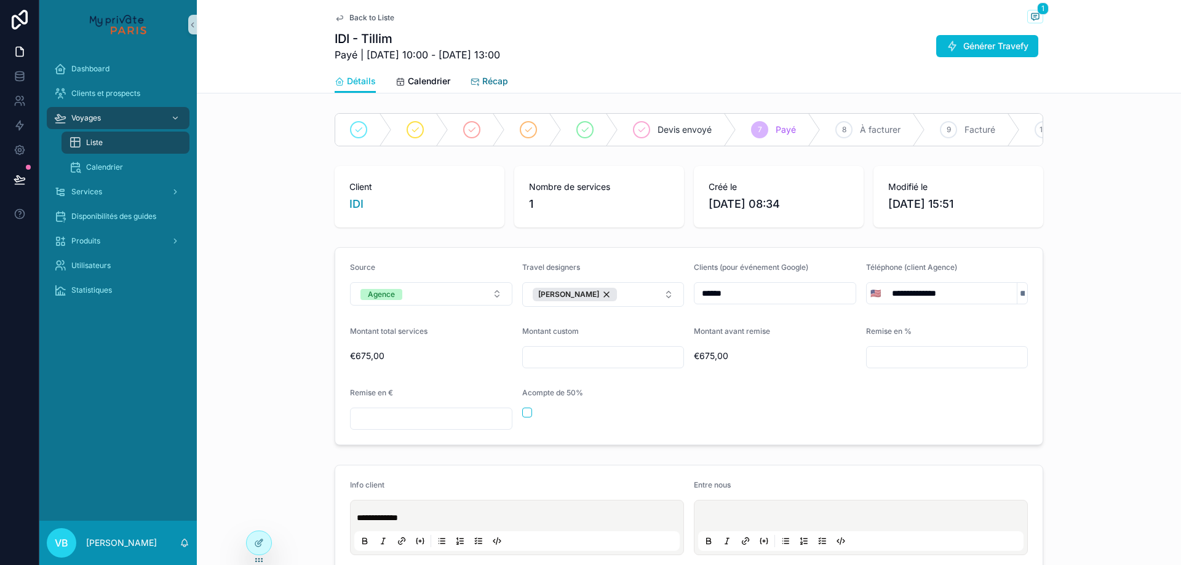
click at [490, 77] on span "Récap" at bounding box center [495, 81] width 26 height 12
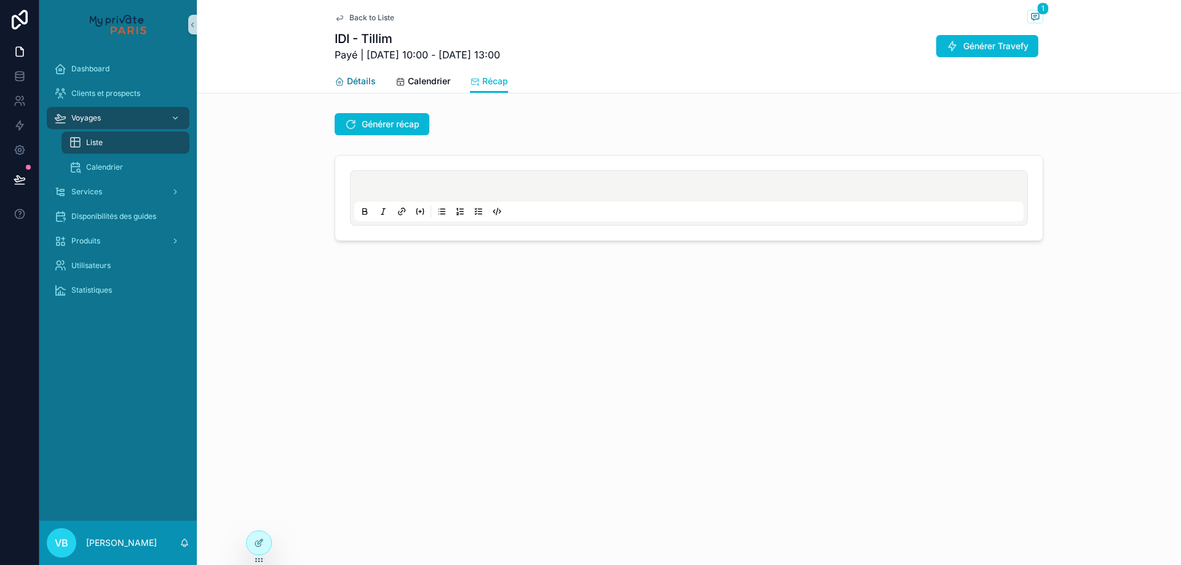
click at [369, 77] on span "Détails" at bounding box center [361, 81] width 29 height 12
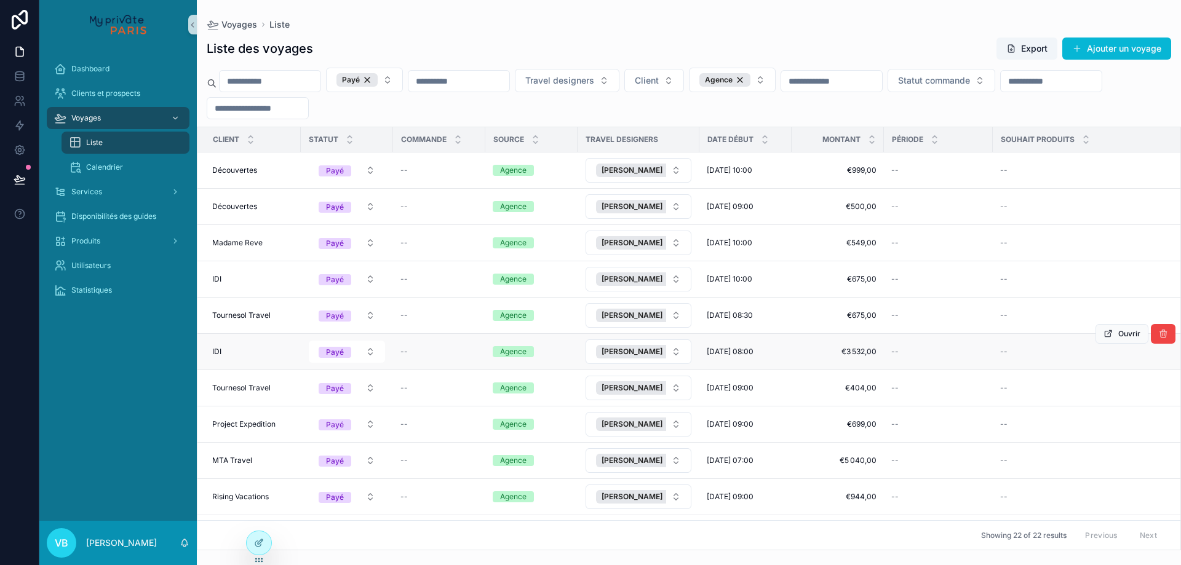
click at [267, 349] on div "IDI IDI" at bounding box center [252, 352] width 81 height 10
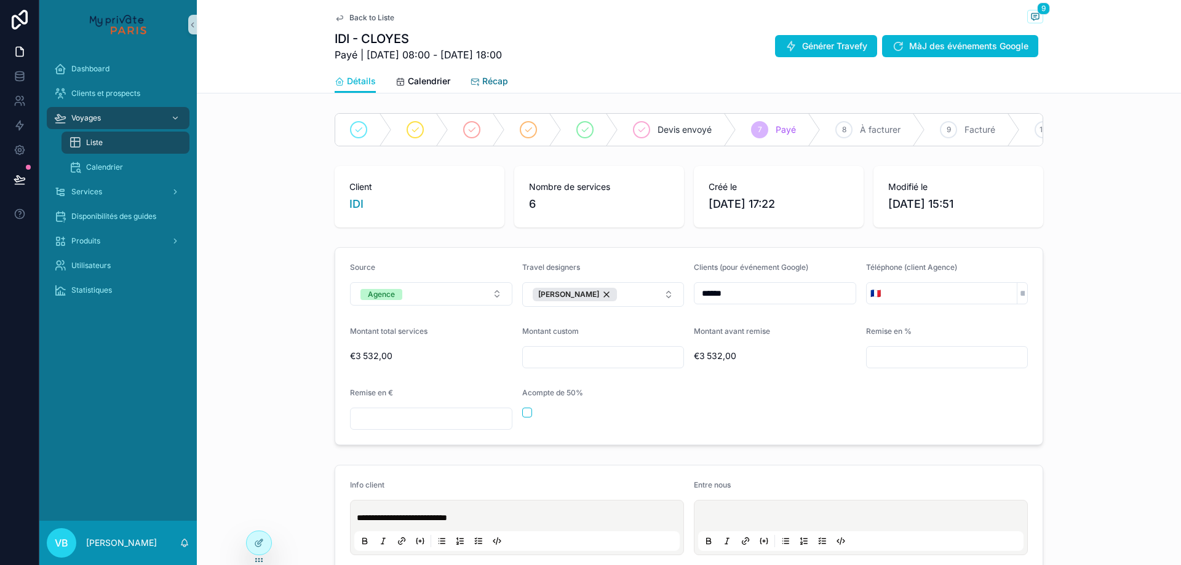
click at [482, 78] on span "Récap" at bounding box center [495, 81] width 26 height 12
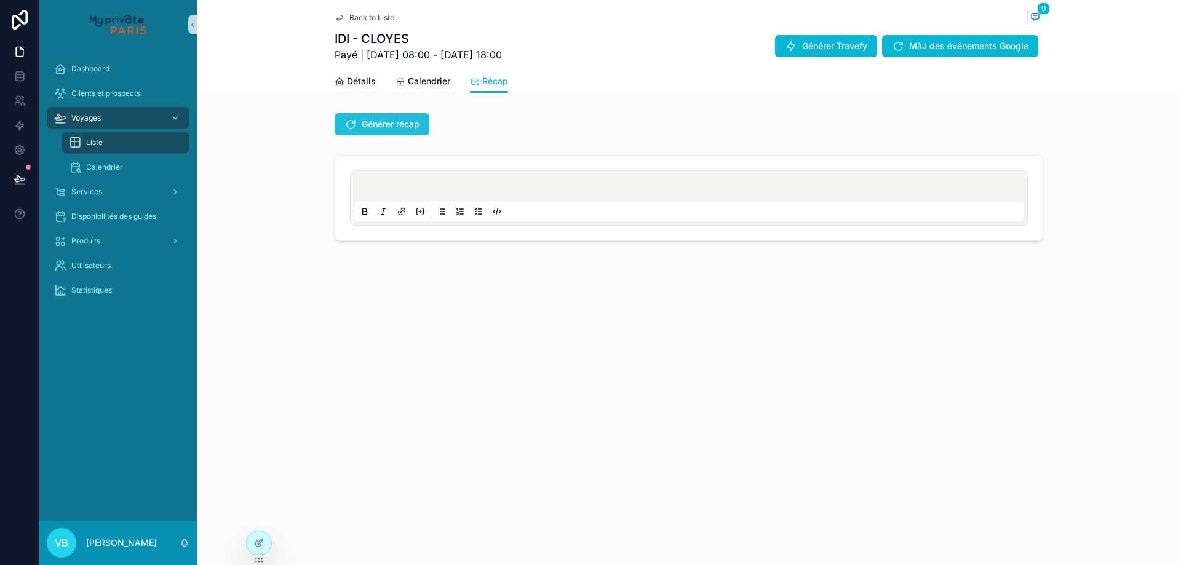
click at [399, 118] on span "Générer récap" at bounding box center [391, 124] width 58 height 12
